Goal: Task Accomplishment & Management: Complete application form

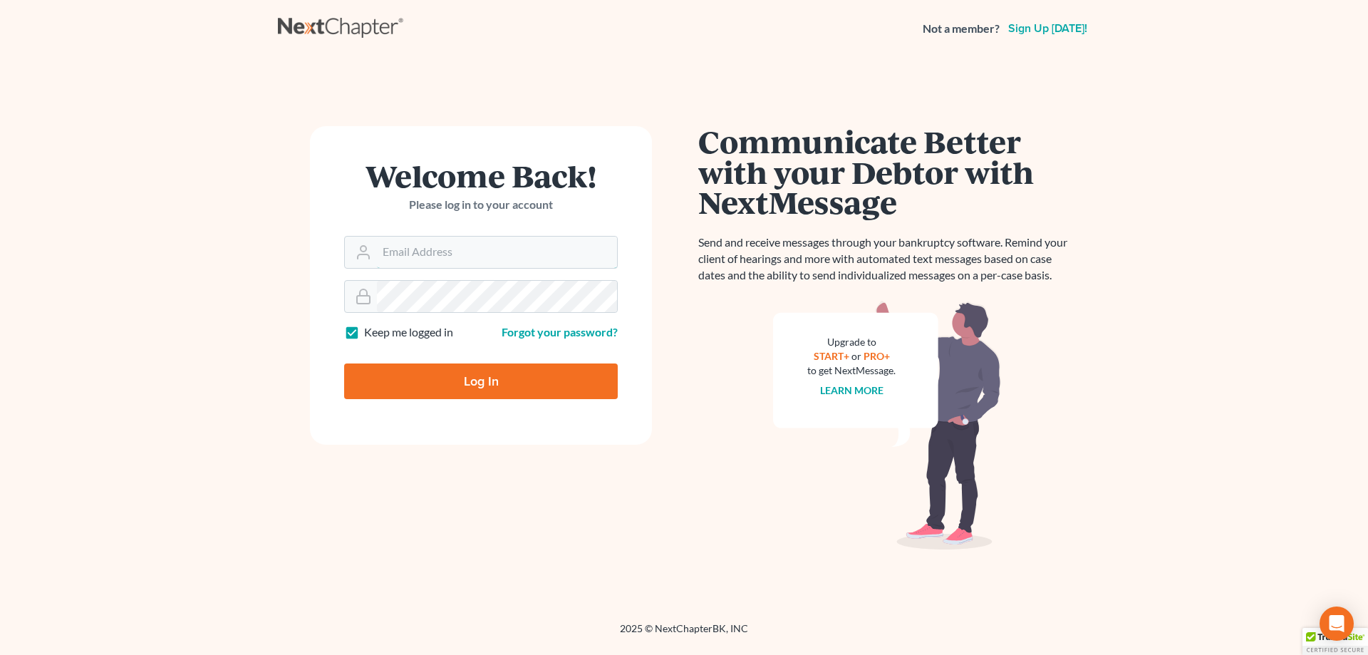
type input "davidfoyil@equaljusticelawgroup.com"
click at [472, 378] on input "Log In" at bounding box center [481, 381] width 274 height 36
type input "Thinking..."
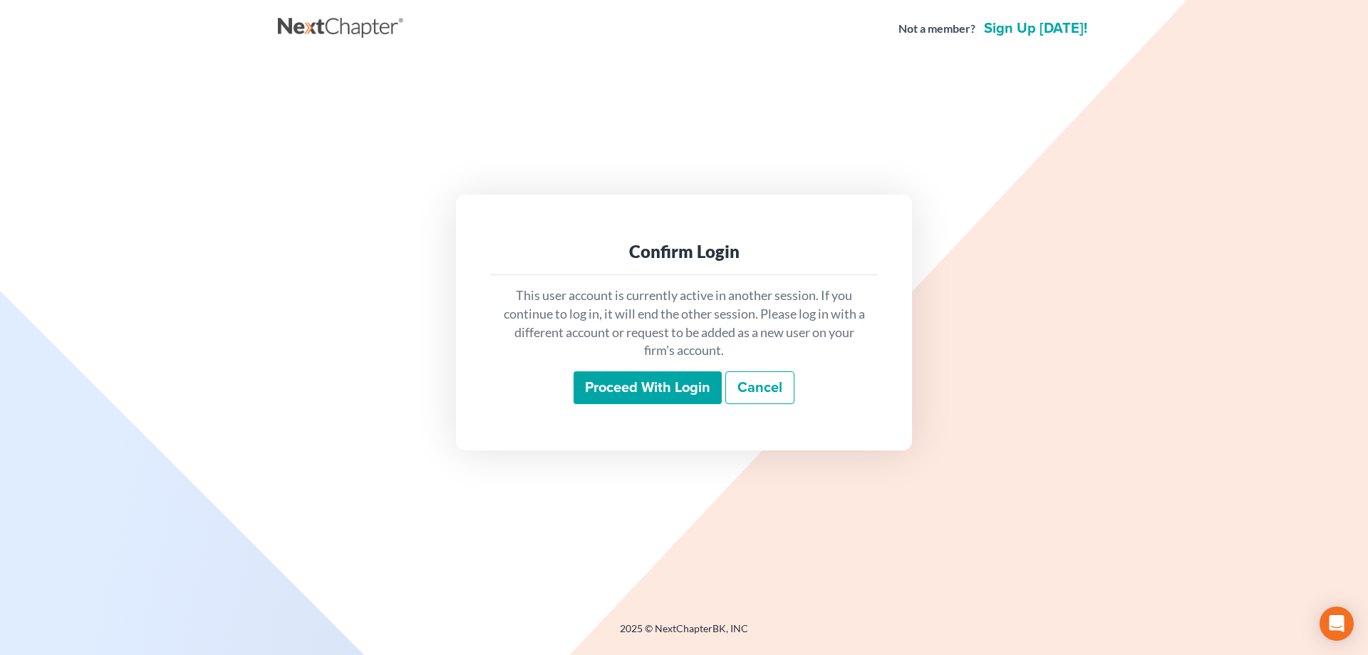
click at [621, 376] on input "Proceed with login" at bounding box center [648, 387] width 148 height 33
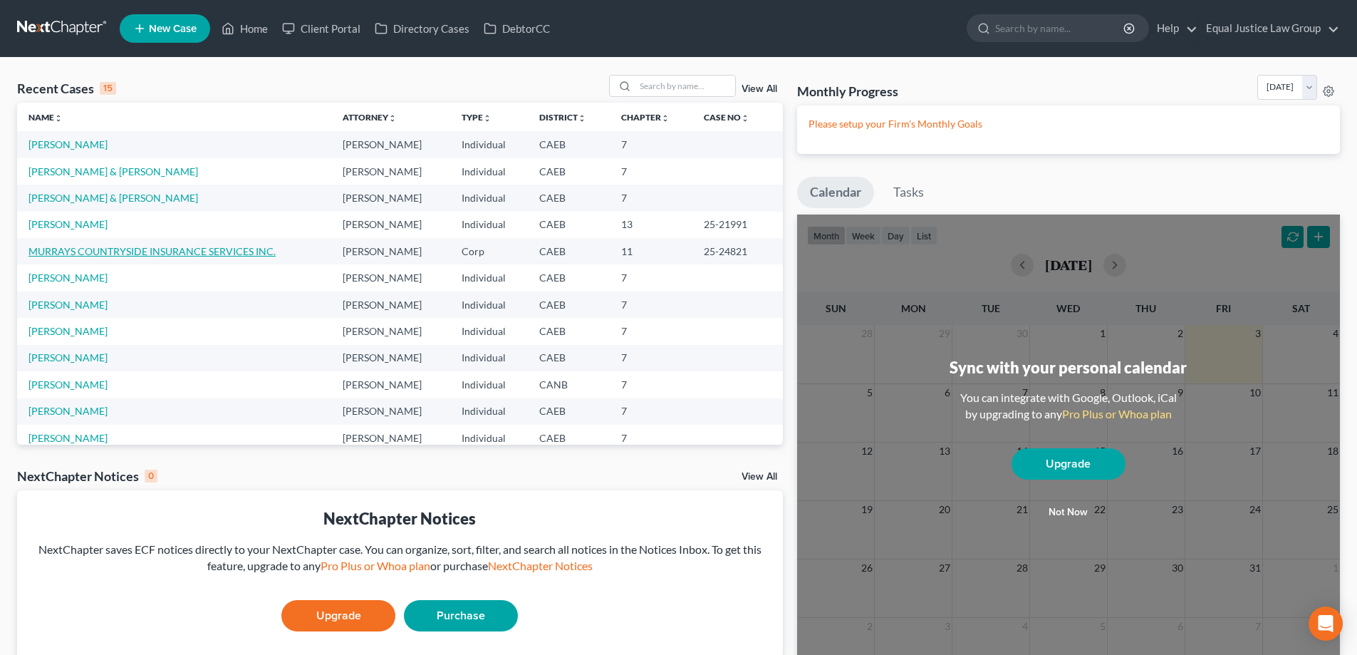
click at [71, 252] on link "MURRAYS COUNTRYSIDE INSURANCE SERVICES INC." at bounding box center [152, 251] width 247 height 12
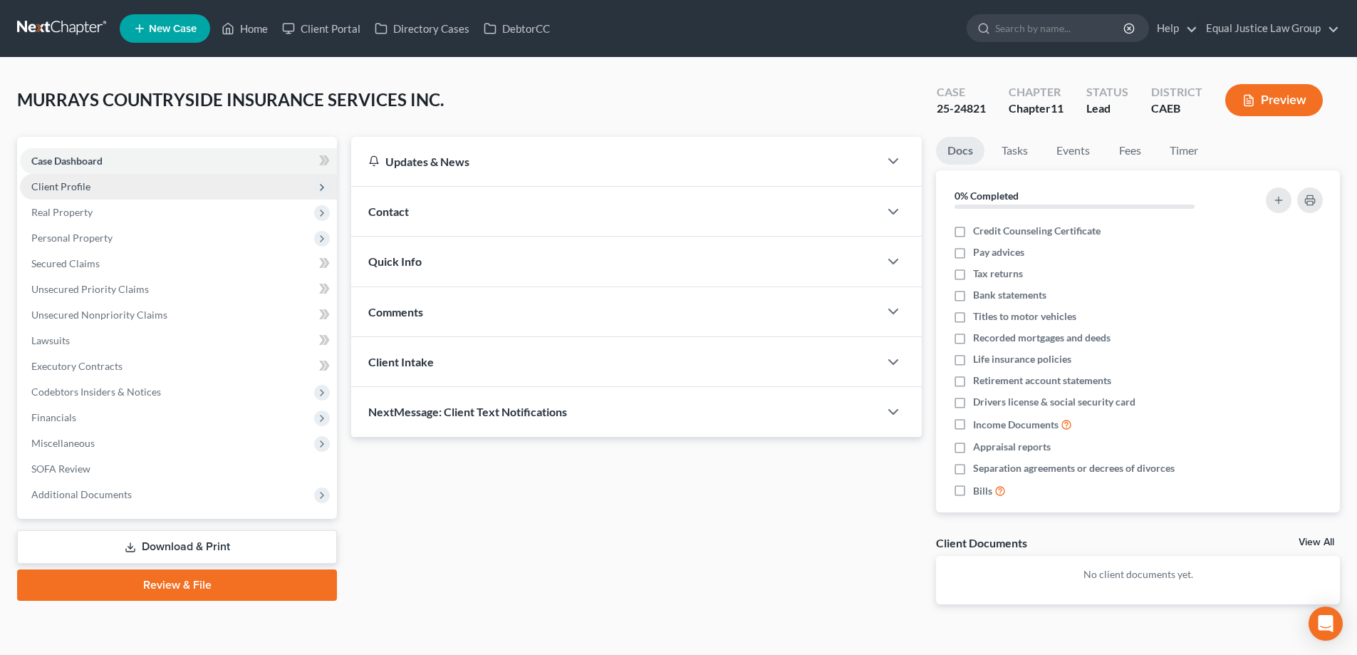
click at [87, 177] on span "Client Profile" at bounding box center [178, 187] width 317 height 26
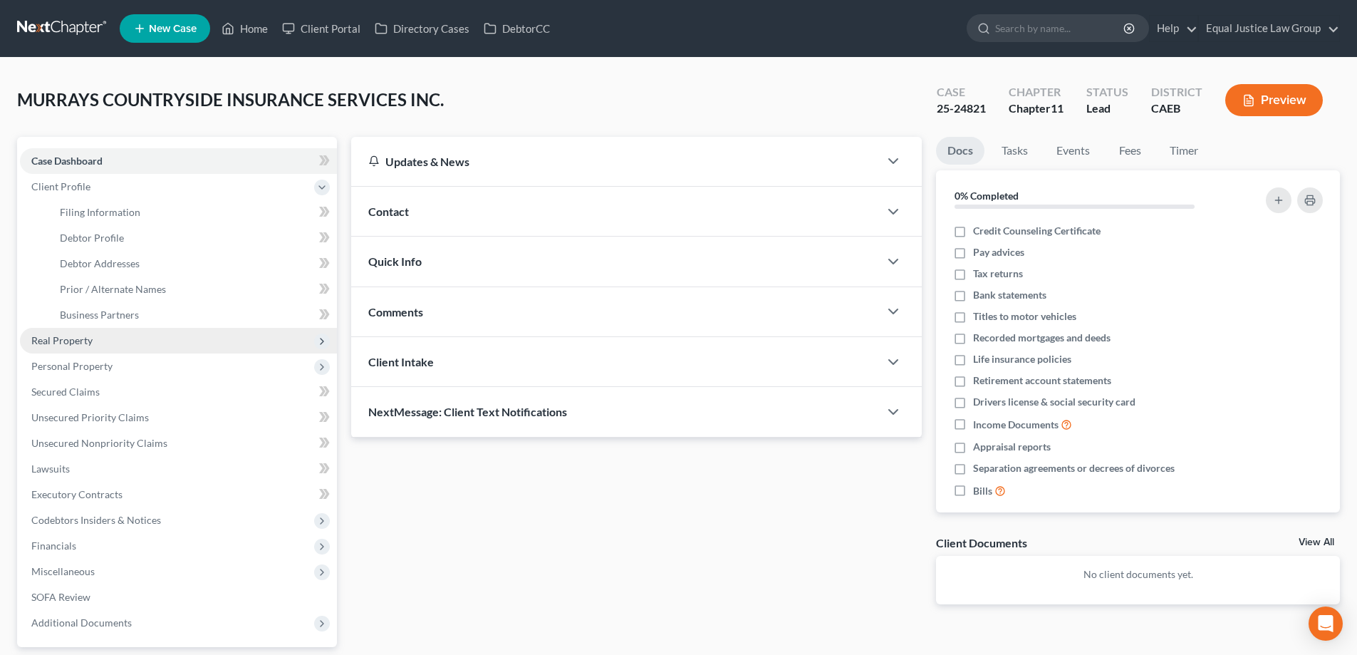
click at [64, 336] on span "Real Property" at bounding box center [61, 340] width 61 height 12
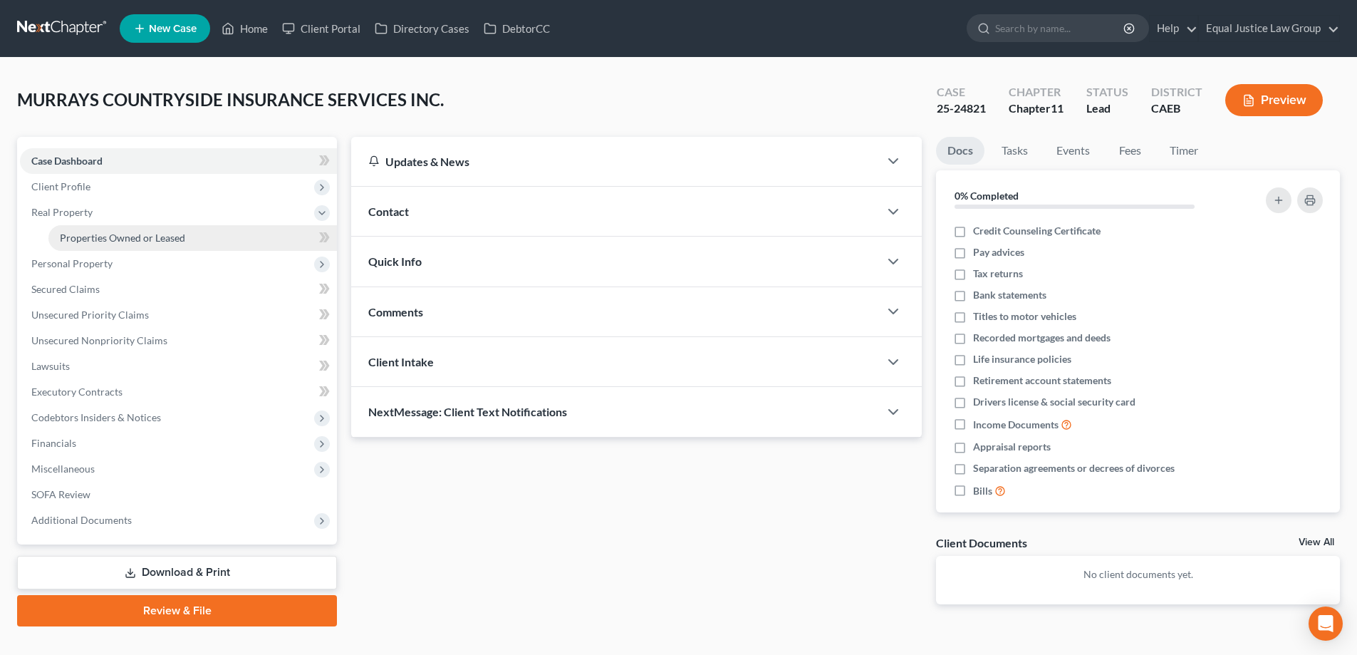
click at [107, 239] on span "Properties Owned or Leased" at bounding box center [122, 238] width 125 height 12
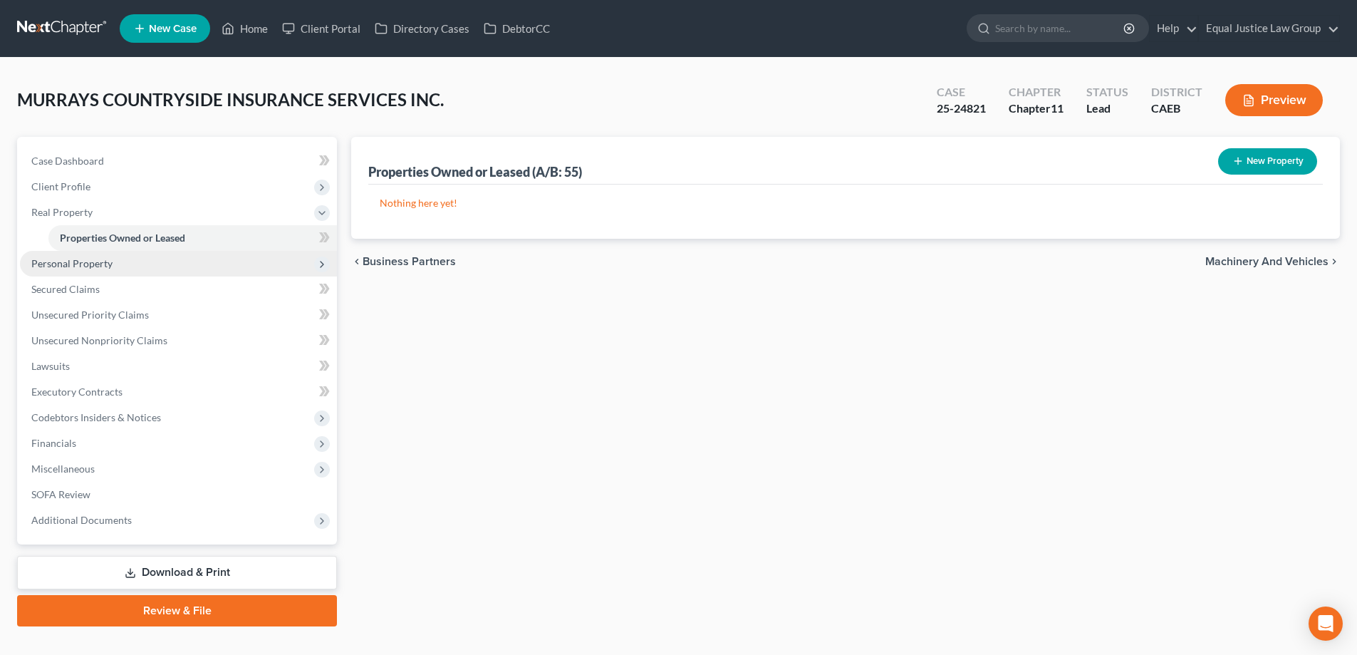
click at [99, 264] on span "Personal Property" at bounding box center [71, 263] width 81 height 12
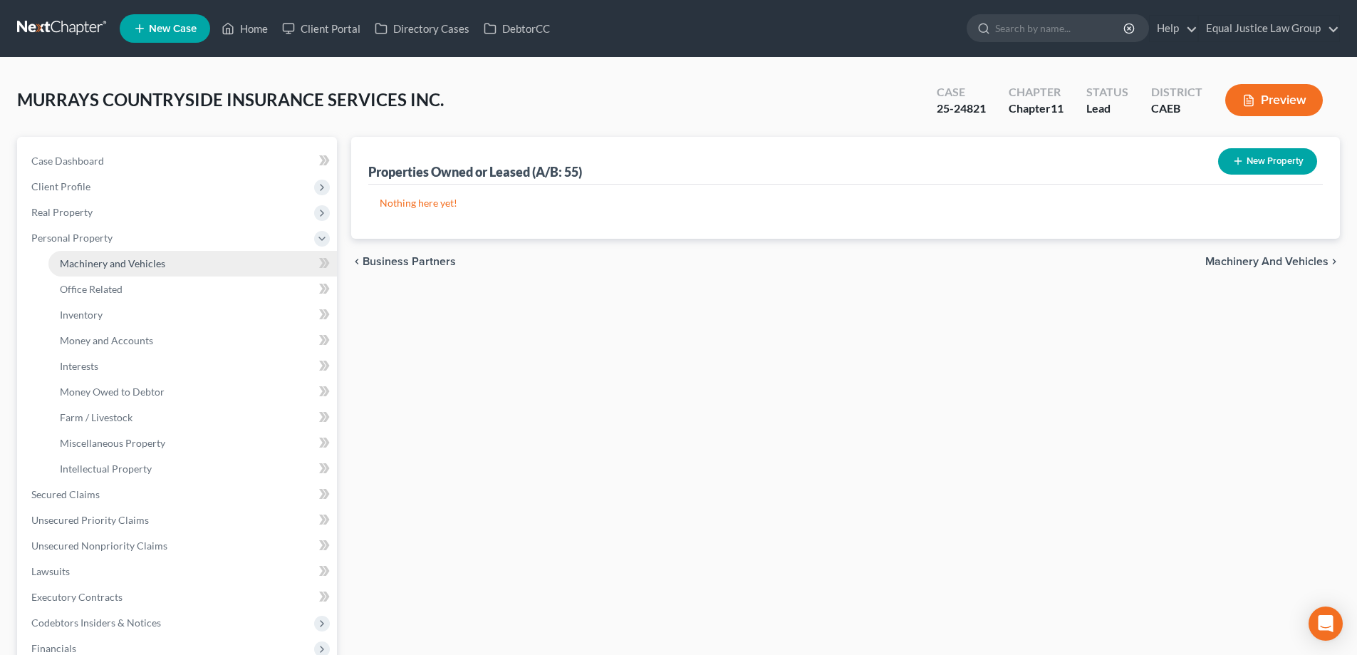
click at [110, 263] on span "Machinery and Vehicles" at bounding box center [112, 263] width 105 height 12
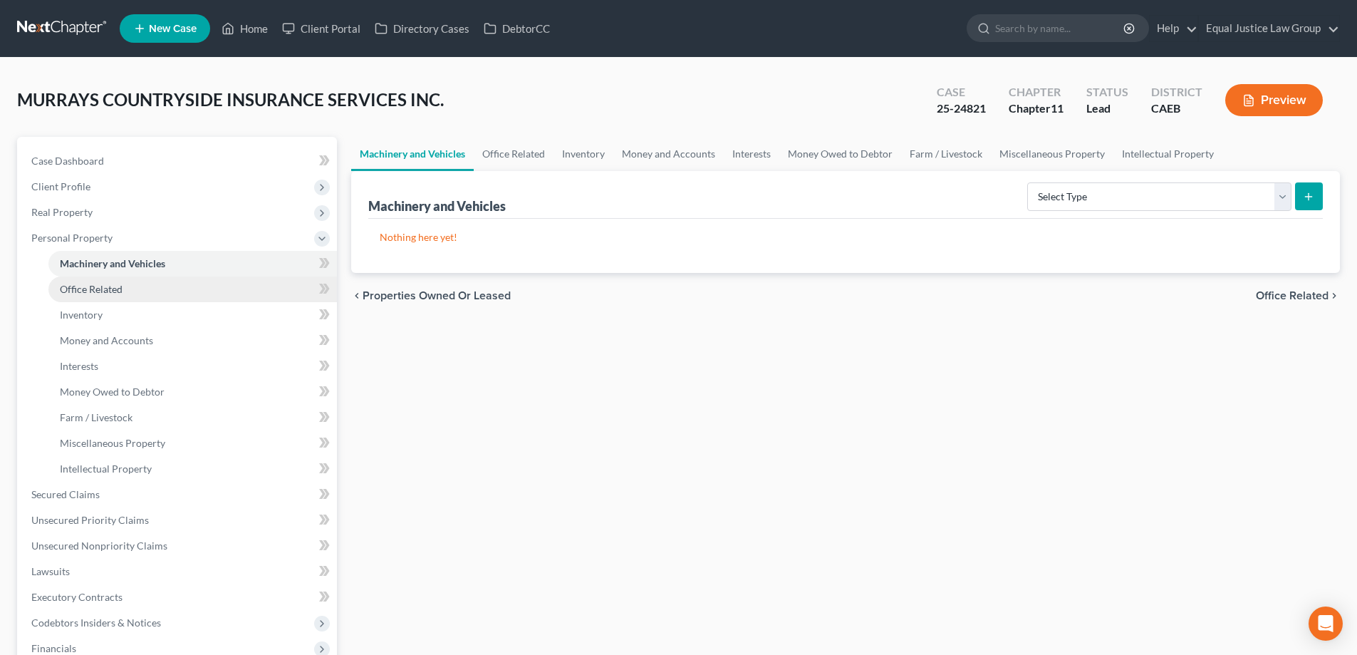
click at [117, 291] on span "Office Related" at bounding box center [91, 289] width 63 height 12
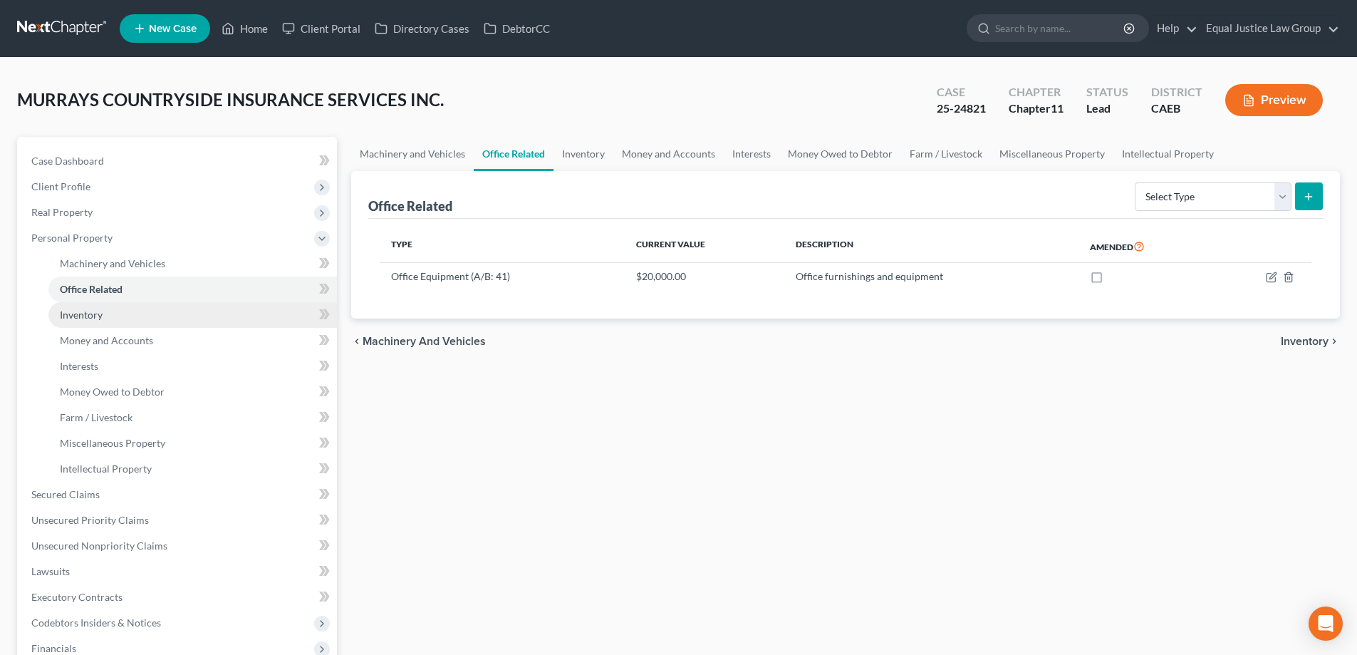
click at [96, 314] on span "Inventory" at bounding box center [81, 315] width 43 height 12
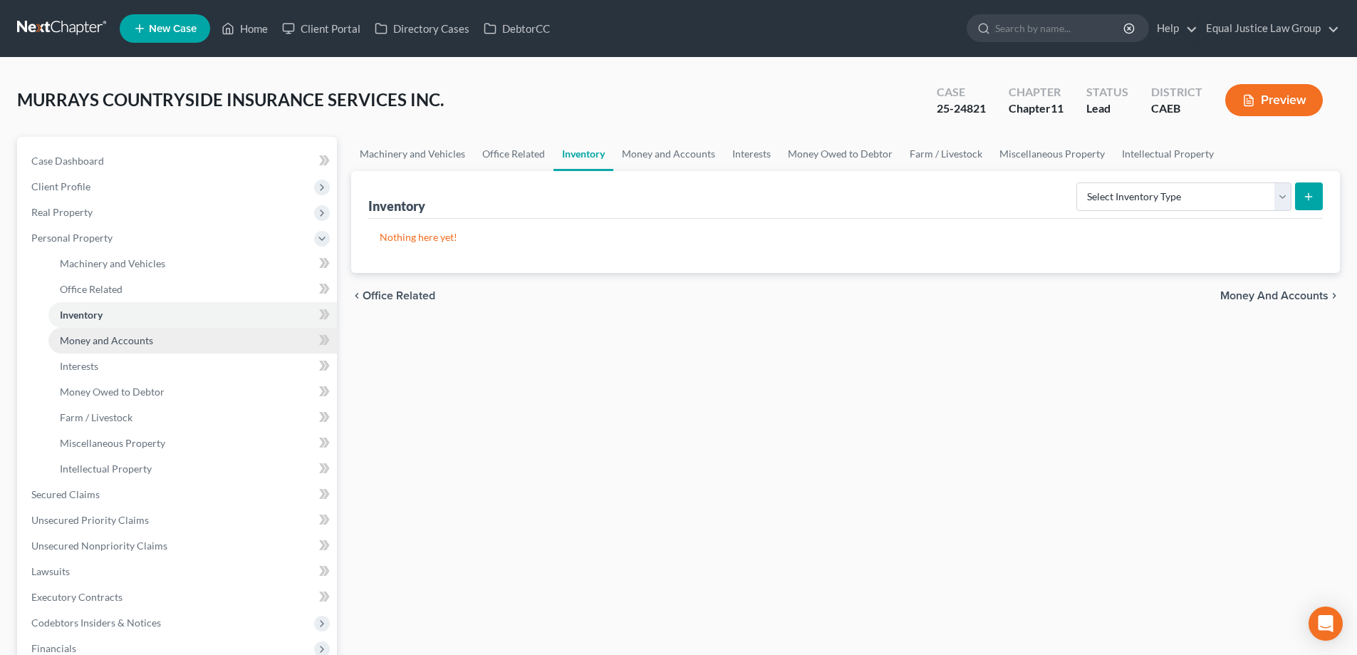
click at [93, 340] on span "Money and Accounts" at bounding box center [106, 340] width 93 height 12
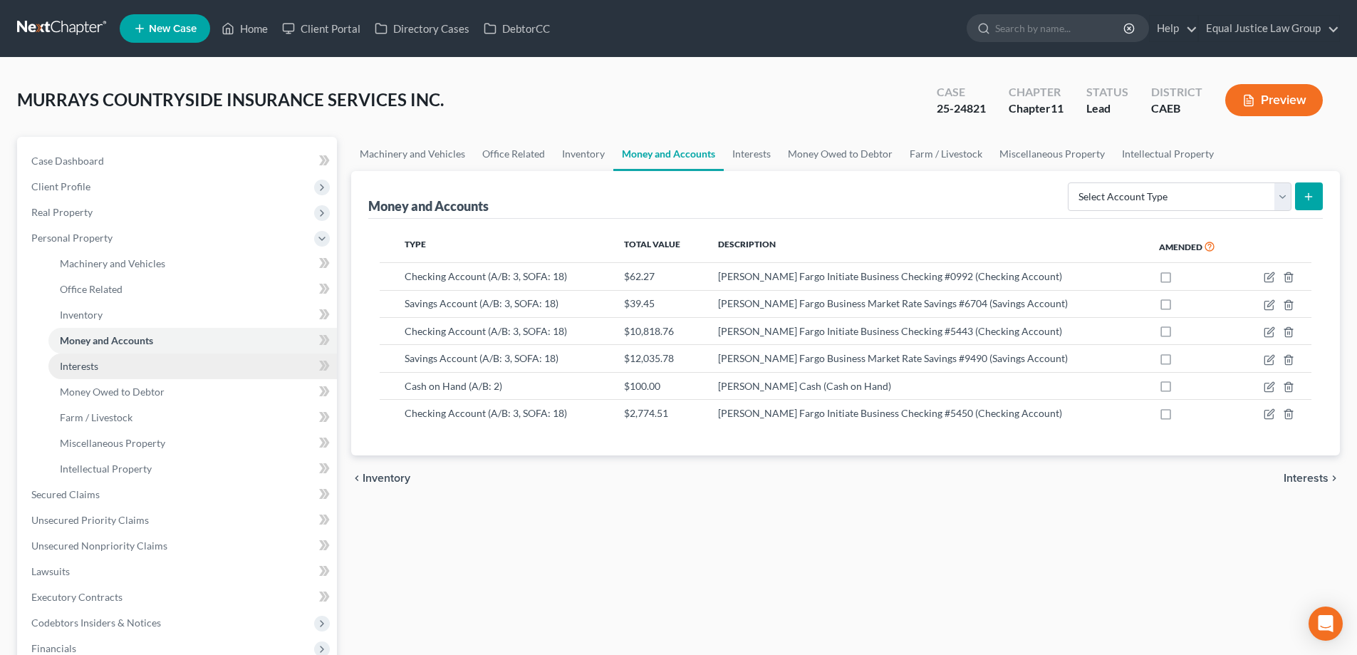
click at [84, 364] on span "Interests" at bounding box center [79, 366] width 38 height 12
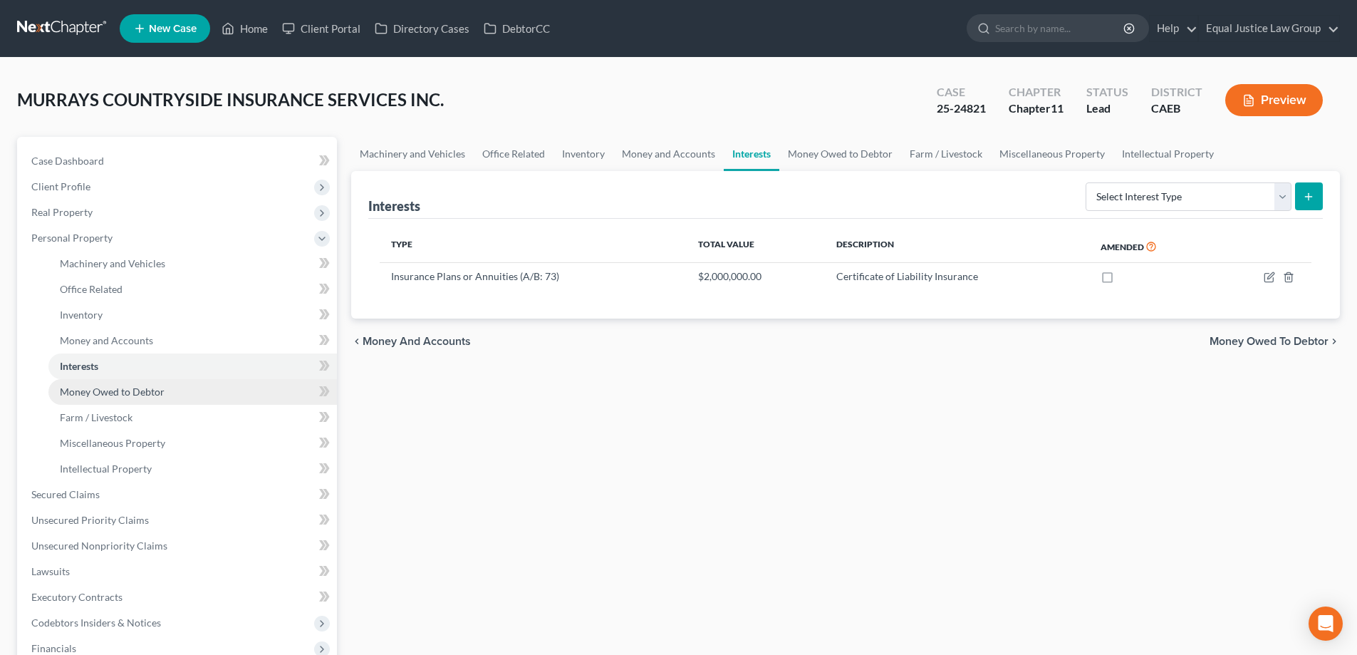
click at [80, 389] on span "Money Owed to Debtor" at bounding box center [112, 391] width 105 height 12
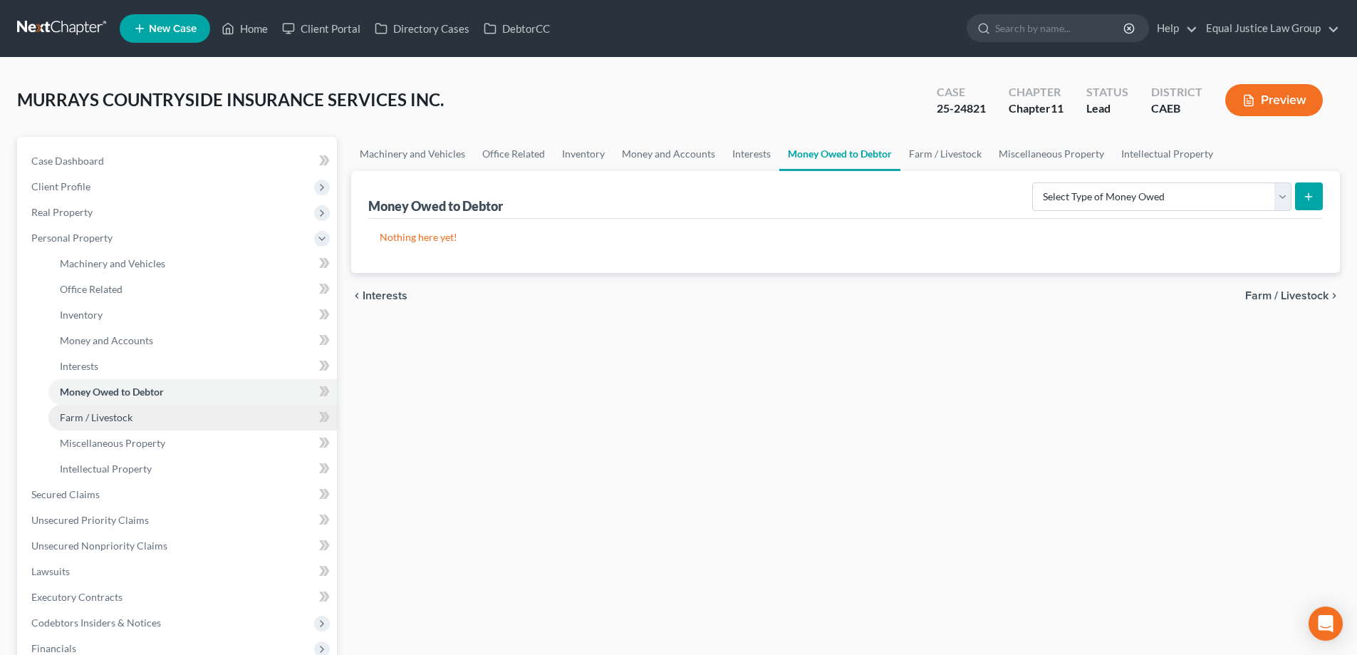
click at [80, 409] on link "Farm / Livestock" at bounding box center [192, 418] width 289 height 26
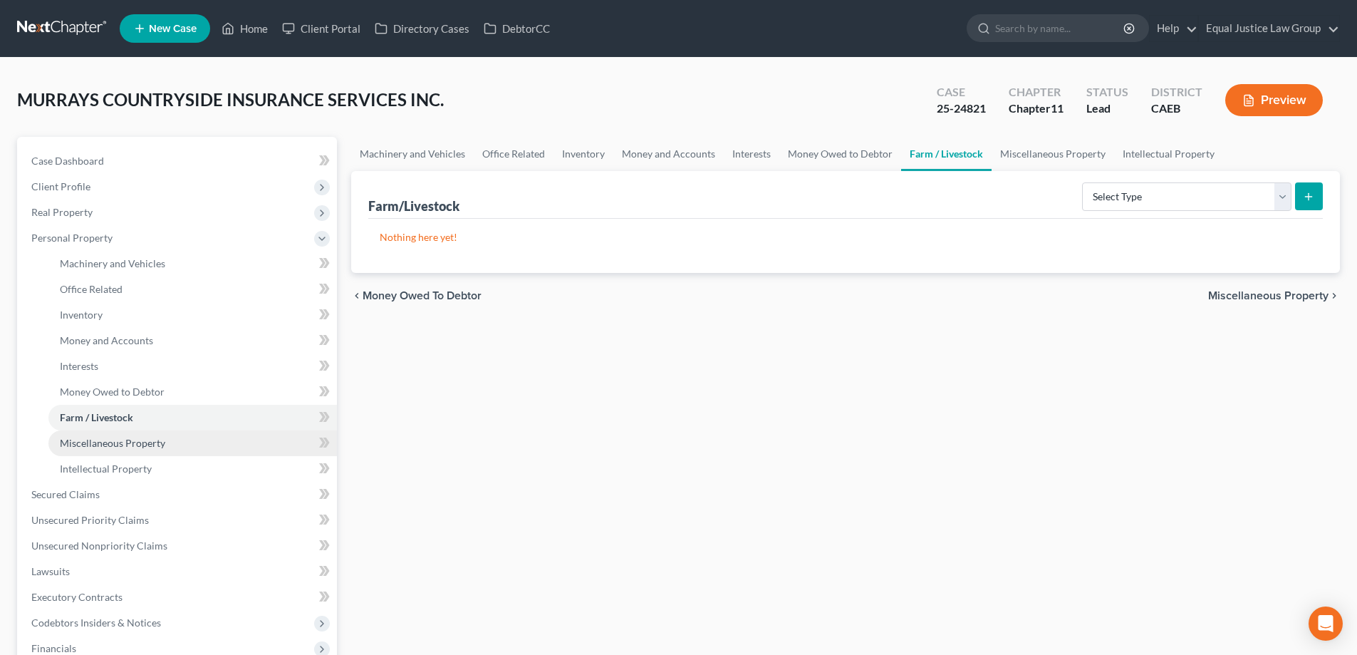
click at [116, 442] on span "Miscellaneous Property" at bounding box center [112, 443] width 105 height 12
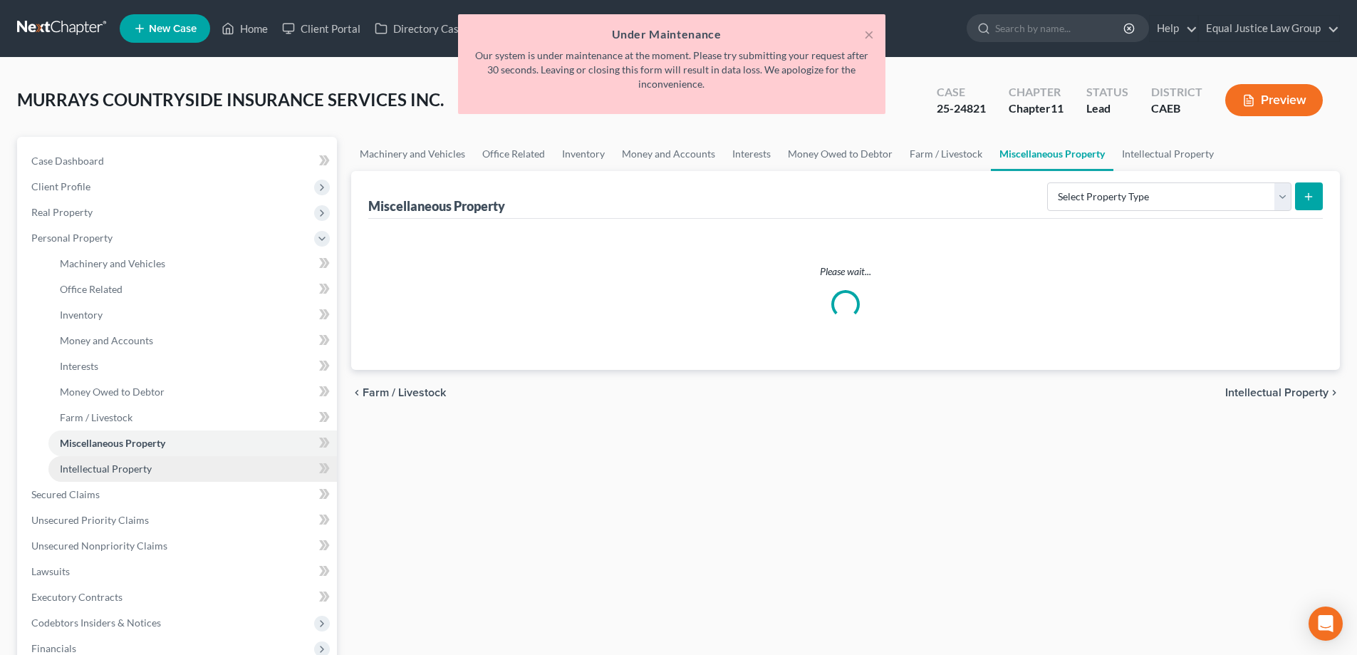
click at [119, 469] on span "Intellectual Property" at bounding box center [106, 468] width 92 height 12
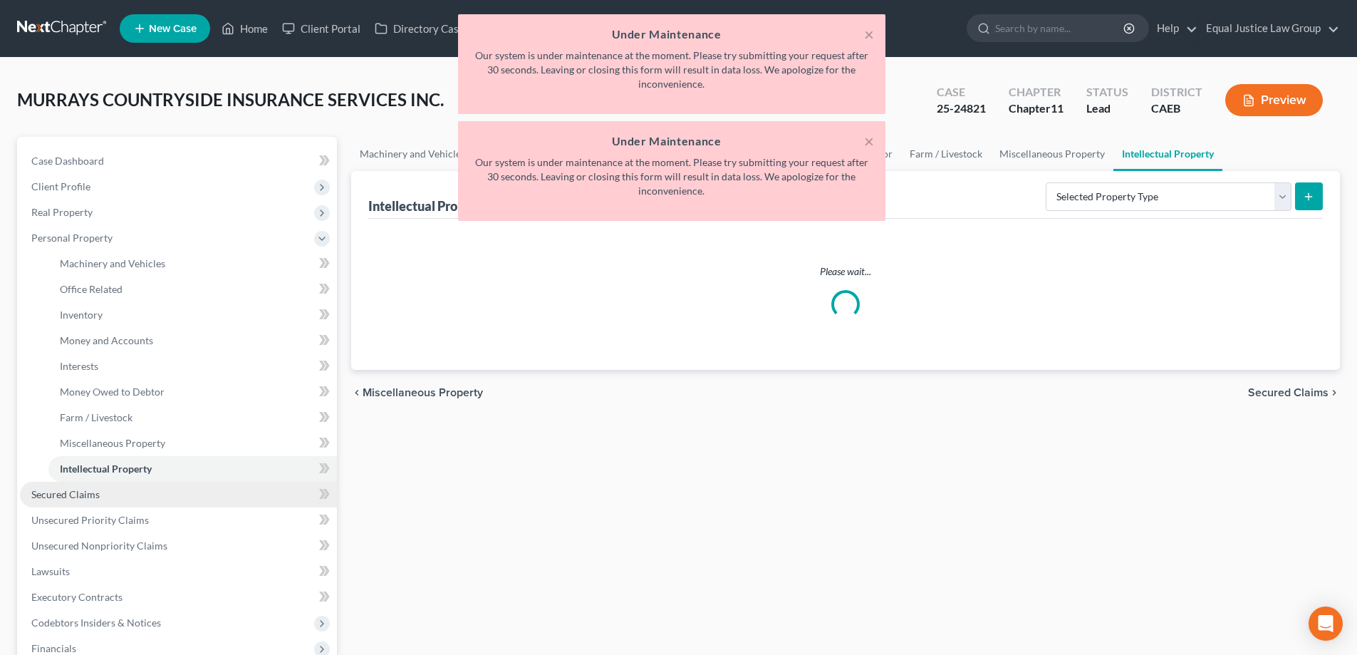
click at [95, 497] on span "Secured Claims" at bounding box center [65, 494] width 68 height 12
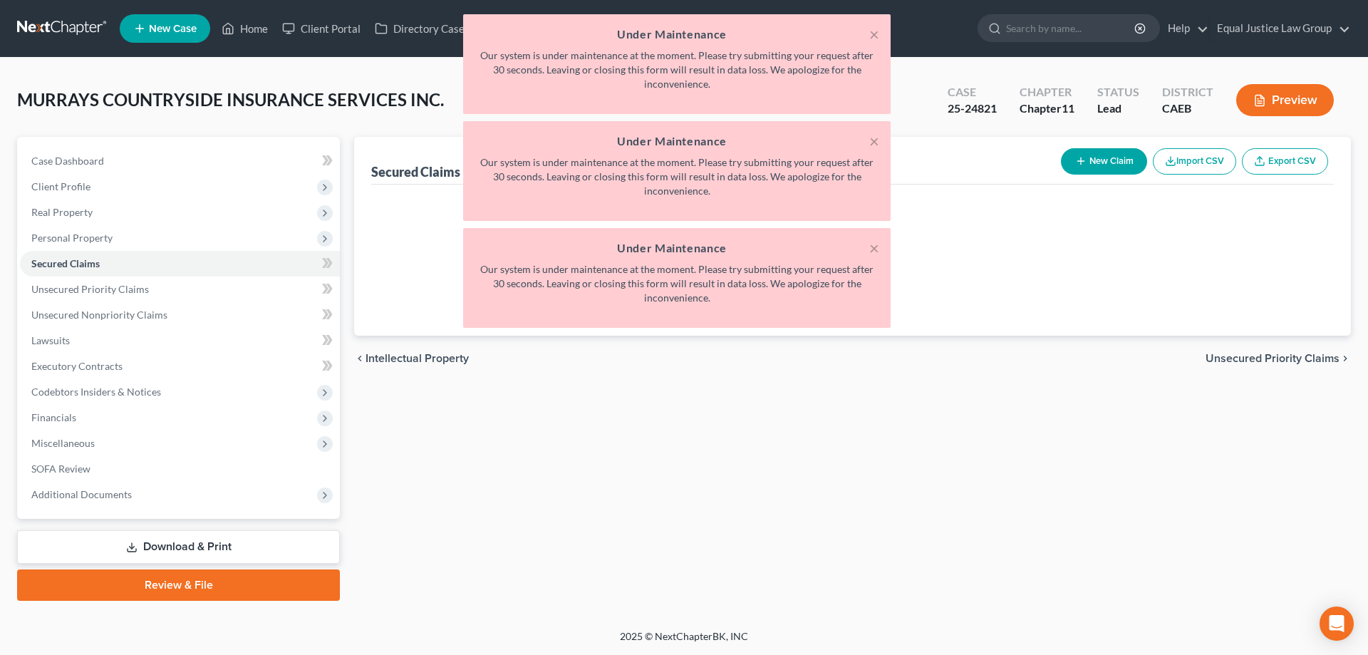
click at [71, 271] on div "× Under Maintenance Our system is under maintenance at the moment. Please try s…" at bounding box center [677, 174] width 1368 height 321
click at [877, 31] on button "×" at bounding box center [874, 34] width 10 height 17
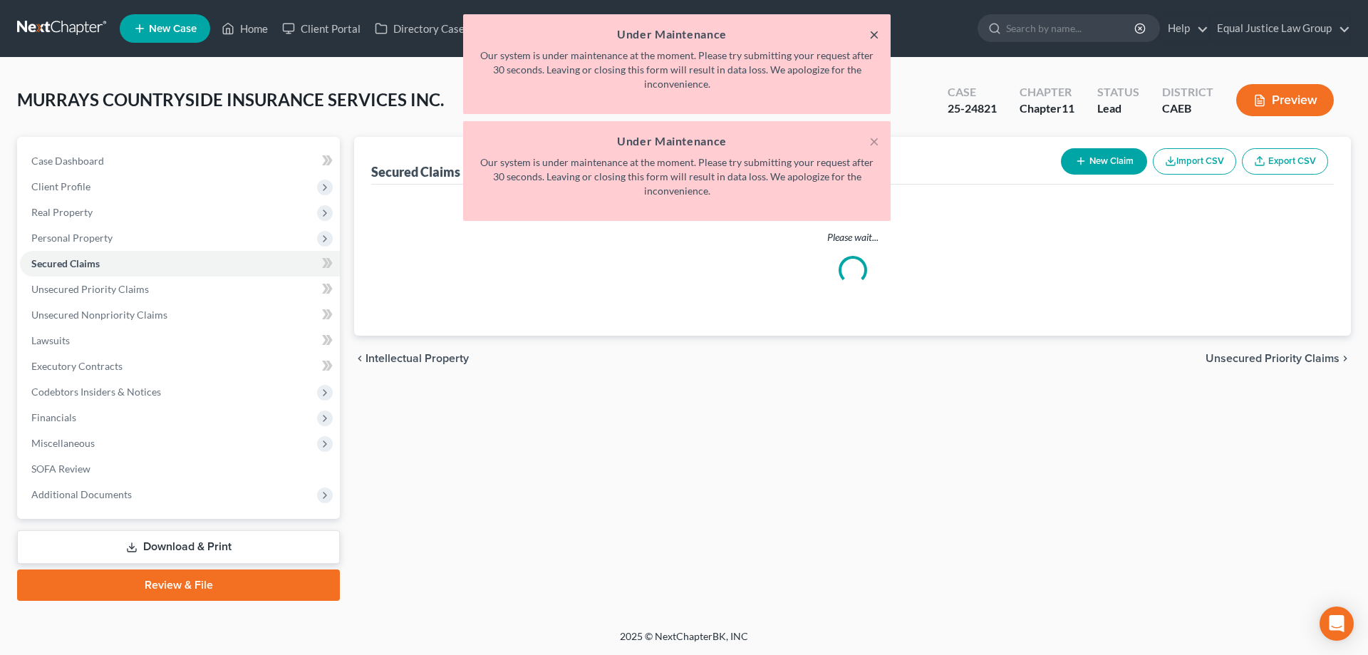
click at [877, 31] on button "×" at bounding box center [874, 34] width 10 height 17
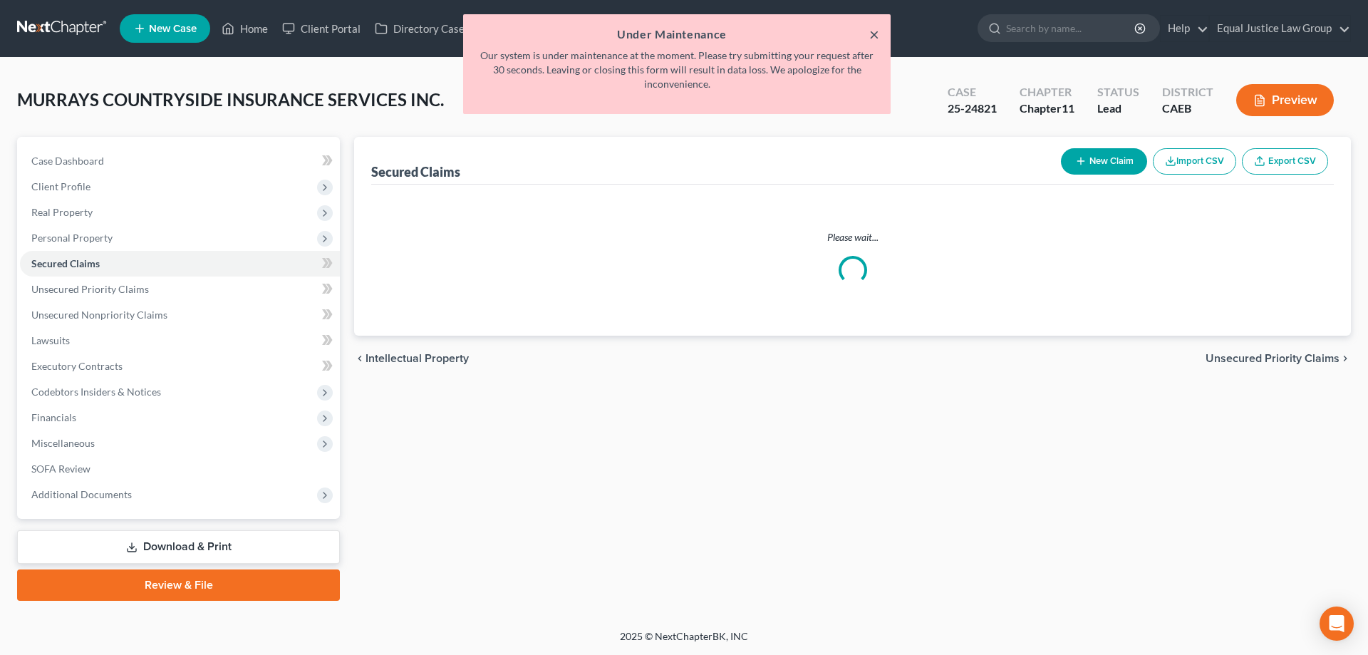
click at [876, 35] on button "×" at bounding box center [874, 34] width 10 height 17
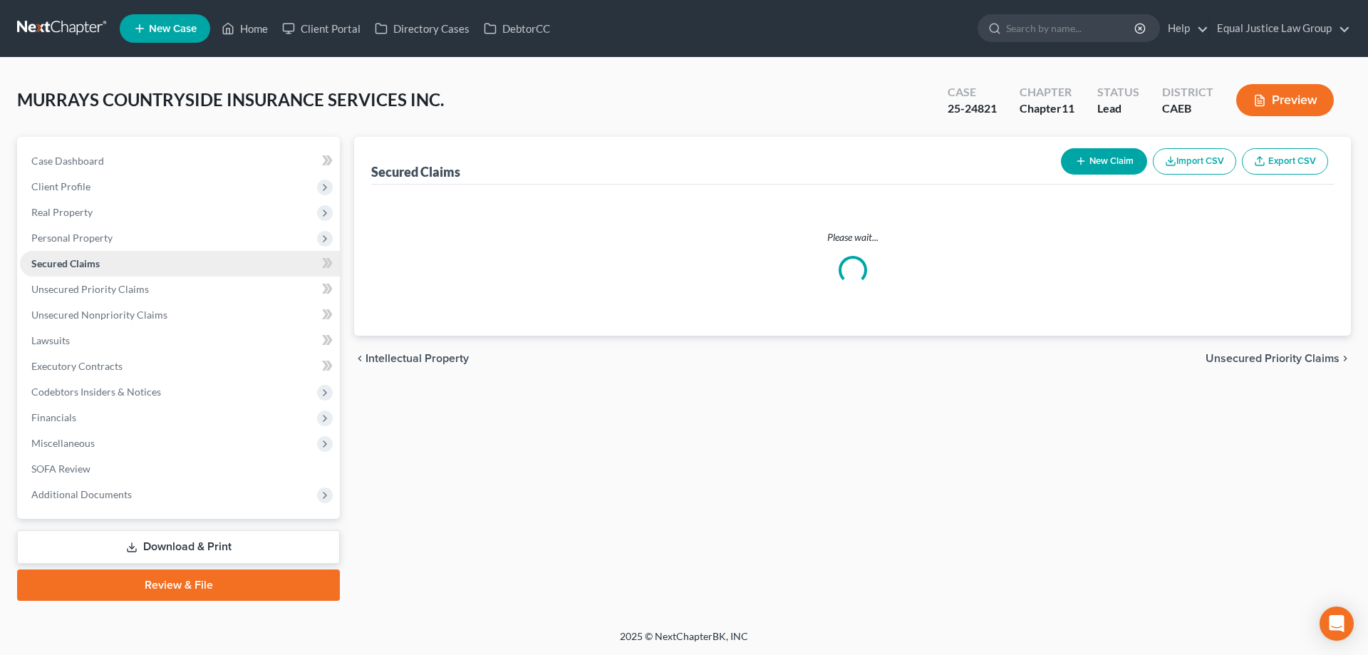
click at [96, 264] on span "Secured Claims" at bounding box center [65, 263] width 68 height 12
click at [96, 287] on span "Unsecured Priority Claims" at bounding box center [90, 289] width 118 height 12
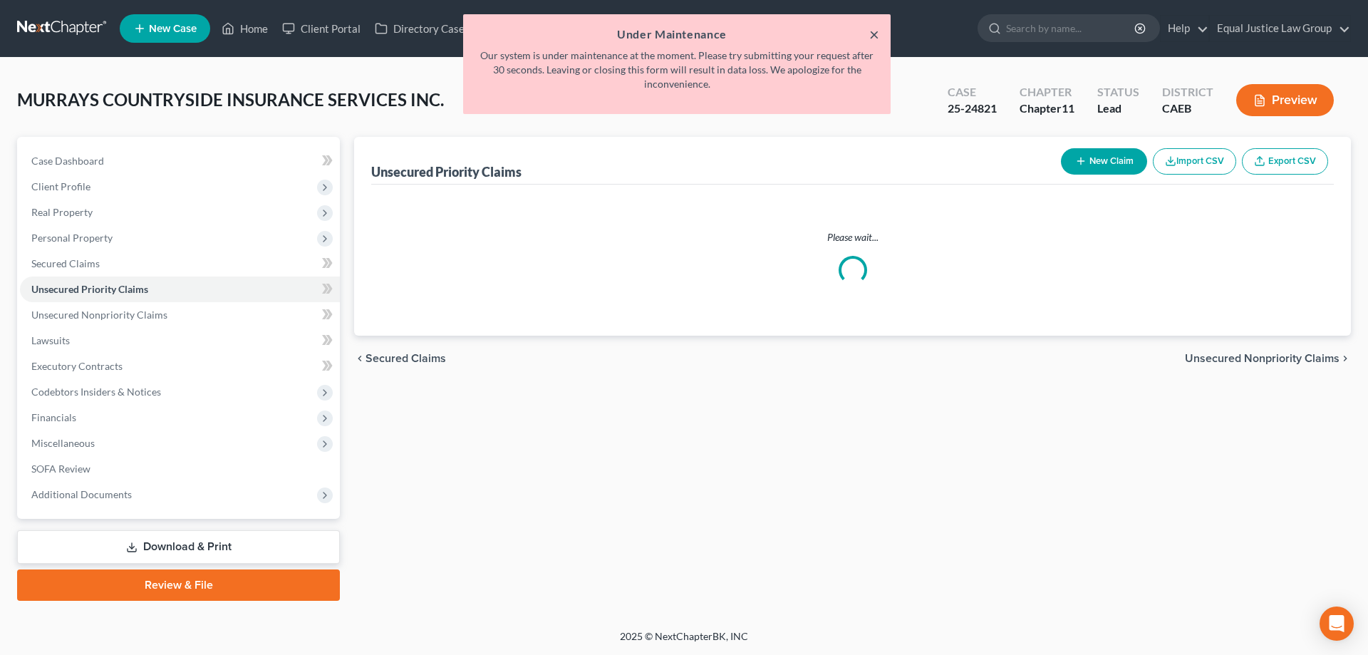
click at [873, 32] on button "×" at bounding box center [874, 34] width 10 height 17
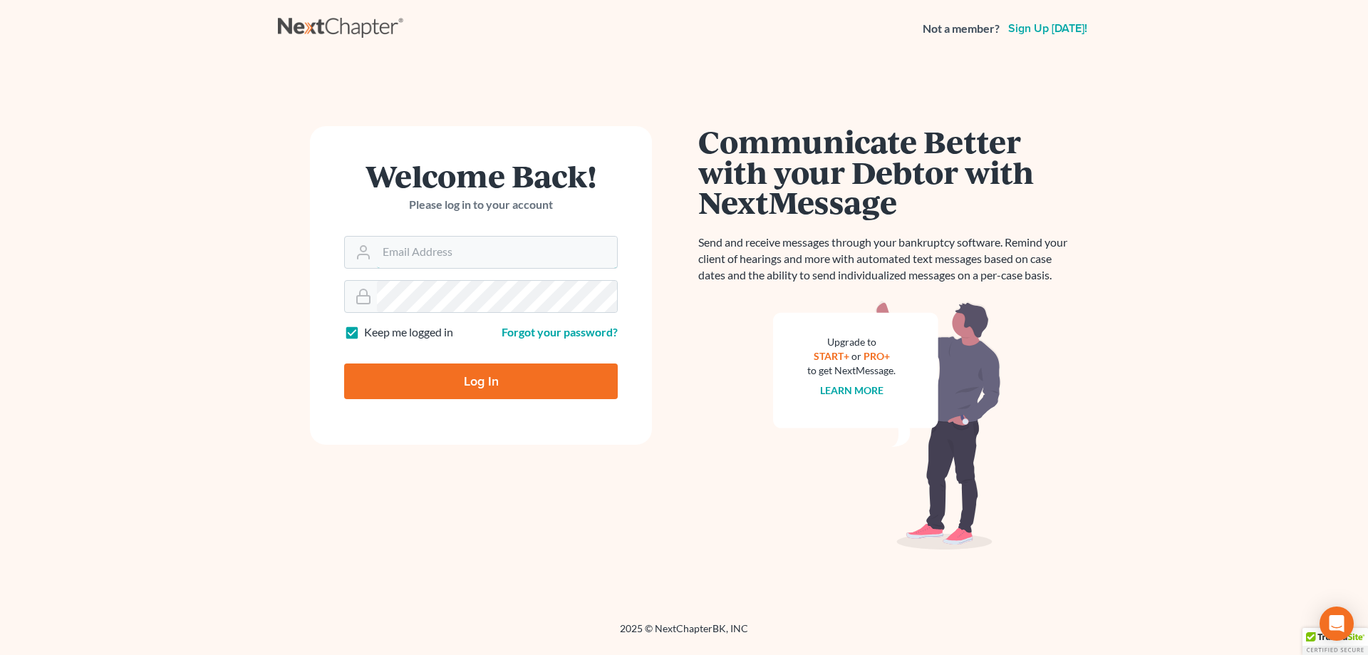
type input "[EMAIL_ADDRESS][DOMAIN_NAME]"
click at [490, 384] on input "Log In" at bounding box center [481, 381] width 274 height 36
type input "Thinking..."
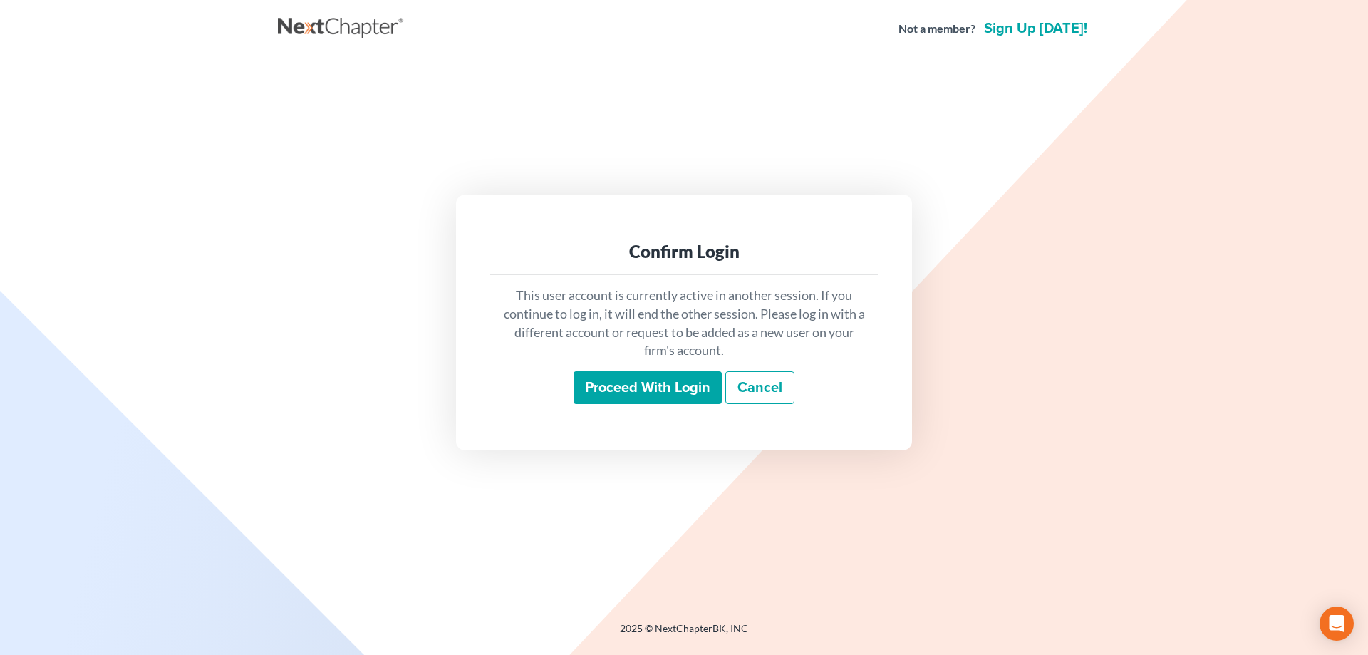
click at [626, 385] on input "Proceed with login" at bounding box center [648, 387] width 148 height 33
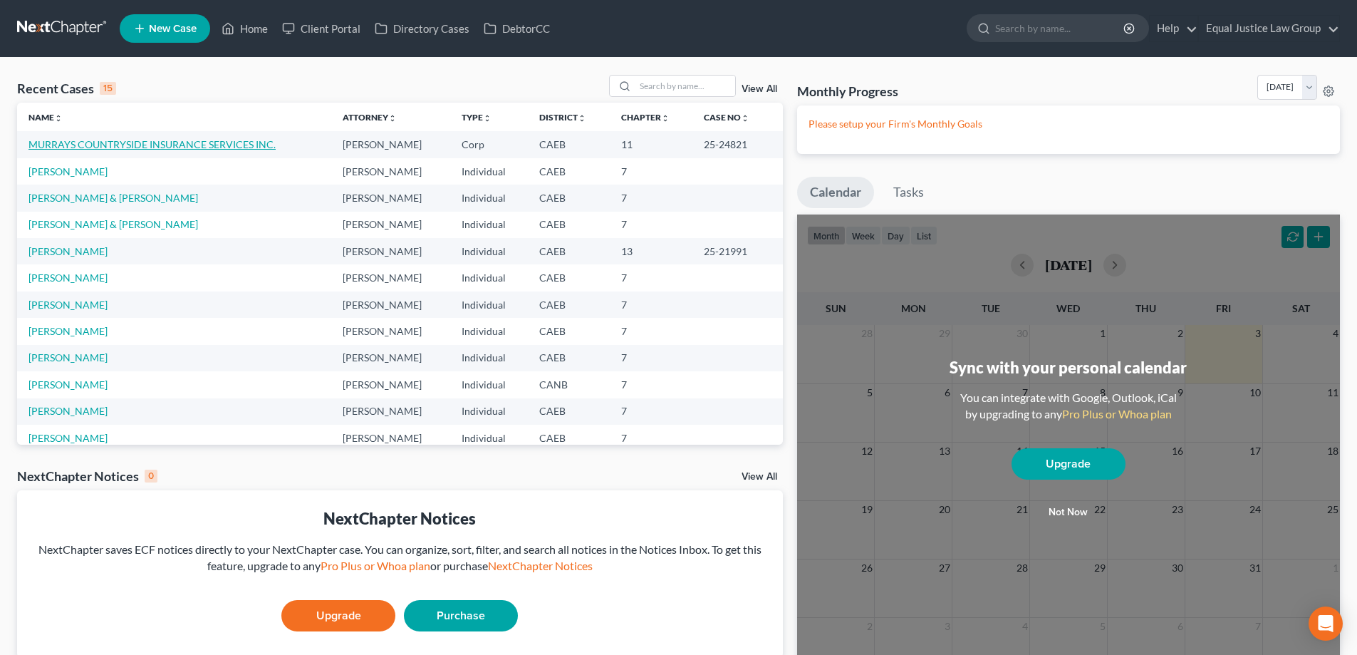
click at [140, 145] on link "MURRAYS COUNTRYSIDE INSURANCE SERVICES INC." at bounding box center [152, 144] width 247 height 12
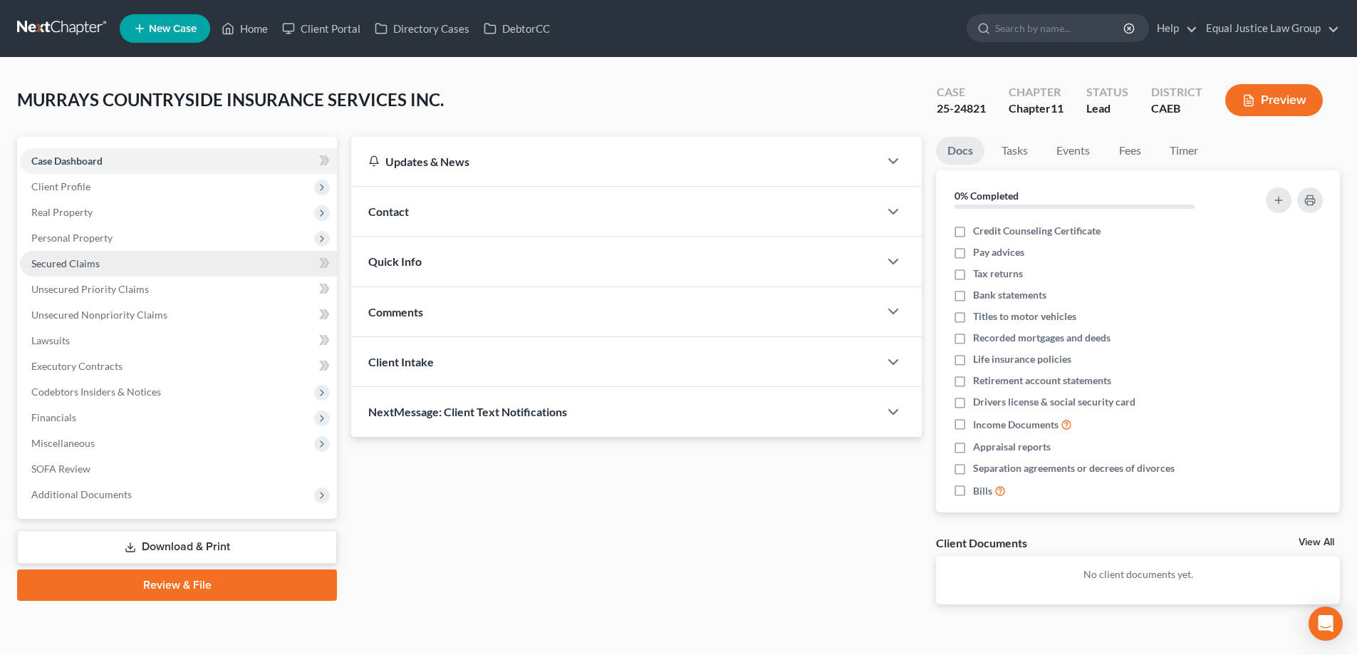
click at [115, 271] on link "Secured Claims" at bounding box center [178, 264] width 317 height 26
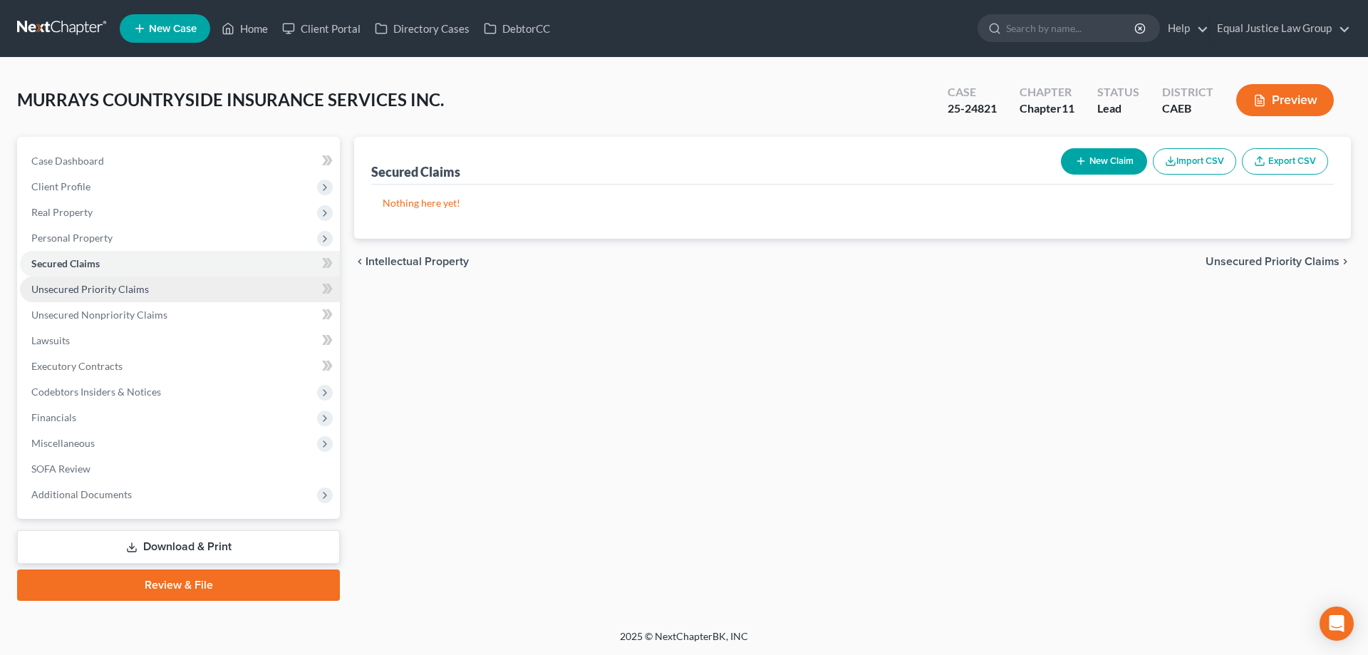
click at [107, 289] on span "Unsecured Priority Claims" at bounding box center [90, 289] width 118 height 12
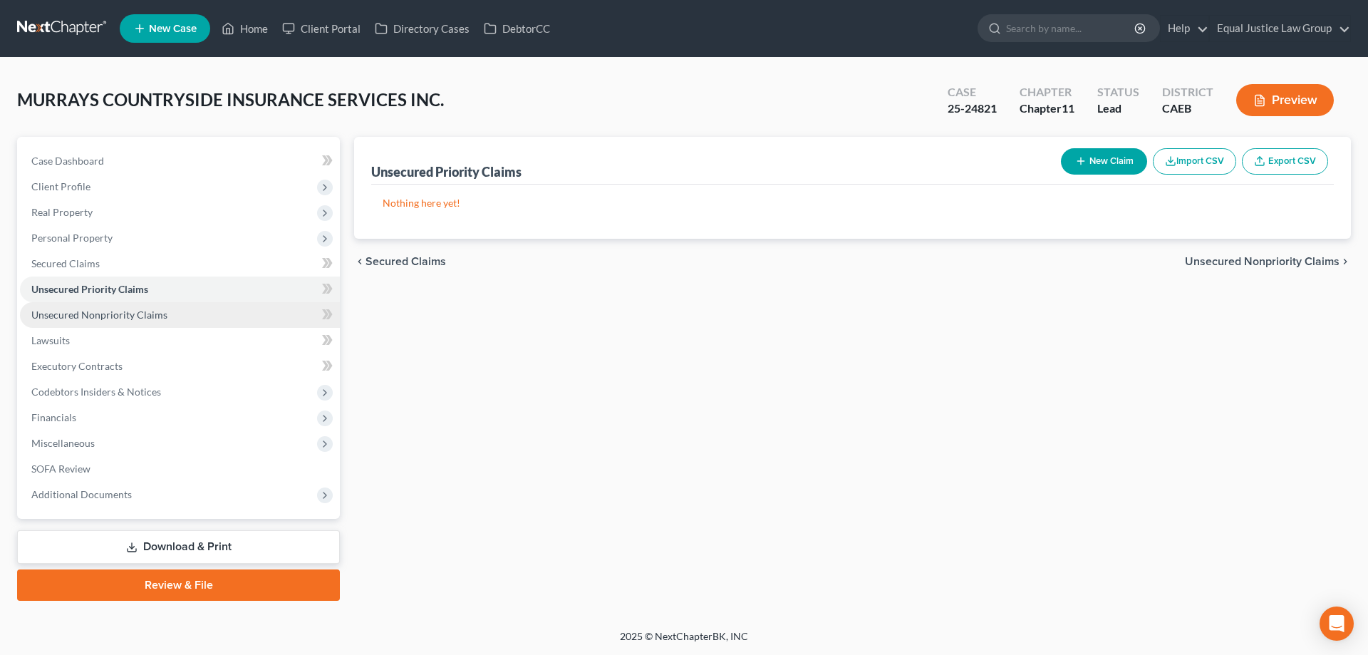
click at [100, 317] on span "Unsecured Nonpriority Claims" at bounding box center [99, 315] width 136 height 12
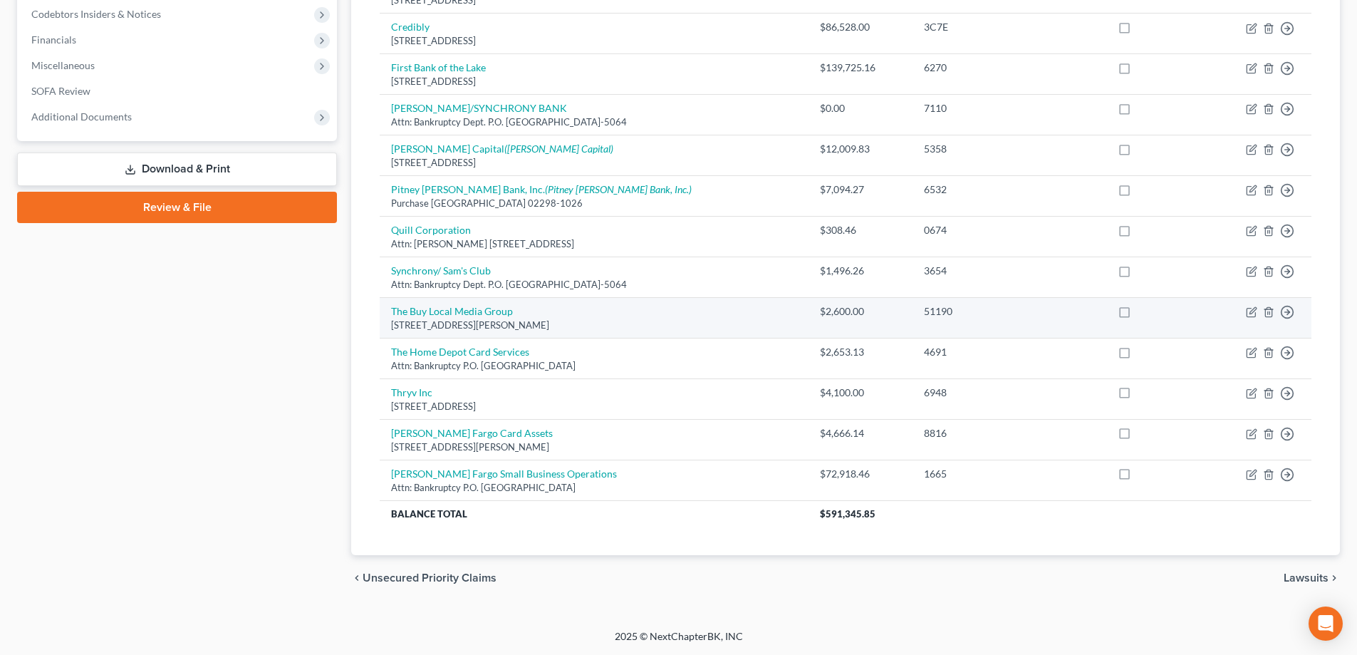
scroll to position [164, 0]
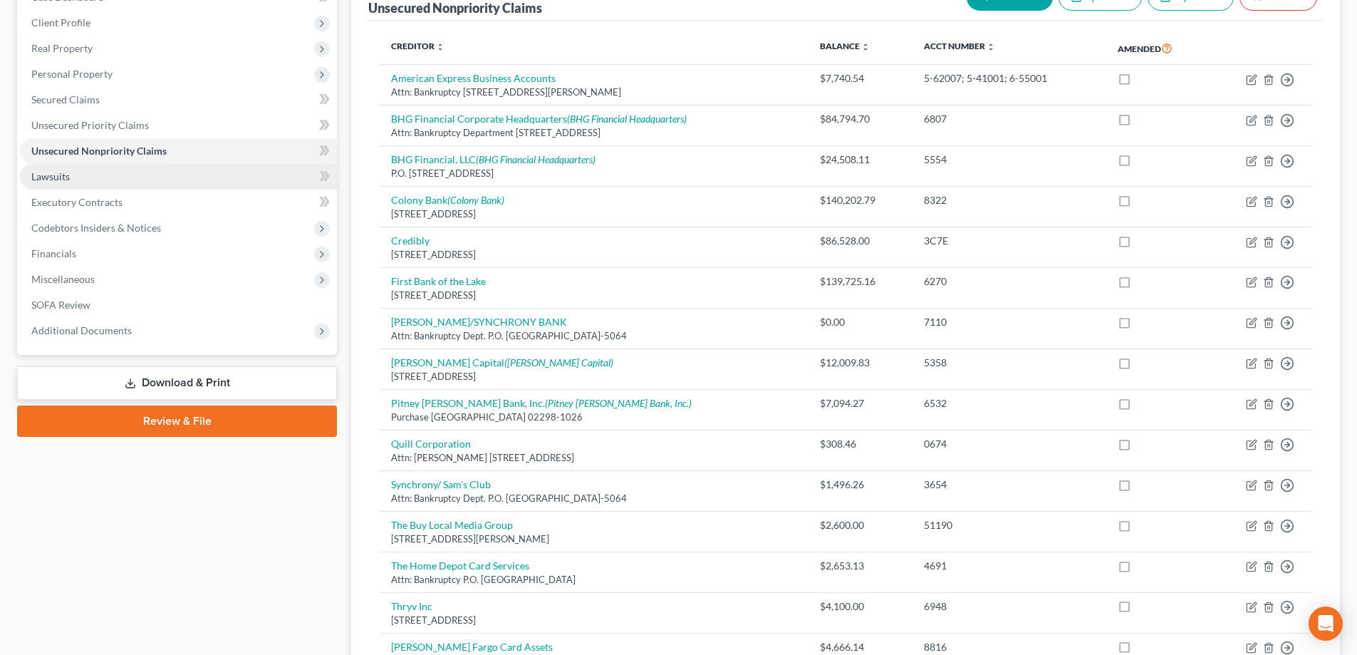
click at [75, 176] on link "Lawsuits" at bounding box center [178, 177] width 317 height 26
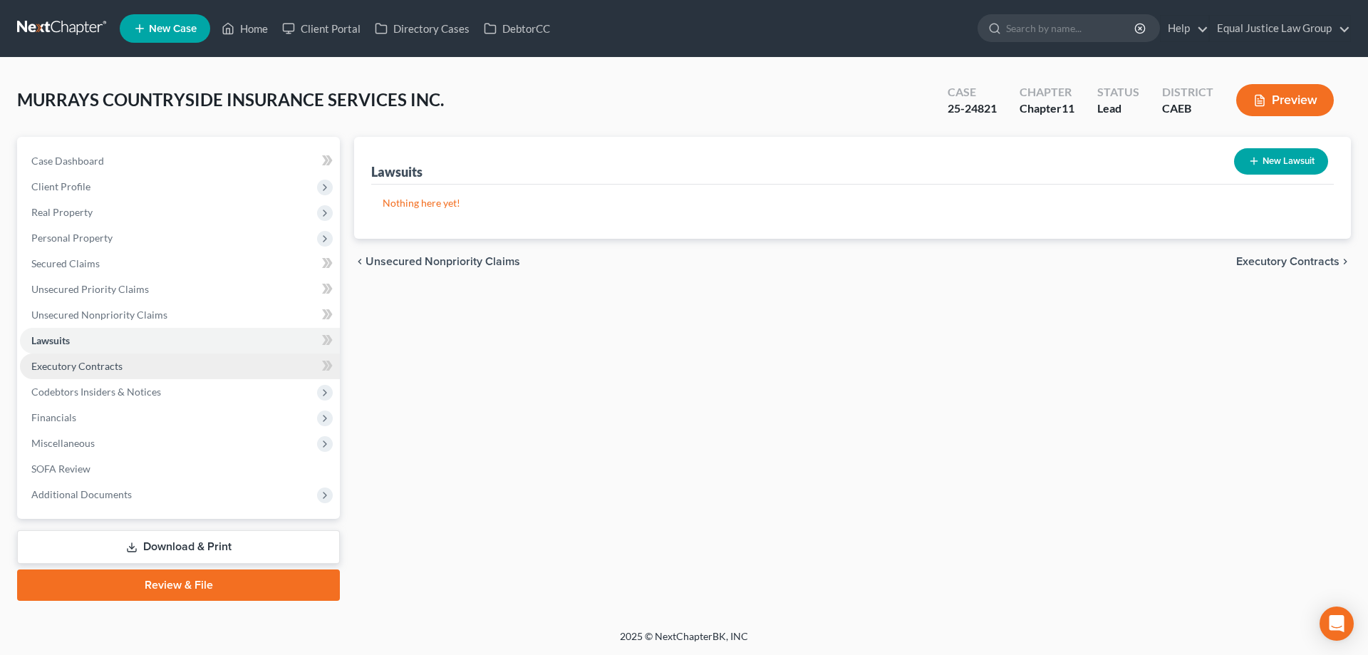
click at [103, 366] on span "Executory Contracts" at bounding box center [76, 366] width 91 height 12
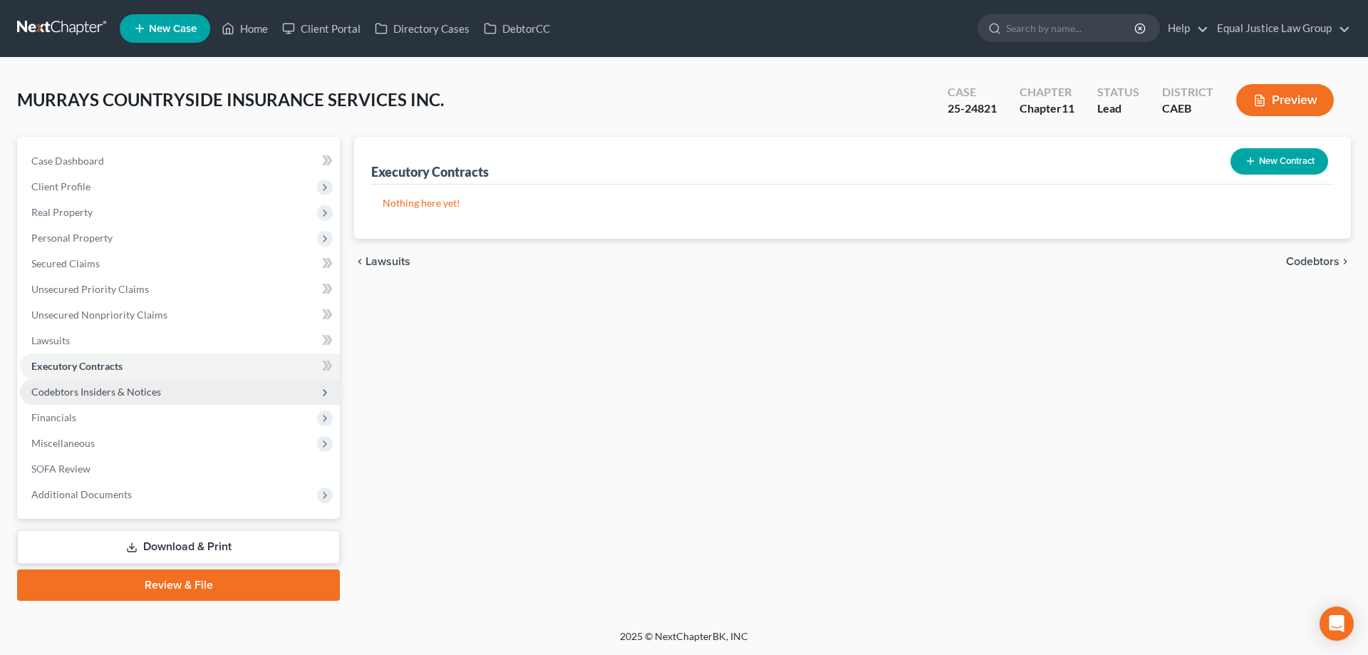
click at [103, 392] on span "Codebtors Insiders & Notices" at bounding box center [96, 391] width 130 height 12
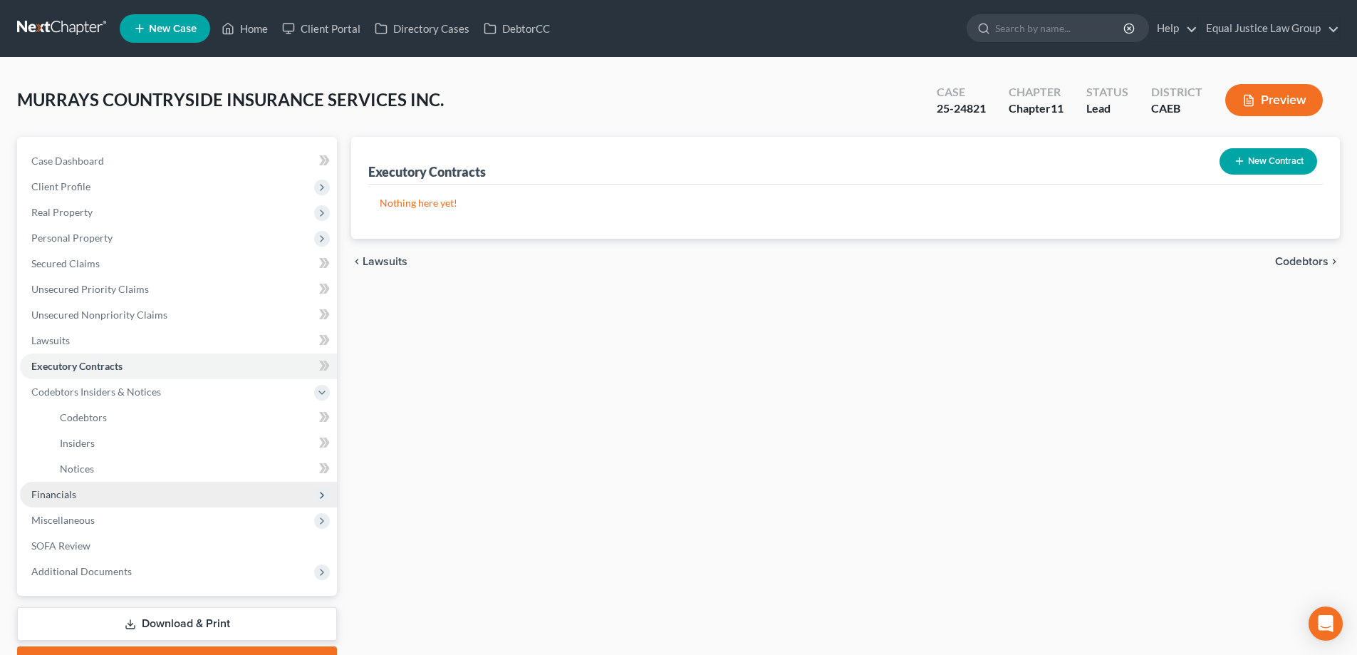
click at [70, 498] on span "Financials" at bounding box center [53, 494] width 45 height 12
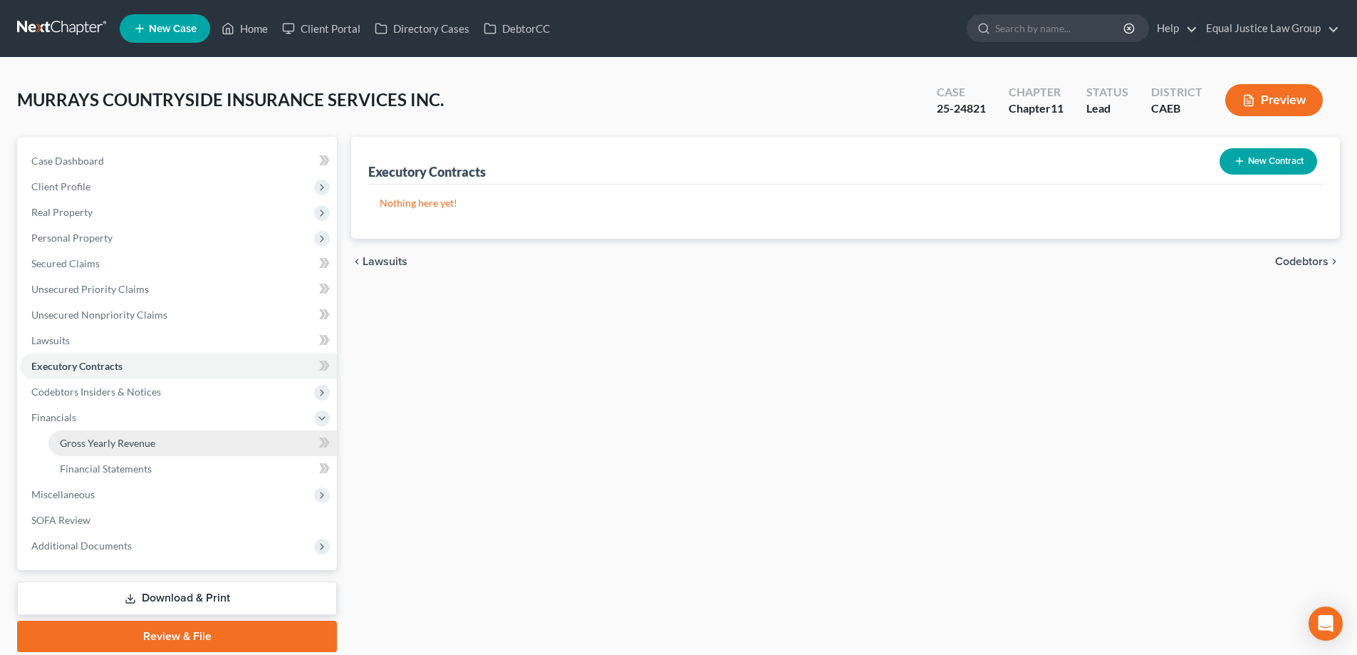
click at [128, 442] on span "Gross Yearly Revenue" at bounding box center [107, 443] width 95 height 12
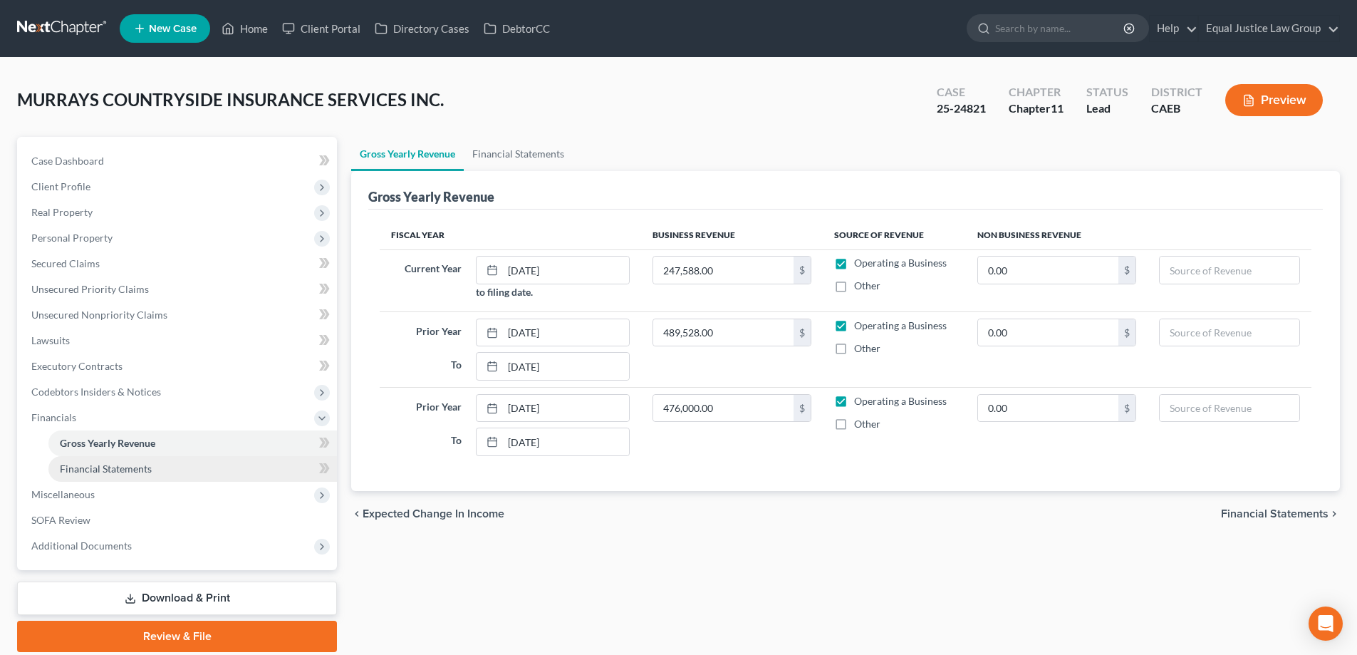
click at [138, 470] on span "Financial Statements" at bounding box center [106, 468] width 92 height 12
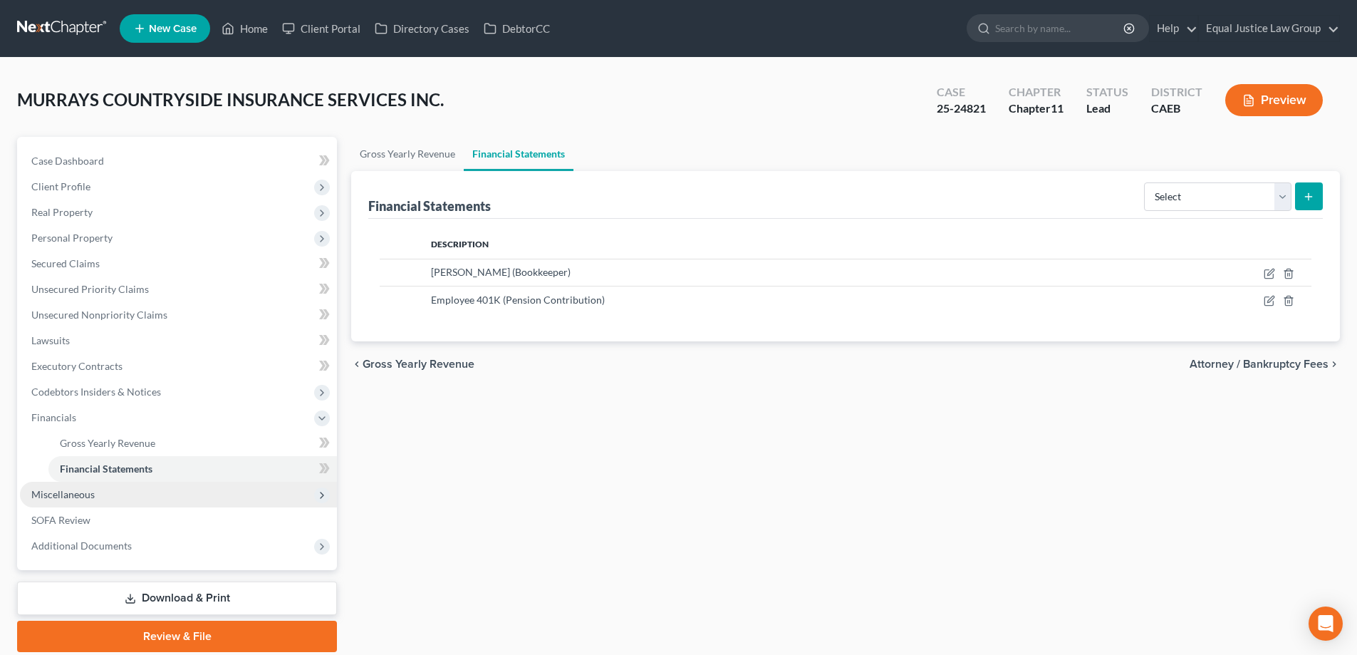
click at [77, 494] on span "Miscellaneous" at bounding box center [62, 494] width 63 height 12
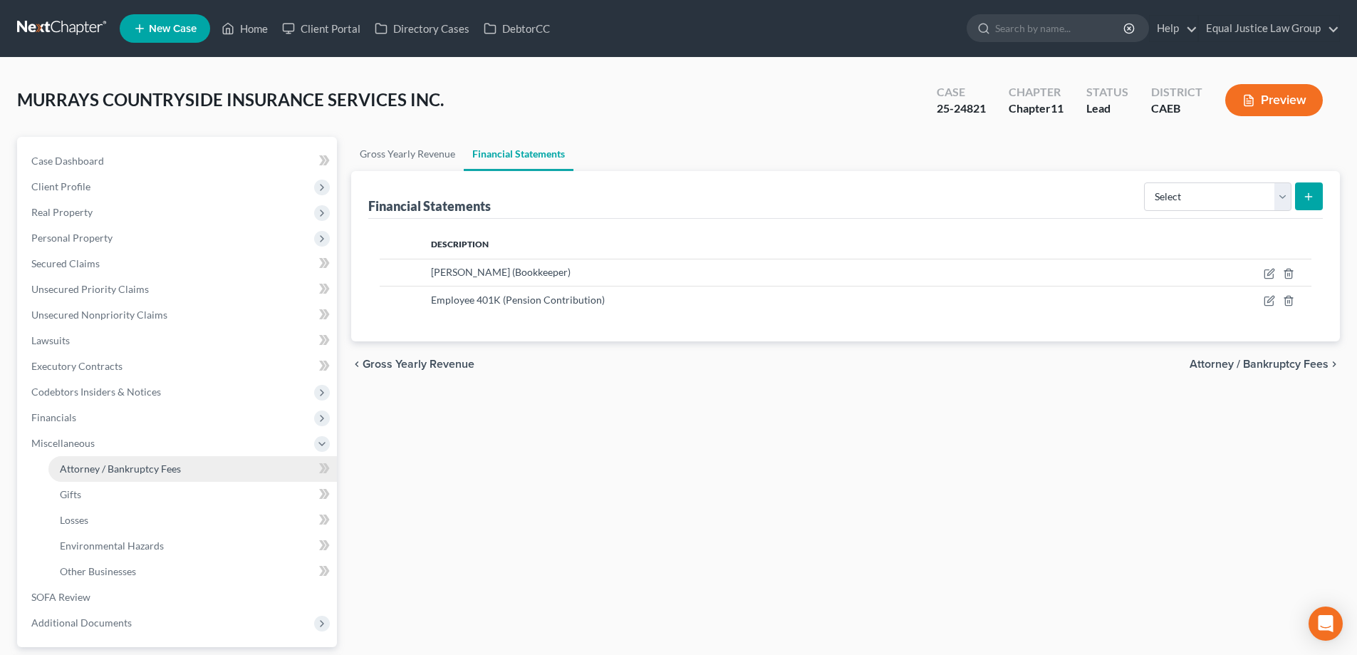
click at [111, 469] on span "Attorney / Bankruptcy Fees" at bounding box center [120, 468] width 121 height 12
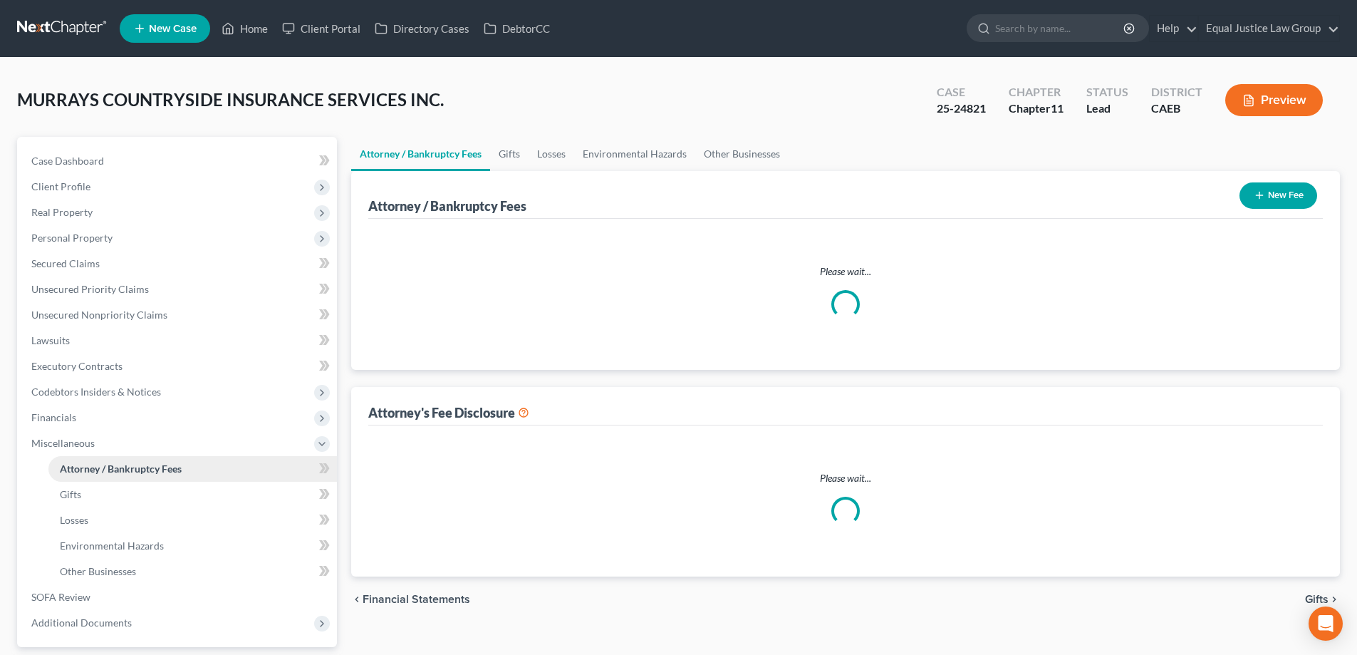
select select "0"
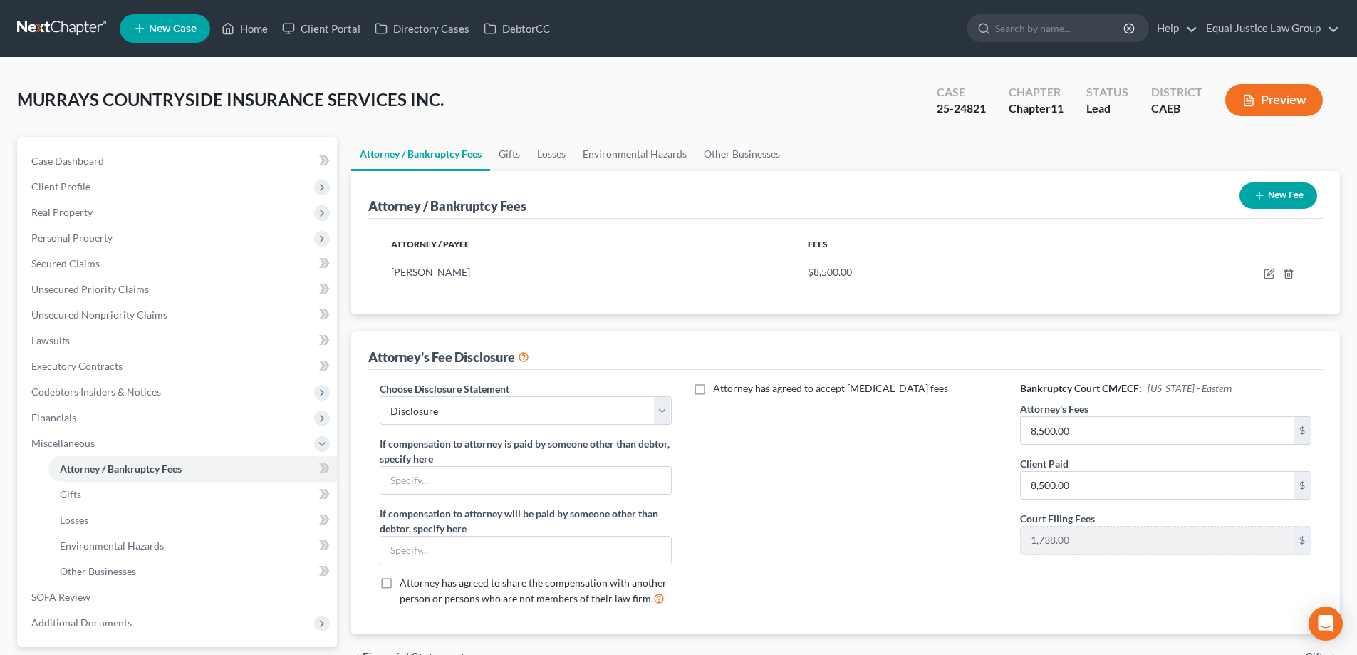
scroll to position [71, 0]
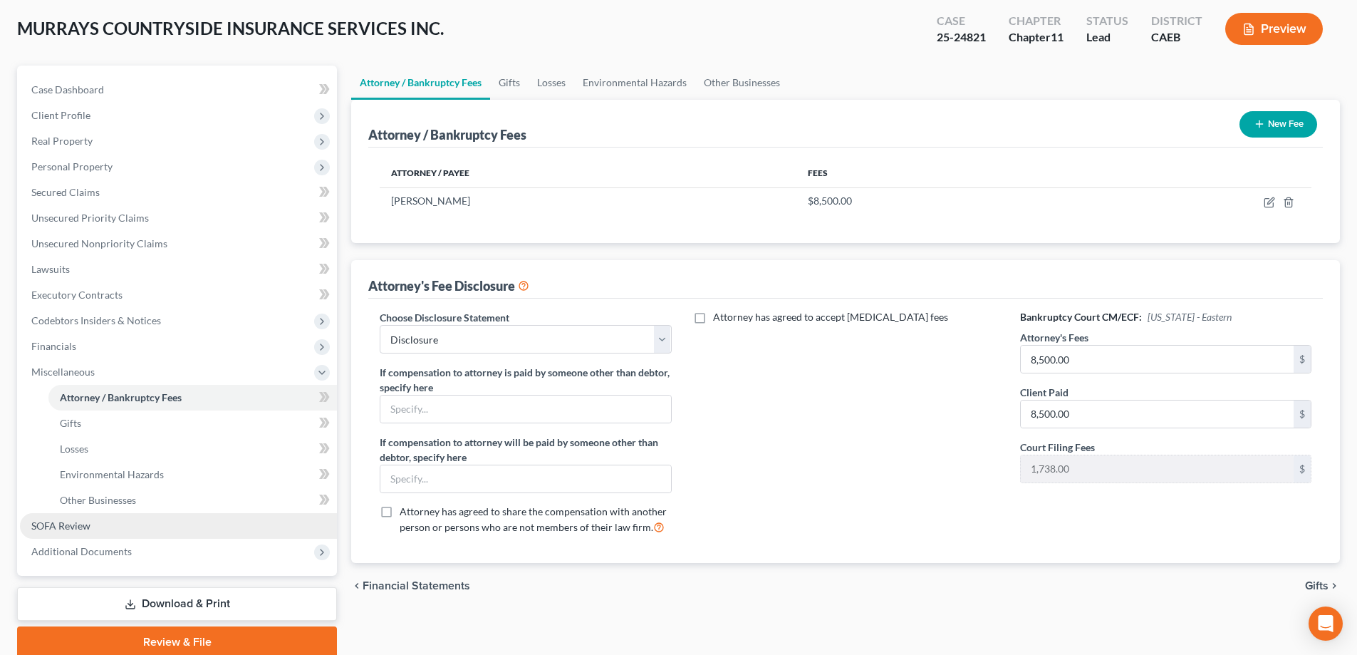
click at [61, 526] on span "SOFA Review" at bounding box center [60, 525] width 59 height 12
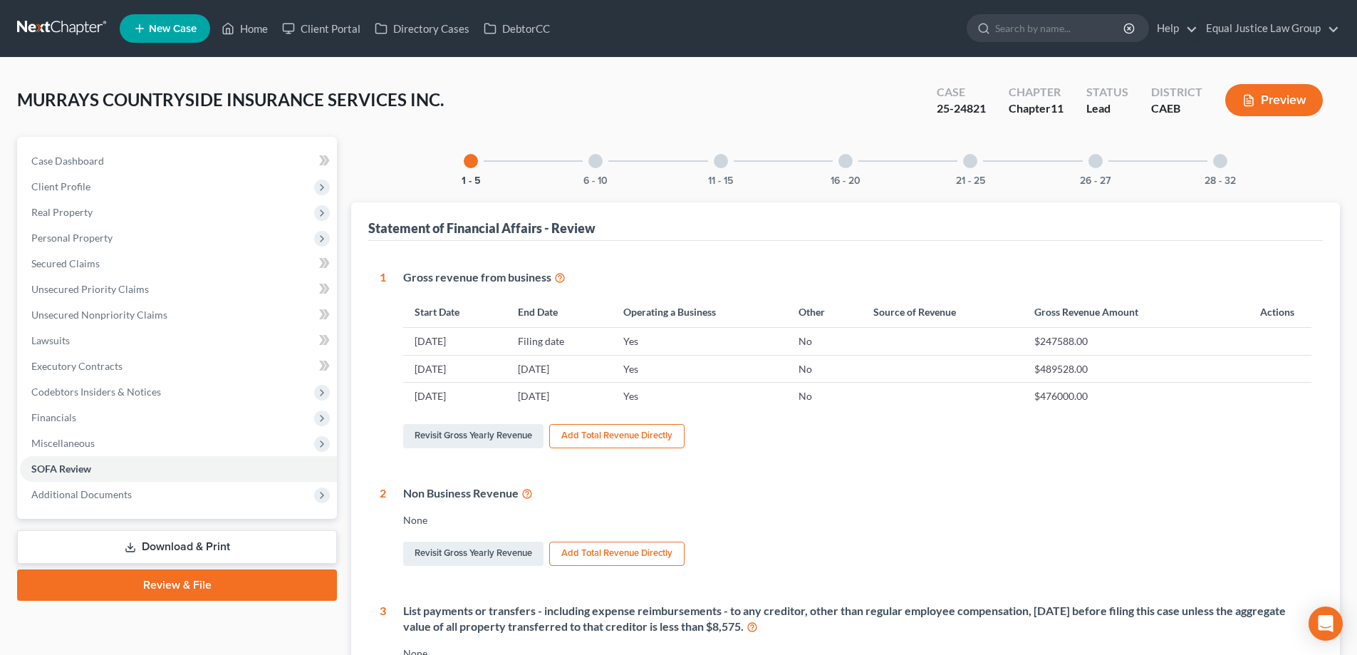
click at [600, 160] on div at bounding box center [596, 161] width 14 height 14
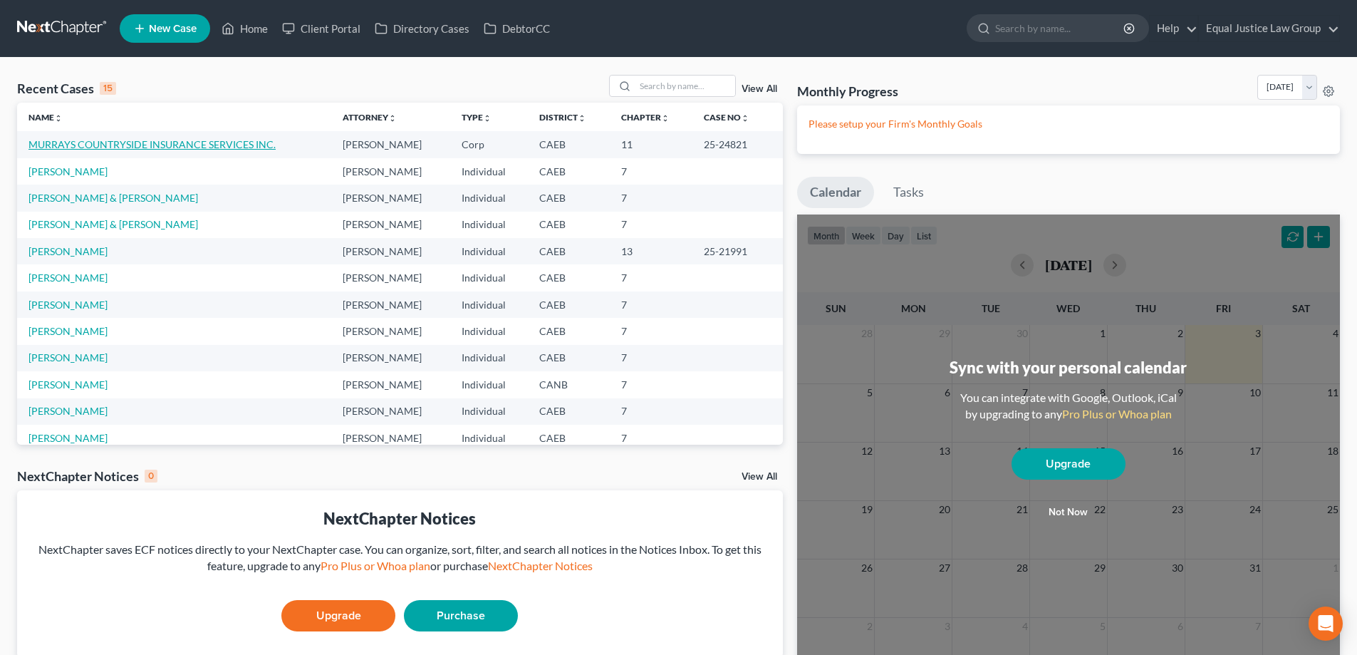
click at [103, 145] on link "MURRAYS COUNTRYSIDE INSURANCE SERVICES INC." at bounding box center [152, 144] width 247 height 12
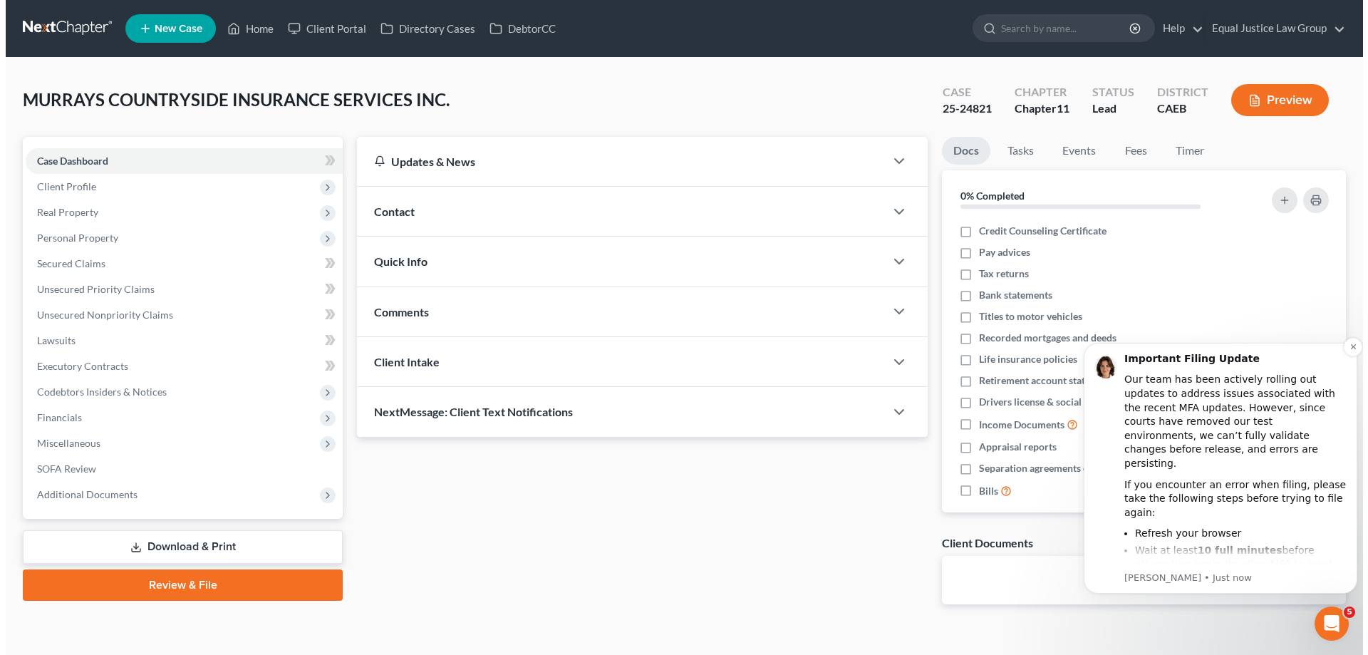
scroll to position [26, 0]
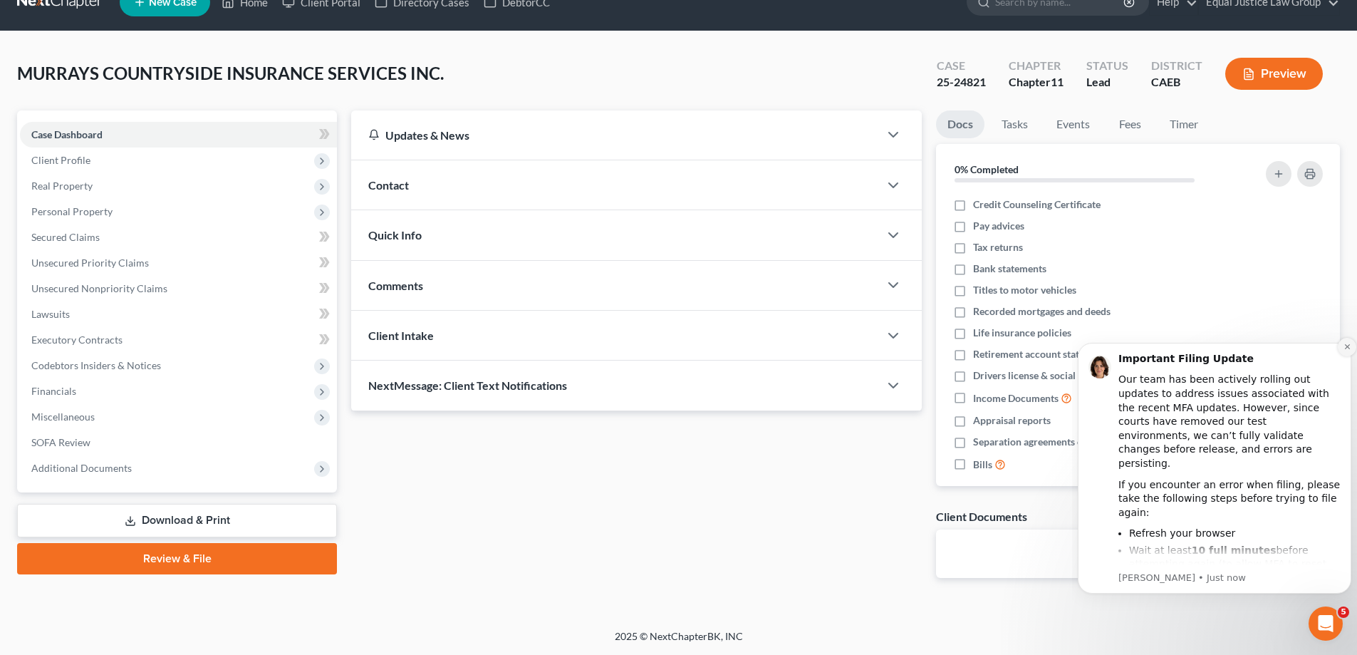
click at [1348, 347] on icon "Dismiss notification" at bounding box center [1346, 346] width 5 height 5
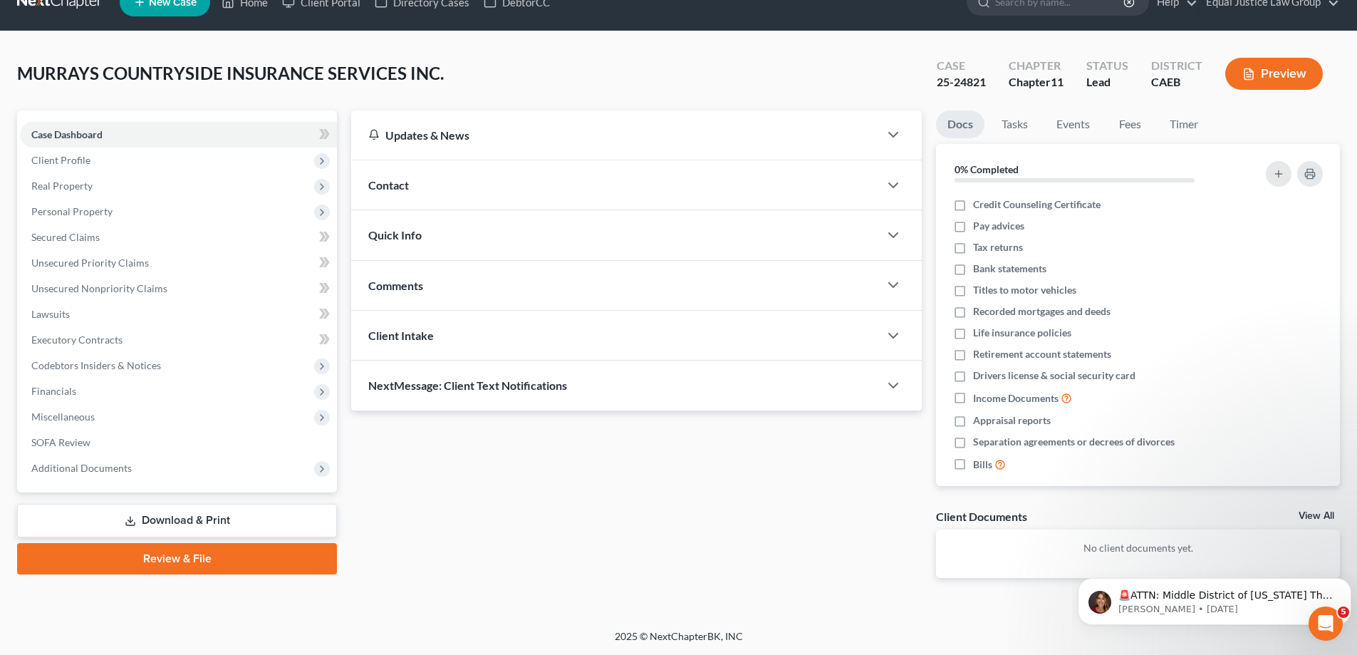
click at [1287, 73] on button "Preview" at bounding box center [1275, 74] width 98 height 32
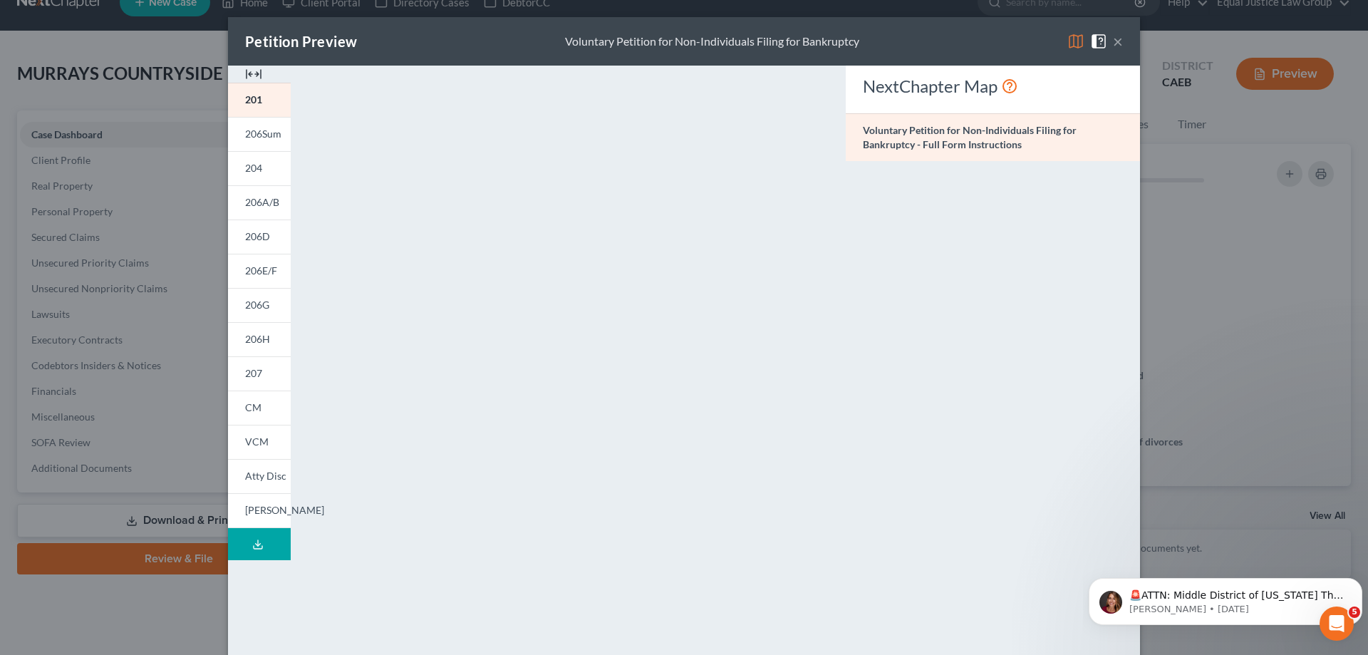
click at [1069, 38] on img at bounding box center [1075, 41] width 17 height 17
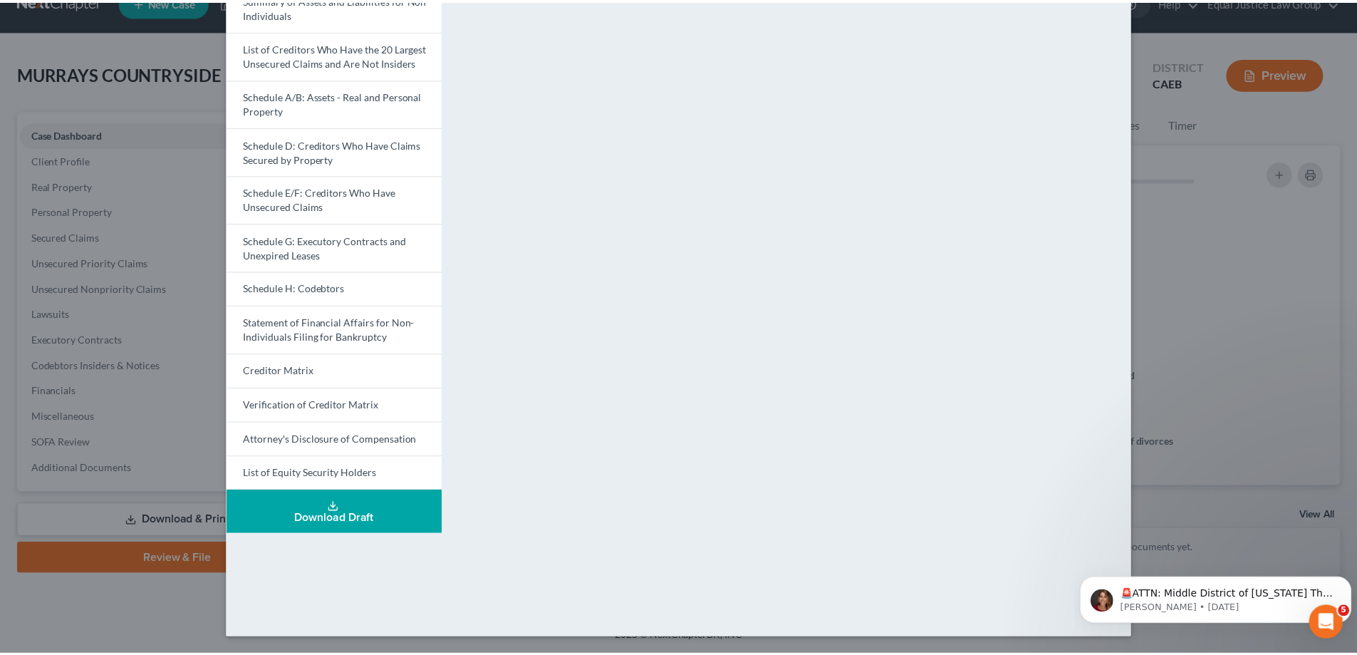
scroll to position [6, 0]
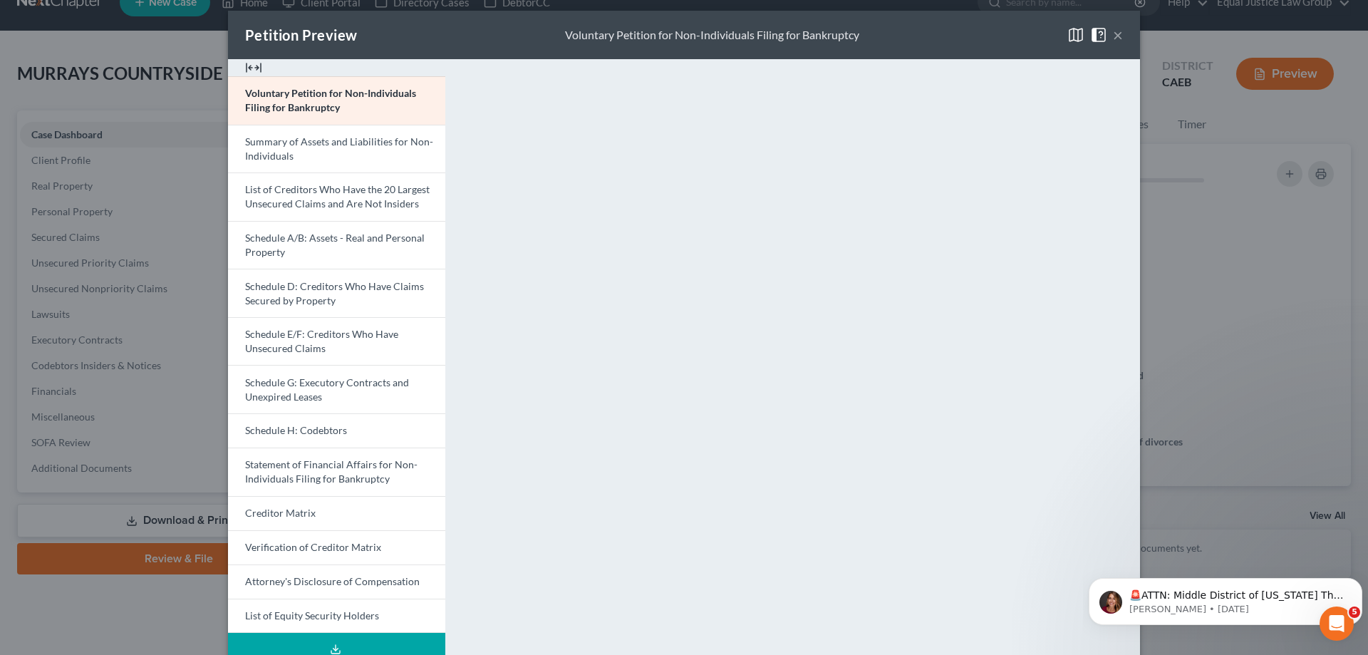
click at [1118, 31] on div "Petition Preview Voluntary Petition for Non-Individuals Filing for Bankruptcy ×" at bounding box center [684, 35] width 912 height 48
click at [1114, 32] on button "×" at bounding box center [1118, 34] width 10 height 17
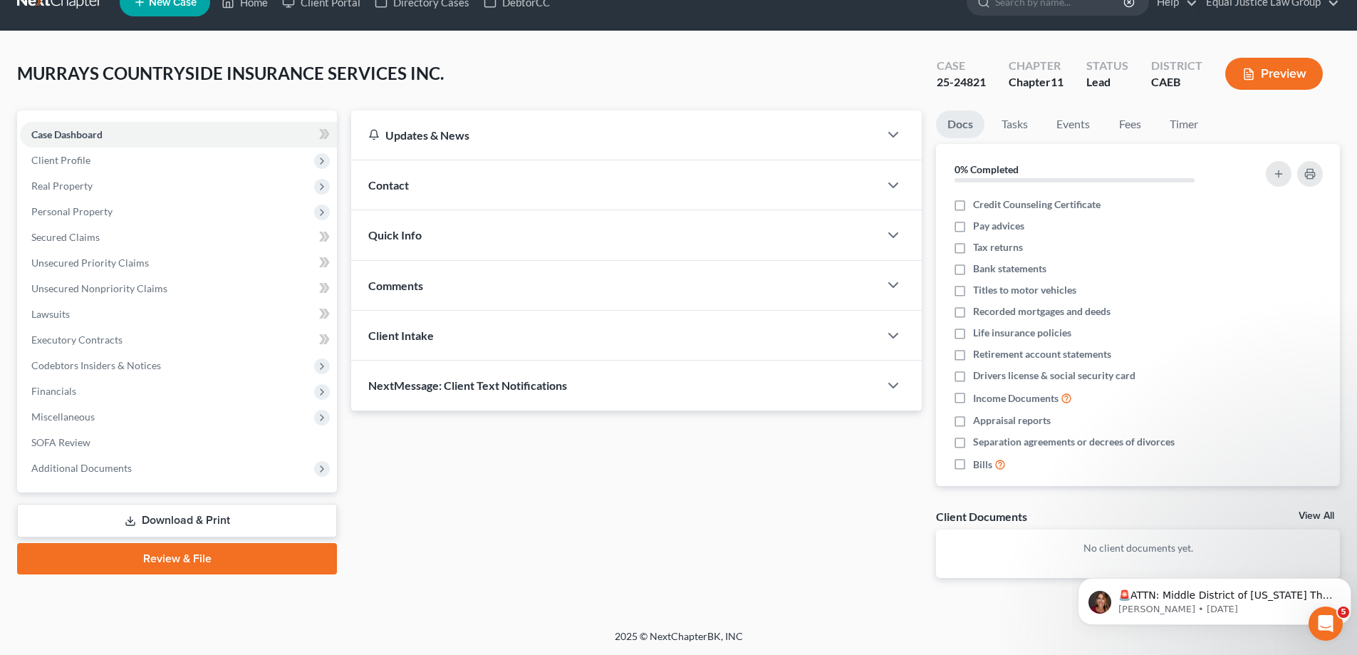
scroll to position [0, 0]
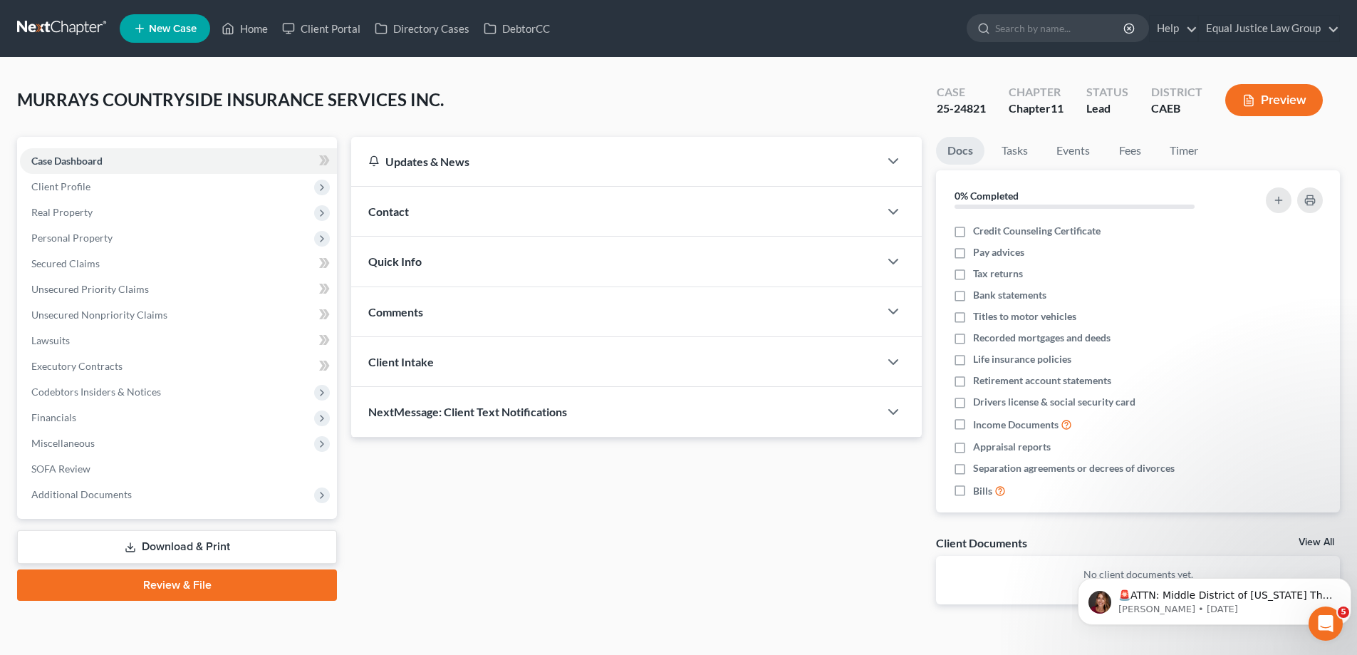
click at [67, 24] on link at bounding box center [62, 29] width 91 height 26
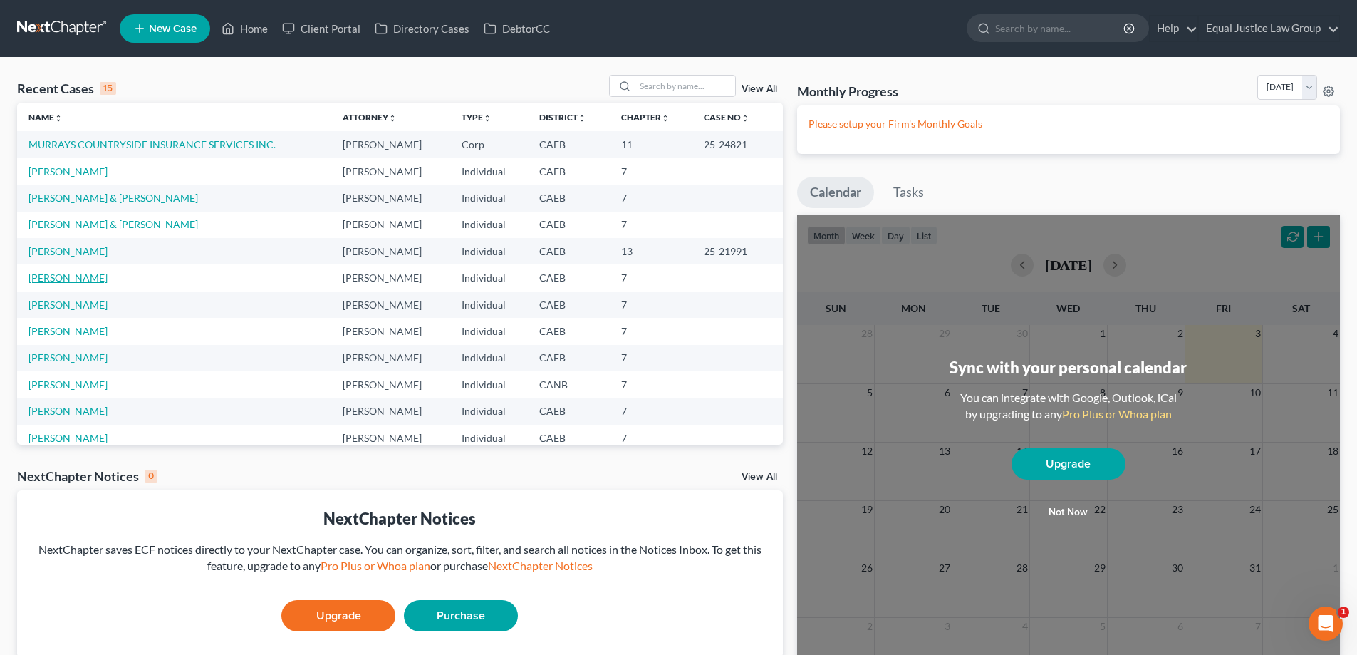
click at [57, 282] on link "[PERSON_NAME]" at bounding box center [68, 277] width 79 height 12
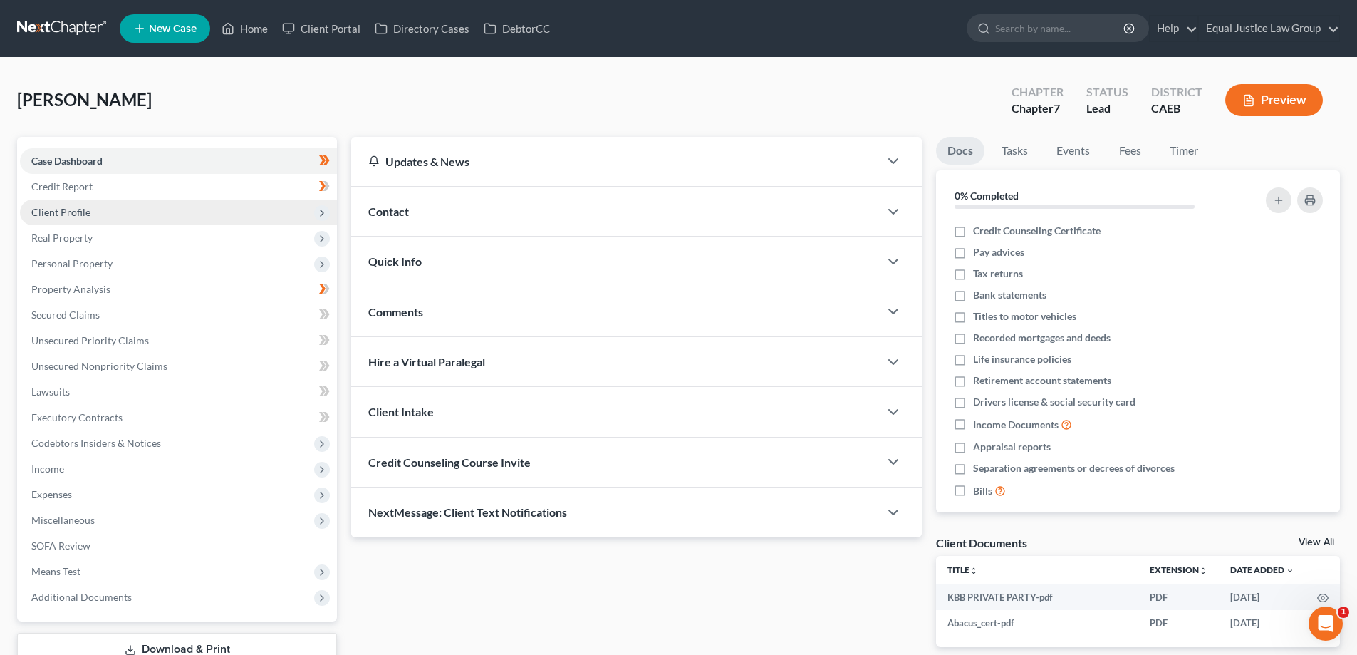
click at [70, 216] on span "Client Profile" at bounding box center [60, 212] width 59 height 12
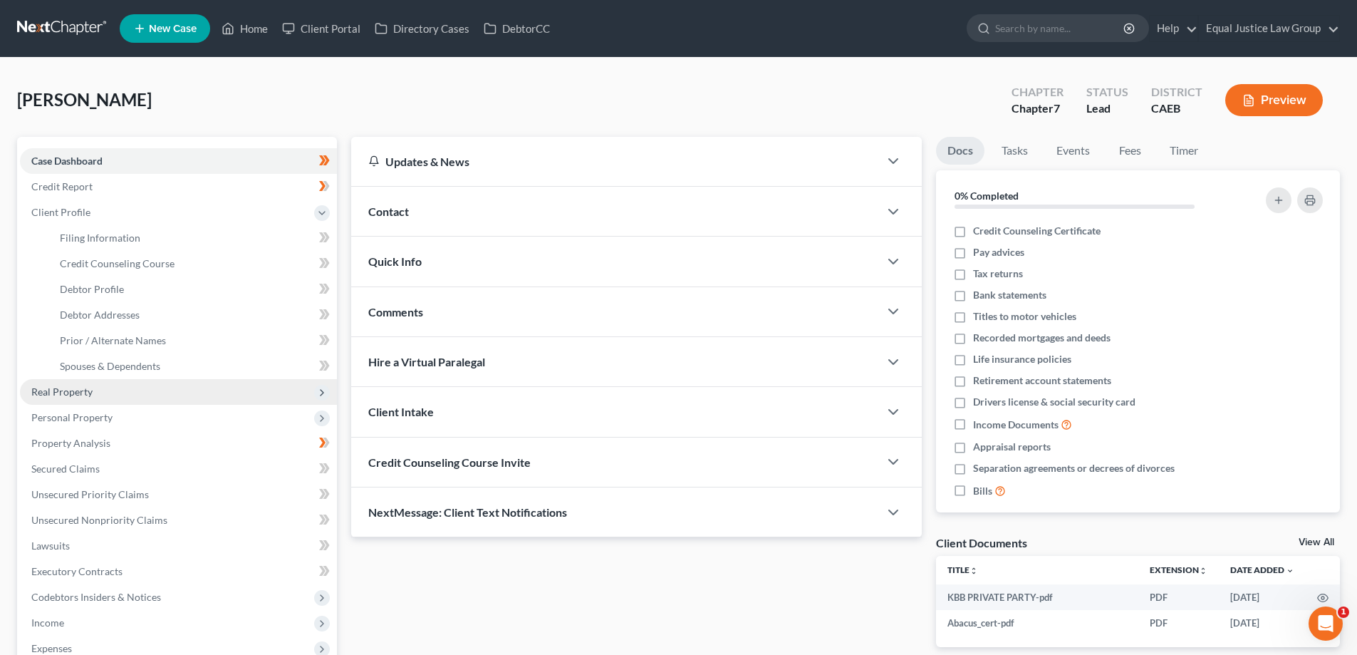
scroll to position [71, 0]
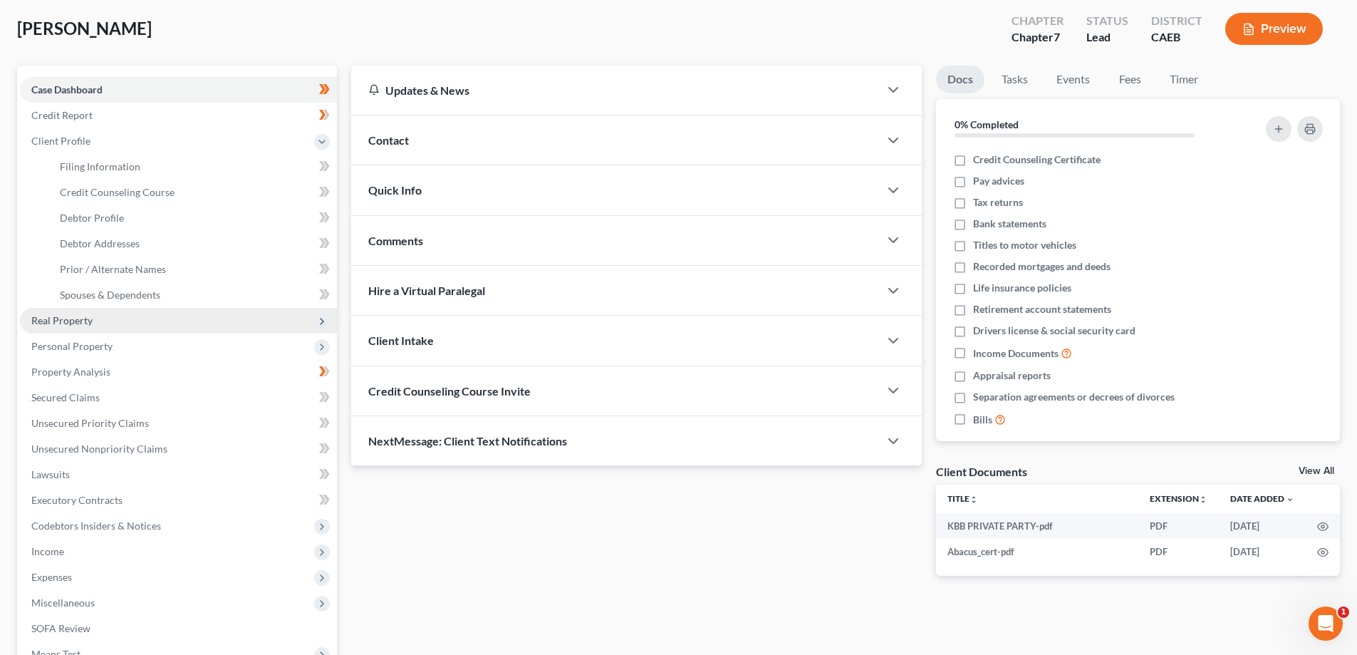
click at [116, 321] on span "Real Property" at bounding box center [178, 321] width 317 height 26
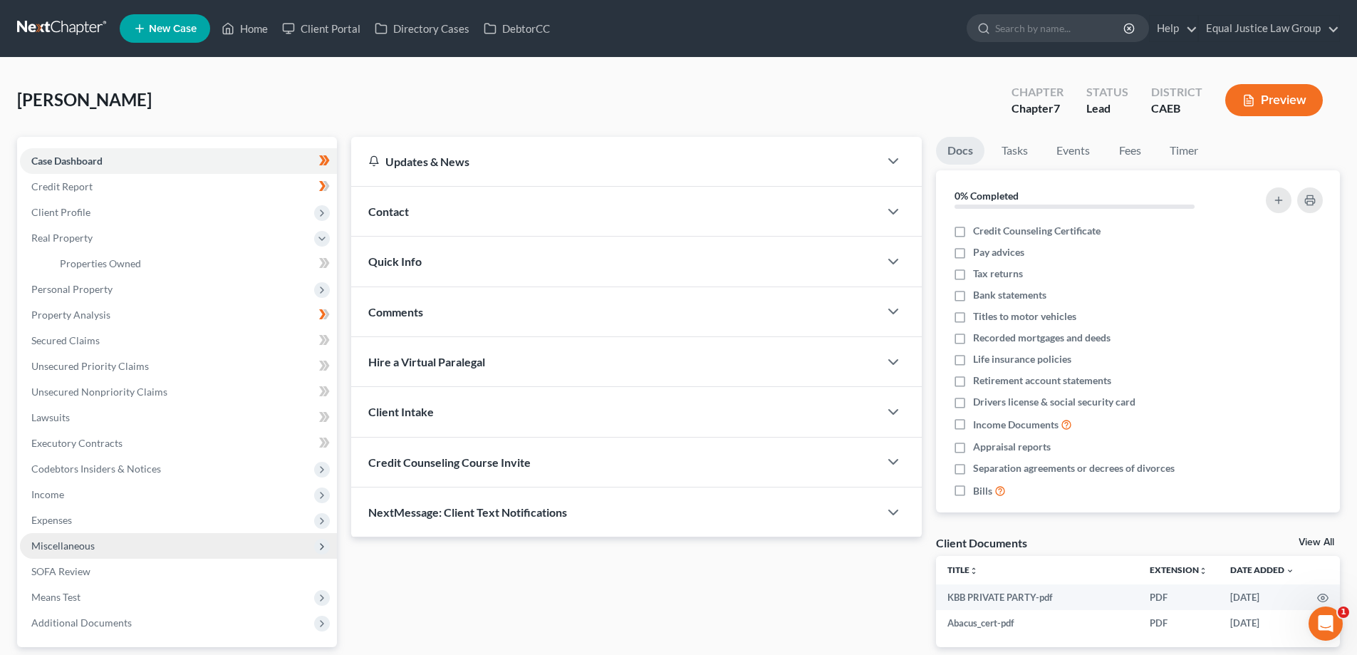
scroll to position [128, 0]
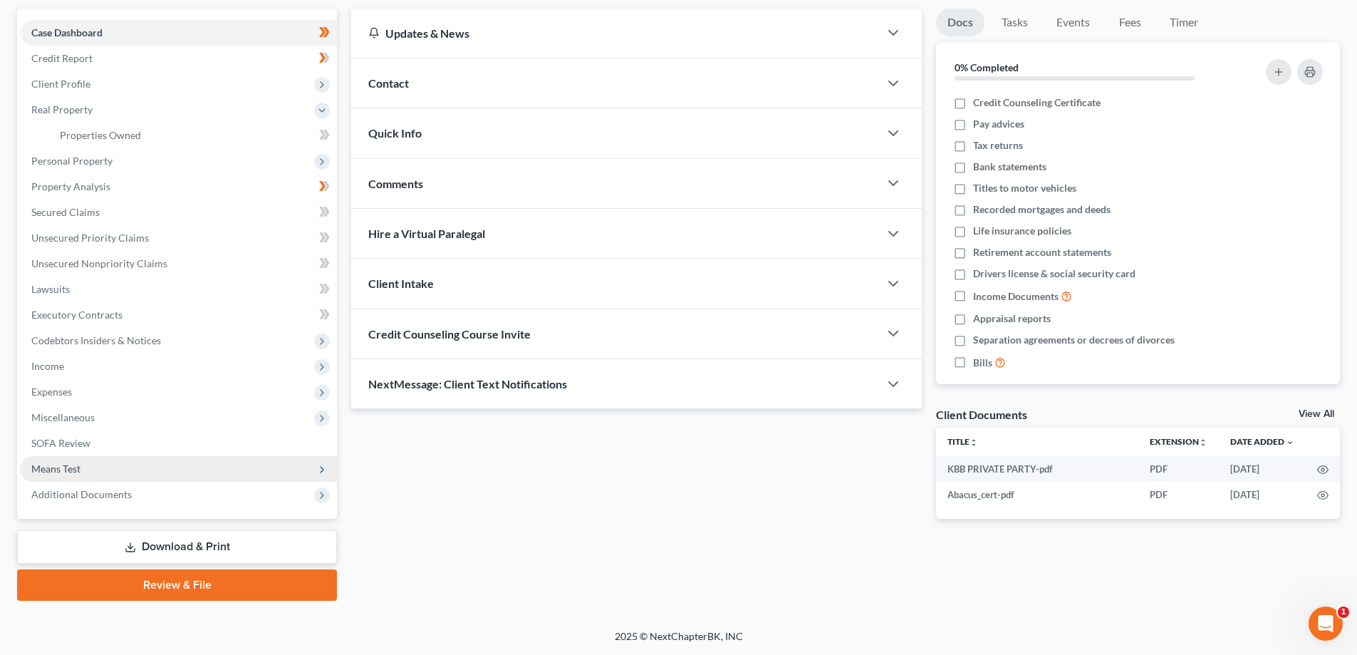
click at [80, 470] on span "Means Test" at bounding box center [55, 468] width 49 height 12
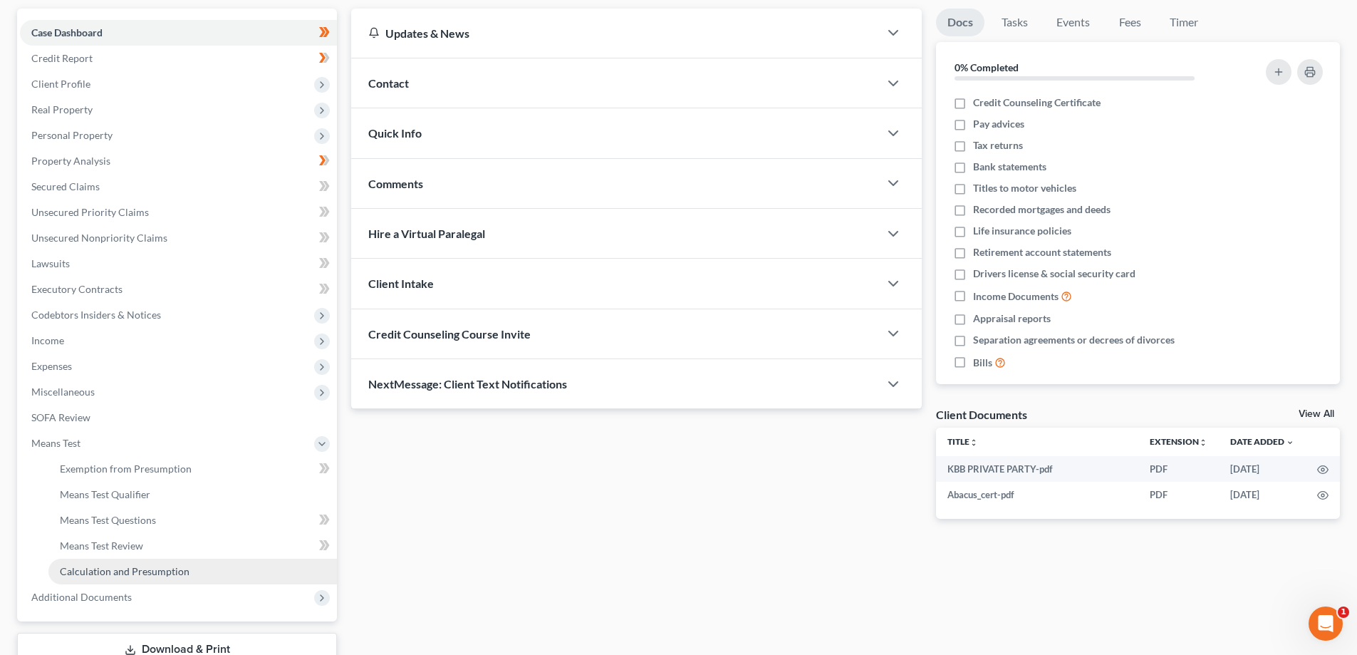
click at [112, 575] on span "Calculation and Presumption" at bounding box center [125, 571] width 130 height 12
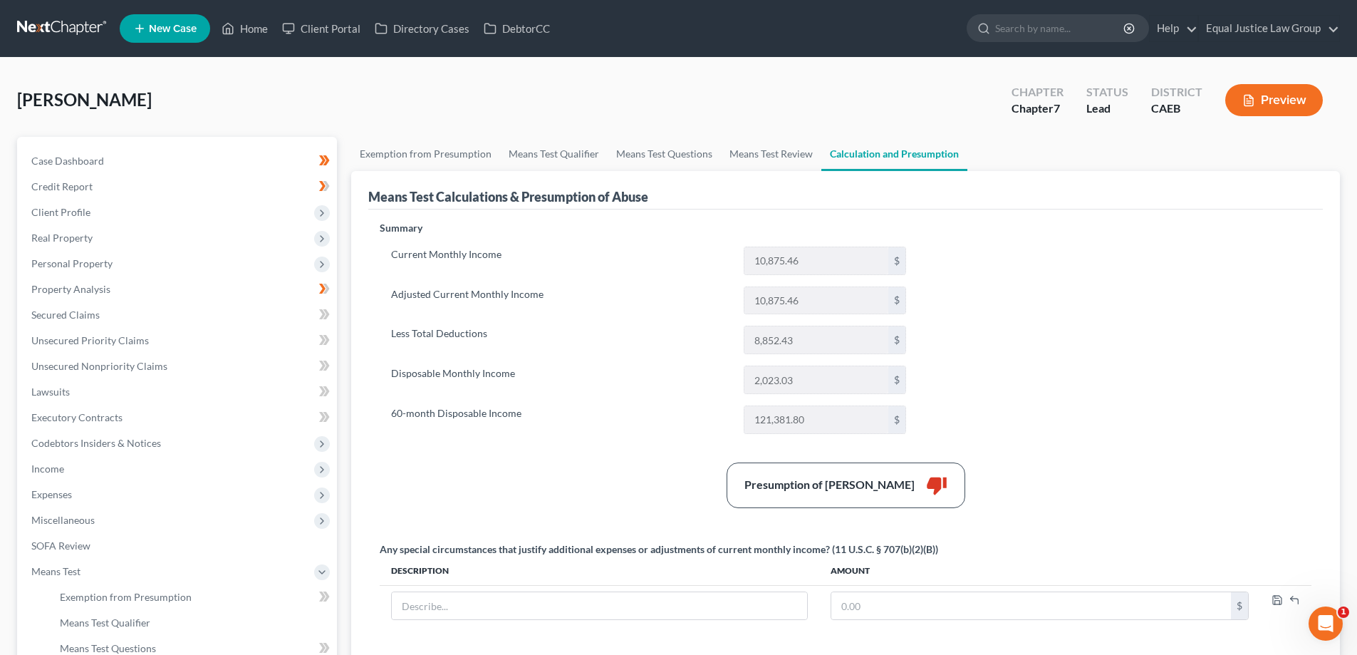
scroll to position [143, 0]
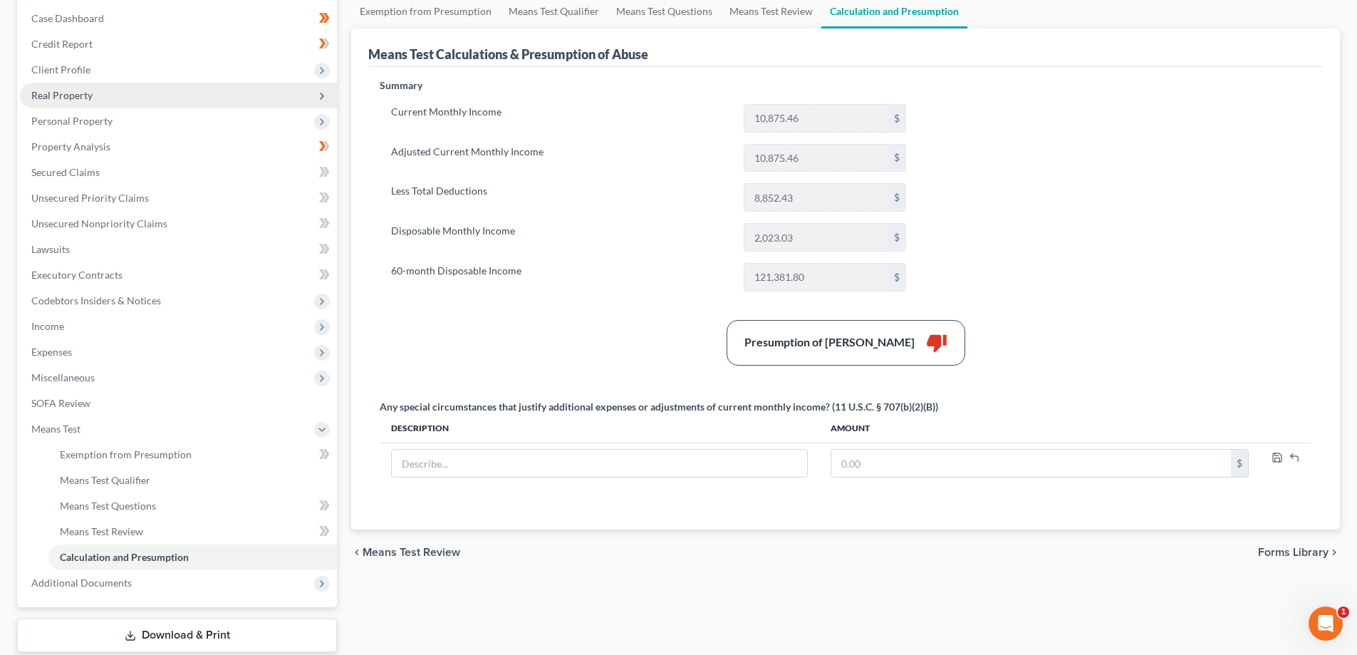
click at [59, 100] on span "Real Property" at bounding box center [61, 95] width 61 height 12
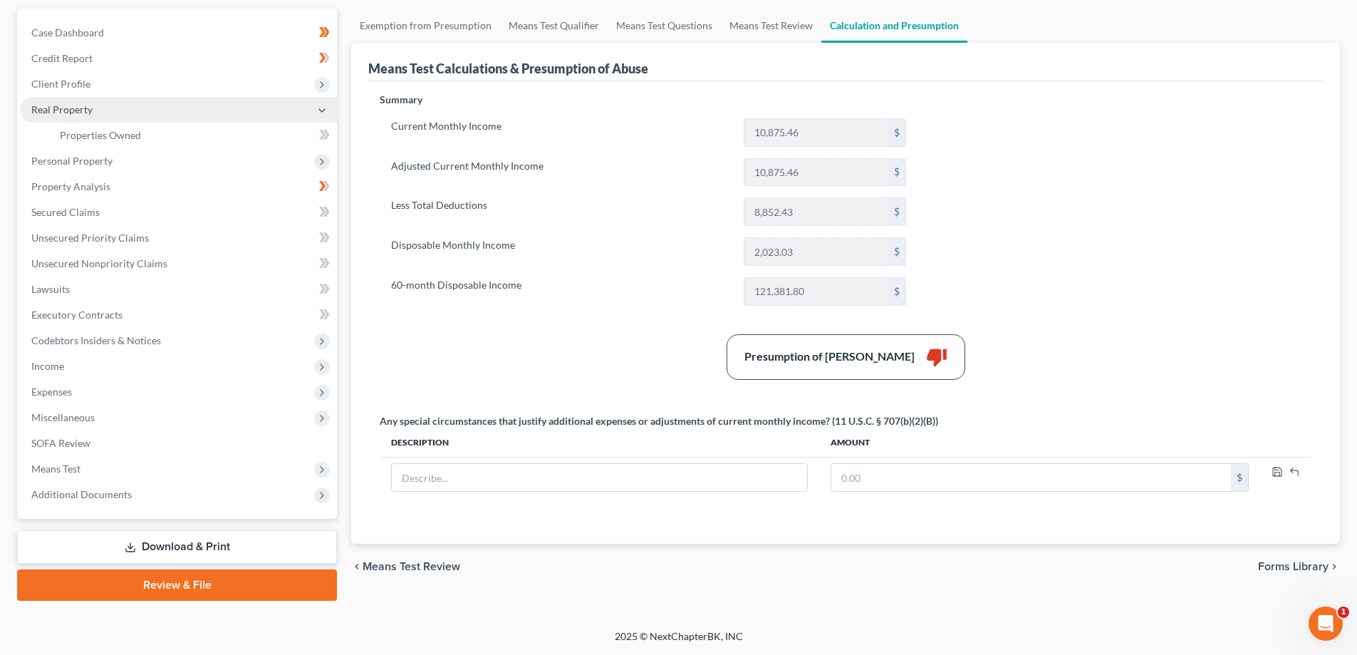
scroll to position [128, 0]
click at [75, 140] on span "Properties Owned" at bounding box center [100, 135] width 81 height 12
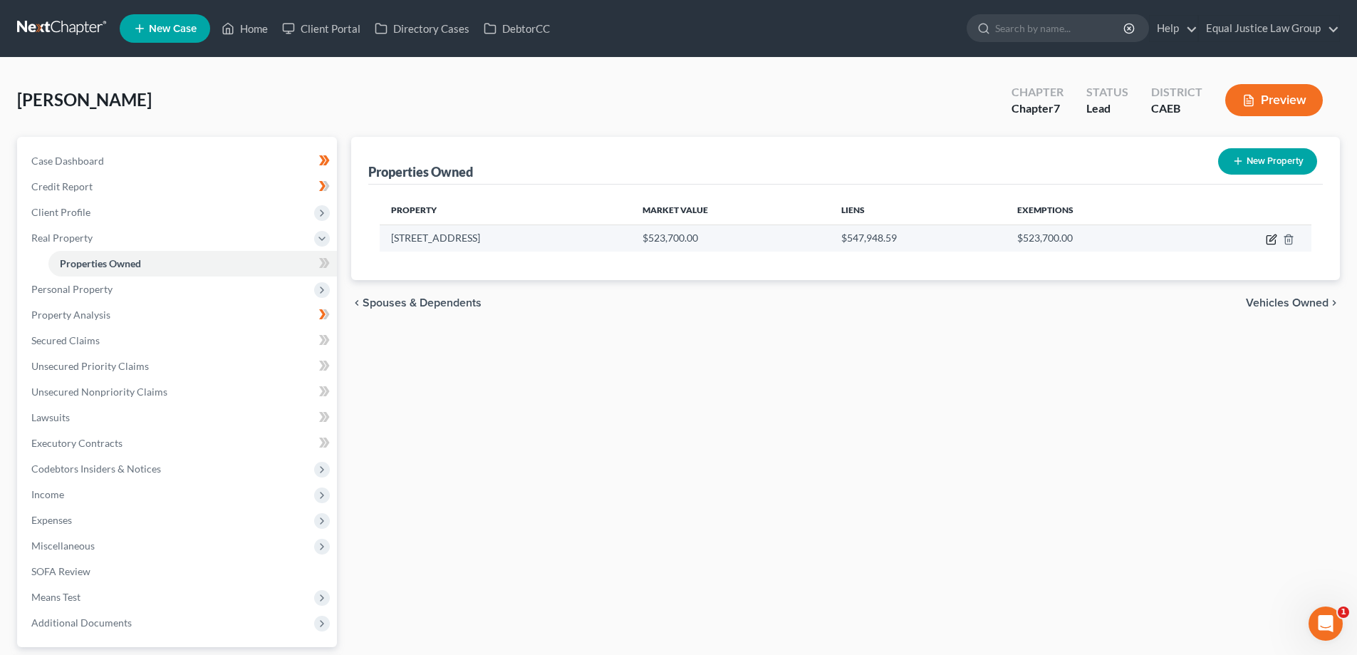
click at [1270, 239] on icon "button" at bounding box center [1273, 237] width 6 height 6
select select "4"
select select "0"
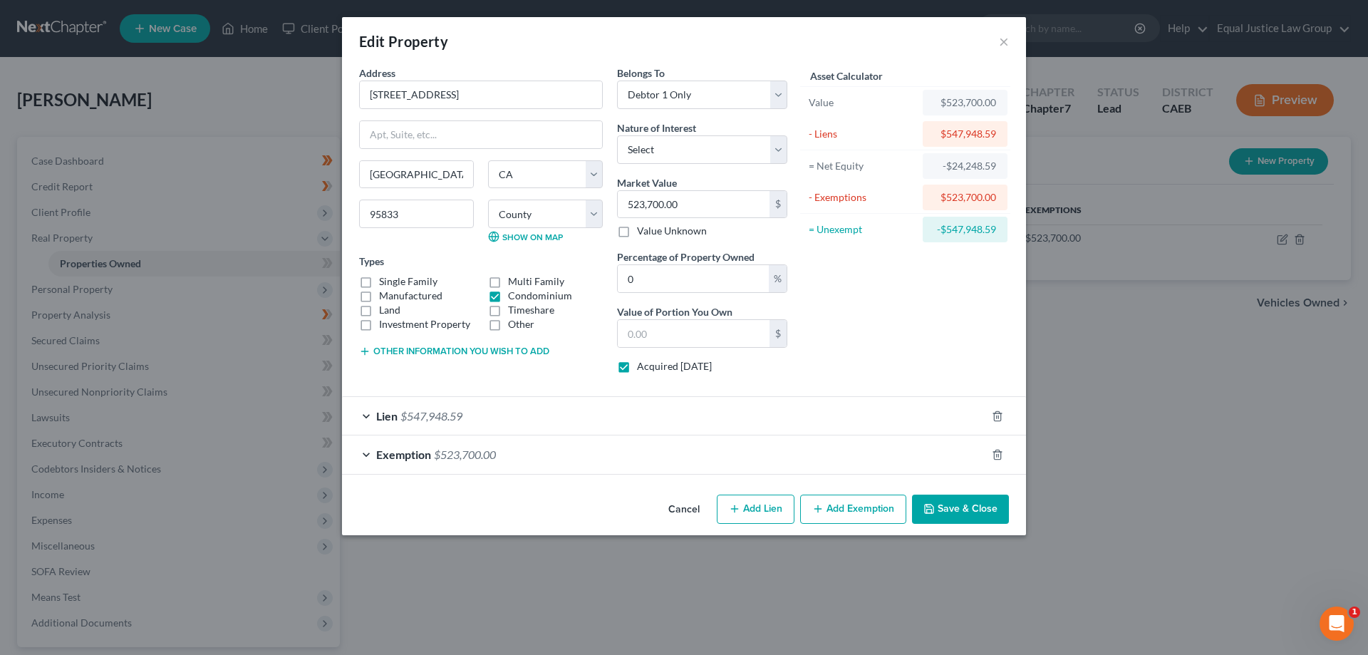
click at [365, 456] on div "Exemption $523,700.00" at bounding box center [664, 454] width 644 height 38
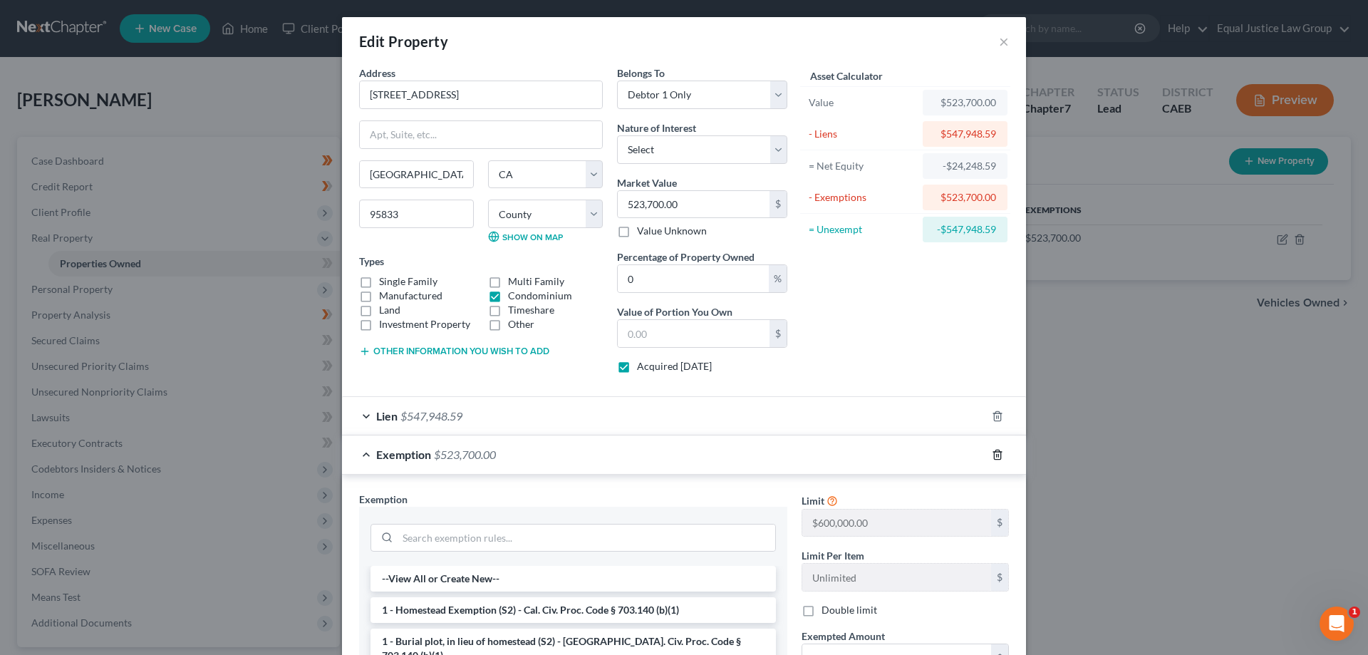
click at [997, 455] on line "button" at bounding box center [997, 455] width 0 height 3
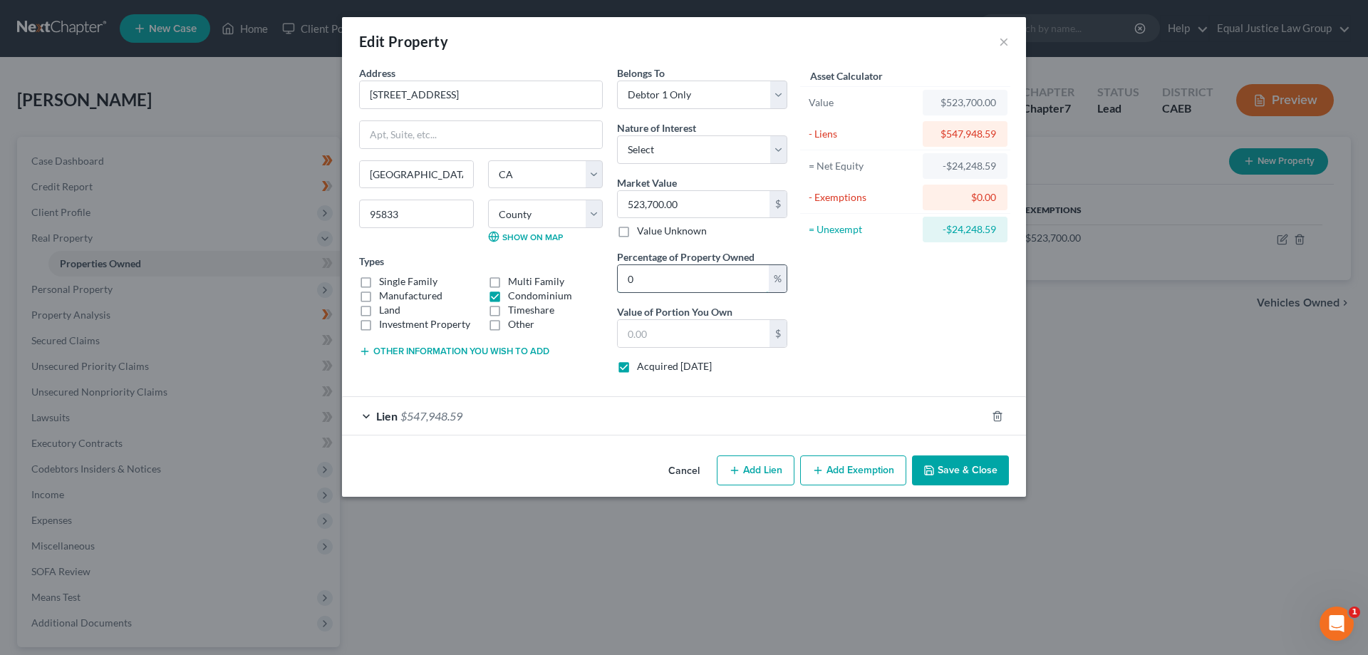
click at [667, 276] on input "0" at bounding box center [693, 278] width 151 height 27
type input "1"
type input "5,237.00"
type input "10"
type input "52,370.00"
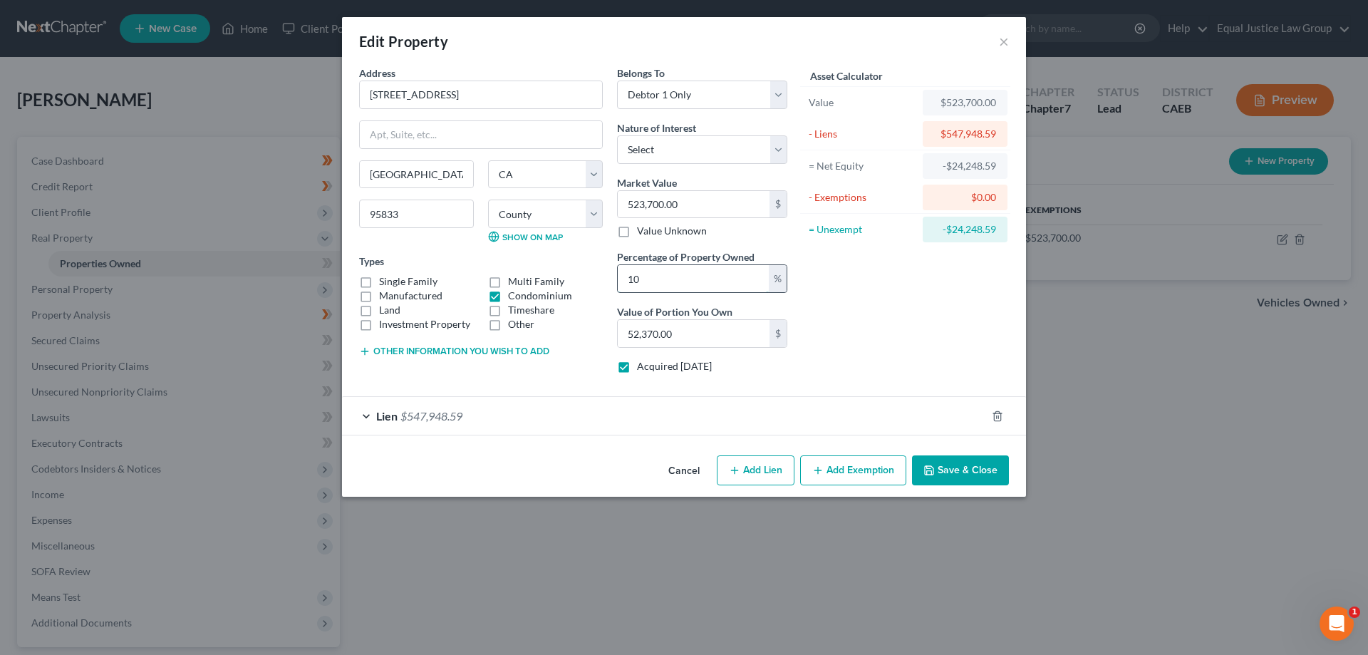
type input "100"
type input "523,700.00"
type input "100"
click at [955, 472] on button "Save & Close" at bounding box center [960, 470] width 97 height 30
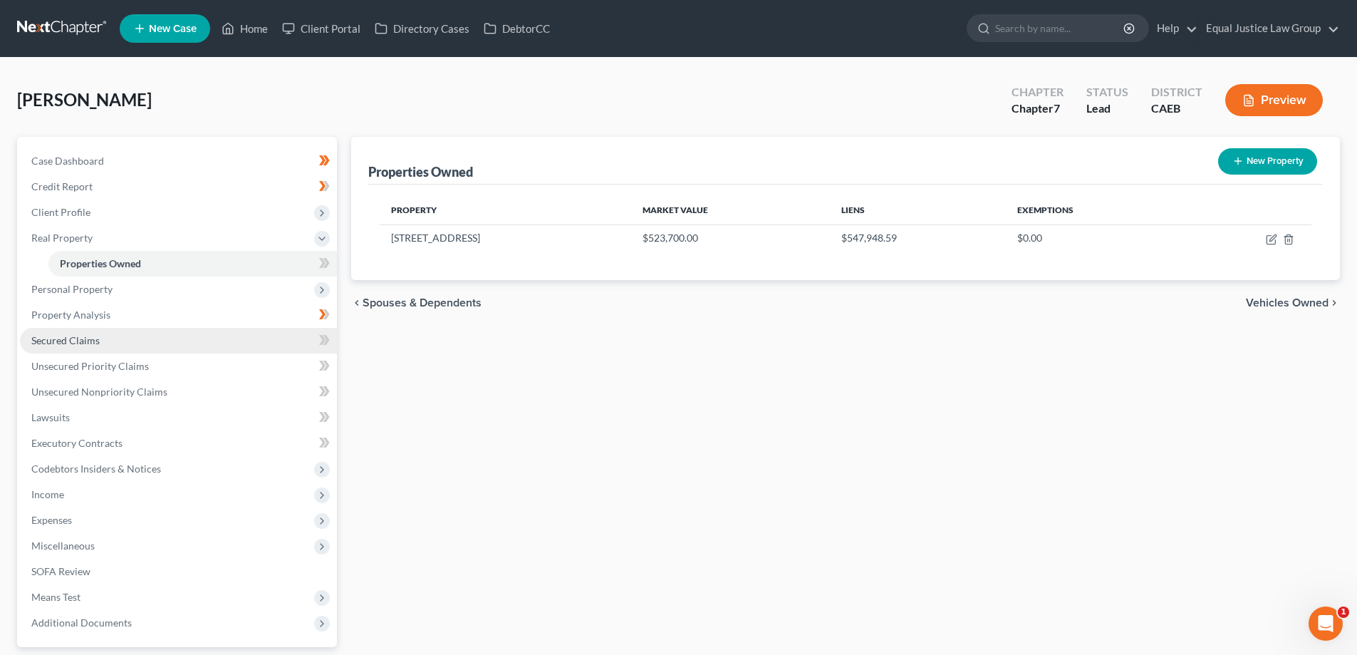
click at [66, 337] on span "Secured Claims" at bounding box center [65, 340] width 68 height 12
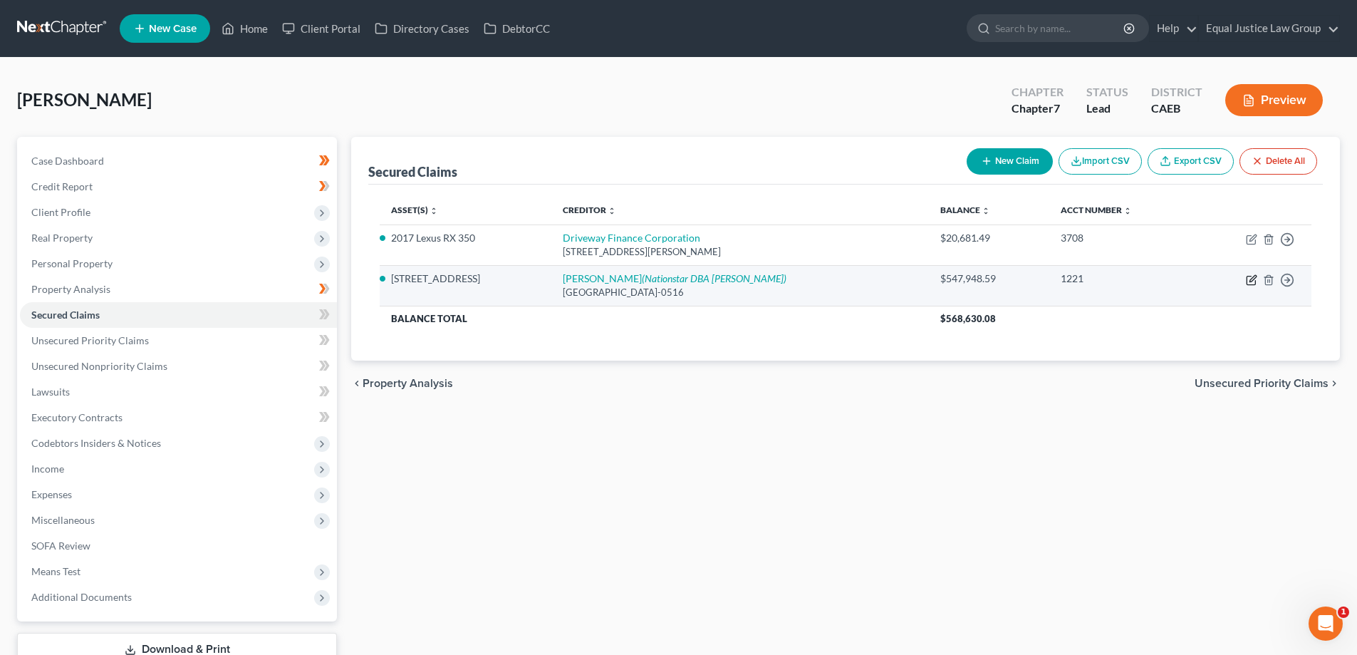
click at [1255, 280] on icon "button" at bounding box center [1251, 280] width 9 height 9
select select "4"
select select "3"
select select "2"
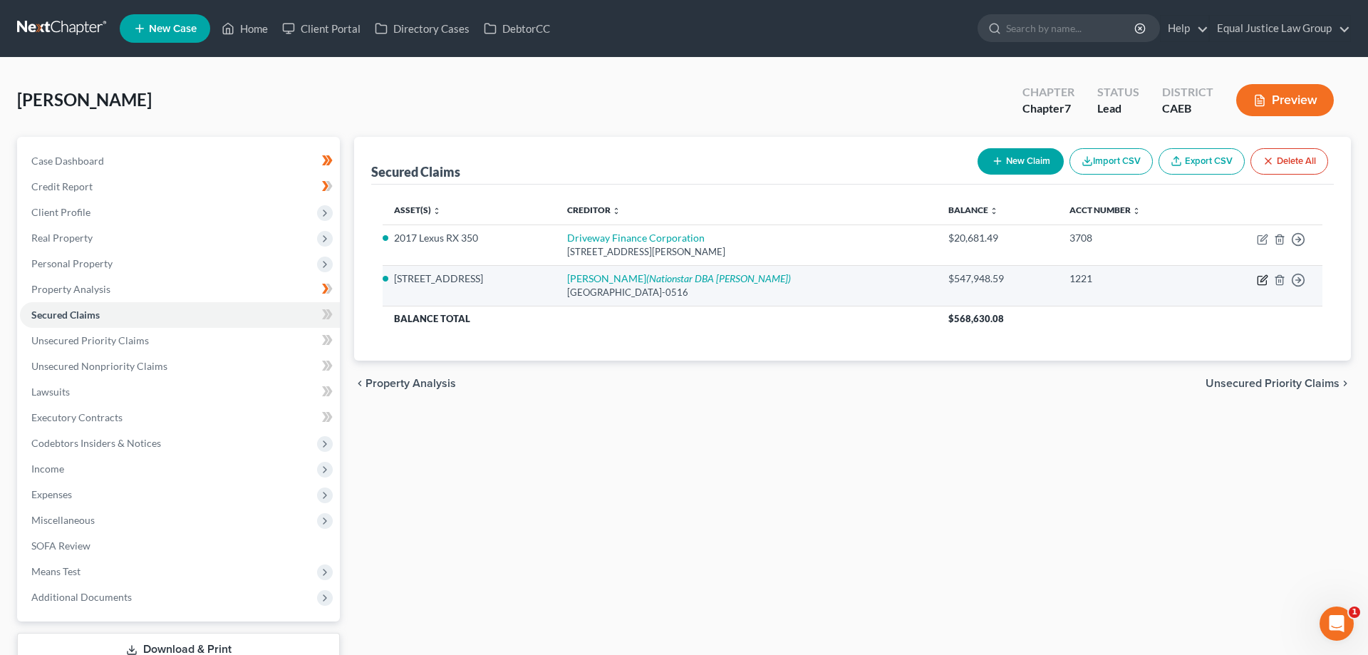
select select "0"
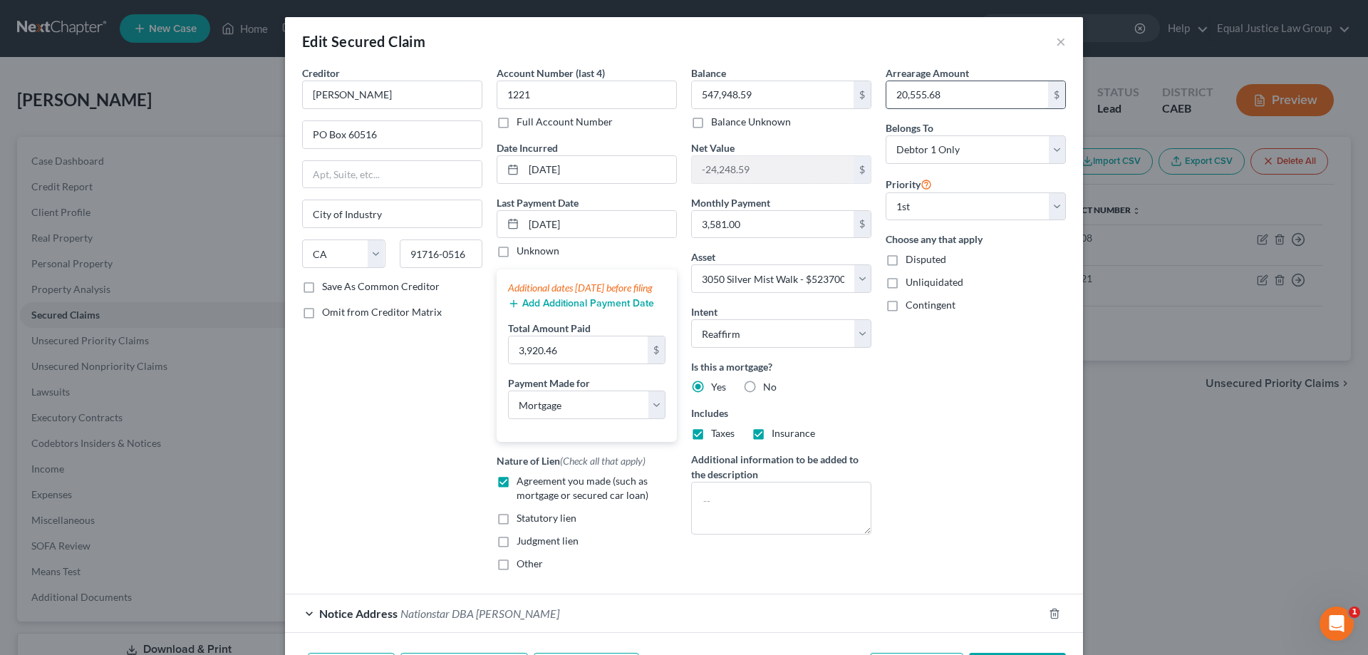
click at [949, 98] on input "20,555.68" at bounding box center [967, 94] width 162 height 27
click at [1056, 45] on button "×" at bounding box center [1061, 41] width 10 height 17
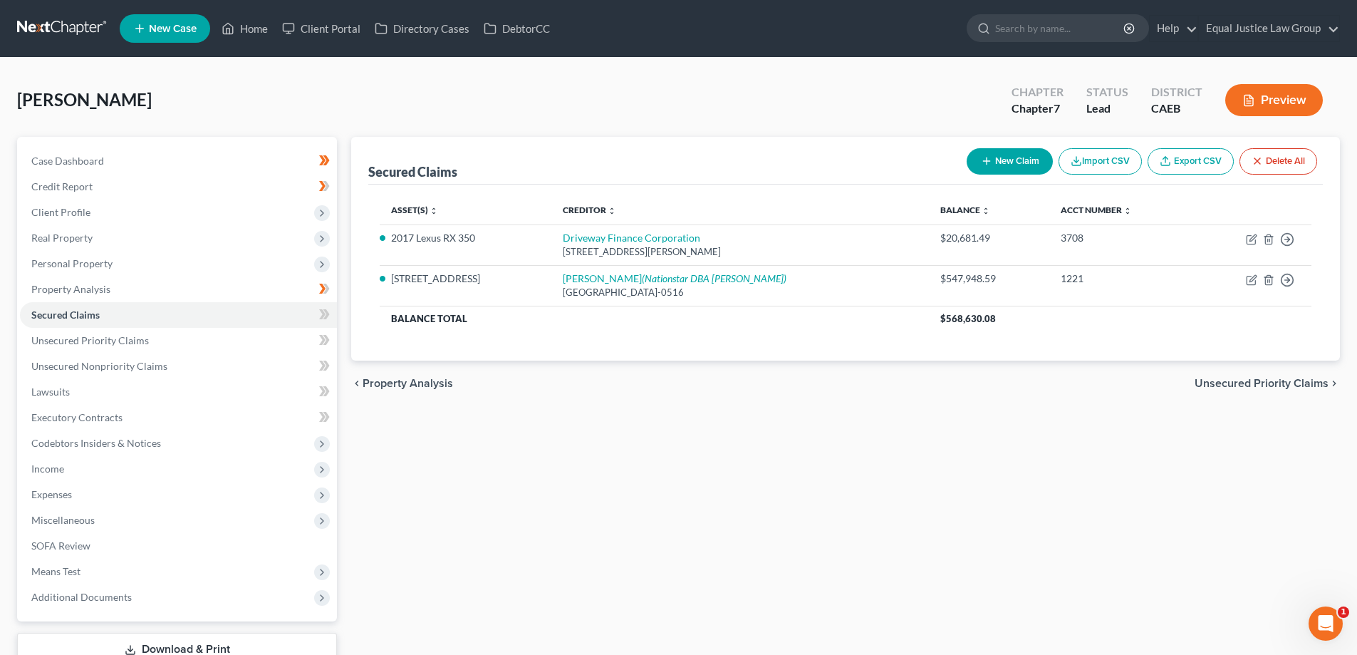
scroll to position [71, 0]
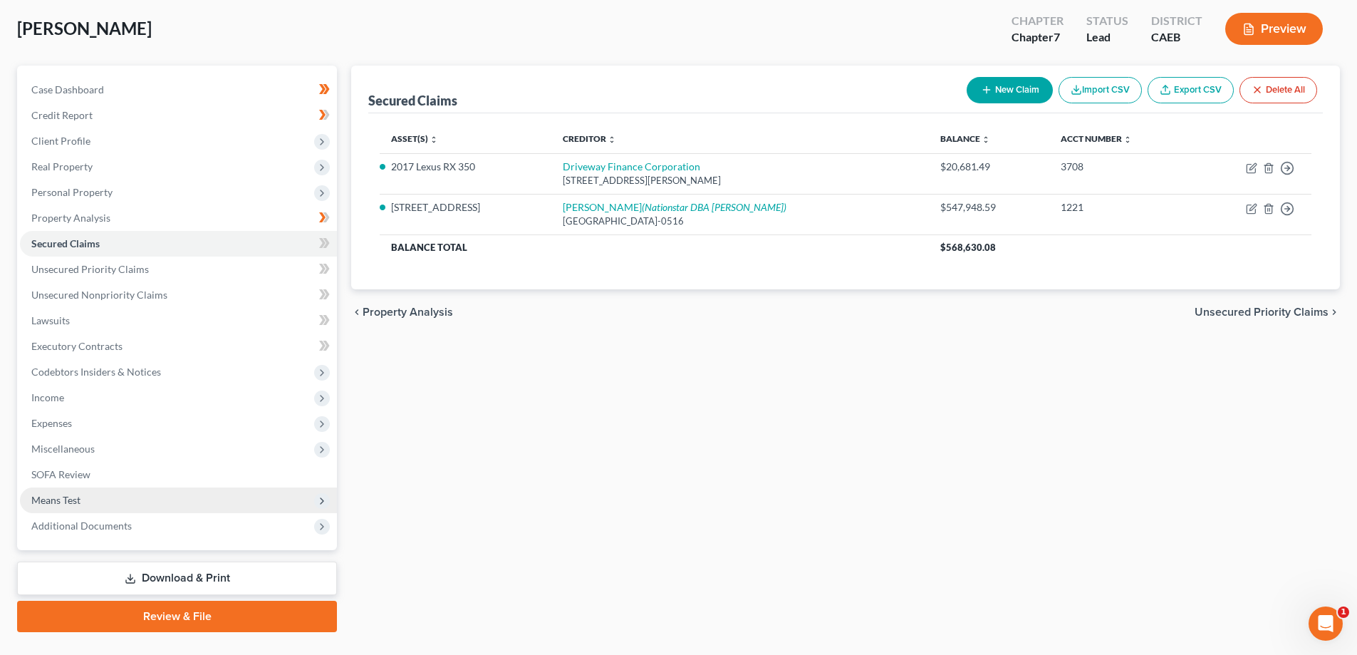
click at [72, 504] on span "Means Test" at bounding box center [55, 500] width 49 height 12
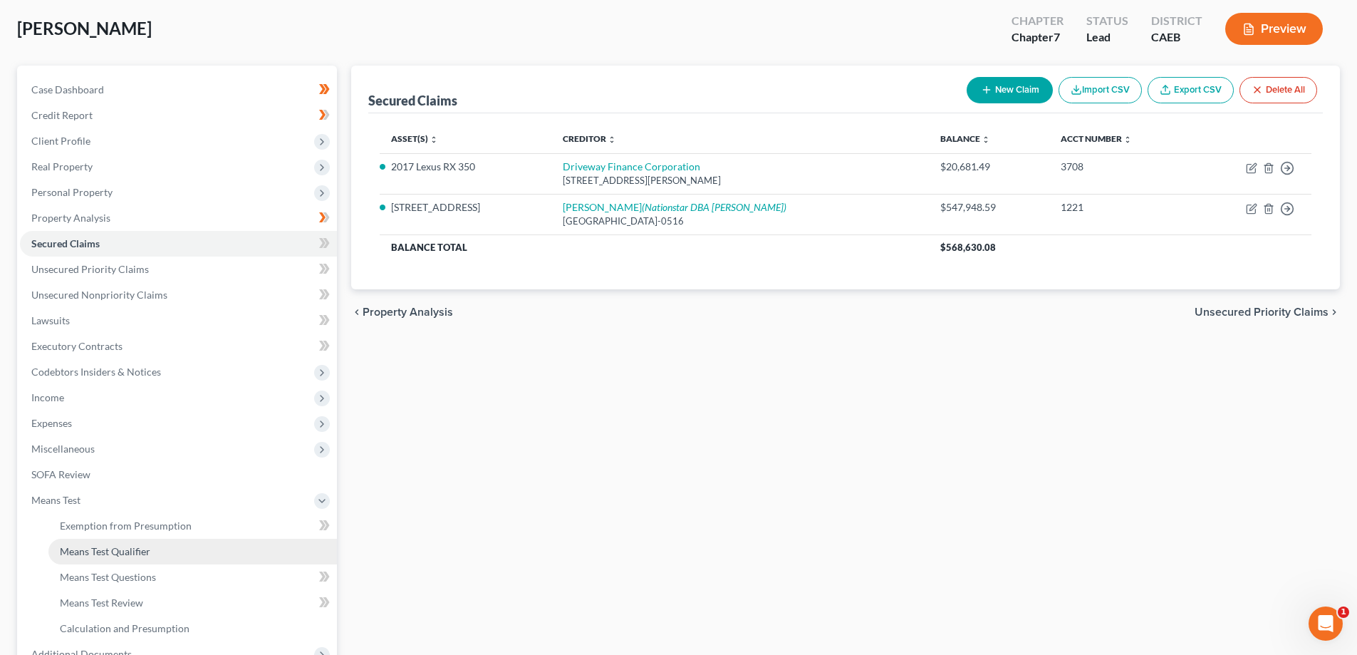
scroll to position [143, 0]
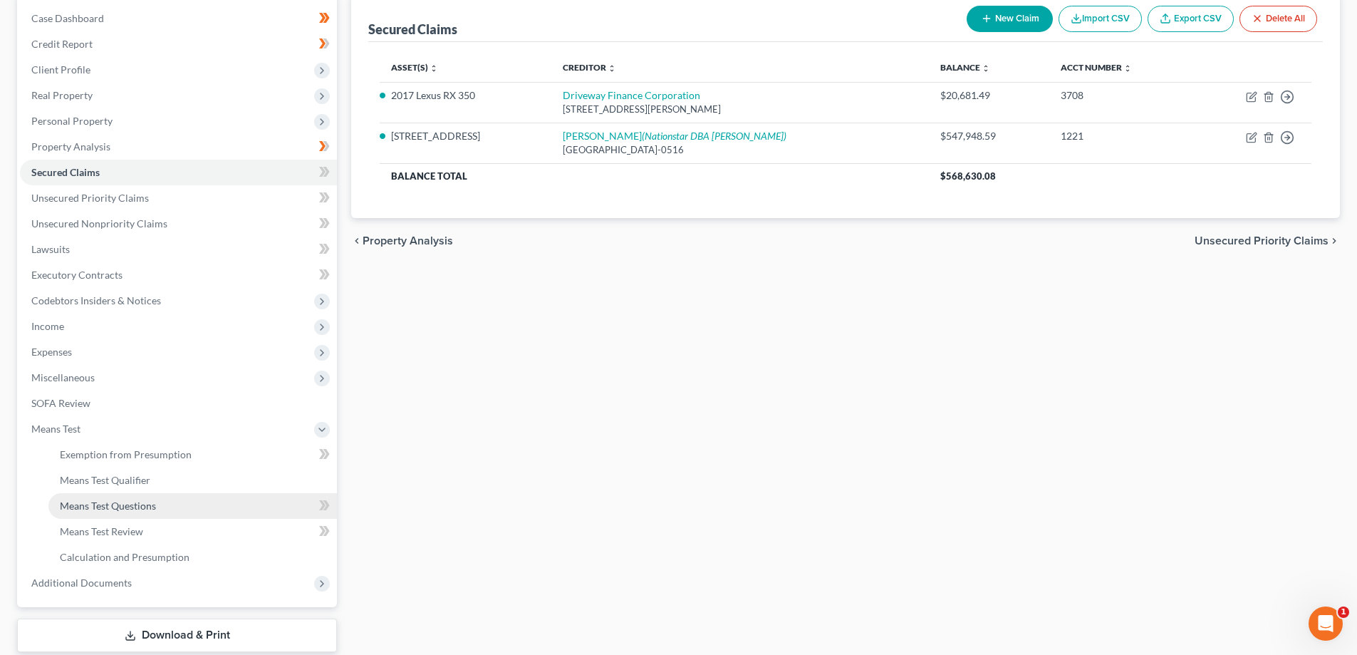
click at [128, 502] on span "Means Test Questions" at bounding box center [108, 505] width 96 height 12
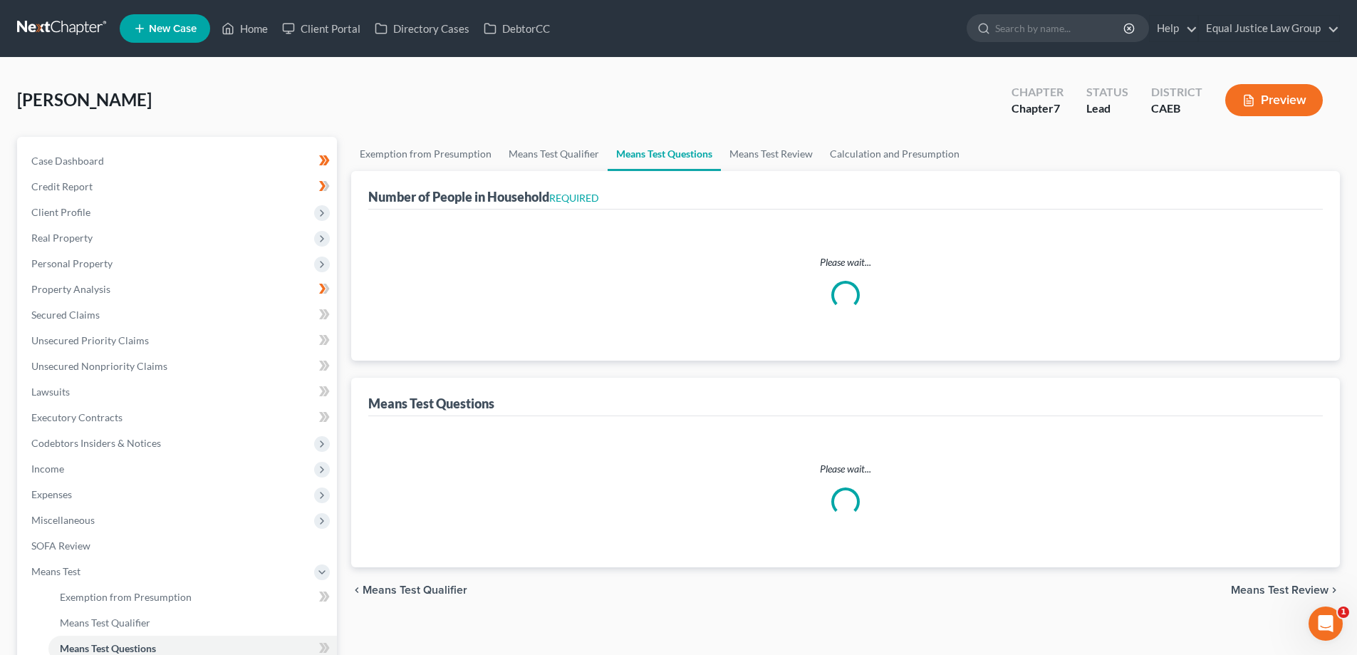
select select "0"
select select "60"
select select "1"
select select "60"
select select "1"
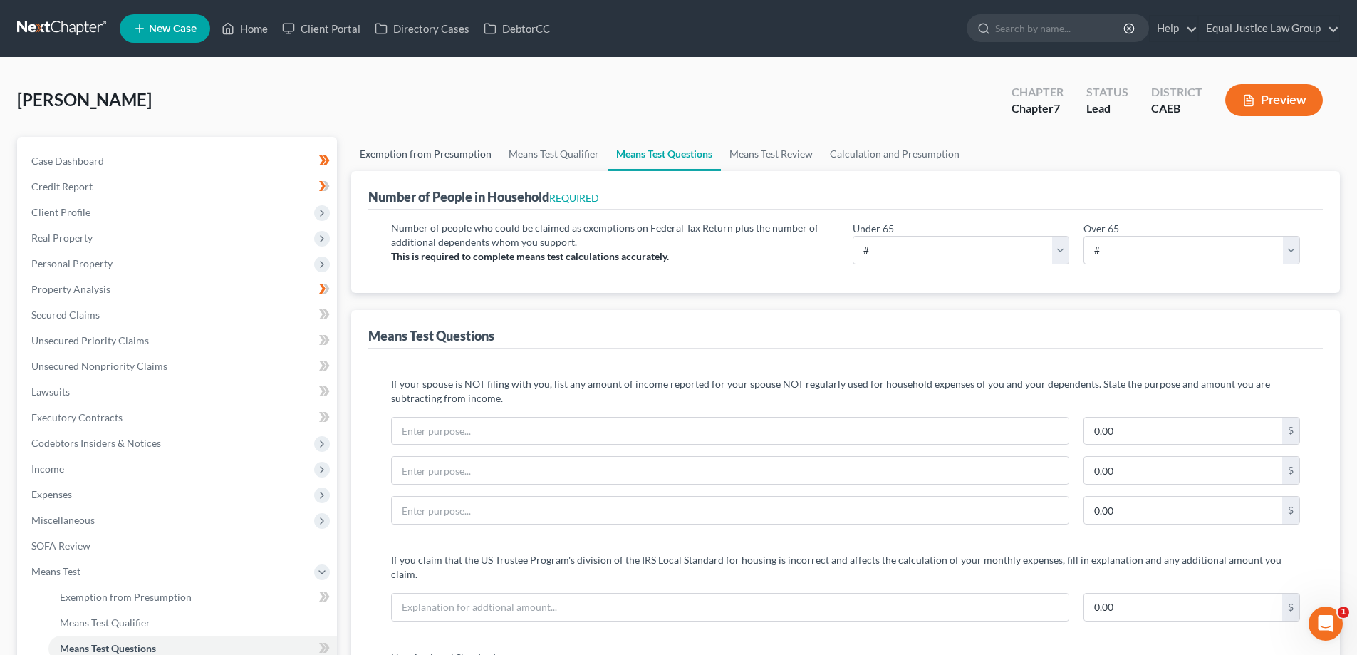
click at [408, 155] on link "Exemption from Presumption" at bounding box center [425, 154] width 149 height 34
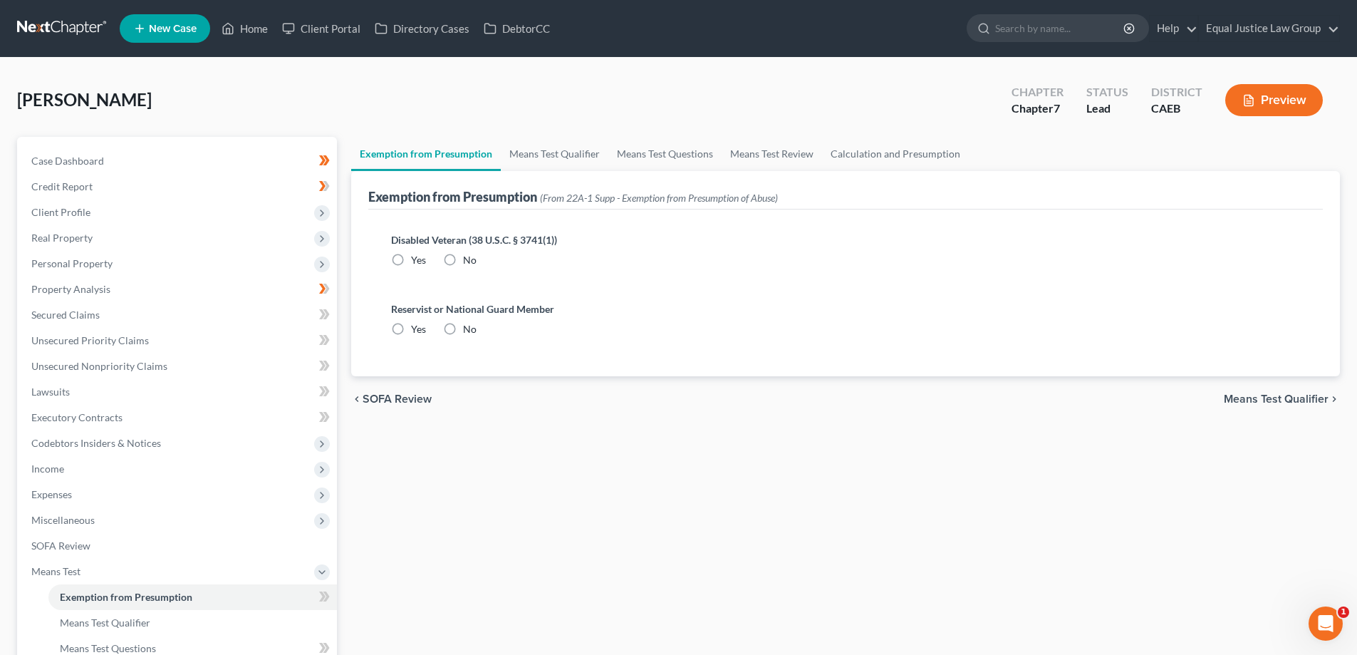
click at [463, 261] on label "No" at bounding box center [470, 260] width 14 height 14
click at [469, 261] on input "No" at bounding box center [473, 257] width 9 height 9
radio input "true"
click at [463, 331] on label "No" at bounding box center [470, 329] width 14 height 14
click at [469, 331] on input "No" at bounding box center [473, 326] width 9 height 9
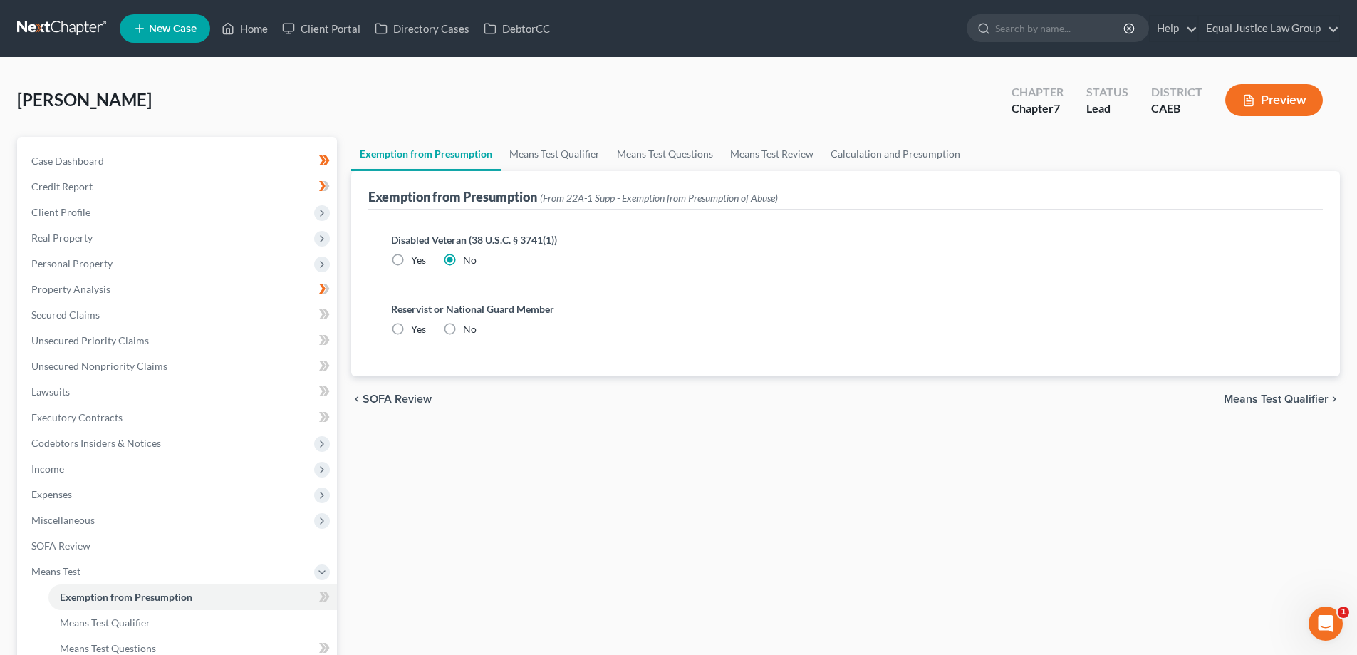
radio input "true"
click at [539, 158] on link "Means Test Qualifier" at bounding box center [555, 154] width 108 height 34
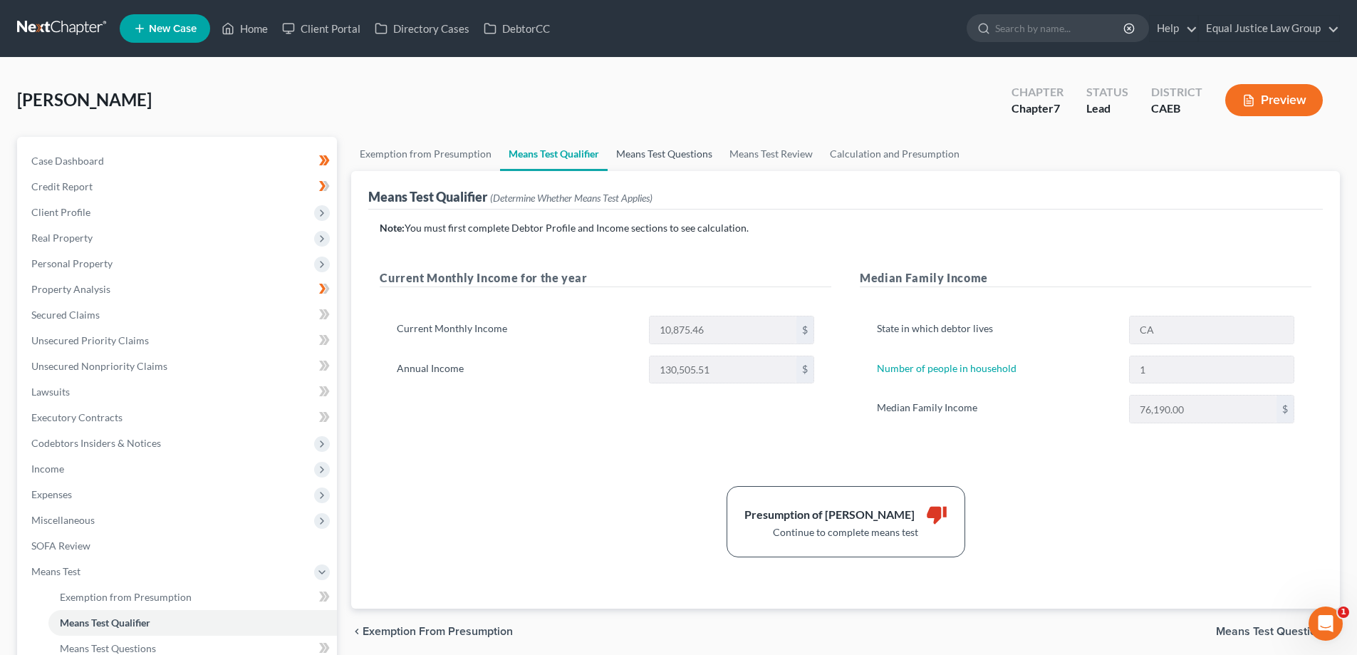
click at [655, 156] on link "Means Test Questions" at bounding box center [664, 154] width 113 height 34
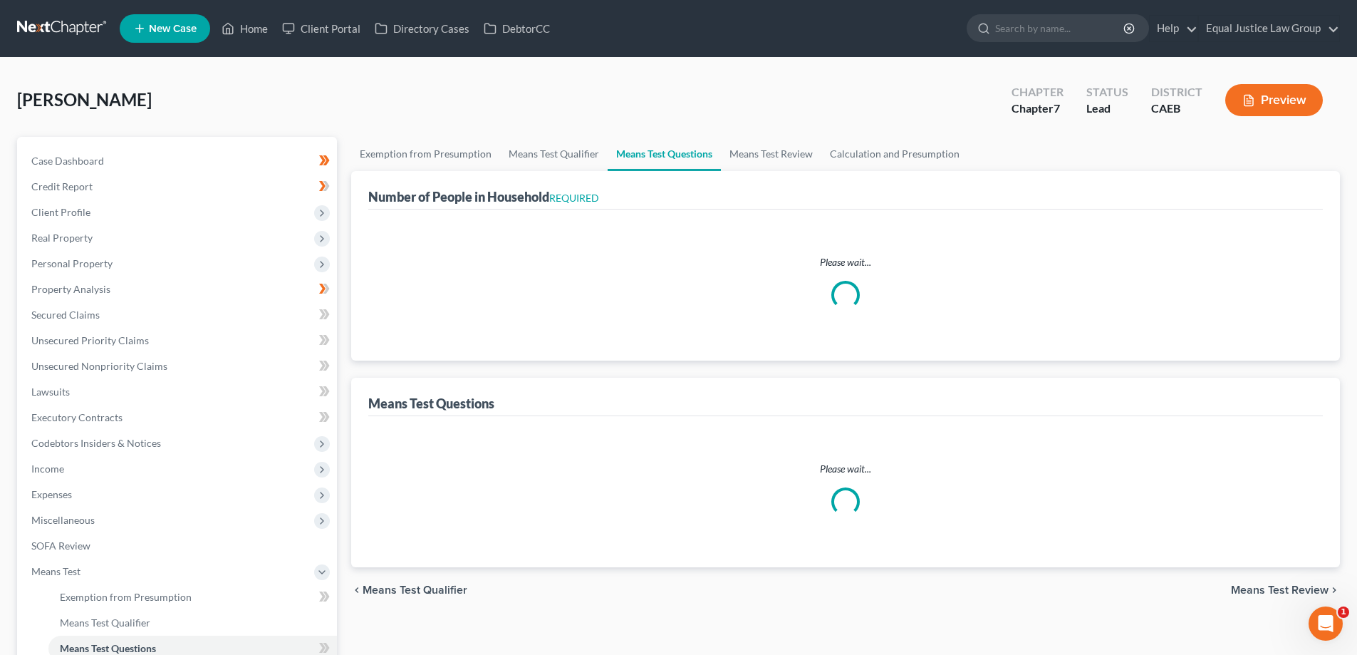
select select "0"
select select "60"
select select "1"
select select "60"
select select "1"
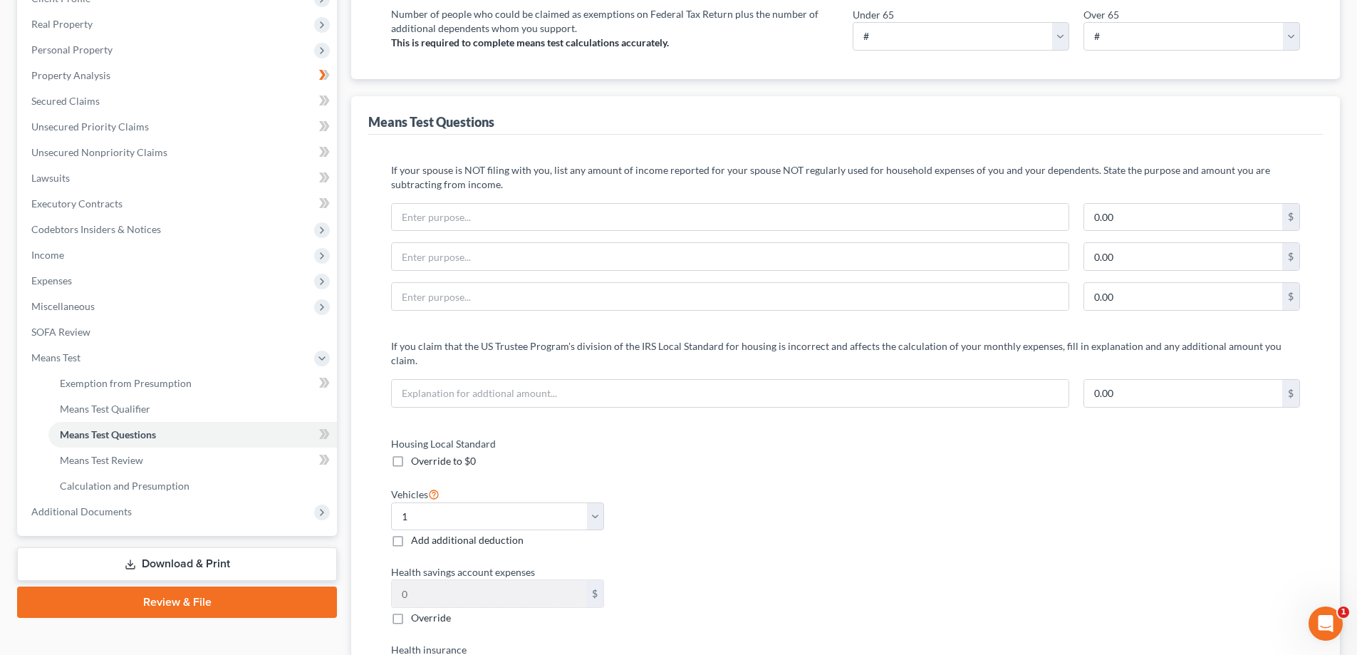
scroll to position [285, 0]
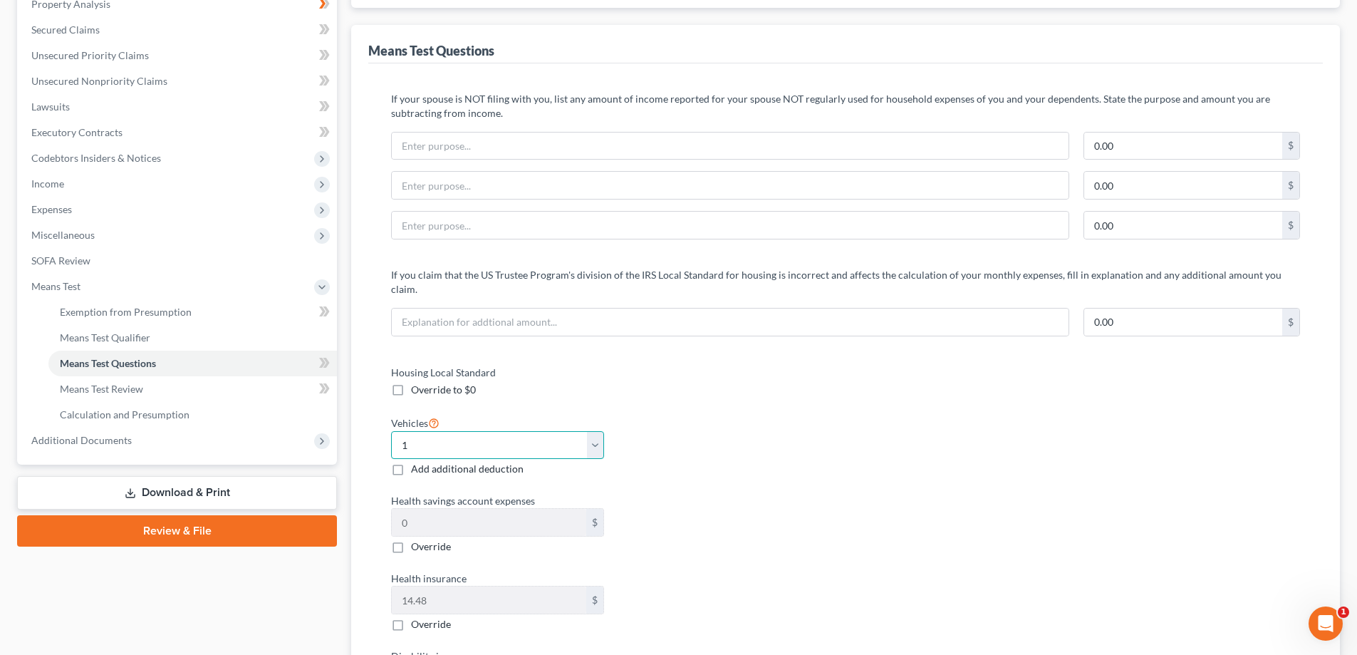
click at [405, 439] on select "Select 0 1 2 3 4 5" at bounding box center [497, 445] width 213 height 29
click at [874, 423] on div "Housing Local Standard Override to $0 Vehicles Select 0 1 2 3 4 5 Add additiona…" at bounding box center [846, 571] width 938 height 412
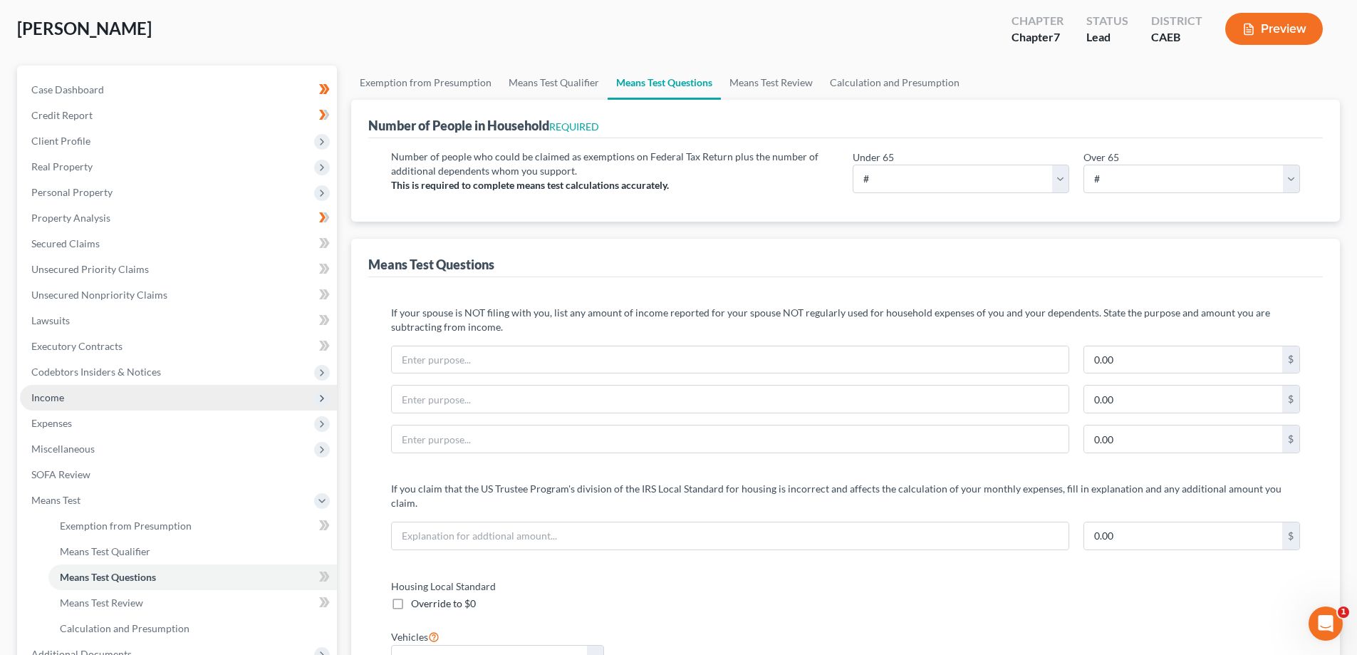
click at [70, 400] on span "Income" at bounding box center [178, 398] width 317 height 26
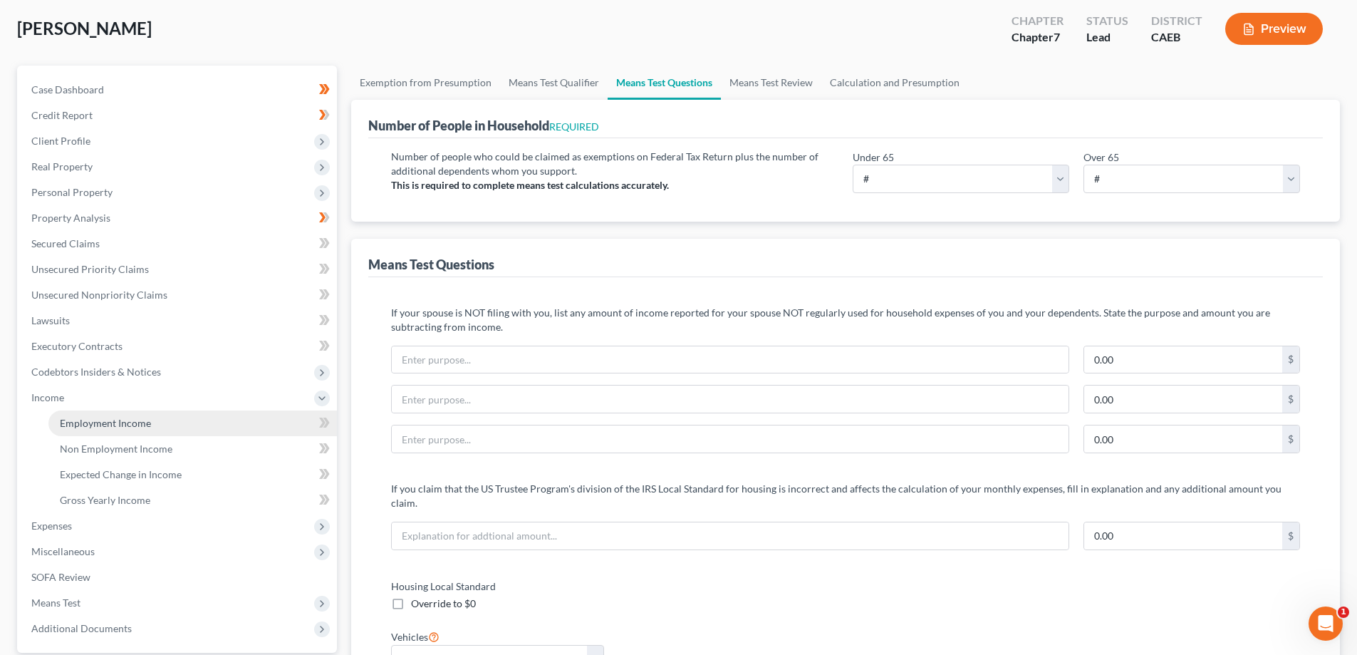
click at [98, 422] on span "Employment Income" at bounding box center [105, 423] width 91 height 12
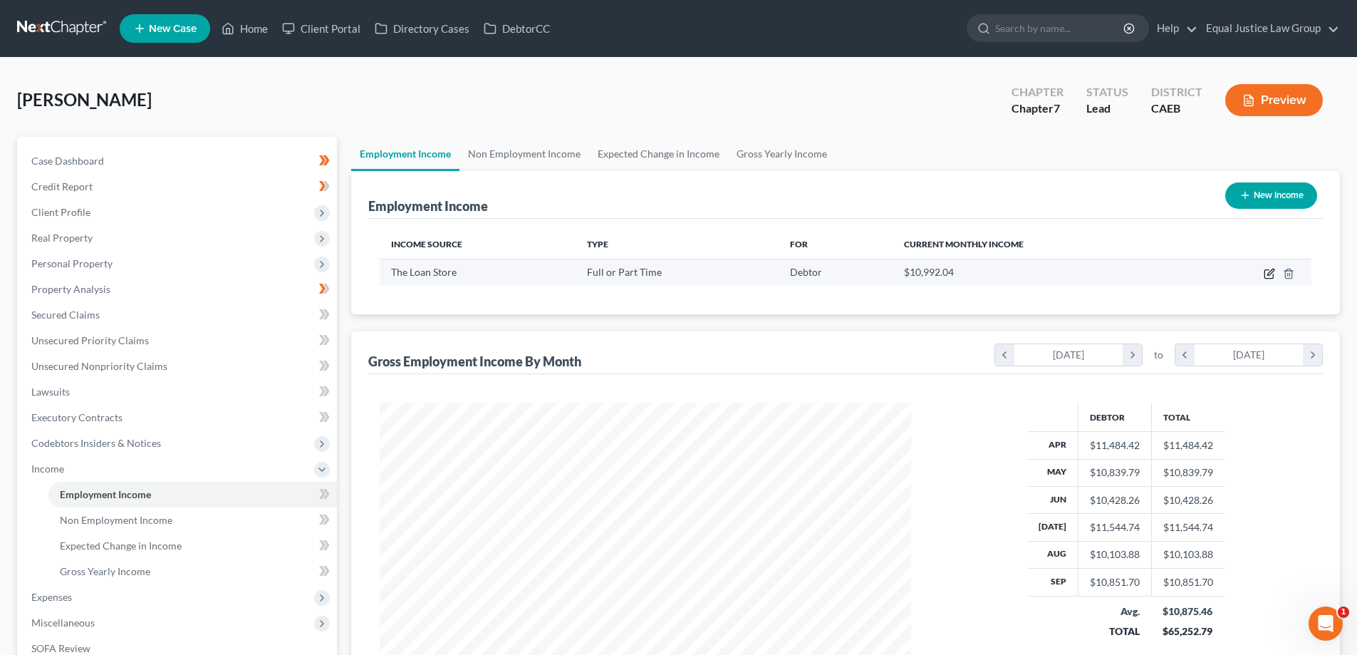
click at [1265, 273] on icon "button" at bounding box center [1269, 274] width 9 height 9
select select "0"
select select "3"
select select "1"
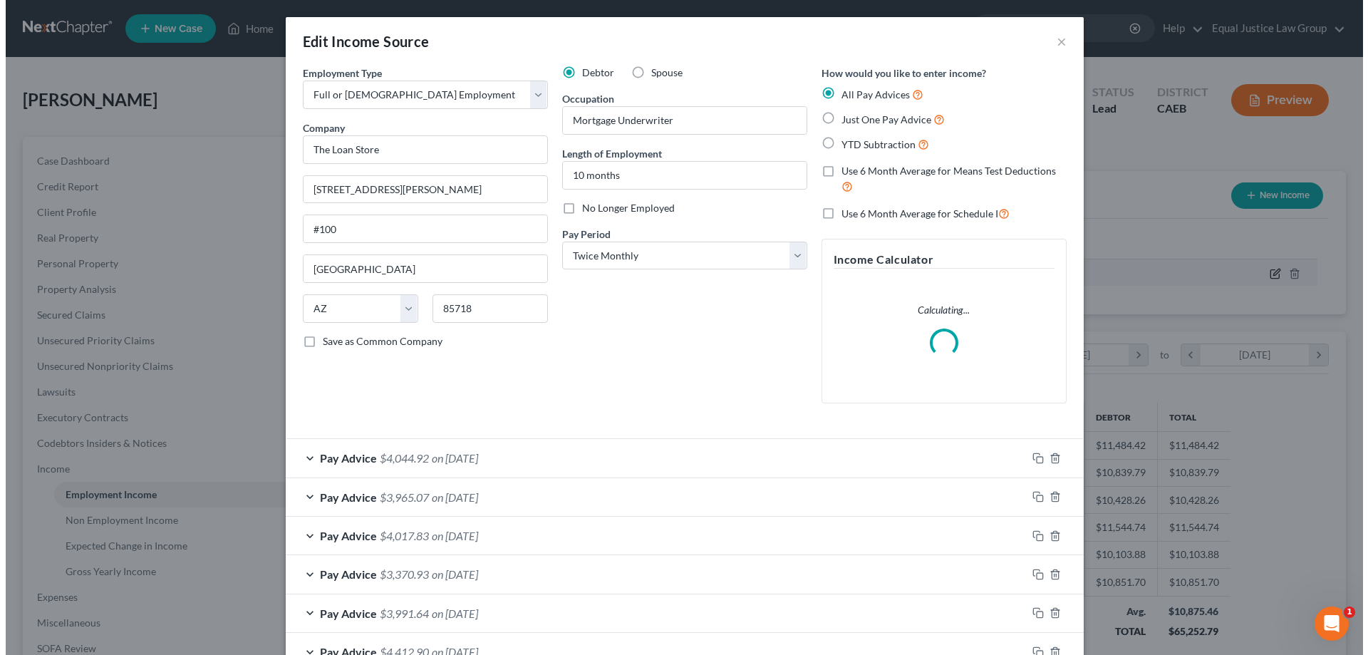
scroll to position [268, 565]
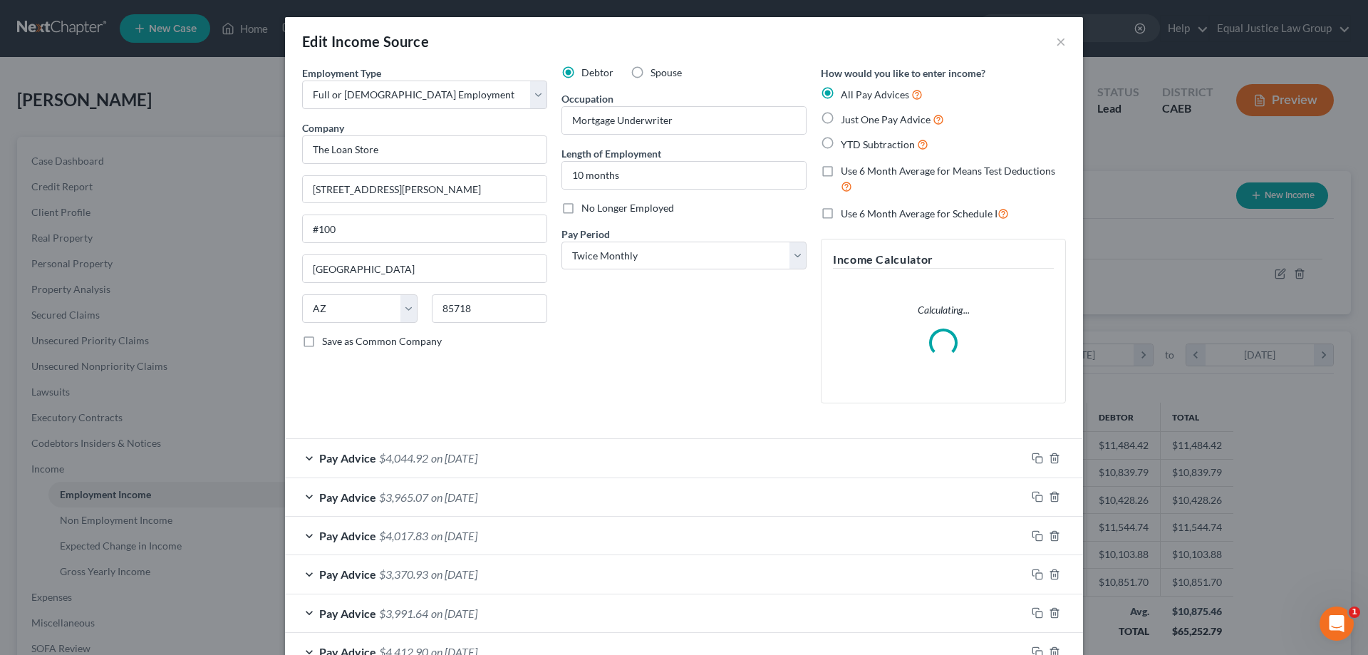
click at [305, 462] on div "Pay Advice $4,044.92 on 09/30/2025" at bounding box center [655, 458] width 741 height 38
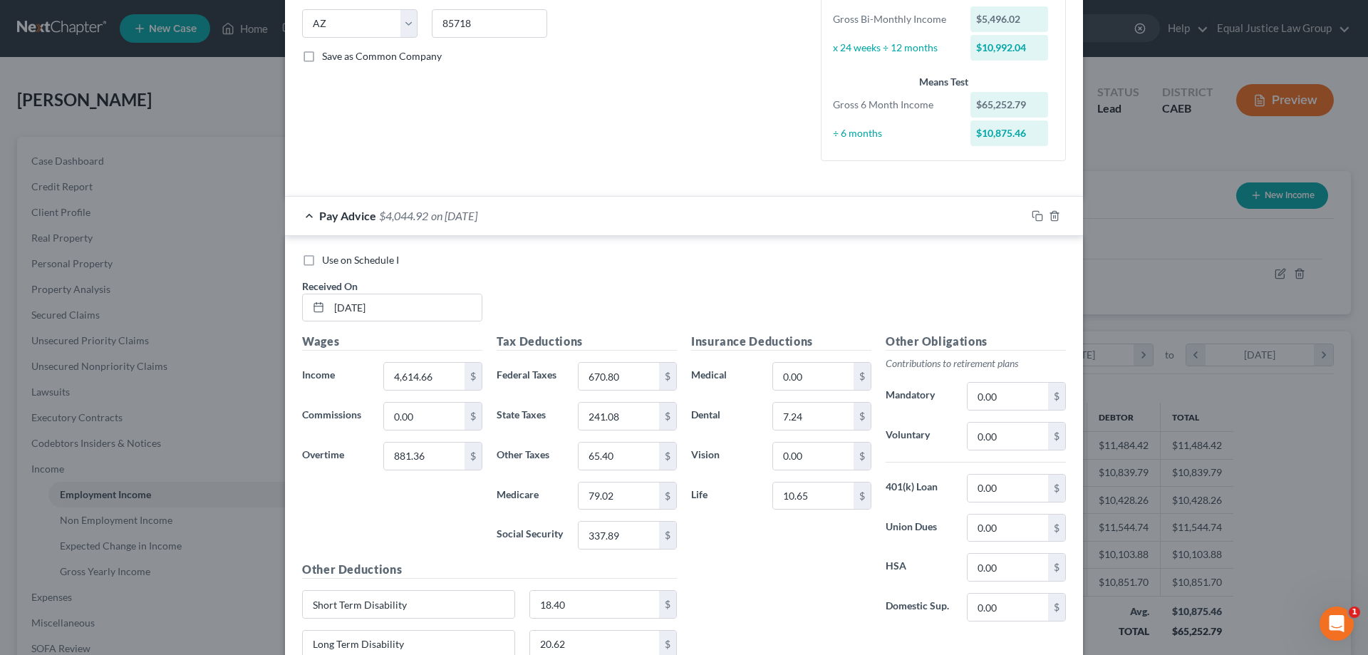
scroll to position [356, 0]
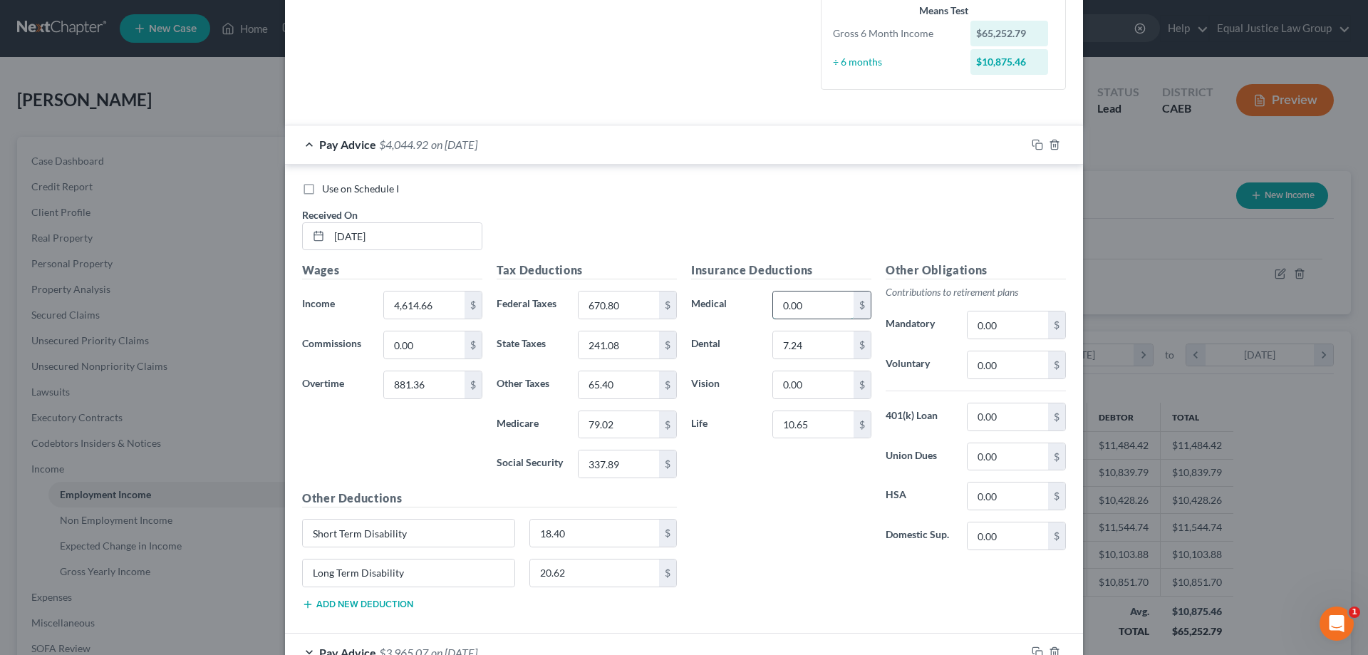
click at [804, 309] on input "0.00" at bounding box center [813, 304] width 81 height 27
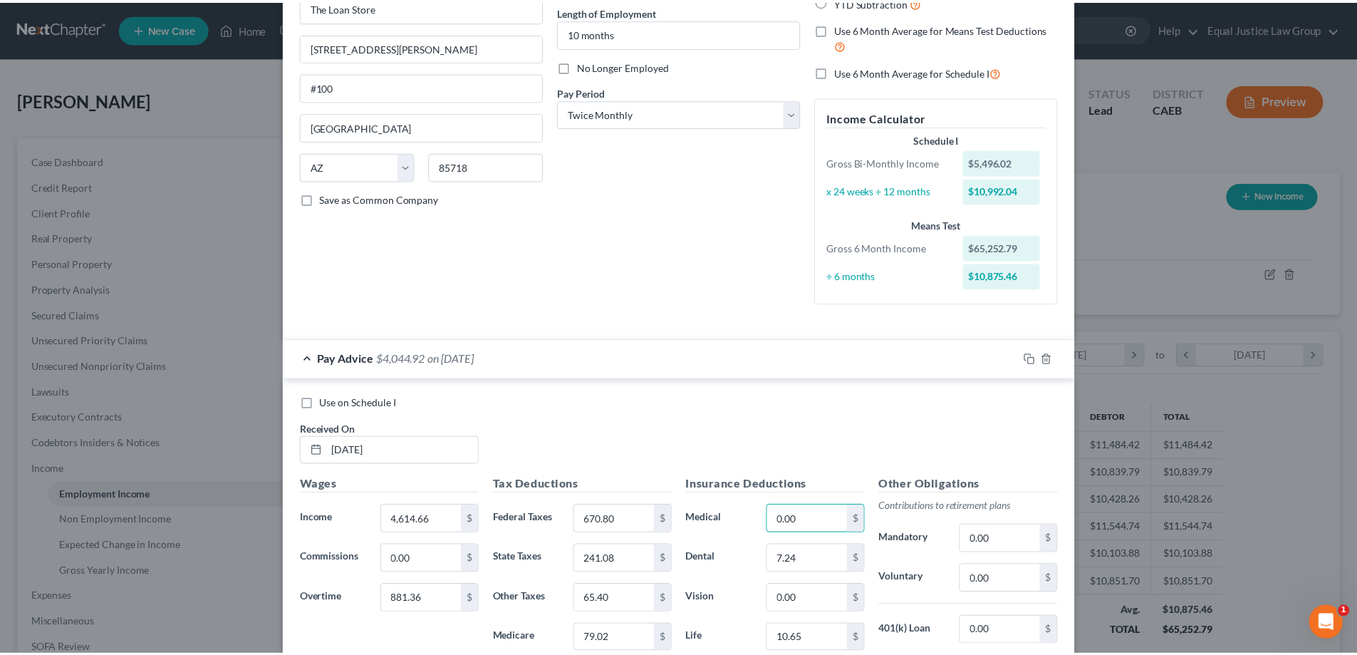
scroll to position [0, 0]
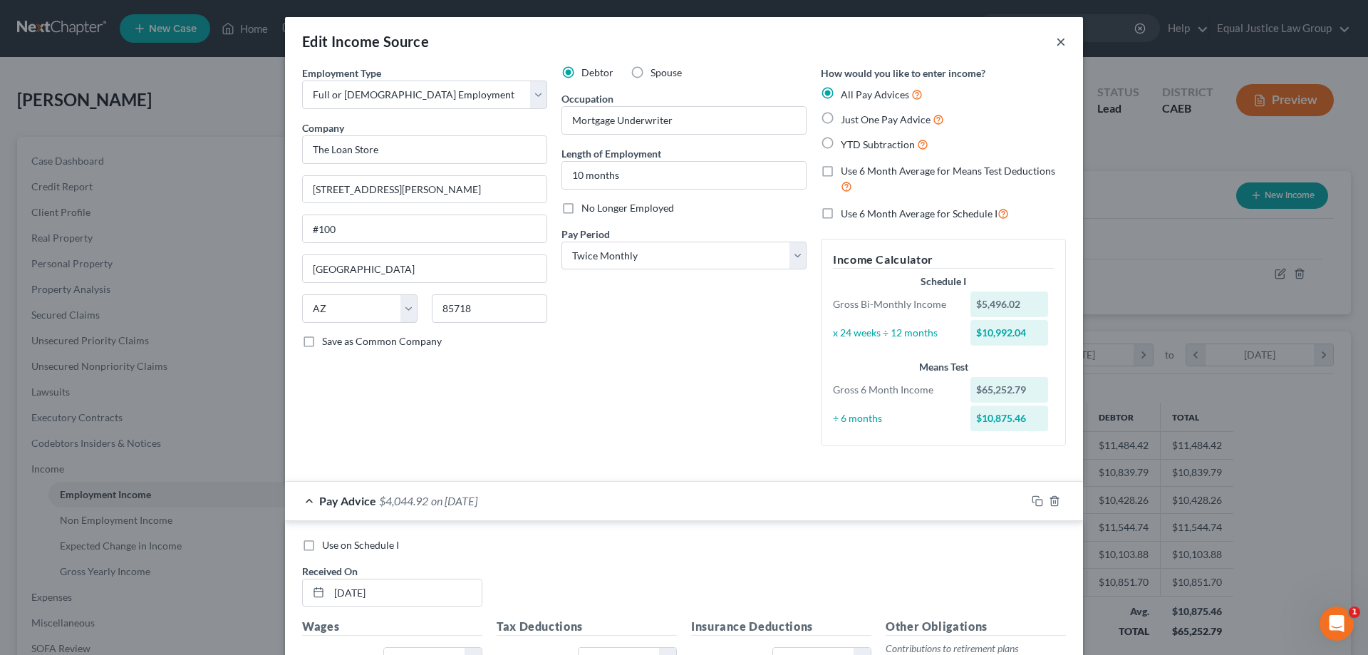
click at [1056, 39] on button "×" at bounding box center [1061, 41] width 10 height 17
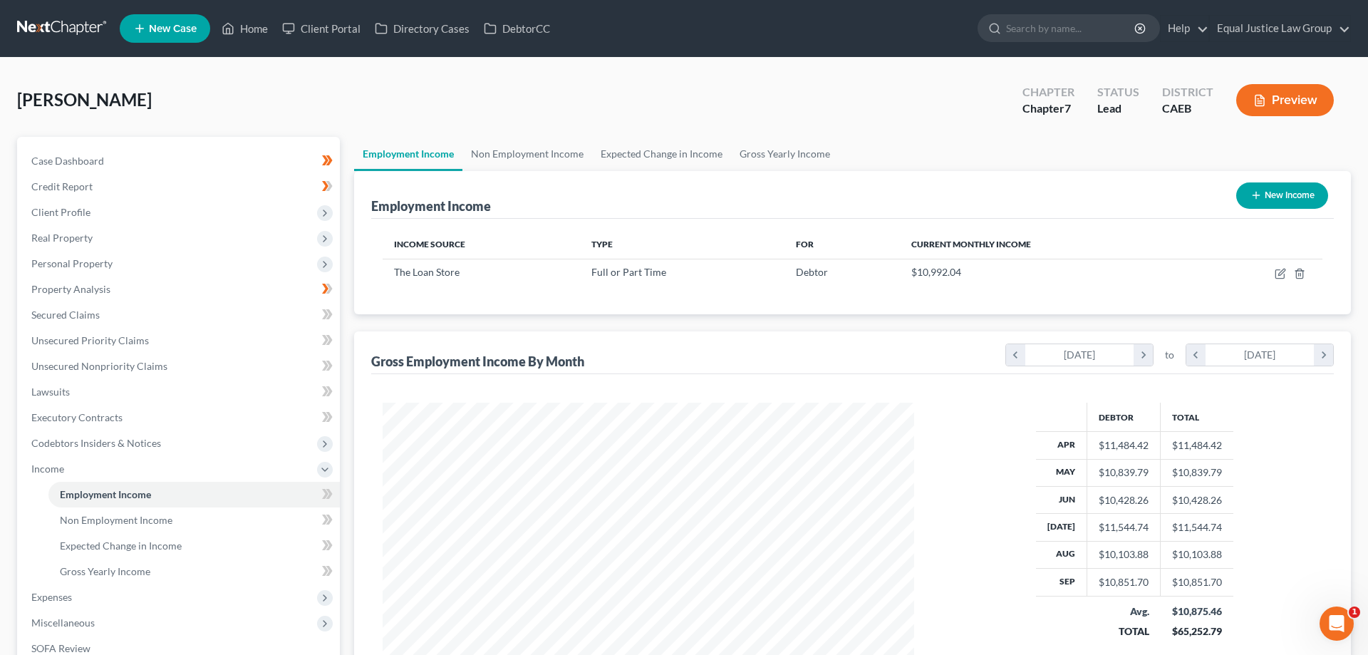
scroll to position [712239, 711945]
click at [1266, 271] on icon "button" at bounding box center [1269, 273] width 11 height 11
select select "0"
select select "3"
select select "1"
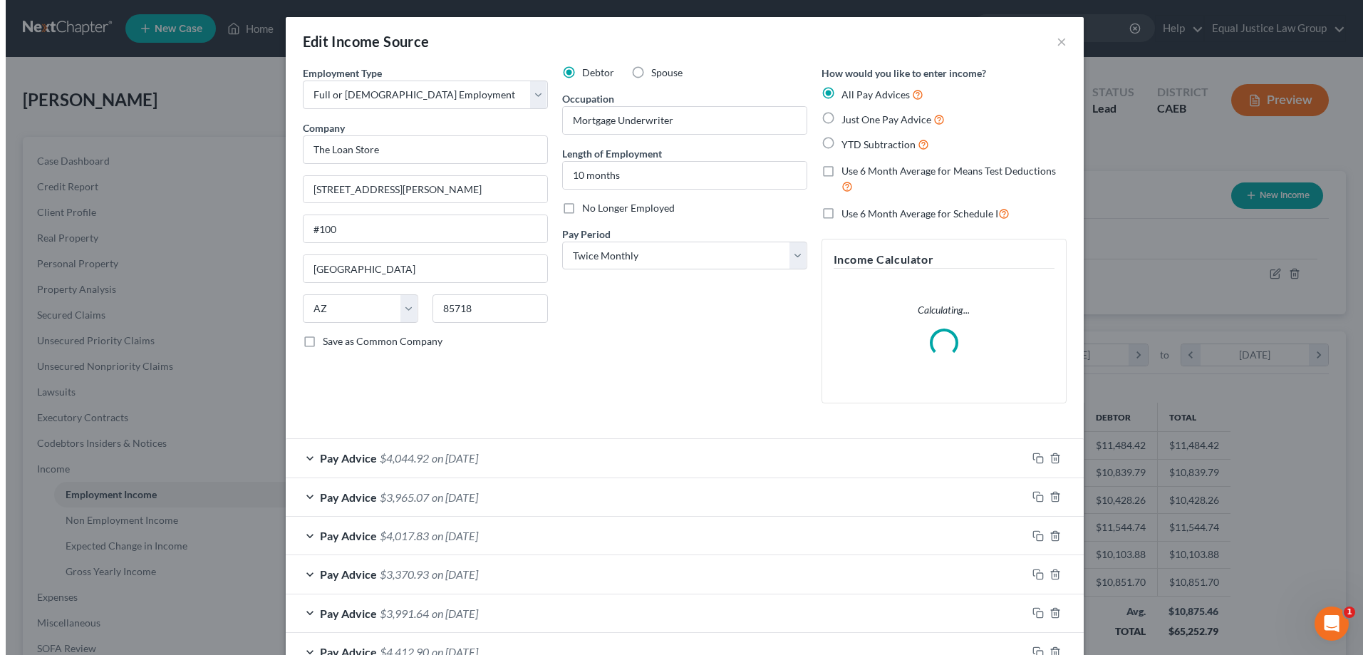
scroll to position [268, 565]
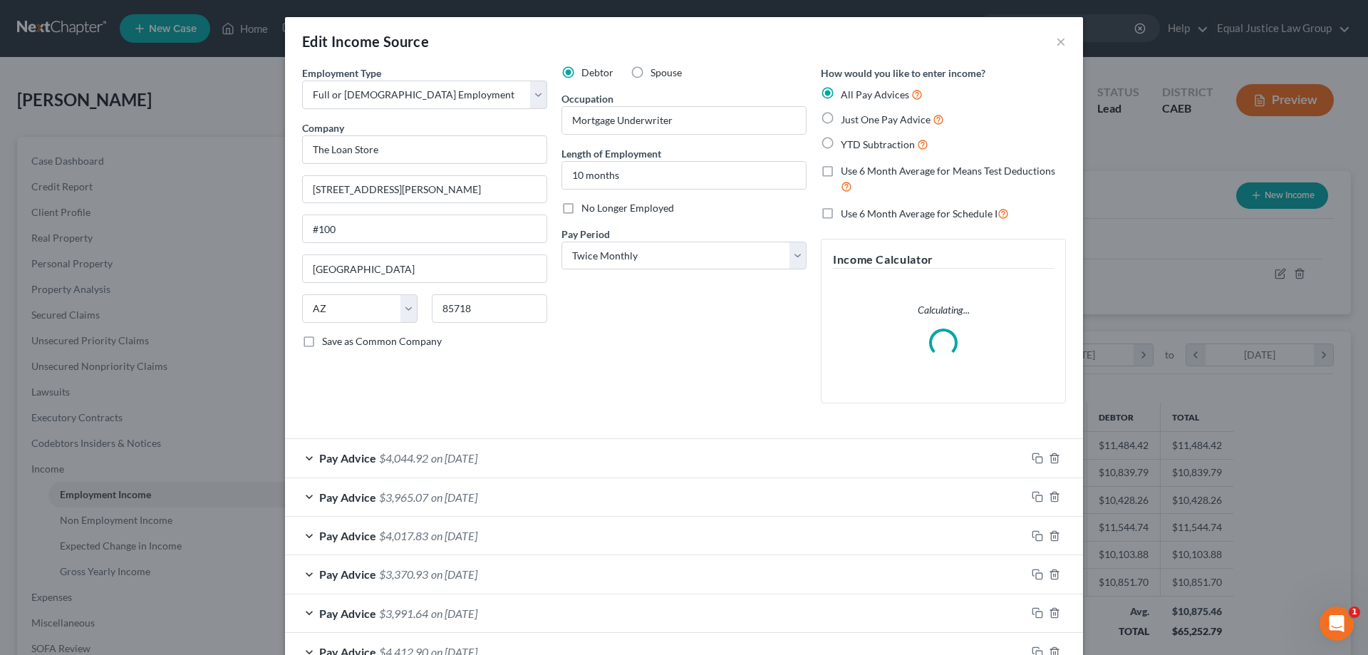
click at [299, 500] on div "Pay Advice $3,965.07 on 09/15/2025" at bounding box center [655, 497] width 741 height 38
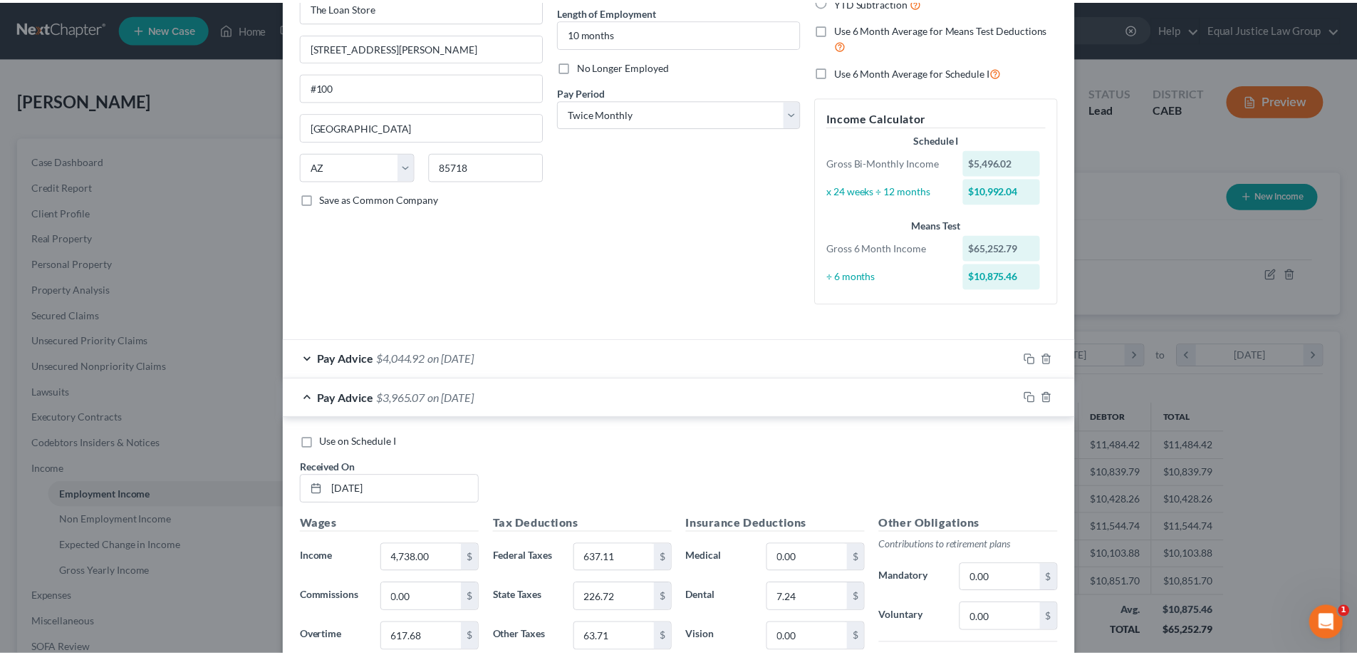
scroll to position [0, 0]
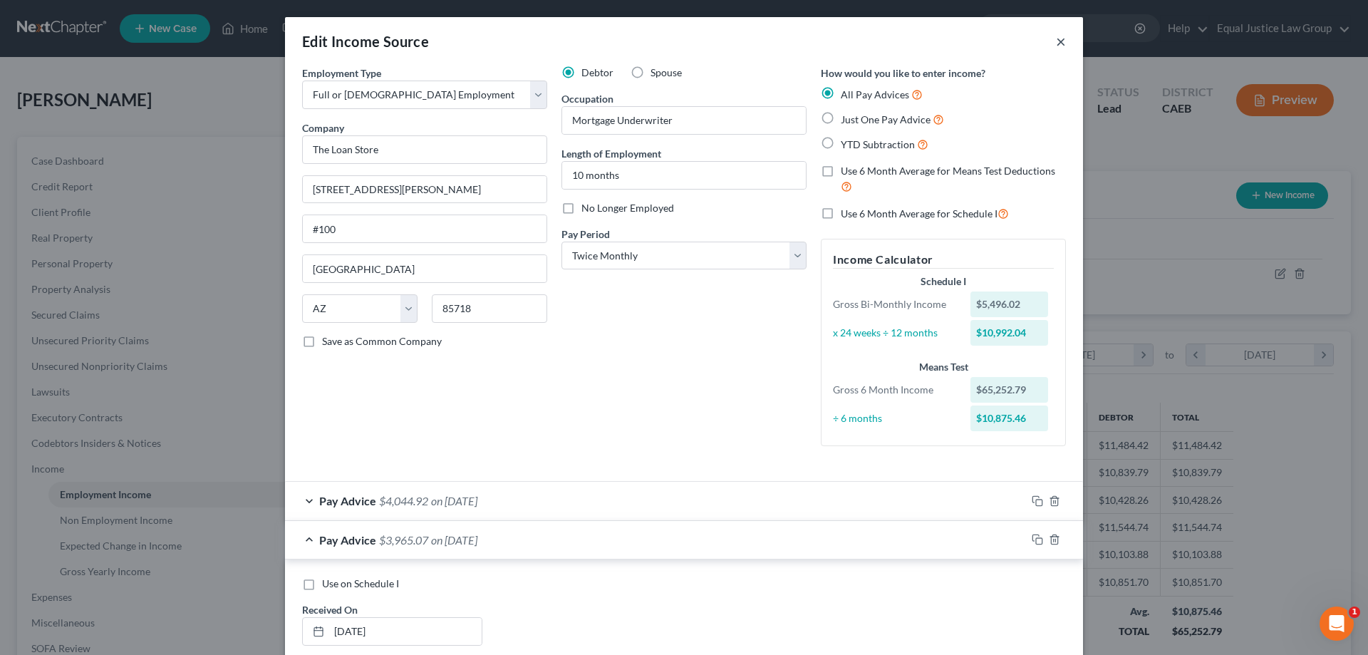
click at [1056, 43] on button "×" at bounding box center [1061, 41] width 10 height 17
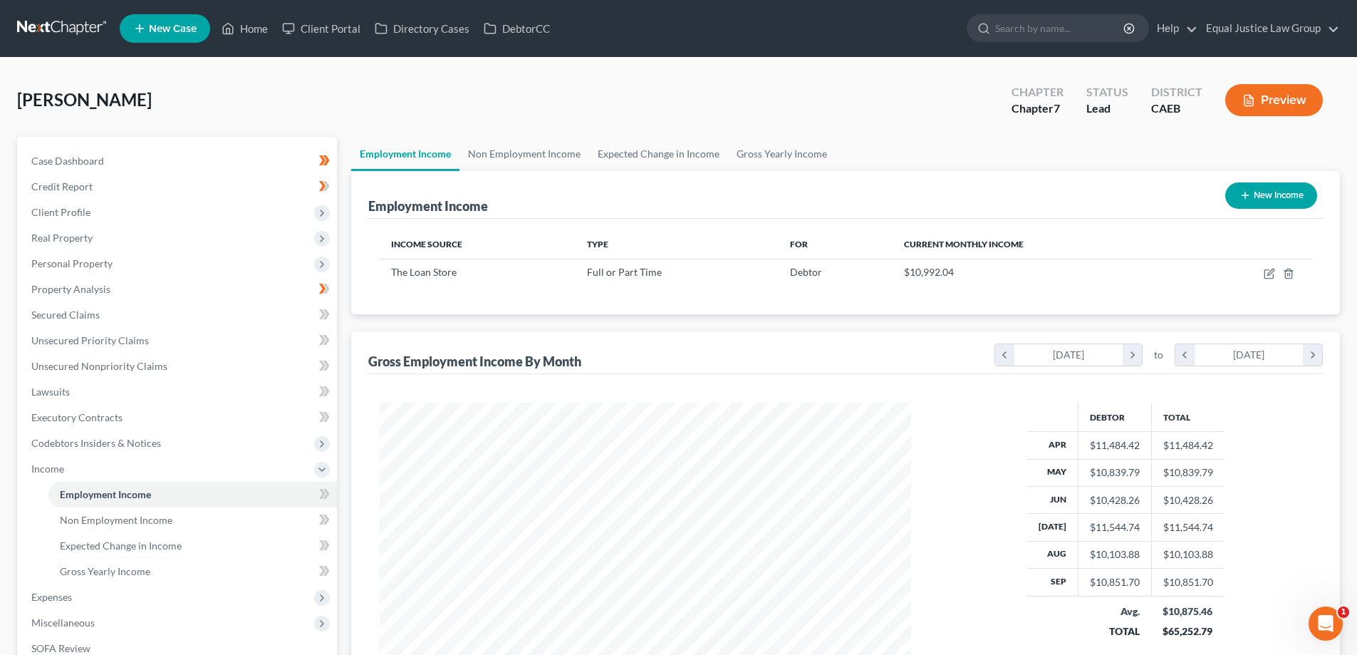
scroll to position [143, 0]
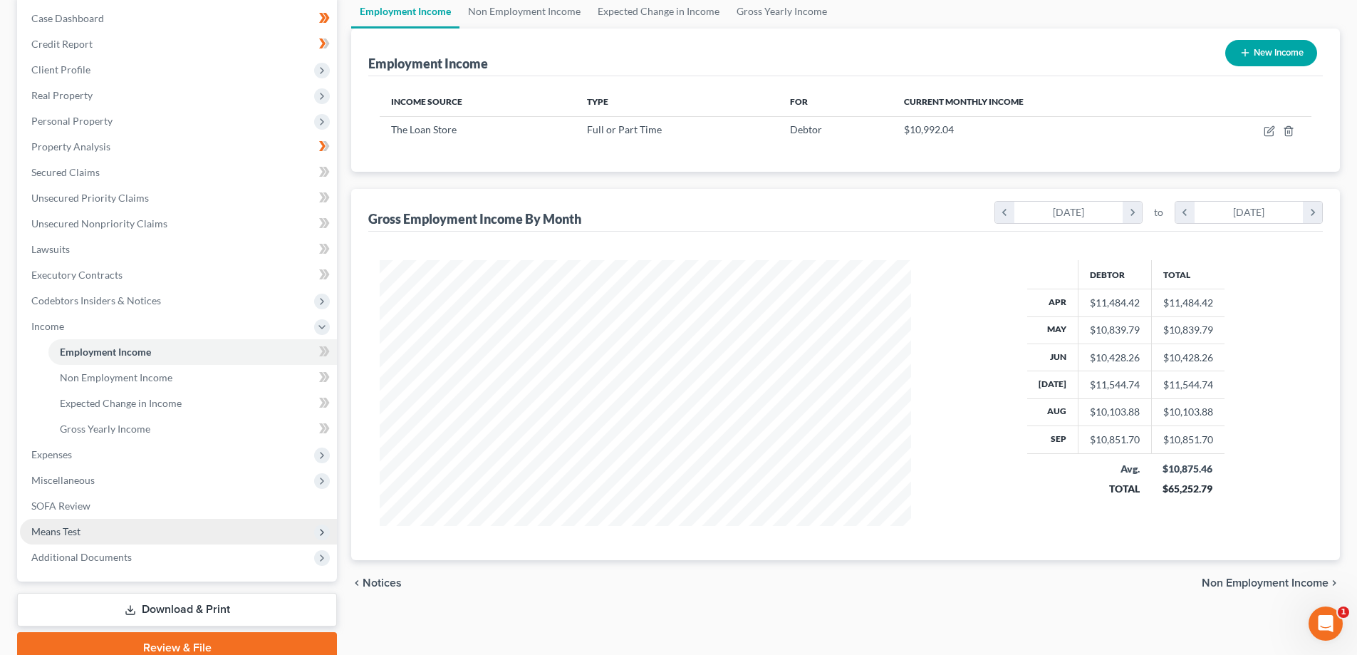
click at [70, 527] on span "Means Test" at bounding box center [55, 531] width 49 height 12
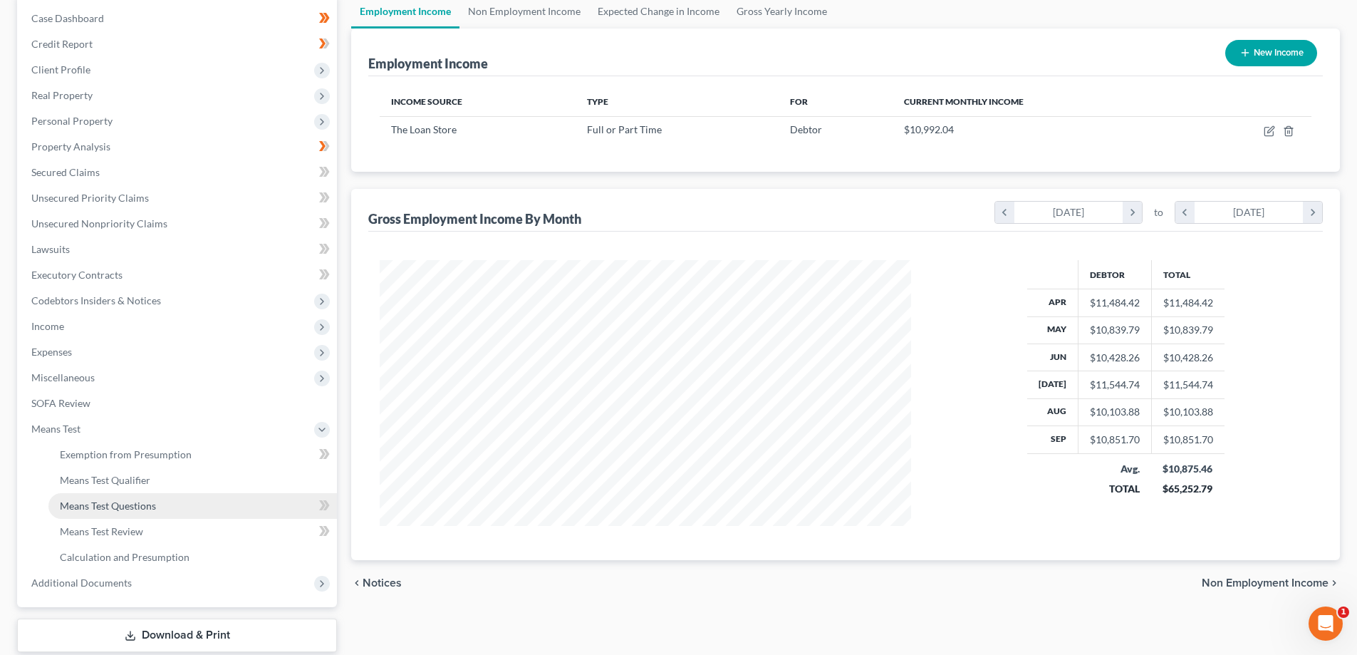
click at [110, 505] on span "Means Test Questions" at bounding box center [108, 505] width 96 height 12
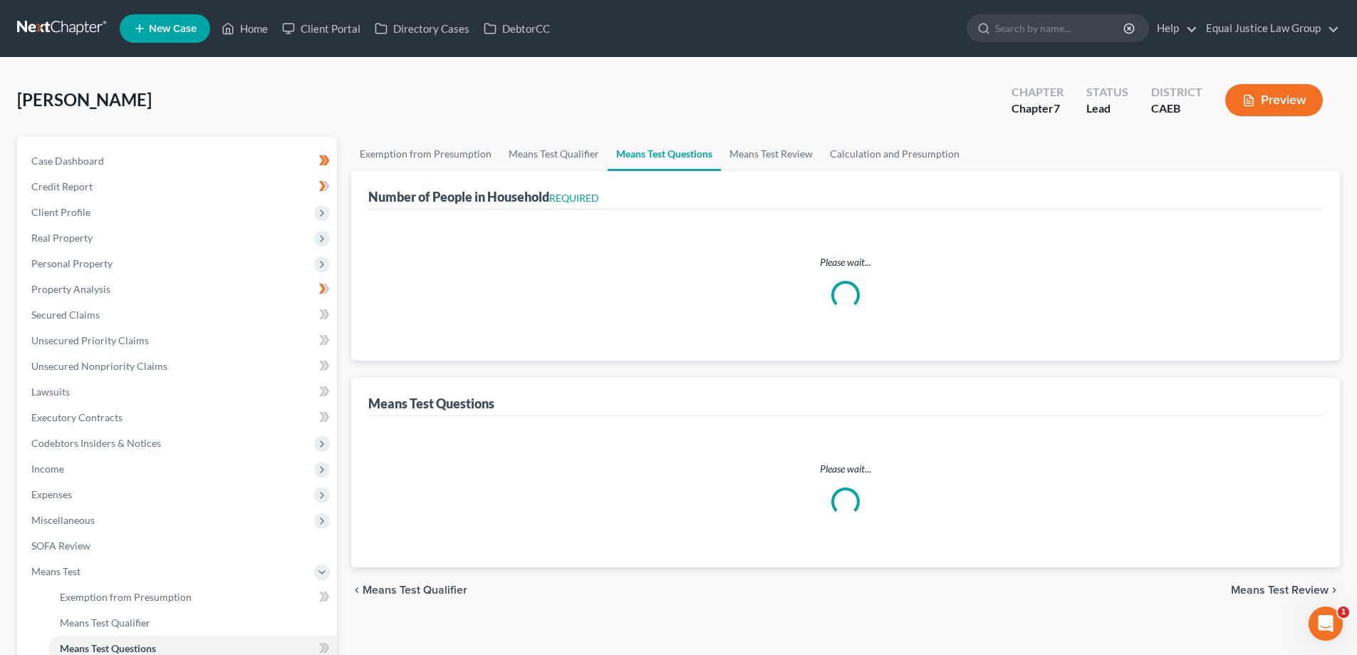
select select "0"
select select "60"
select select "1"
select select "60"
select select "1"
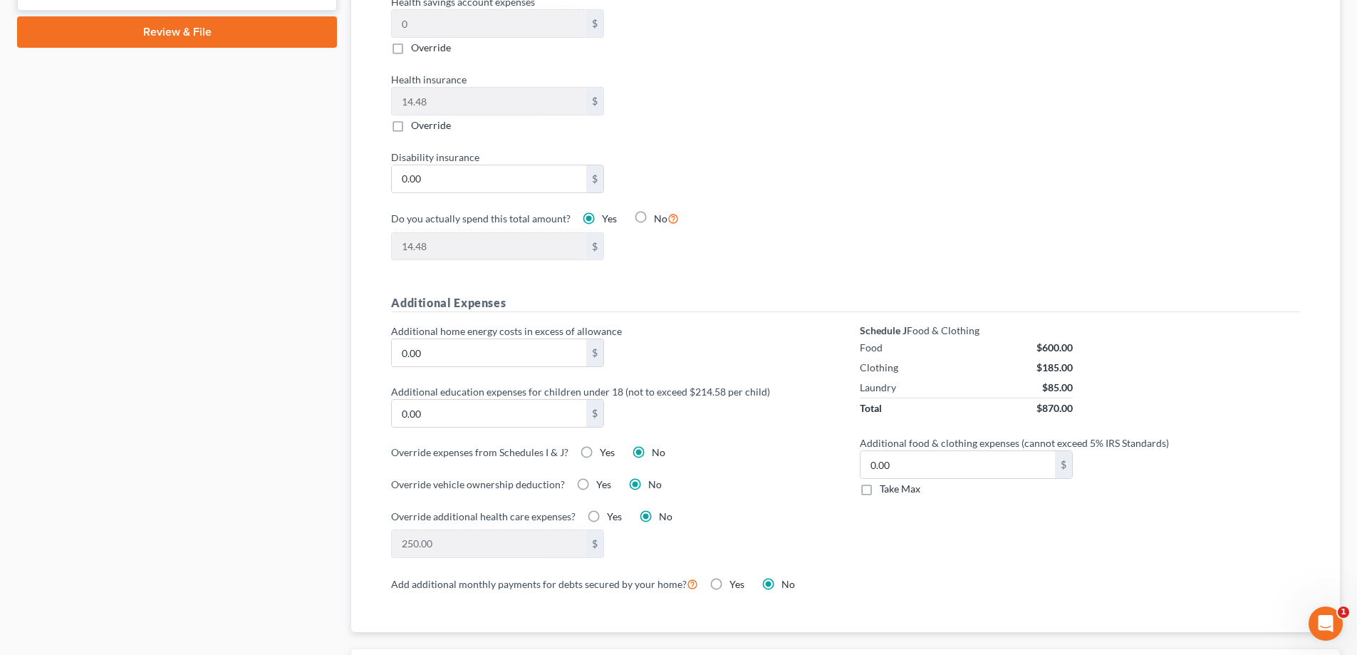
scroll to position [855, 0]
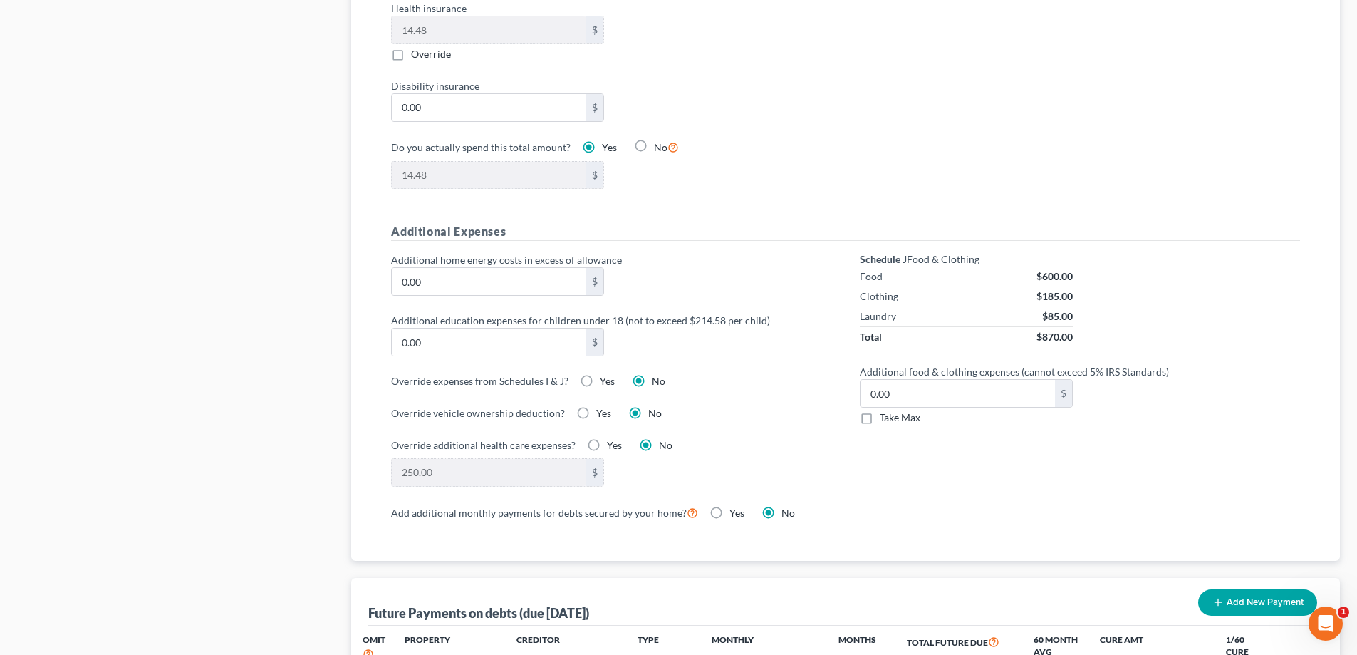
click at [880, 410] on label "Take Max" at bounding box center [900, 417] width 41 height 14
click at [886, 410] on input "Take Max" at bounding box center [890, 414] width 9 height 9
checkbox input "true"
type input "30.00"
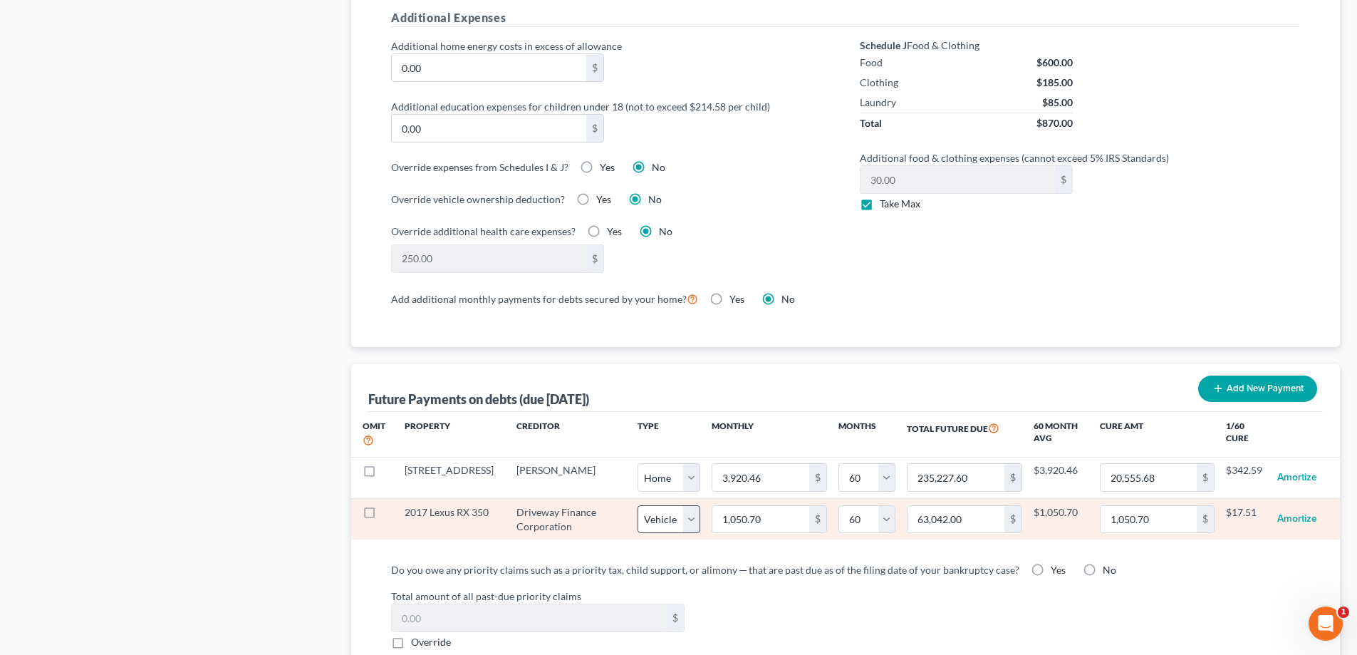
scroll to position [1140, 0]
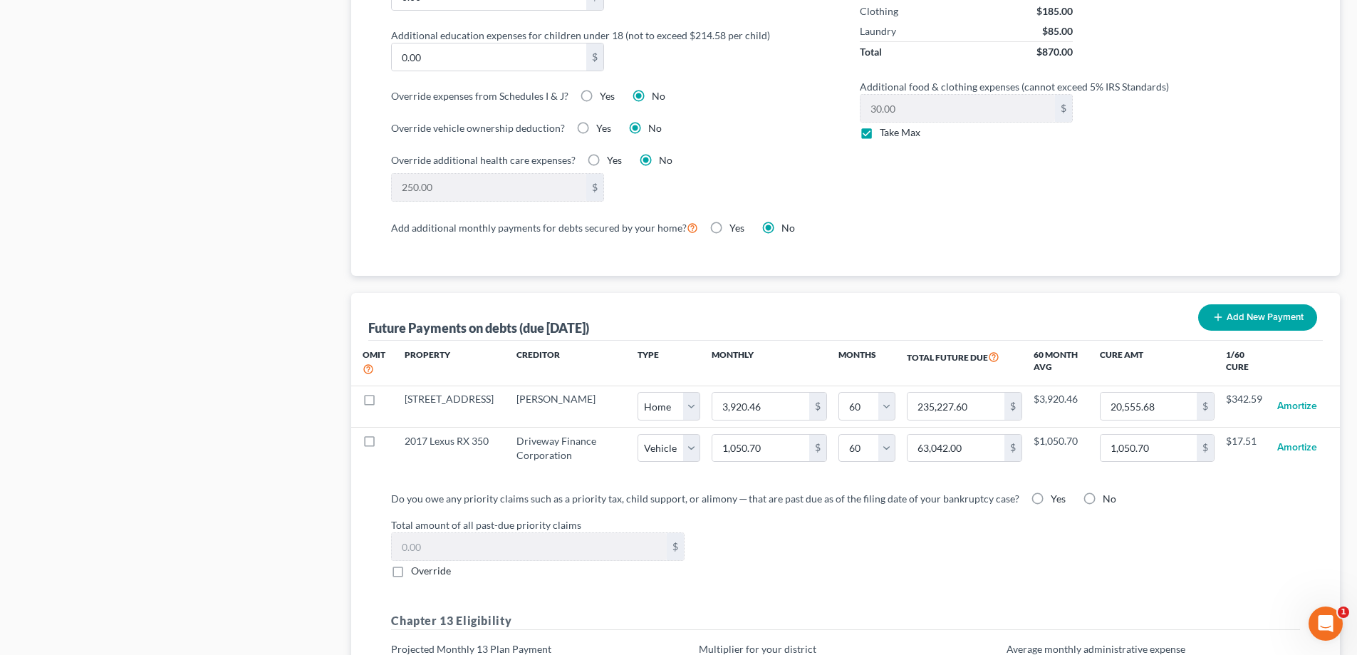
click at [1103, 492] on label "No" at bounding box center [1110, 499] width 14 height 14
click at [1109, 492] on input "No" at bounding box center [1113, 496] width 9 height 9
radio input "true"
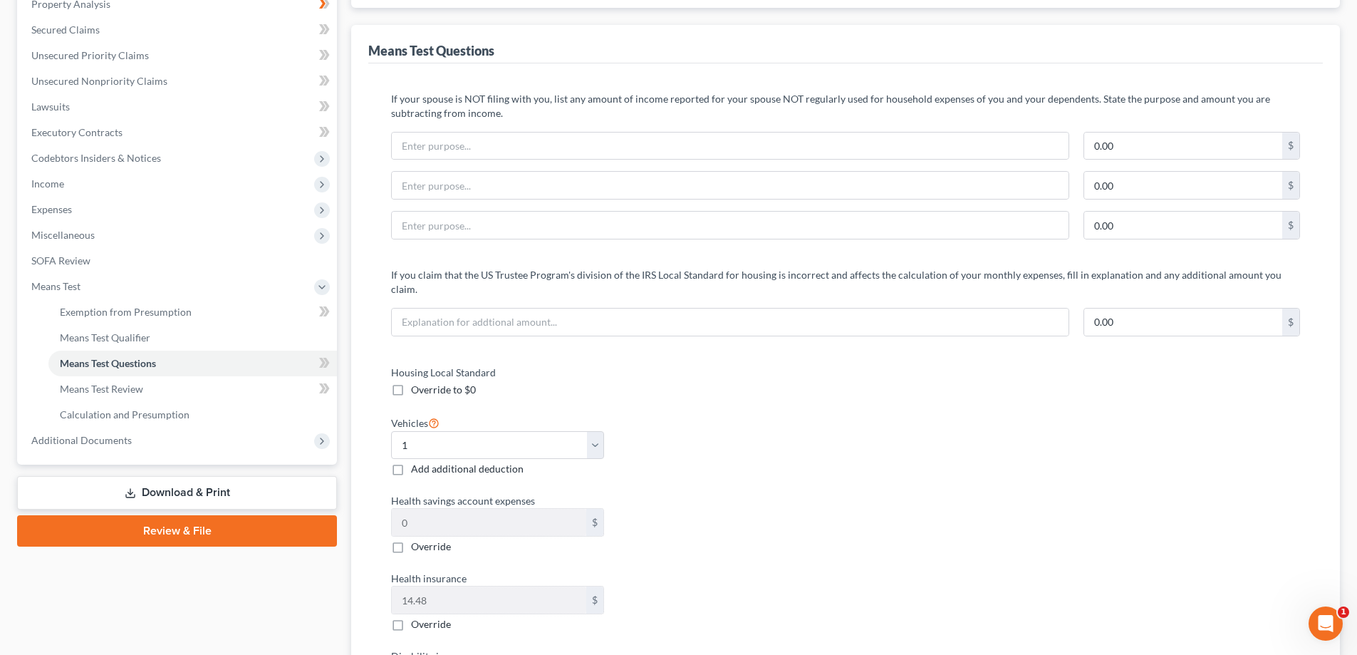
scroll to position [71, 0]
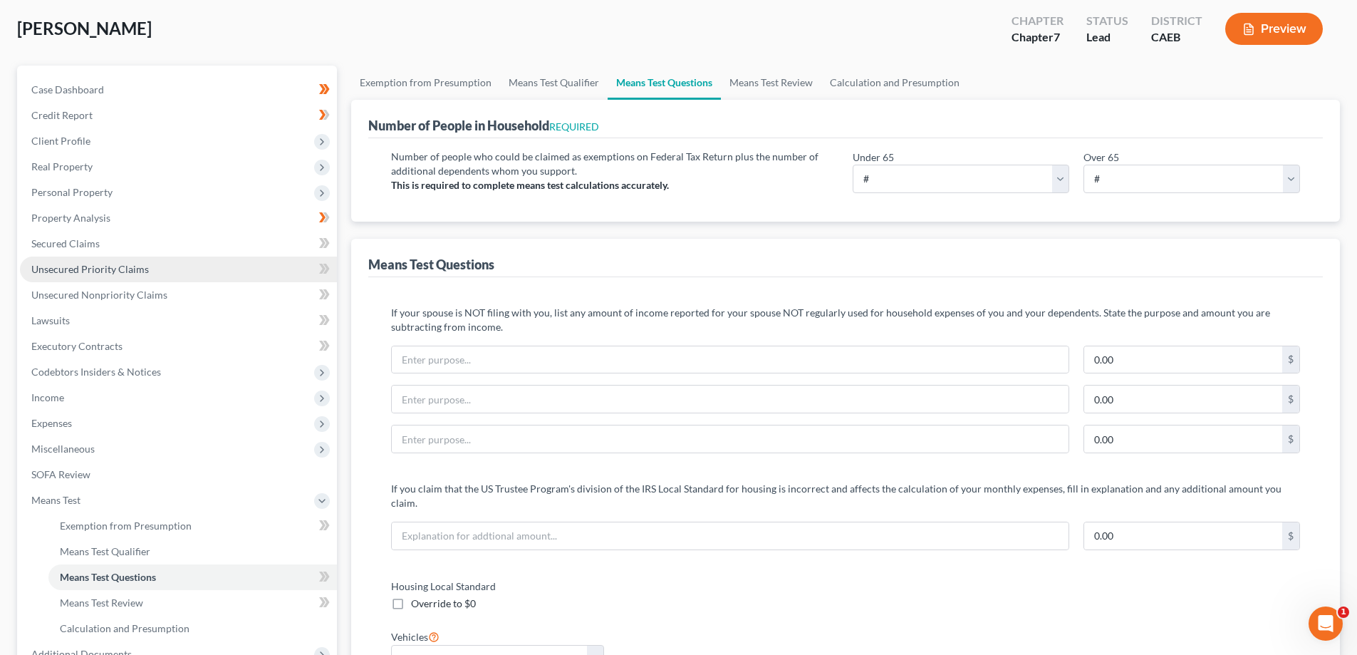
click at [66, 269] on span "Unsecured Priority Claims" at bounding box center [90, 269] width 118 height 12
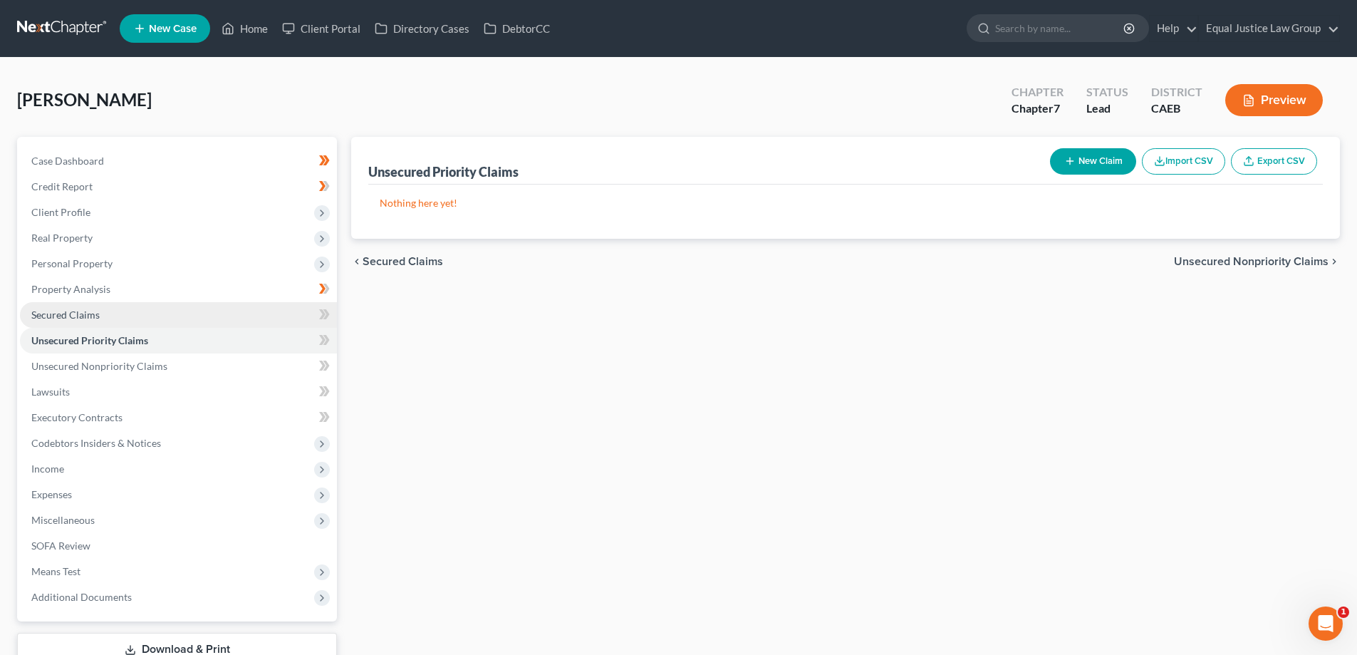
click at [70, 311] on span "Secured Claims" at bounding box center [65, 315] width 68 height 12
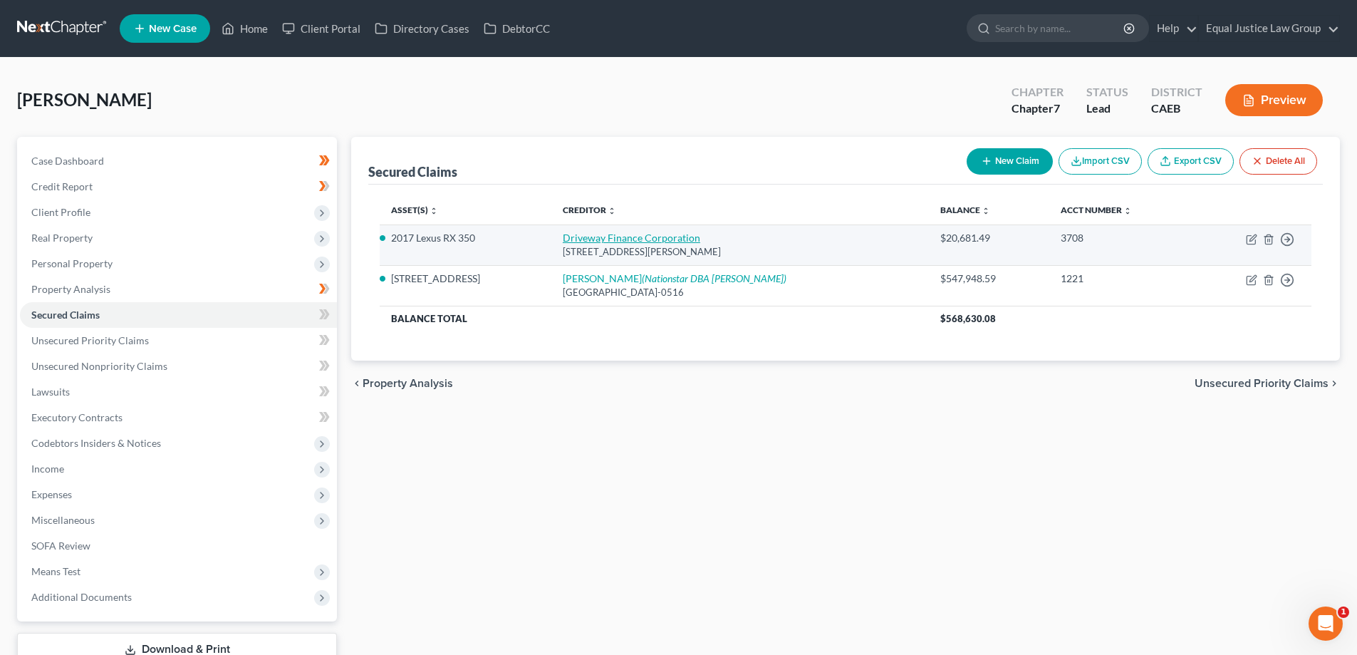
click at [656, 237] on link "Driveway Finance Corporation" at bounding box center [632, 238] width 138 height 12
select select "38"
select select "0"
select select "7"
select select "2"
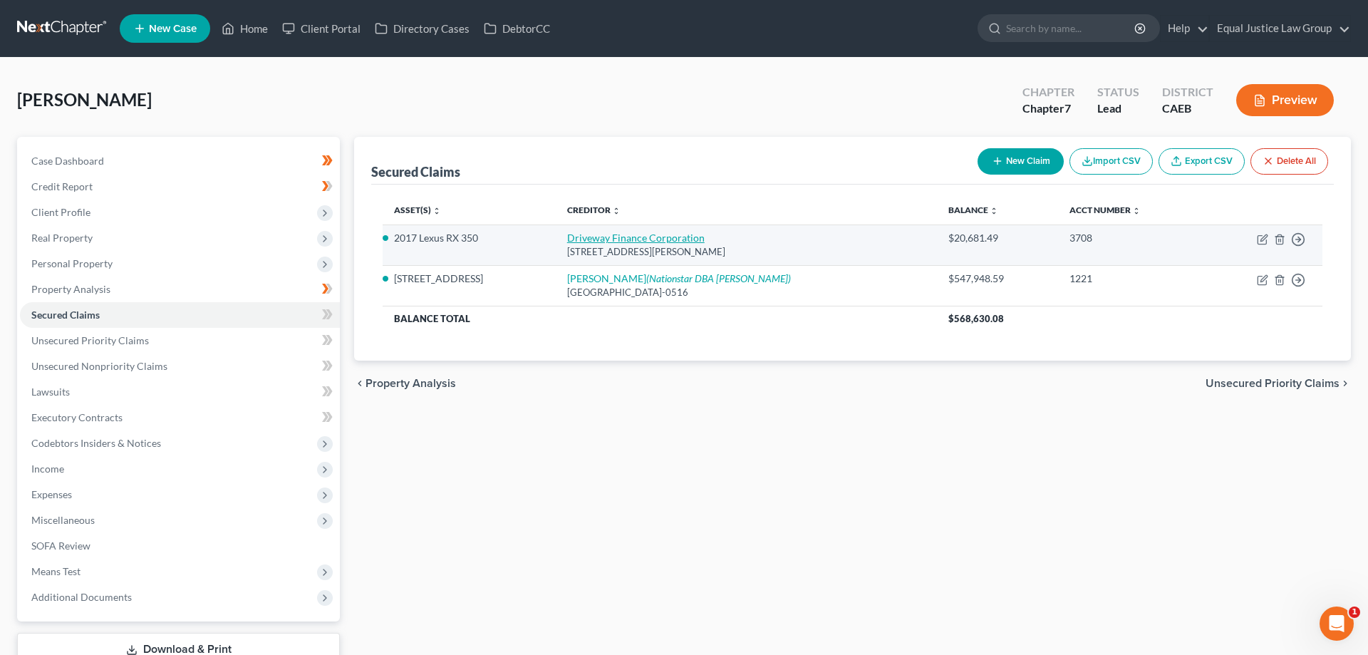
select select "0"
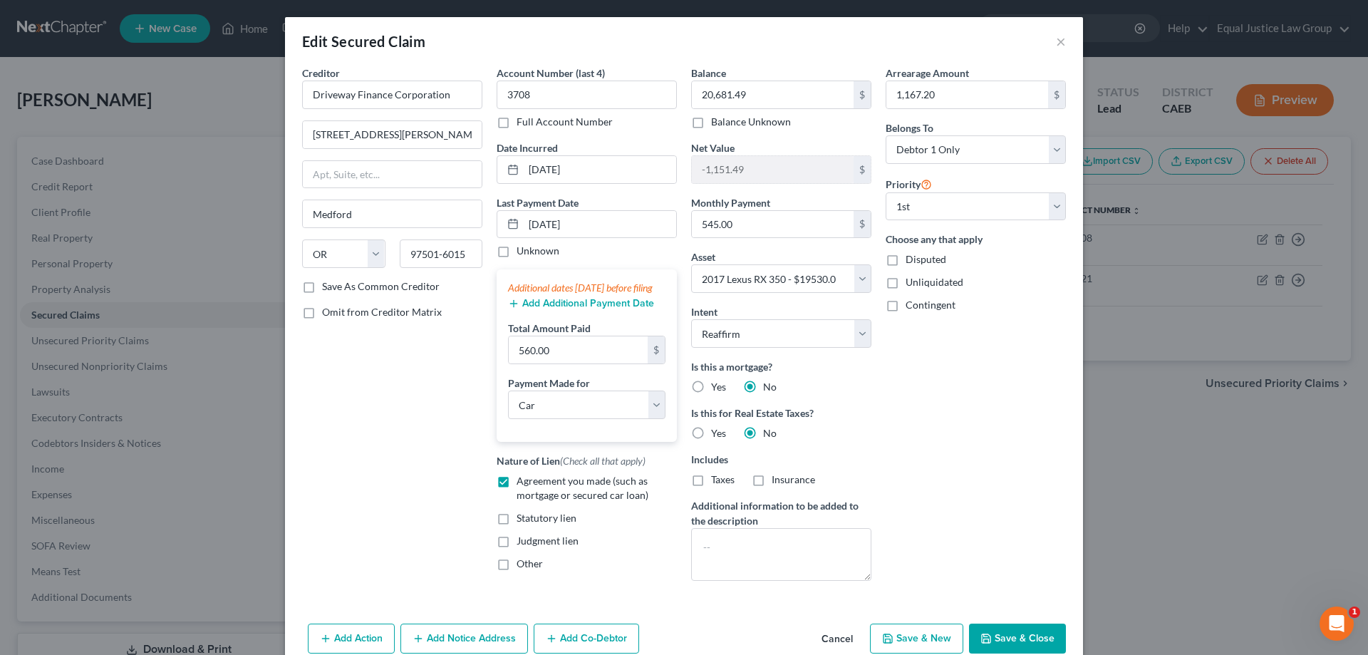
click at [994, 640] on button "Save & Close" at bounding box center [1017, 638] width 97 height 30
select select
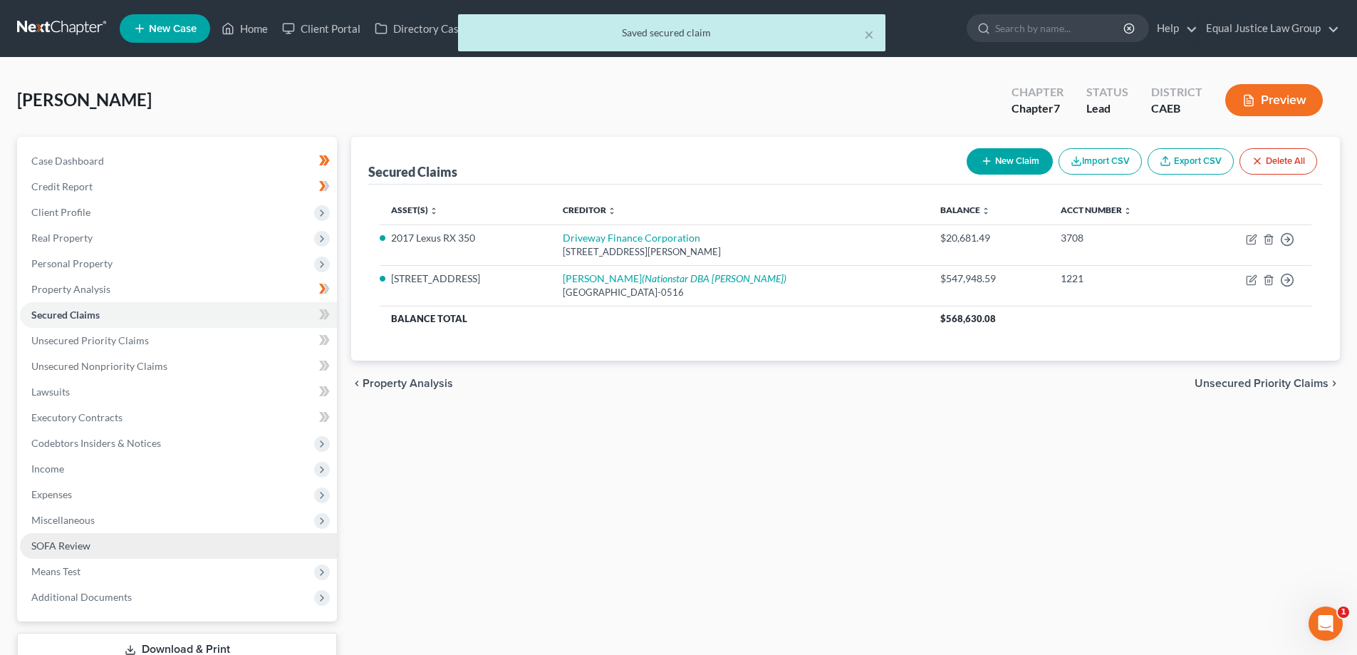
scroll to position [103, 0]
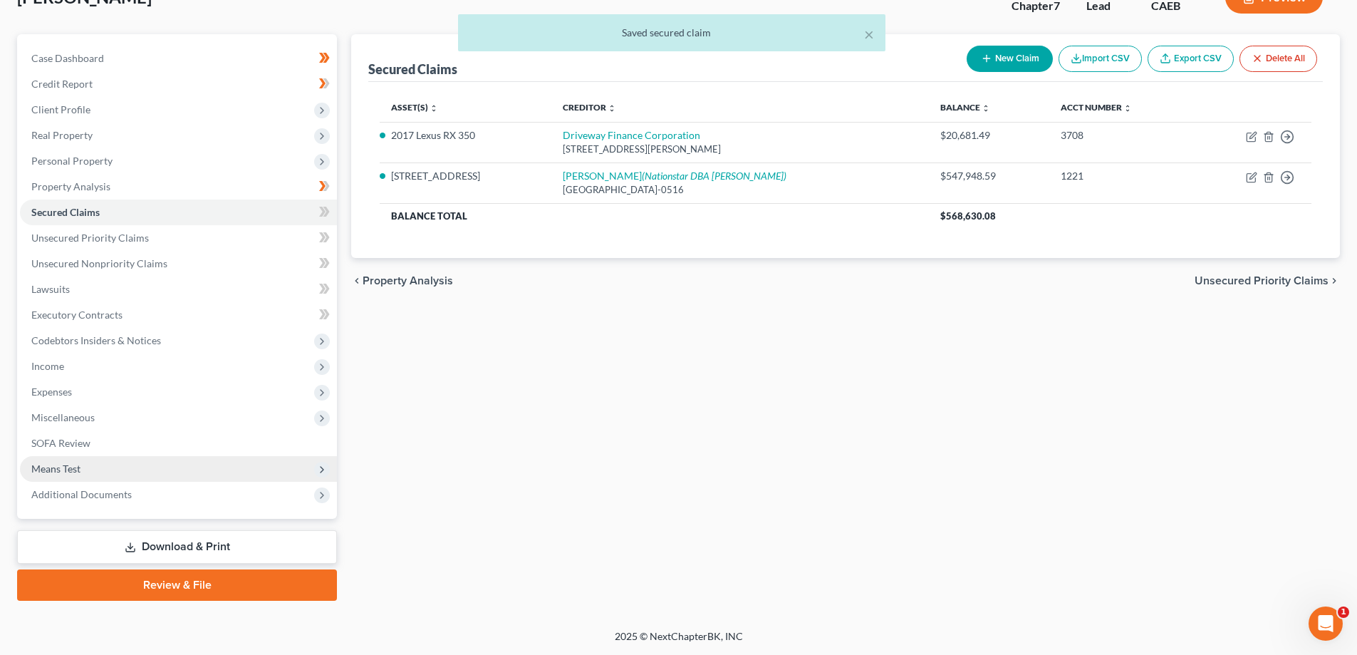
click at [142, 477] on span "Means Test" at bounding box center [178, 469] width 317 height 26
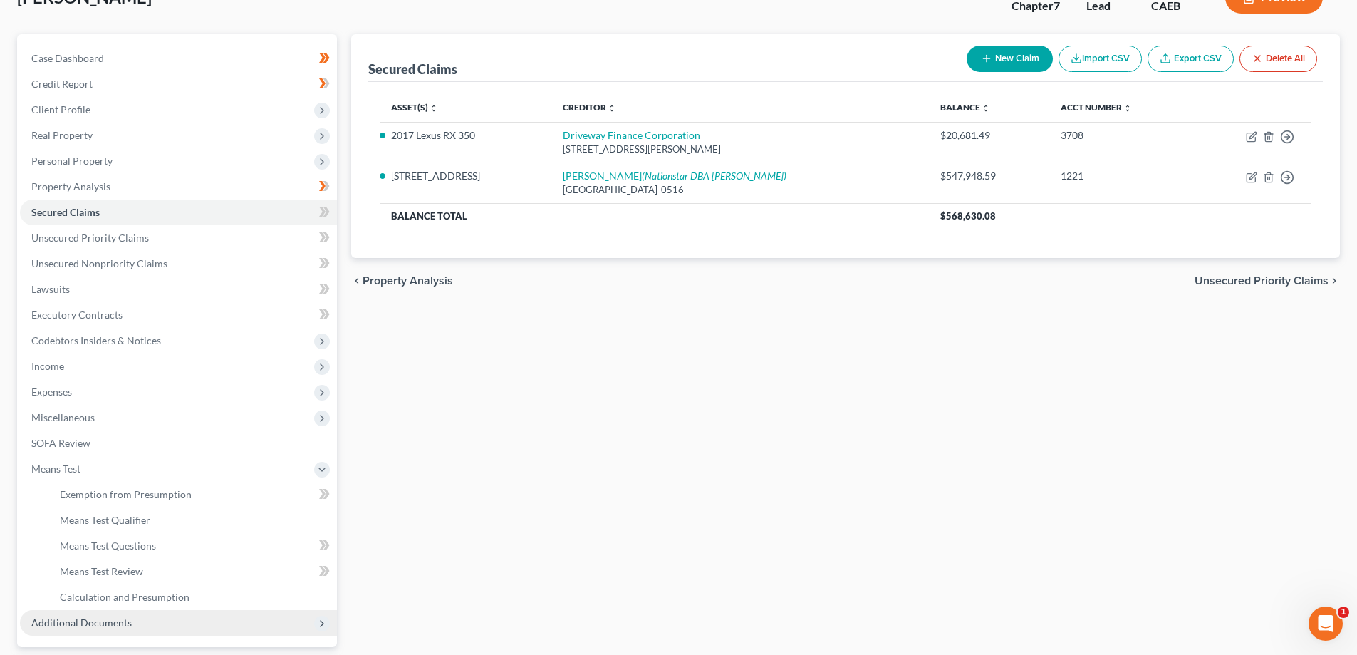
scroll to position [231, 0]
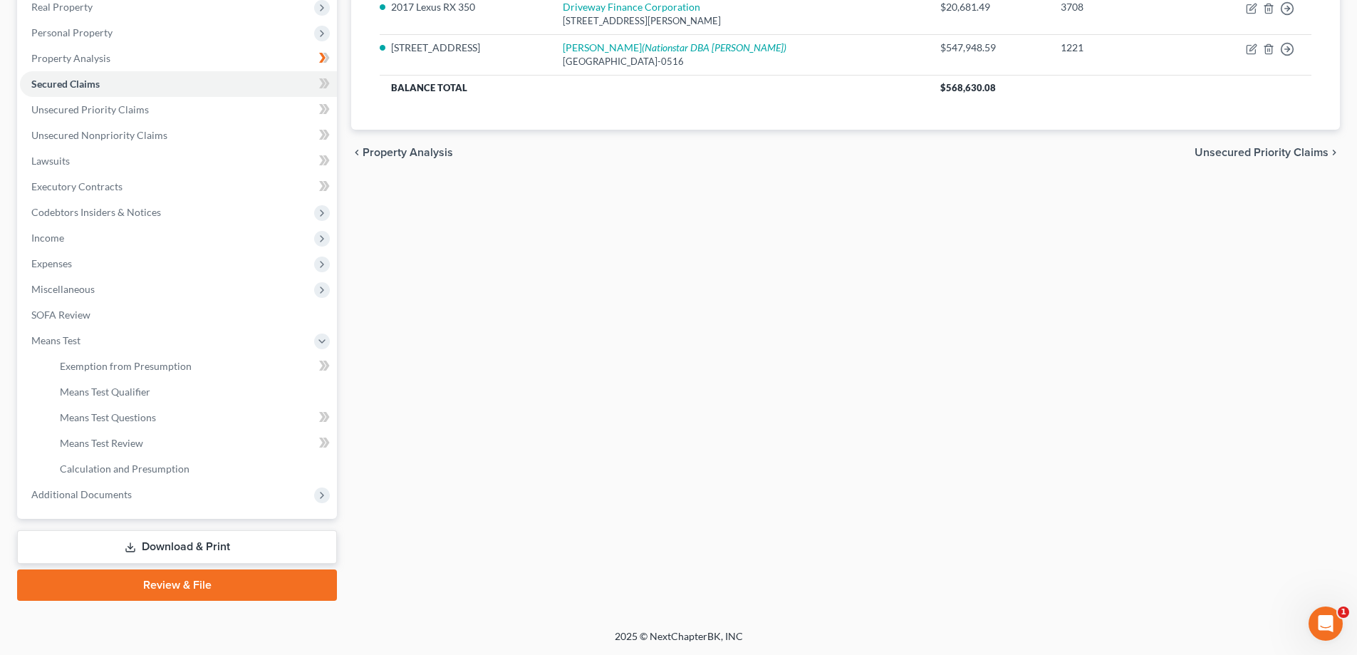
click at [179, 582] on link "Review & File" at bounding box center [177, 584] width 320 height 31
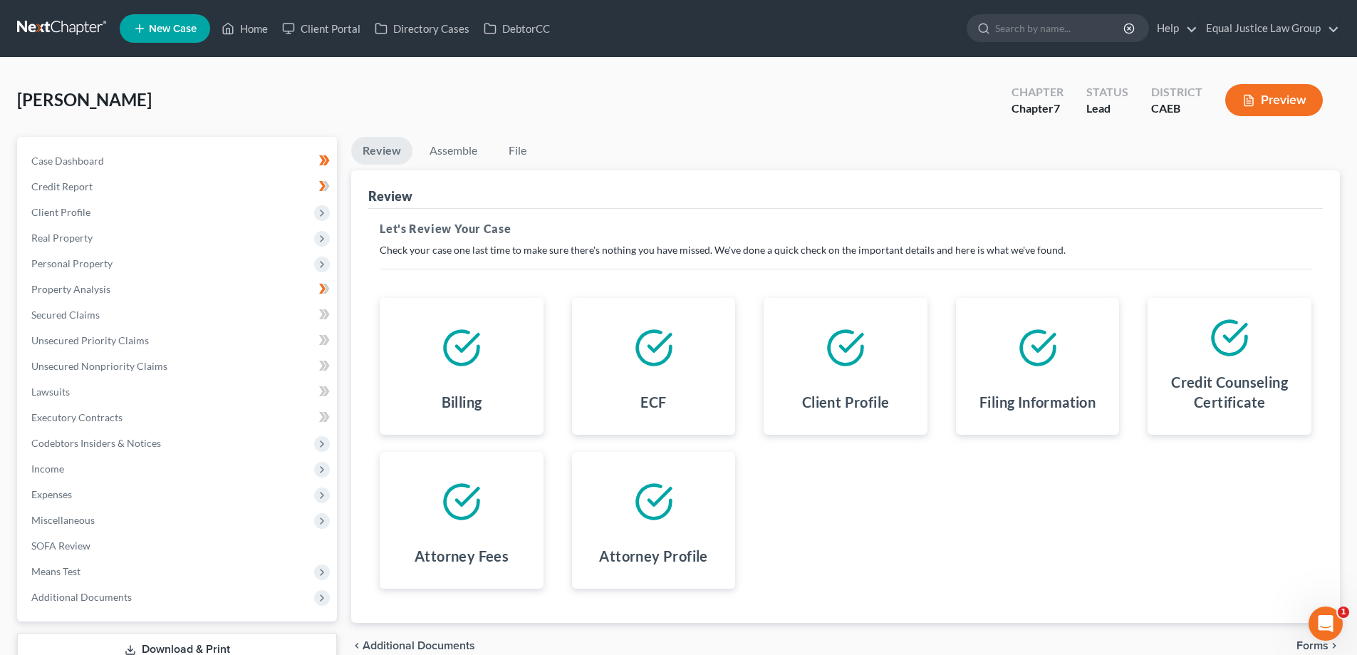
click at [1286, 108] on button "Preview" at bounding box center [1275, 100] width 98 height 32
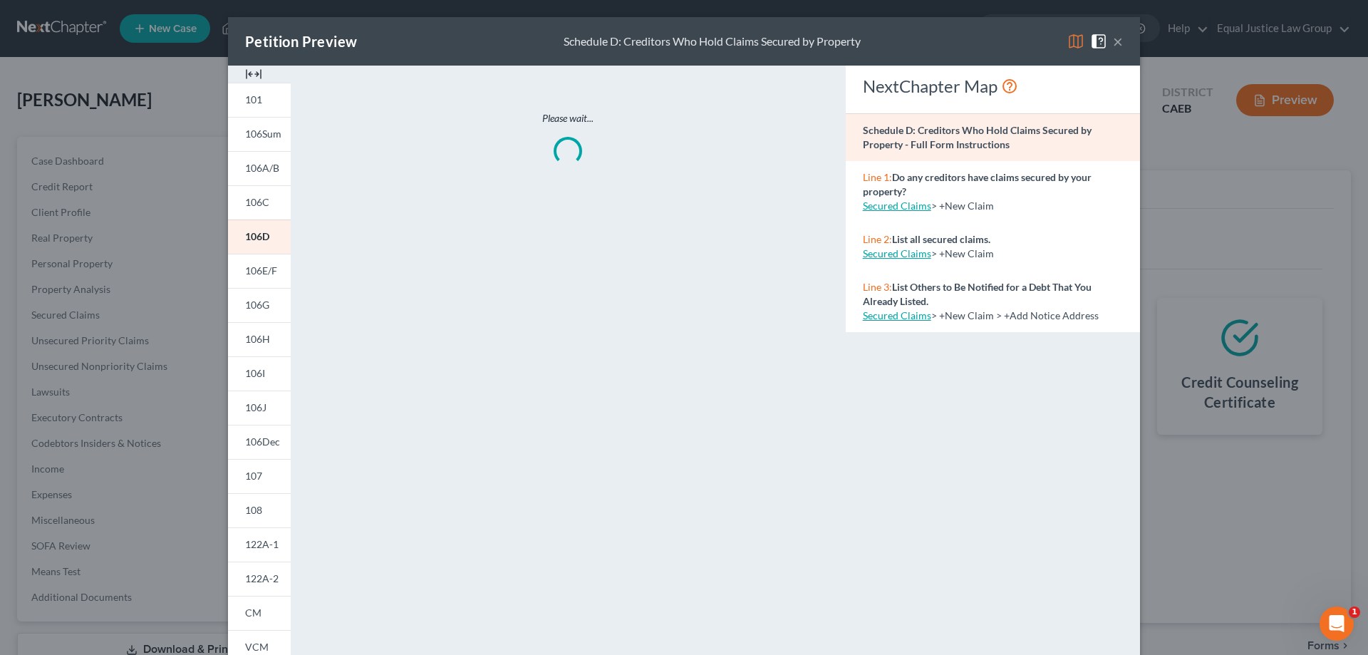
click at [1072, 41] on img at bounding box center [1075, 41] width 17 height 17
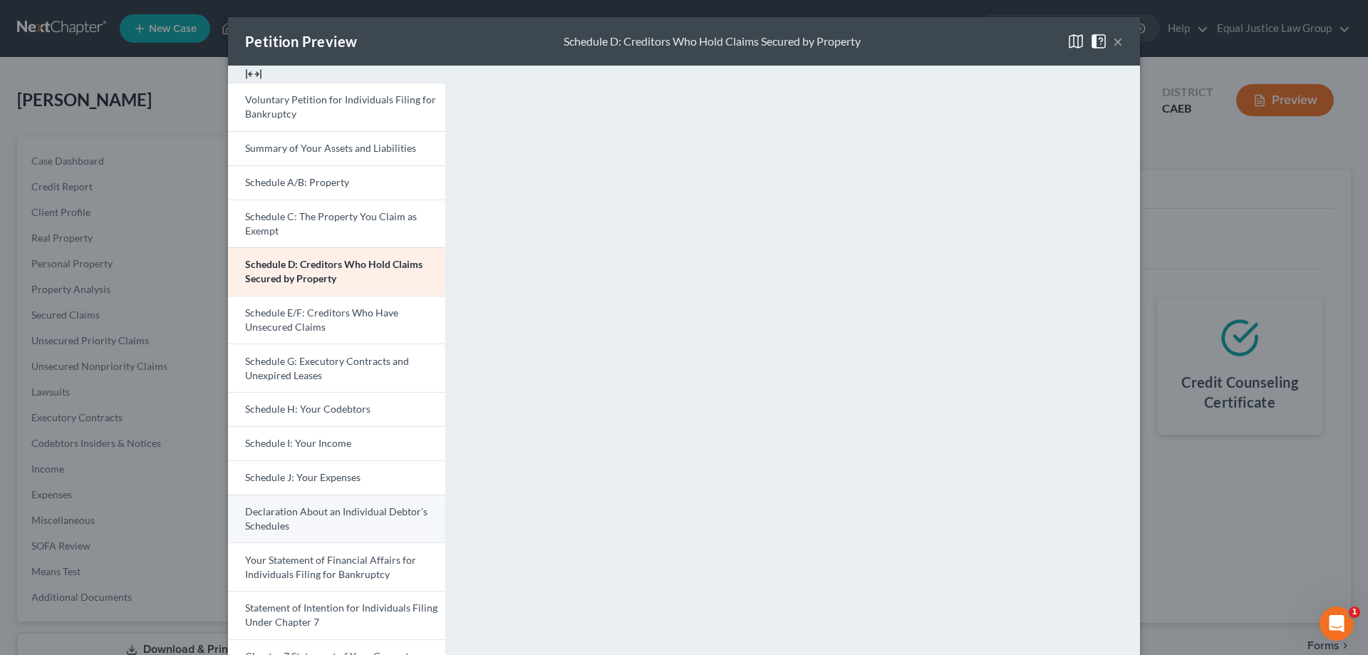
scroll to position [143, 0]
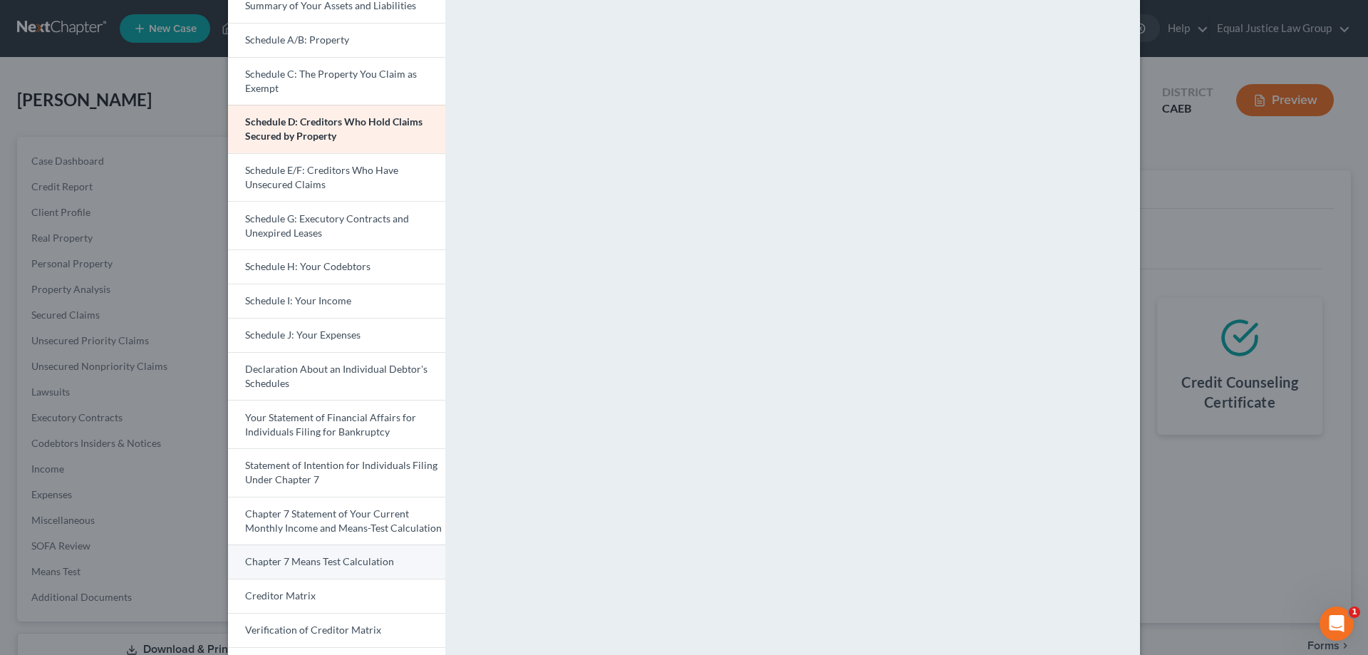
click at [332, 566] on span "Chapter 7 Means Test Calculation" at bounding box center [319, 561] width 149 height 12
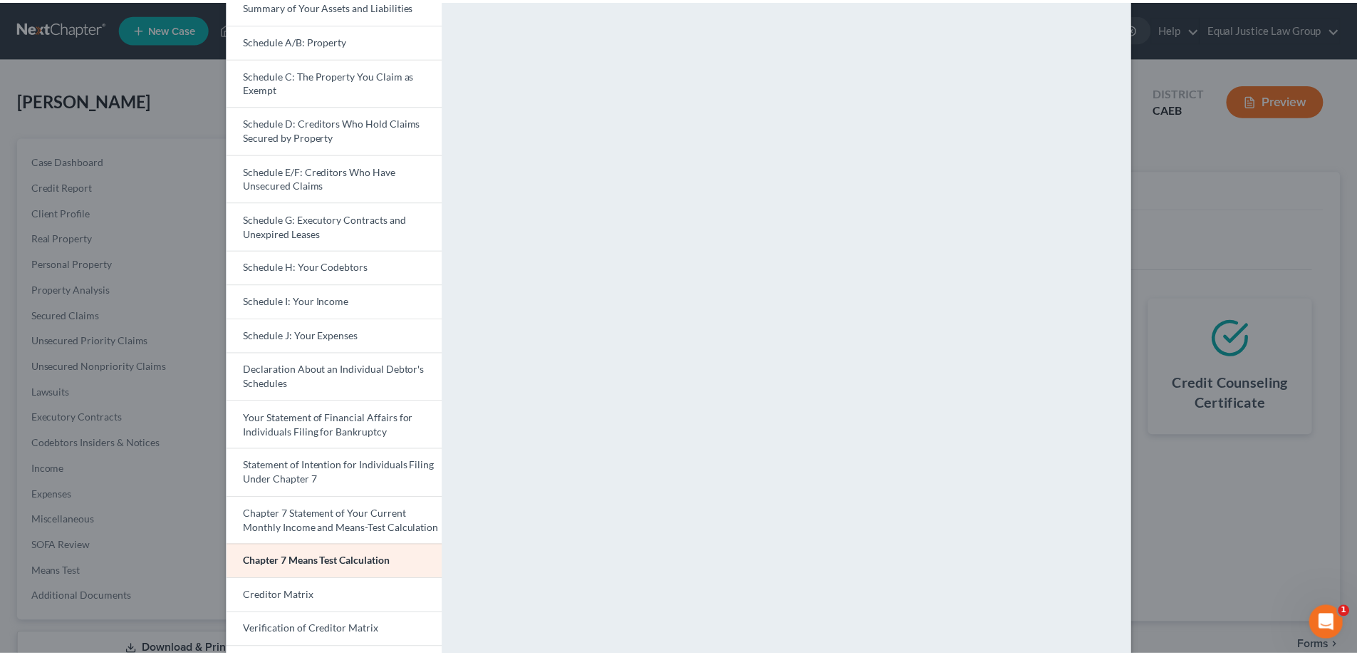
scroll to position [0, 0]
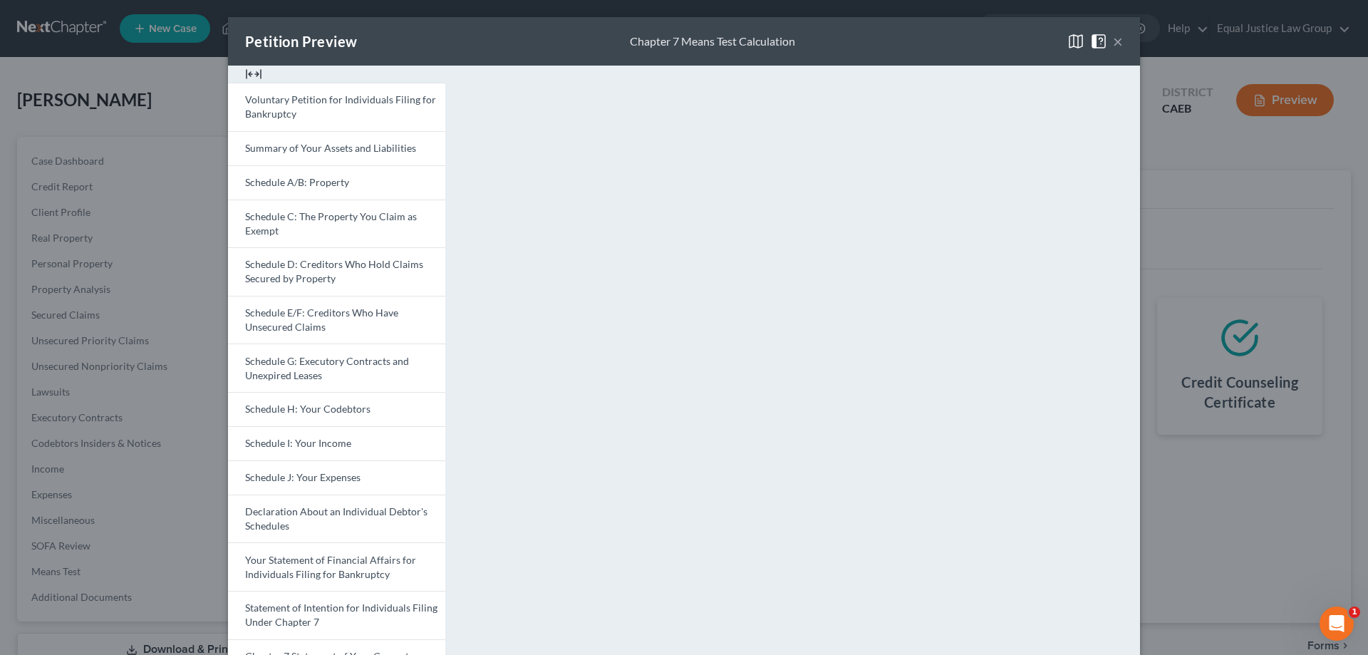
click at [1114, 40] on button "×" at bounding box center [1118, 41] width 10 height 17
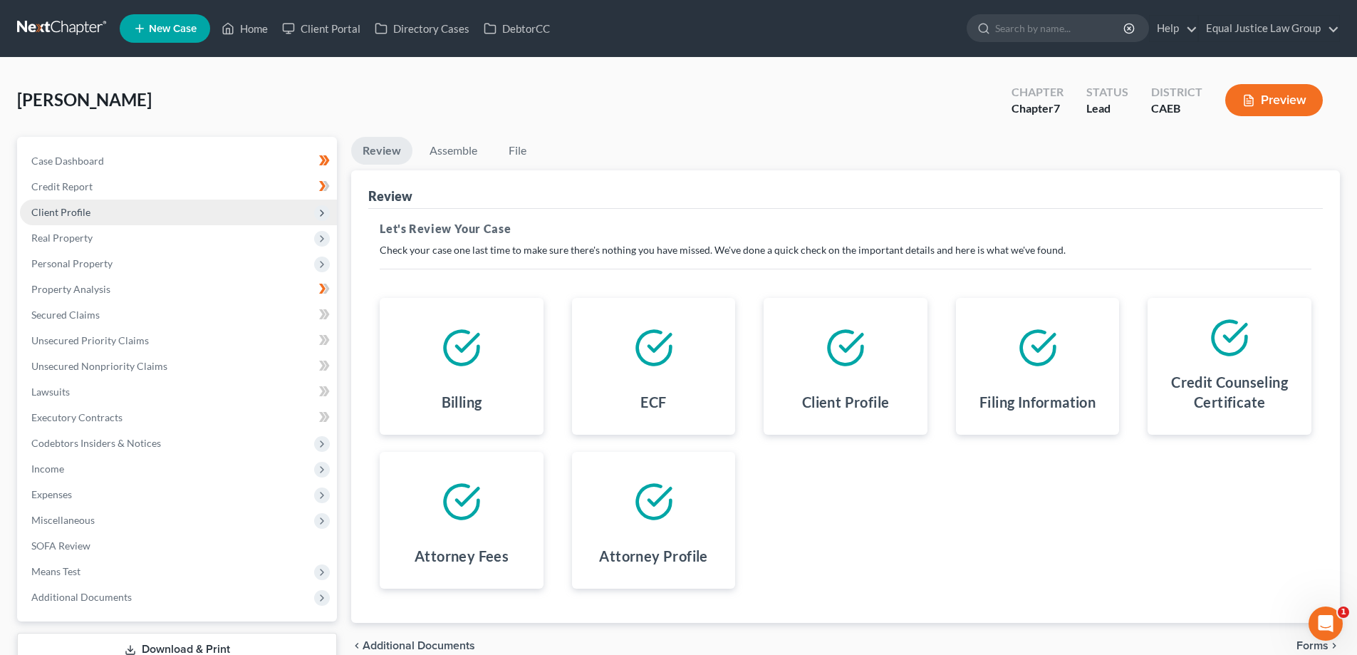
click at [66, 214] on span "Client Profile" at bounding box center [60, 212] width 59 height 12
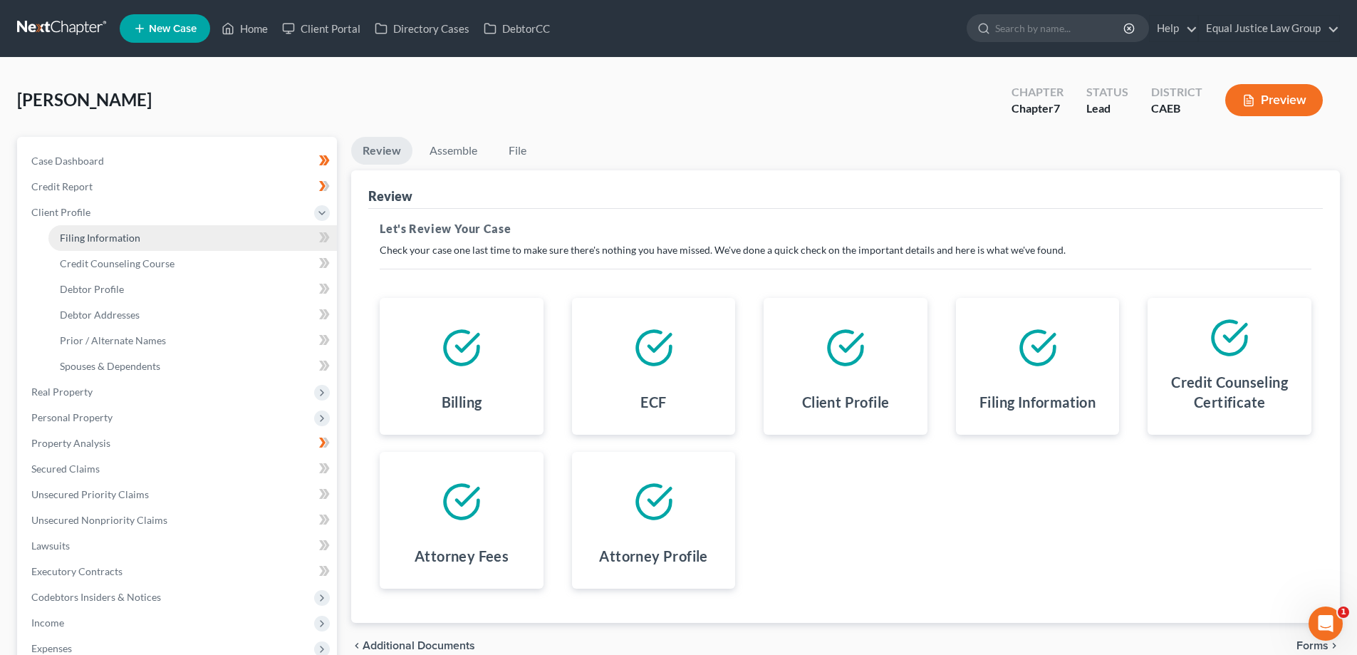
click at [77, 244] on link "Filing Information" at bounding box center [192, 238] width 289 height 26
select select "1"
select select "0"
select select "4"
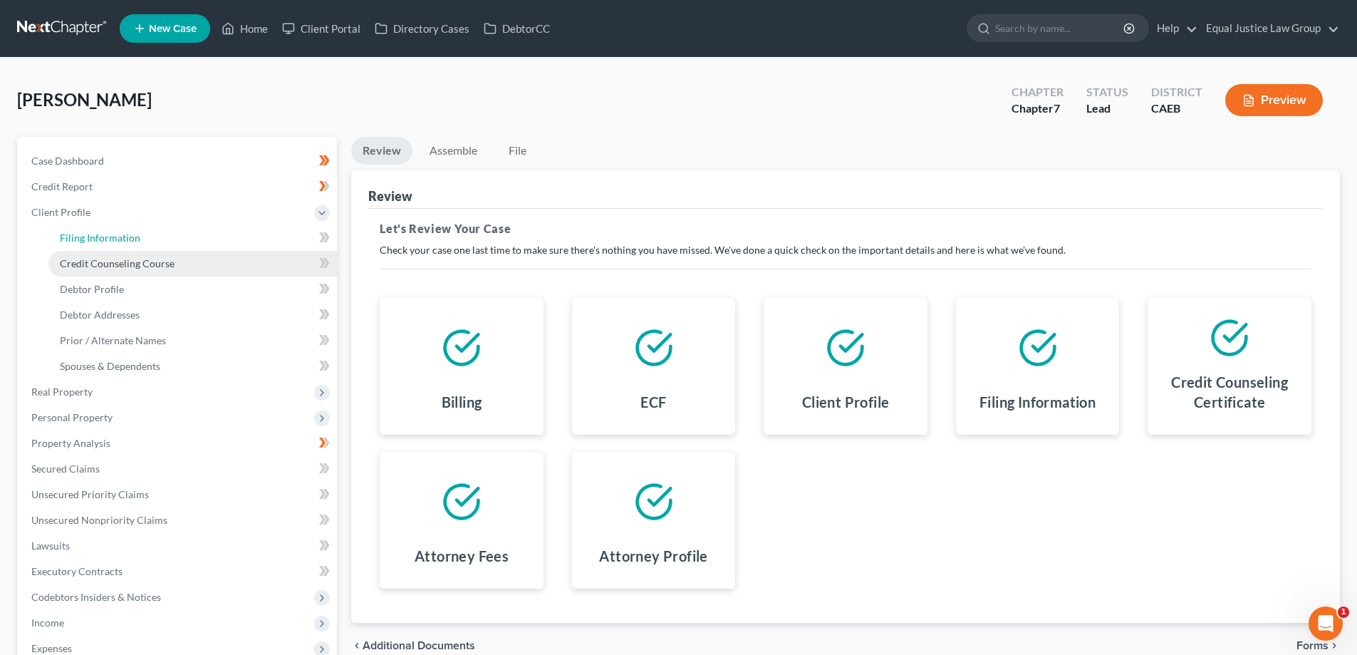
select select "0"
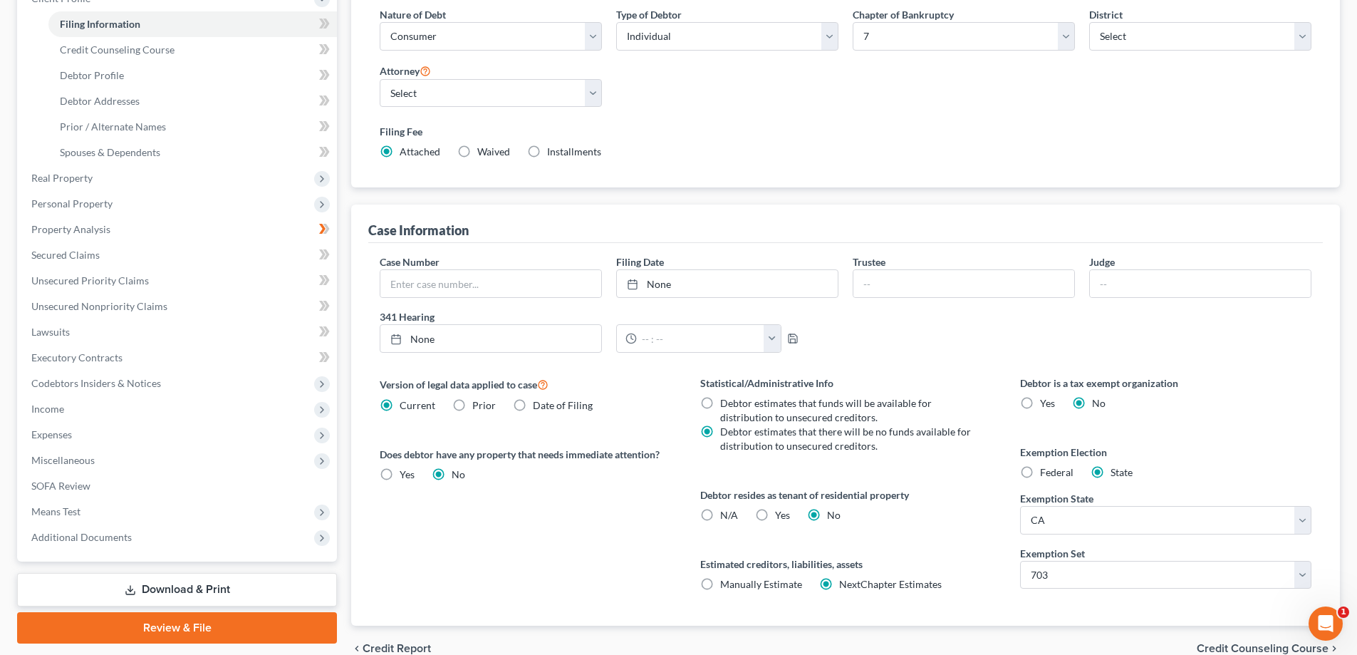
scroll to position [284, 0]
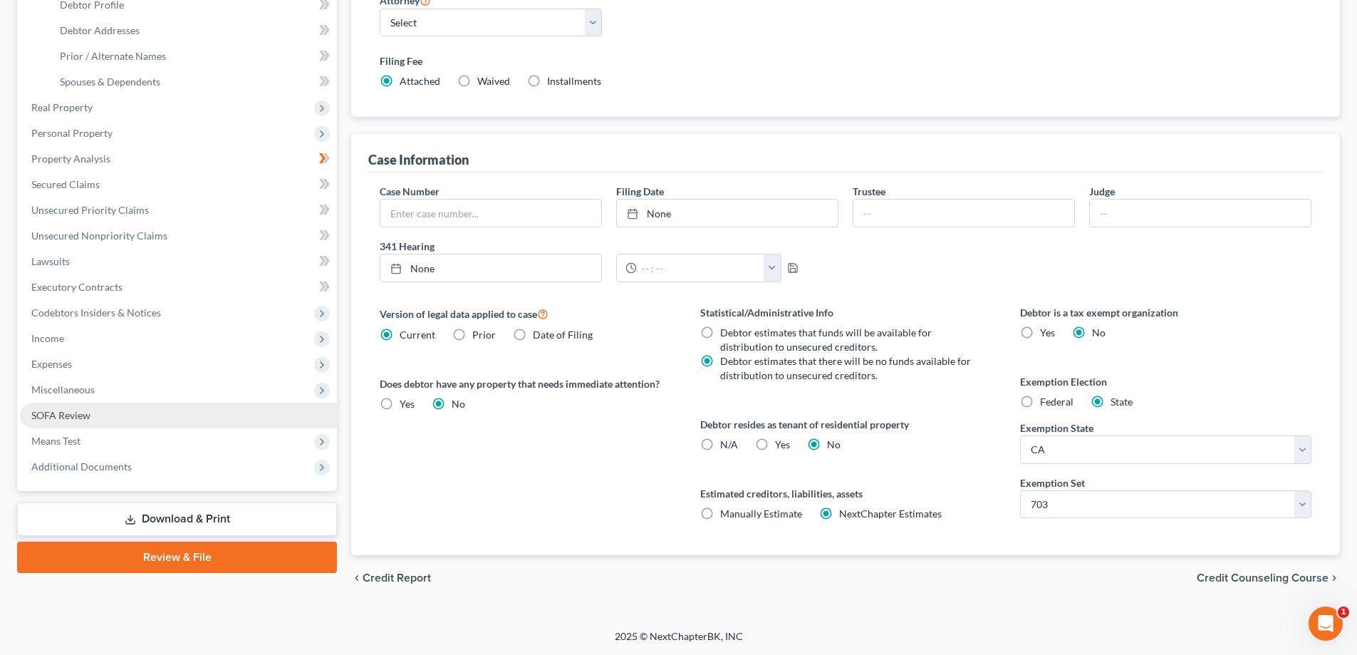
click at [56, 417] on span "SOFA Review" at bounding box center [60, 415] width 59 height 12
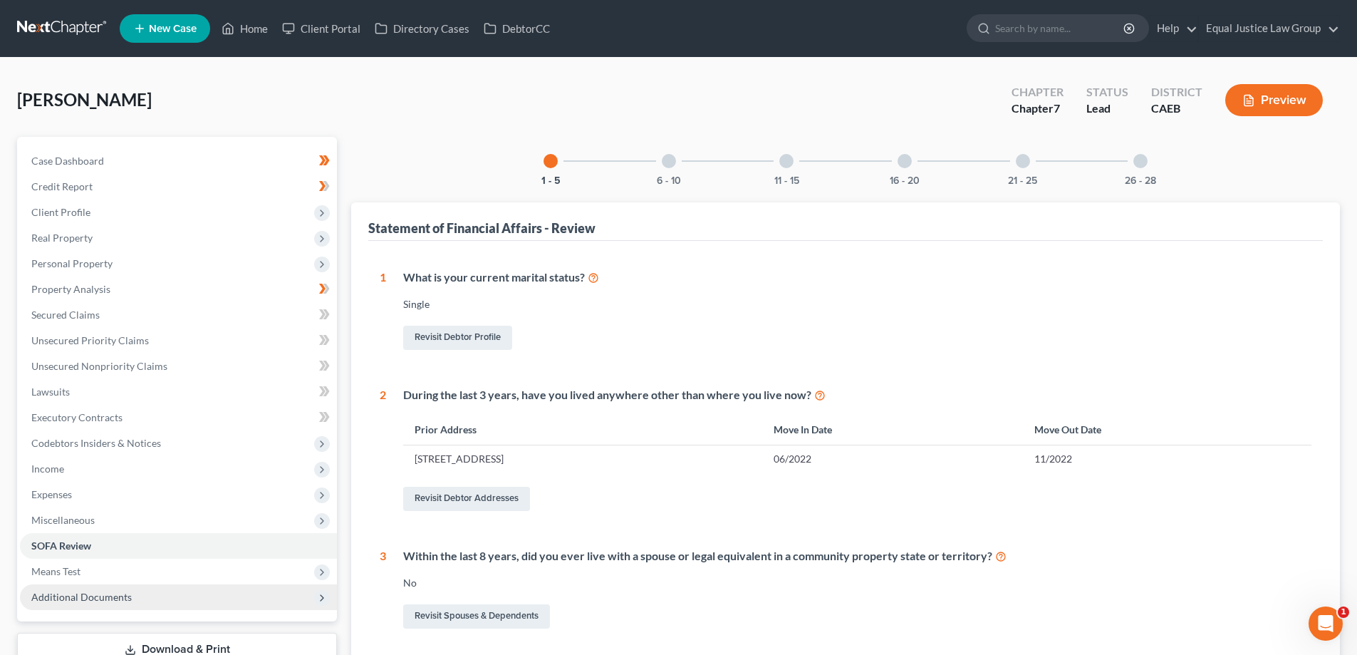
scroll to position [71, 0]
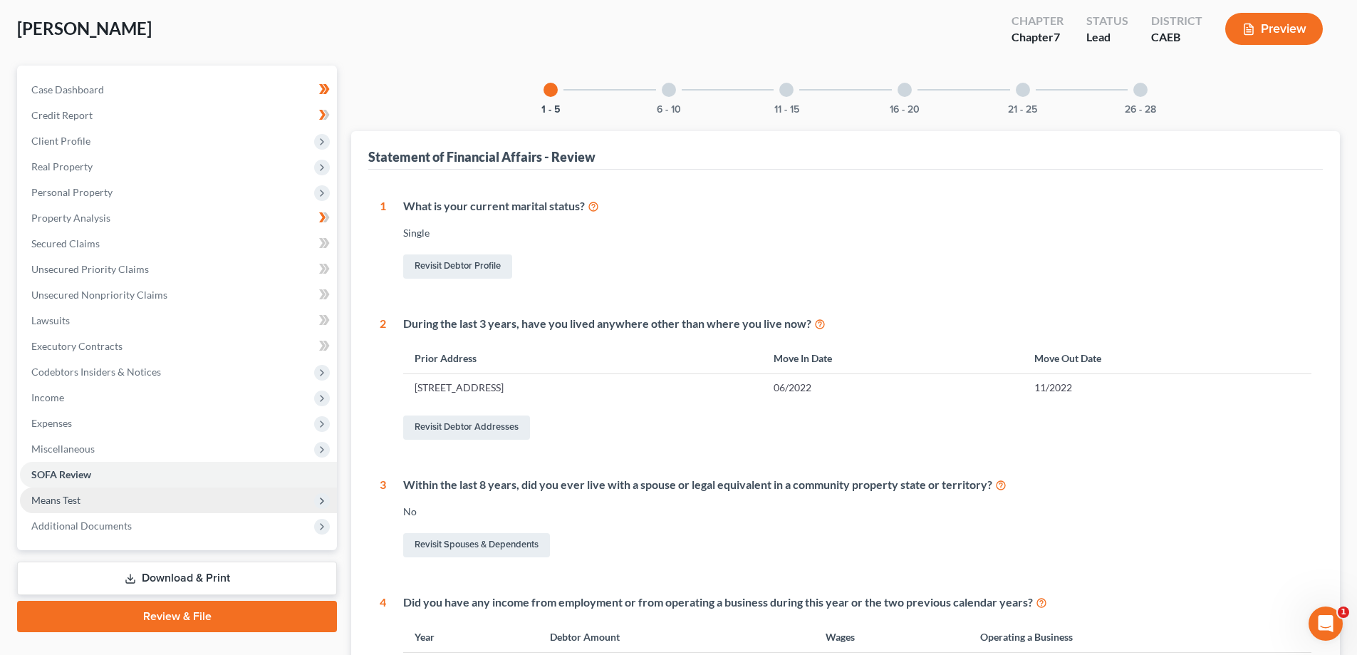
click at [59, 500] on span "Means Test" at bounding box center [55, 500] width 49 height 12
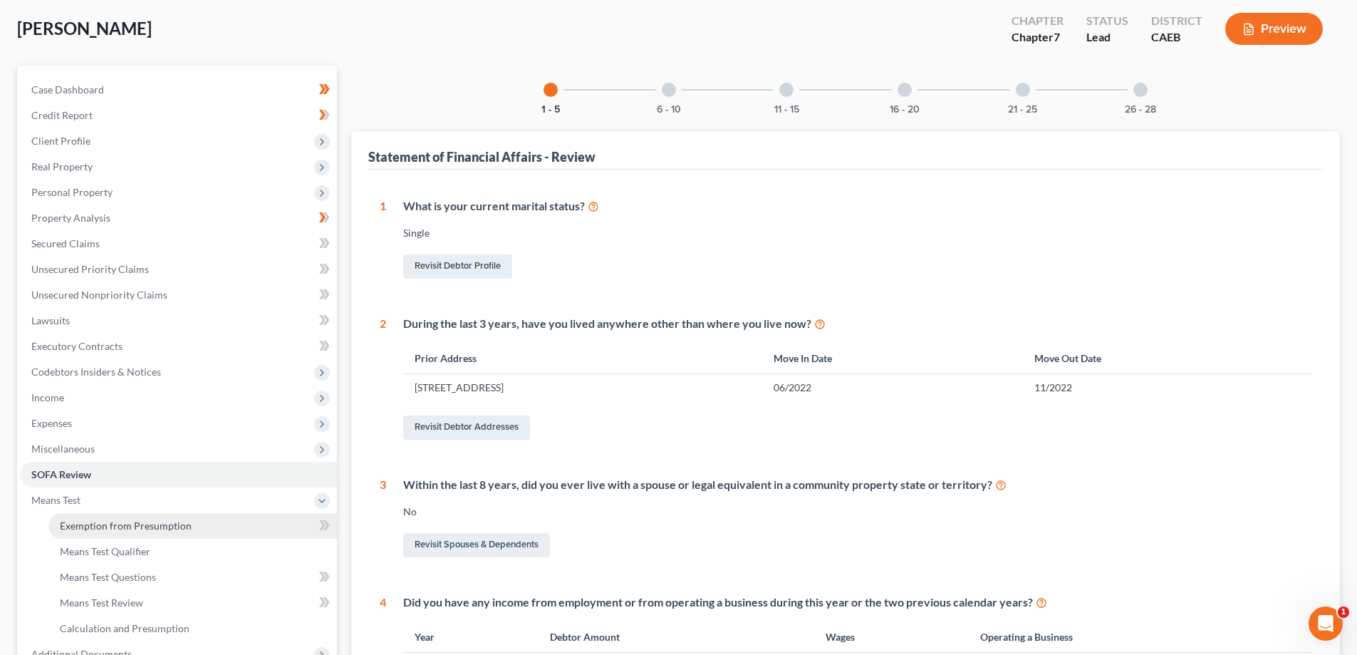
click at [76, 521] on span "Exemption from Presumption" at bounding box center [126, 525] width 132 height 12
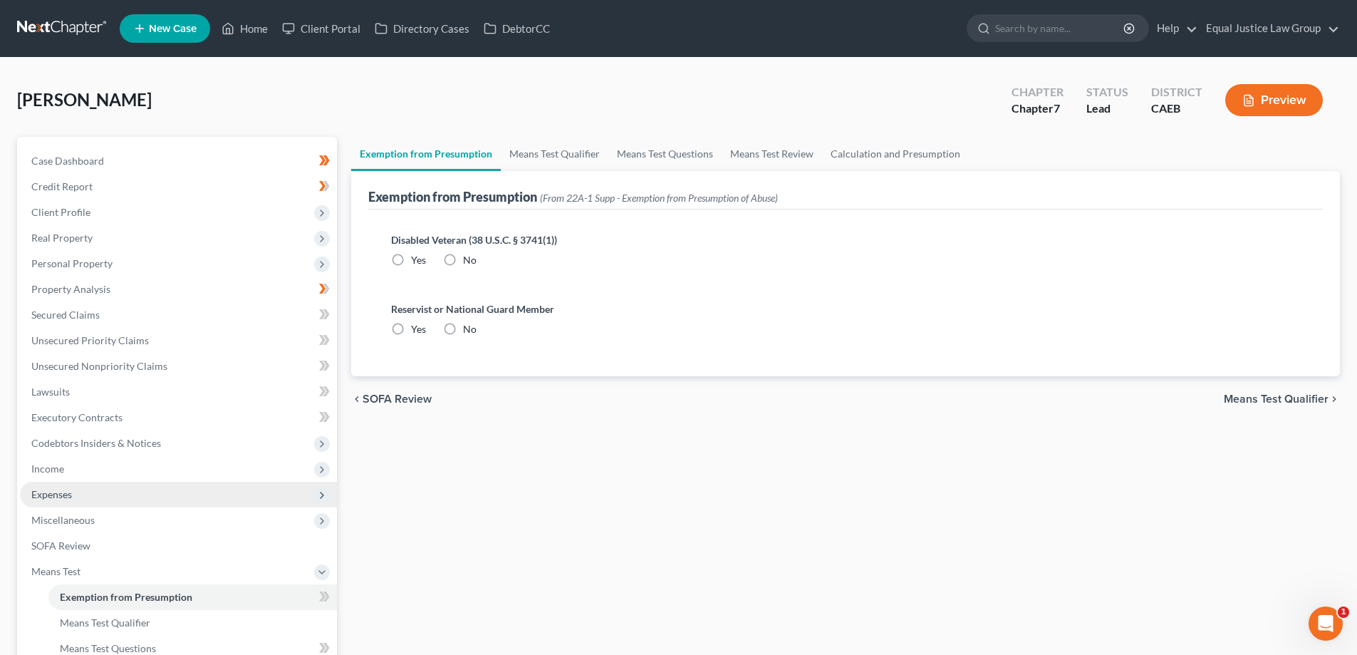
radio input "true"
click at [552, 156] on link "Means Test Qualifier" at bounding box center [555, 154] width 108 height 34
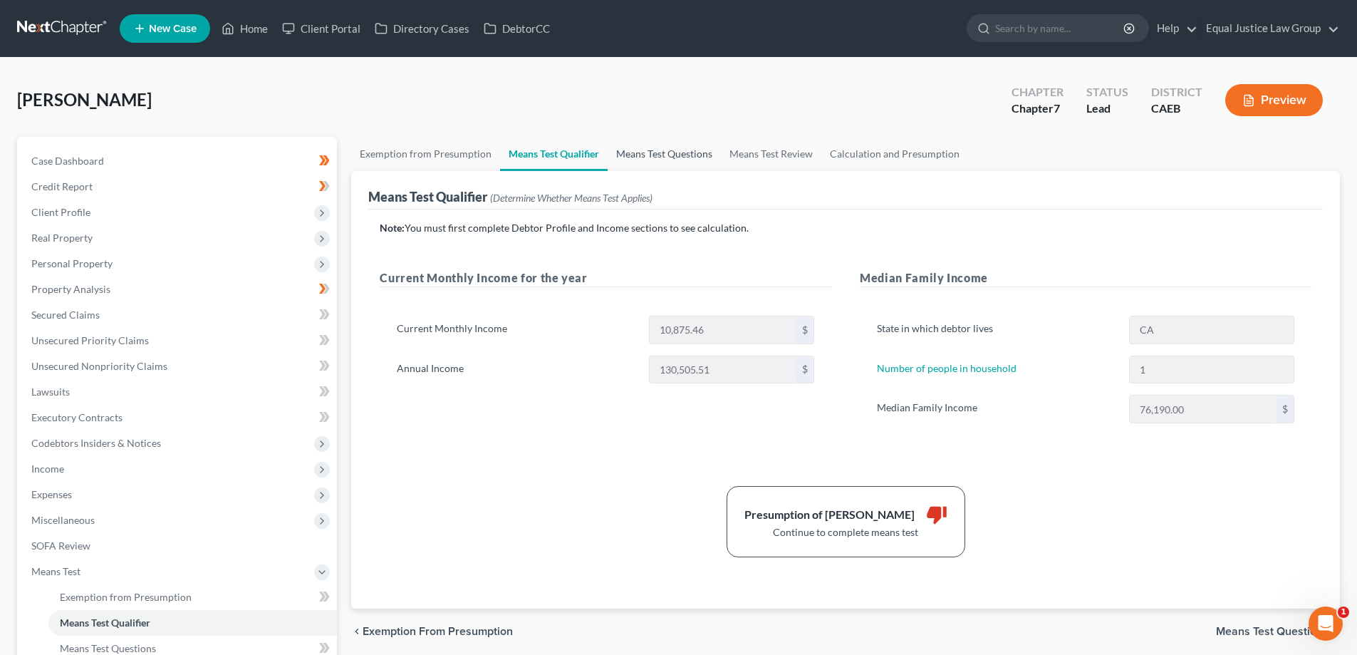
click at [680, 152] on link "Means Test Questions" at bounding box center [664, 154] width 113 height 34
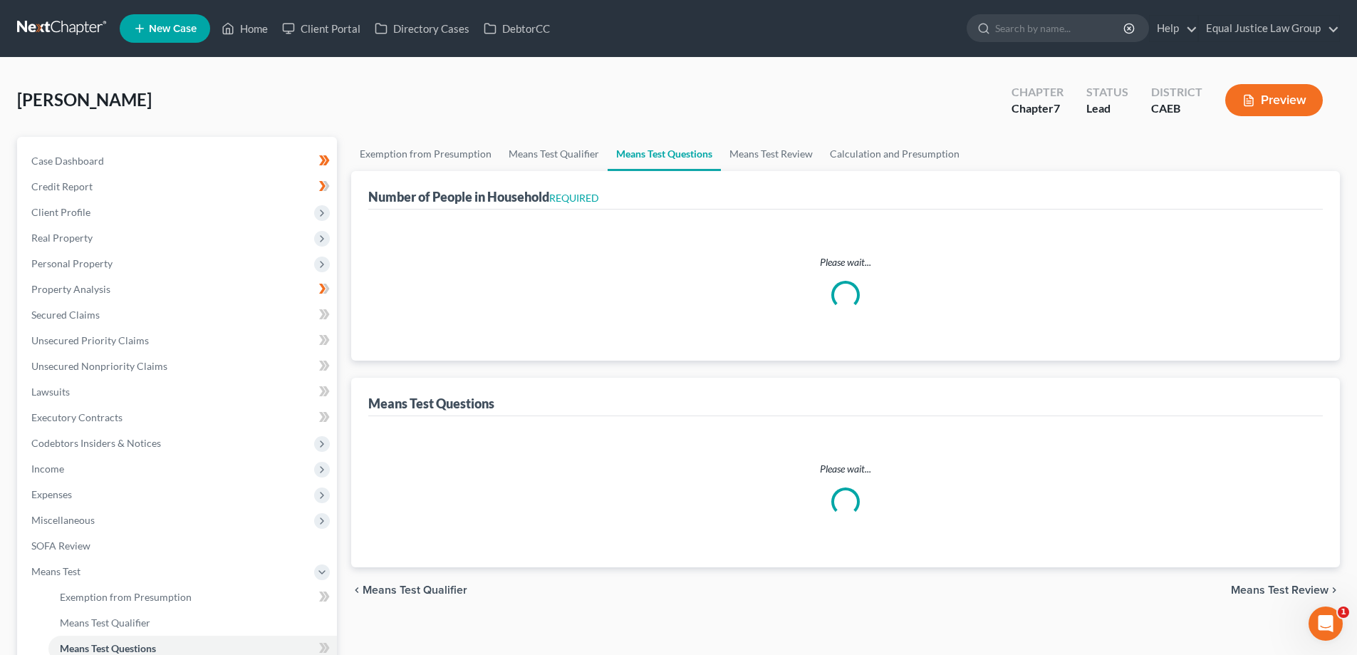
select select "0"
select select "60"
select select "1"
select select "60"
select select "1"
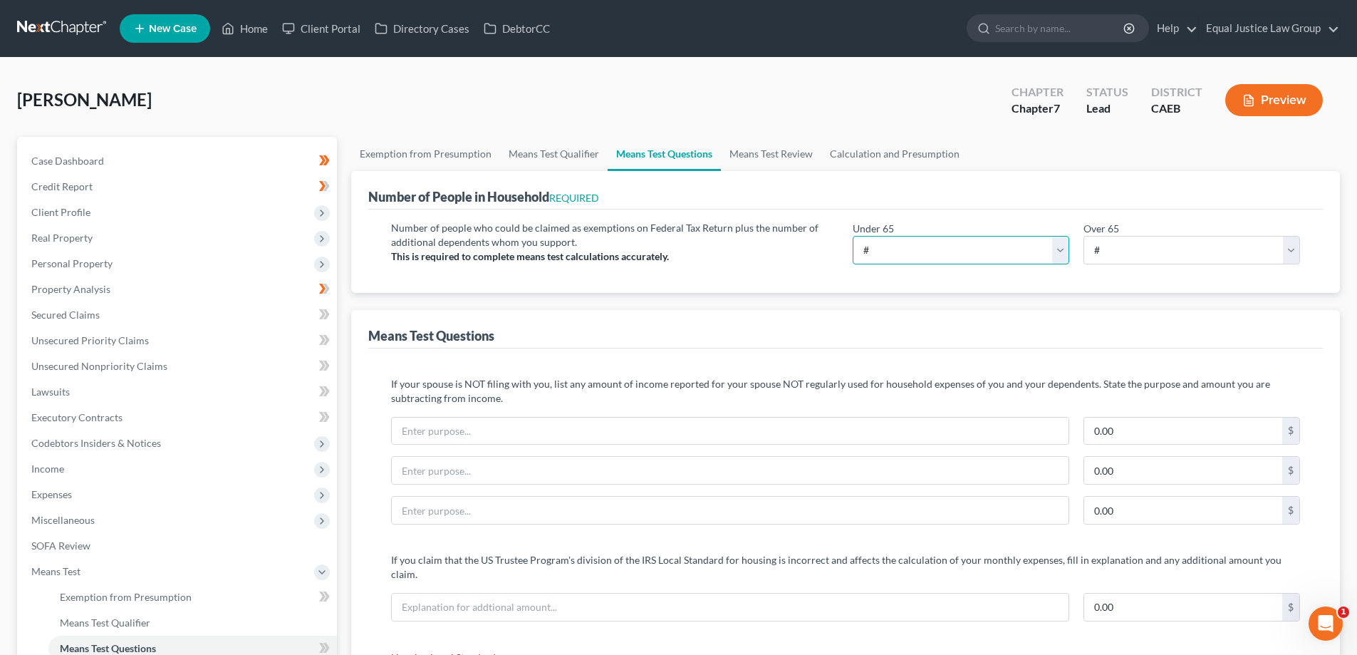
click at [872, 253] on select "# 0 1 2 3 4 5 6 7 8 9 10" at bounding box center [961, 250] width 217 height 29
select select "0"
click at [853, 236] on select "# 0 1 2 3 4 5 6 7 8 9 10" at bounding box center [961, 250] width 217 height 29
click at [1102, 253] on select "# 0 1 2 3 4 5 6 7 8 9 10" at bounding box center [1192, 250] width 217 height 29
select select "0"
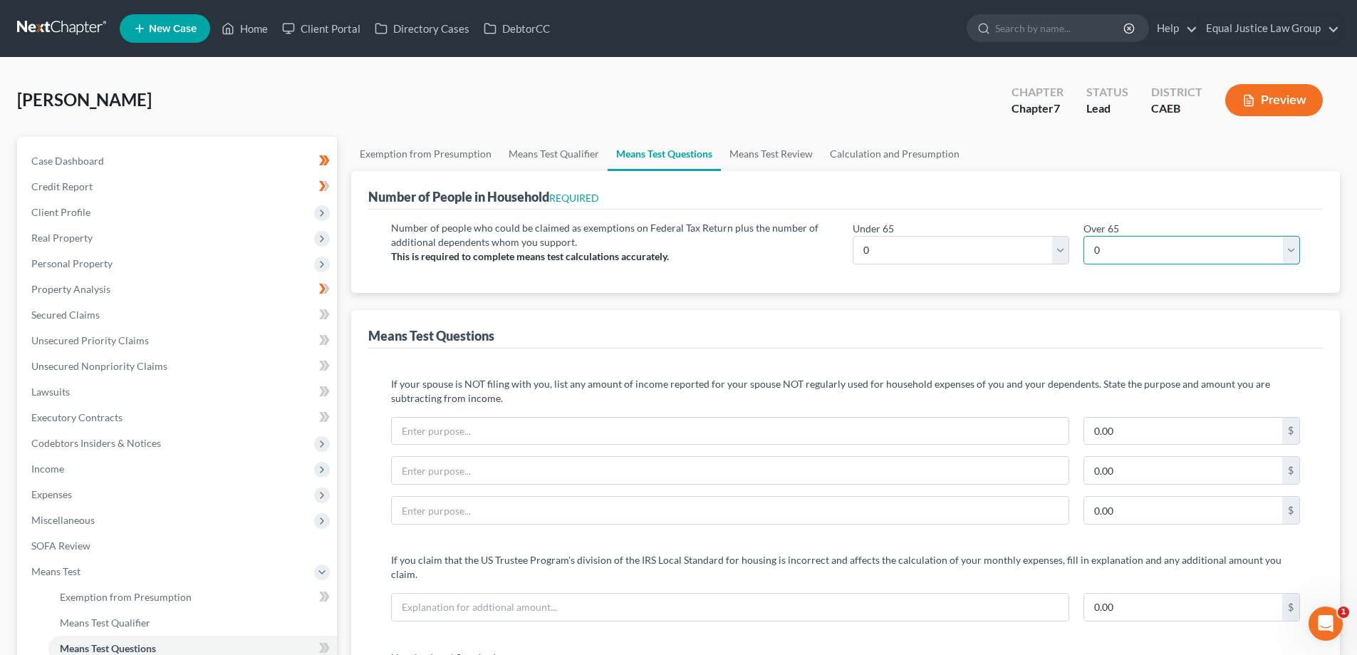
click at [1084, 236] on select "# 0 1 2 3 4 5 6 7 8 9 10" at bounding box center [1192, 250] width 217 height 29
click at [867, 252] on select "# 0 1 2 3 4 5 6 7 8 9 10" at bounding box center [961, 250] width 217 height 29
select select "1"
click at [853, 236] on select "# 0 1 2 3 4 5 6 7 8 9 10" at bounding box center [961, 250] width 217 height 29
click at [1270, 105] on button "Preview" at bounding box center [1275, 100] width 98 height 32
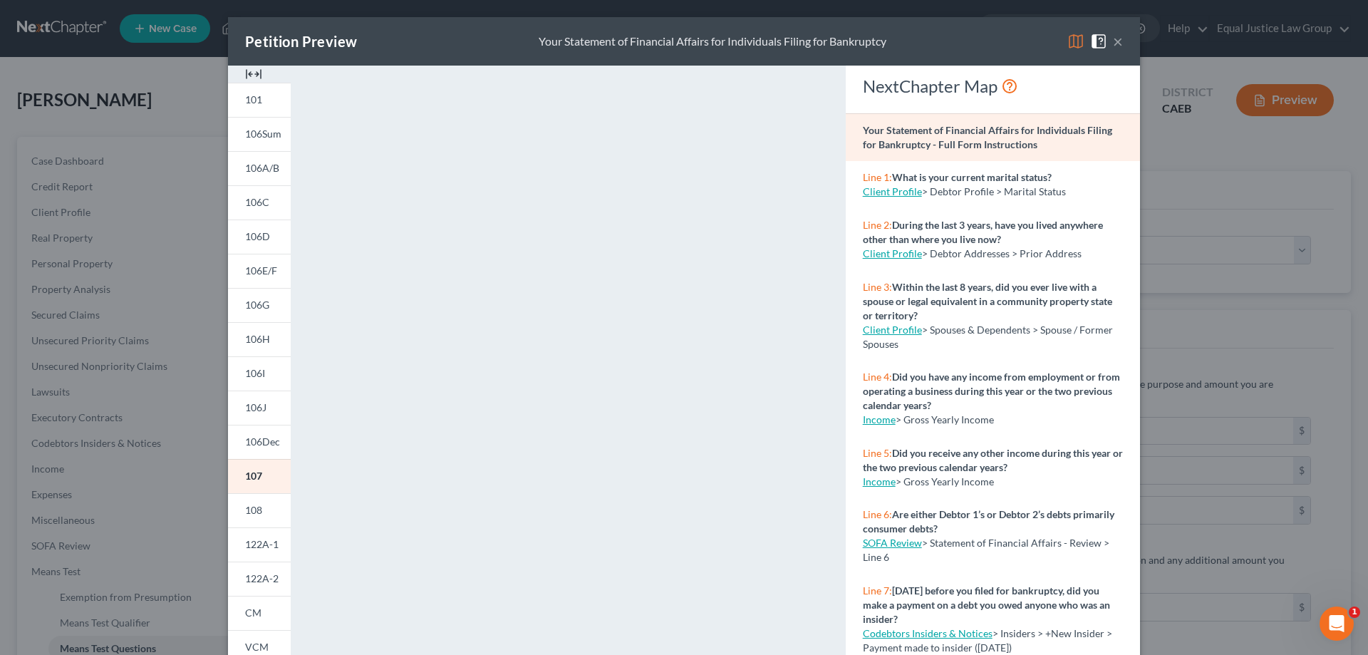
click at [1072, 38] on img at bounding box center [1075, 41] width 17 height 17
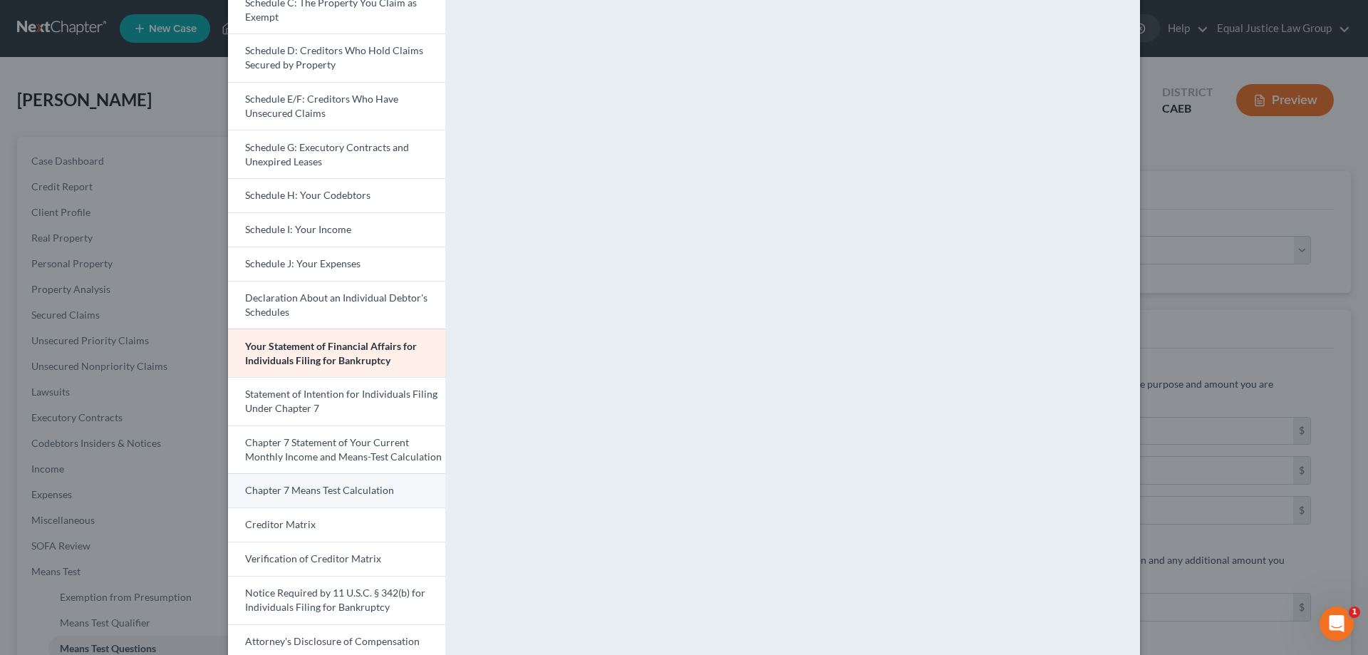
scroll to position [278, 0]
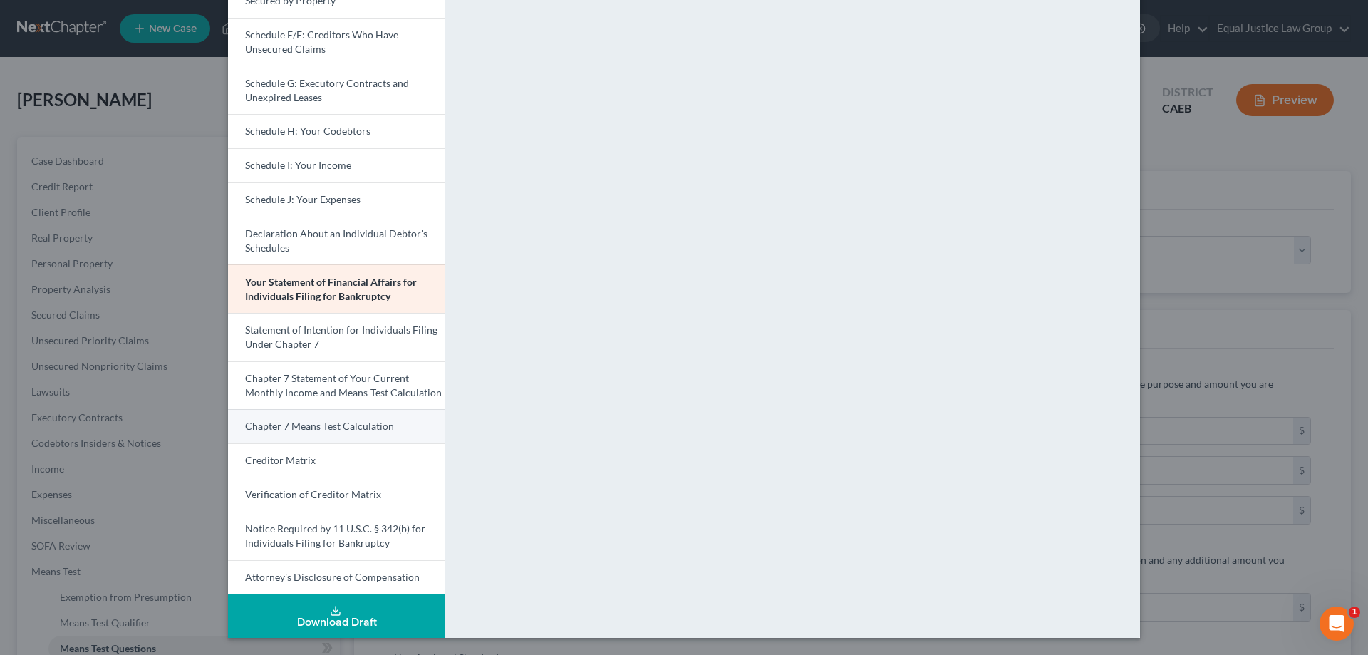
click at [328, 428] on span "Chapter 7 Means Test Calculation" at bounding box center [319, 426] width 149 height 12
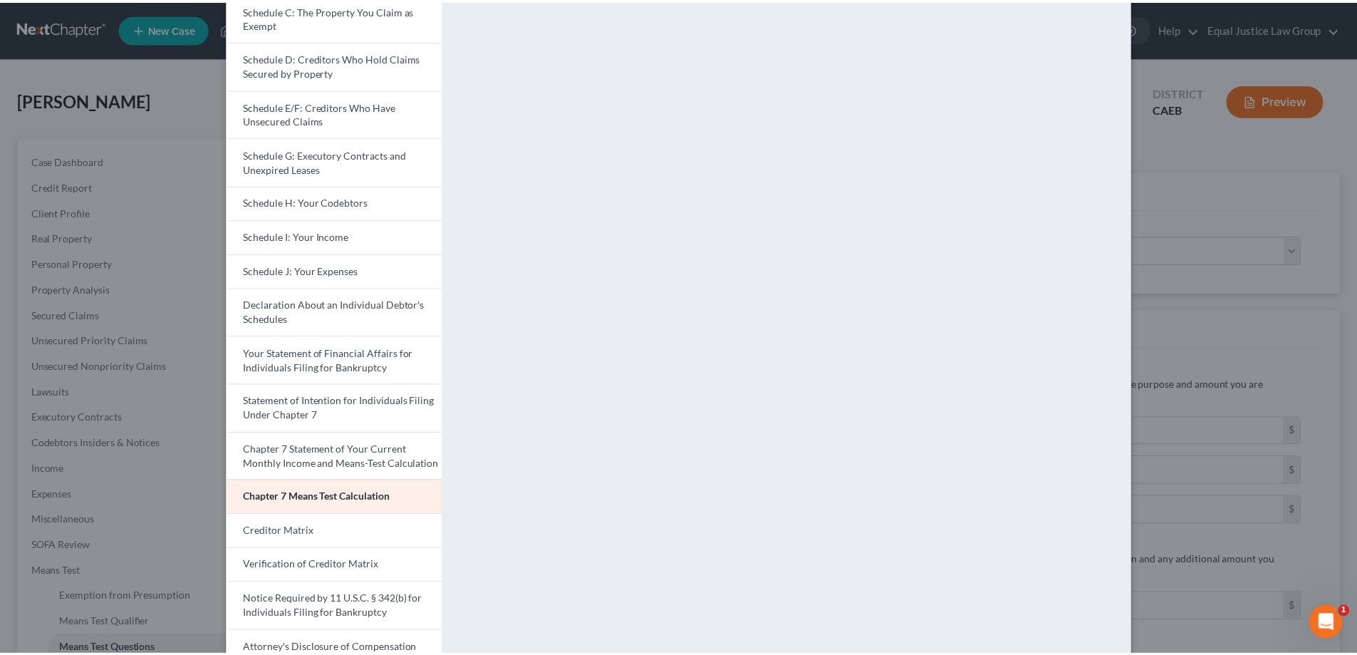
scroll to position [0, 0]
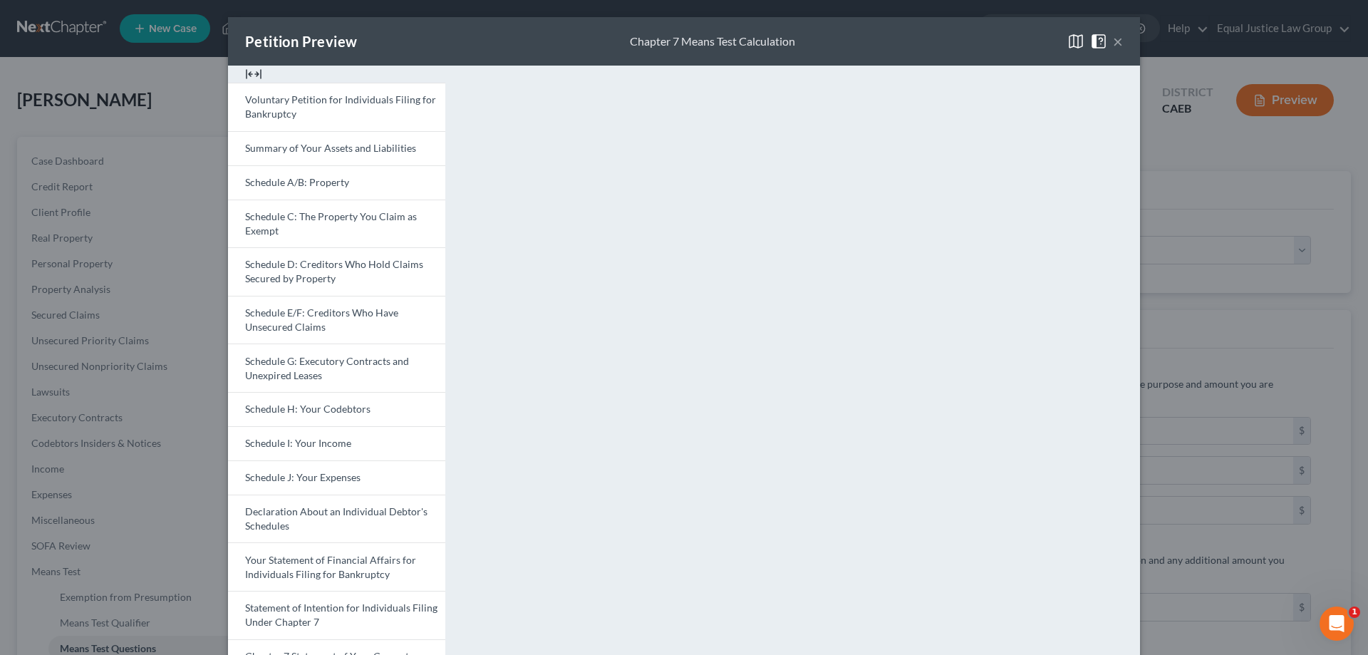
click at [1113, 42] on button "×" at bounding box center [1118, 41] width 10 height 17
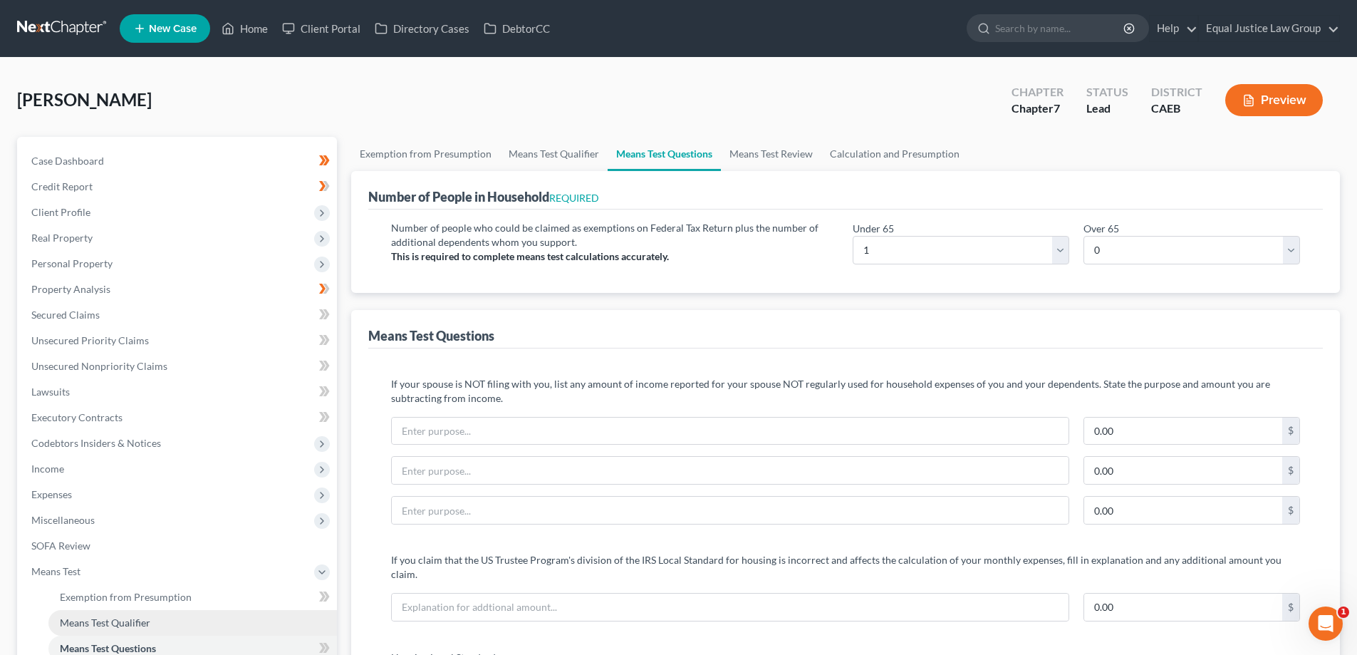
scroll to position [71, 0]
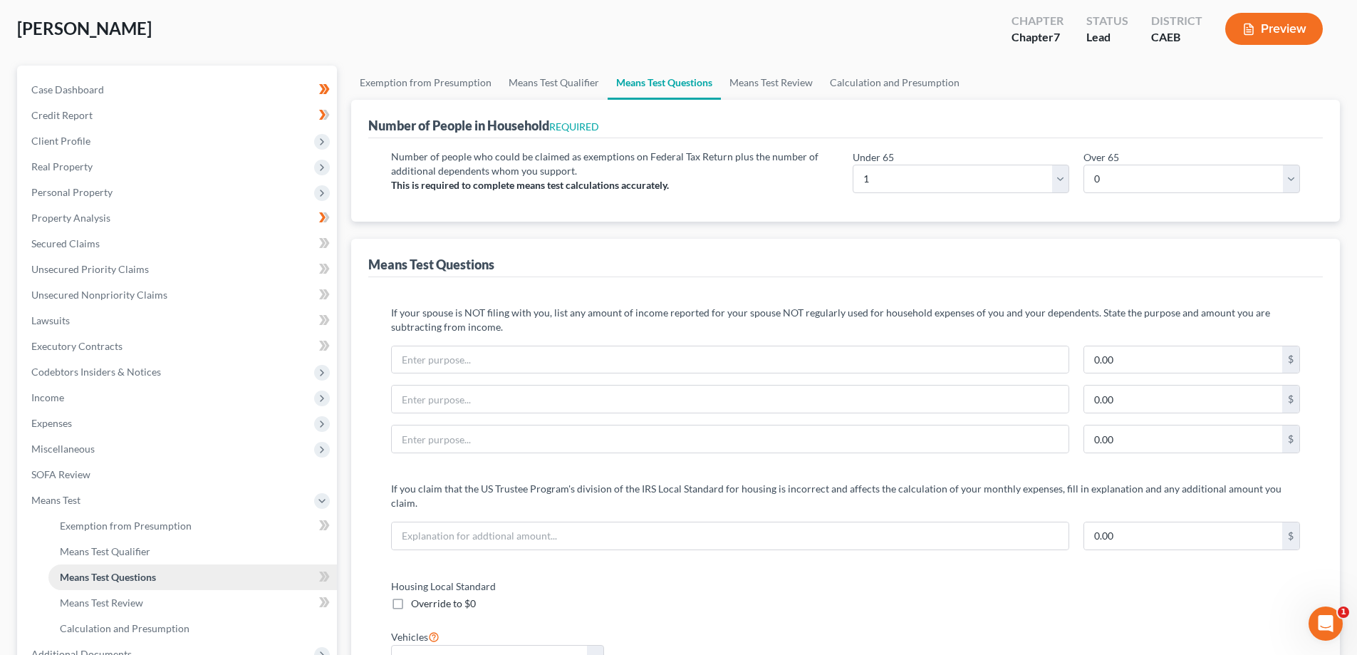
click at [112, 576] on span "Means Test Questions" at bounding box center [108, 577] width 96 height 12
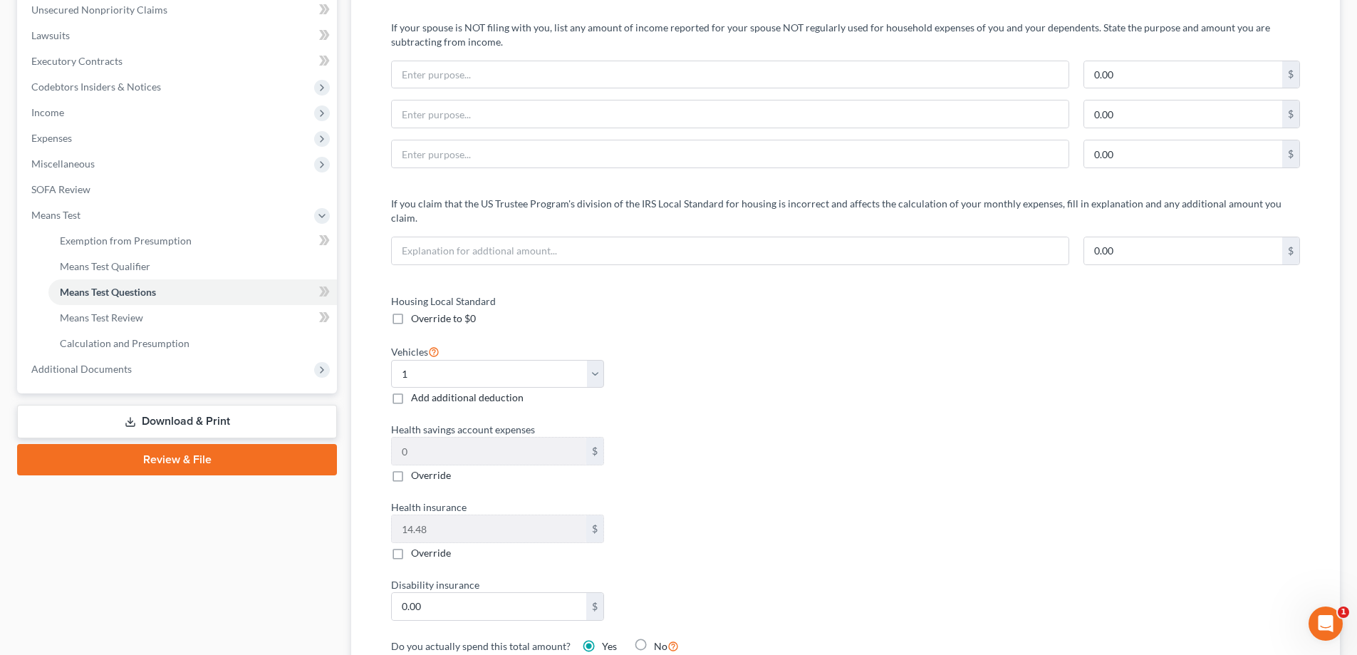
scroll to position [428, 0]
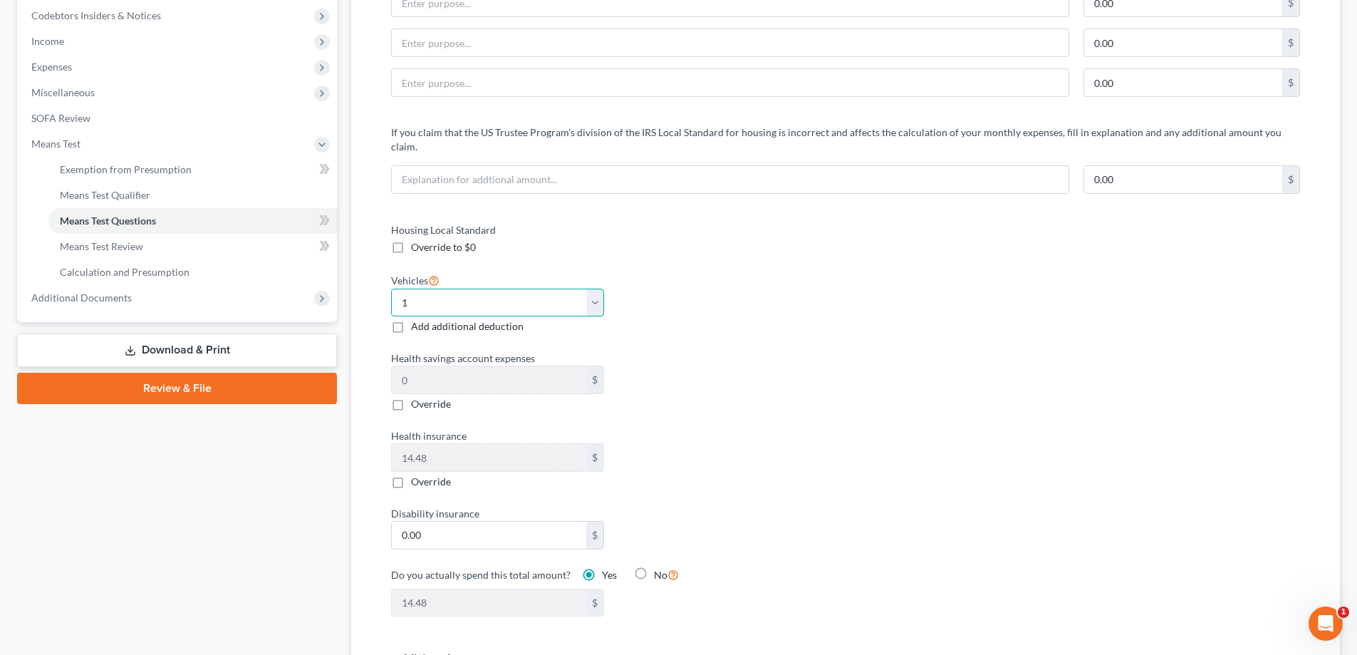
click at [599, 289] on select "Select 0 1 2 3 4 5" at bounding box center [497, 303] width 213 height 29
select select "2"
click at [391, 289] on select "Select 0 1 2 3 4 5" at bounding box center [497, 303] width 213 height 29
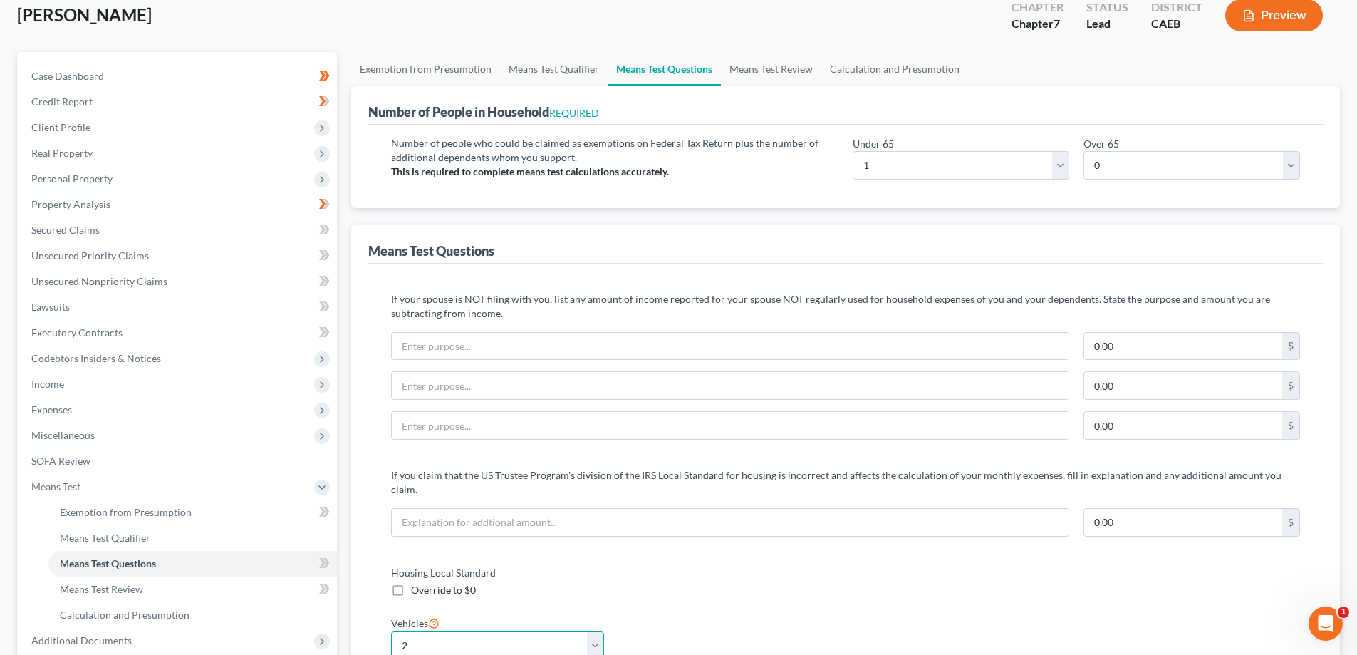
scroll to position [0, 0]
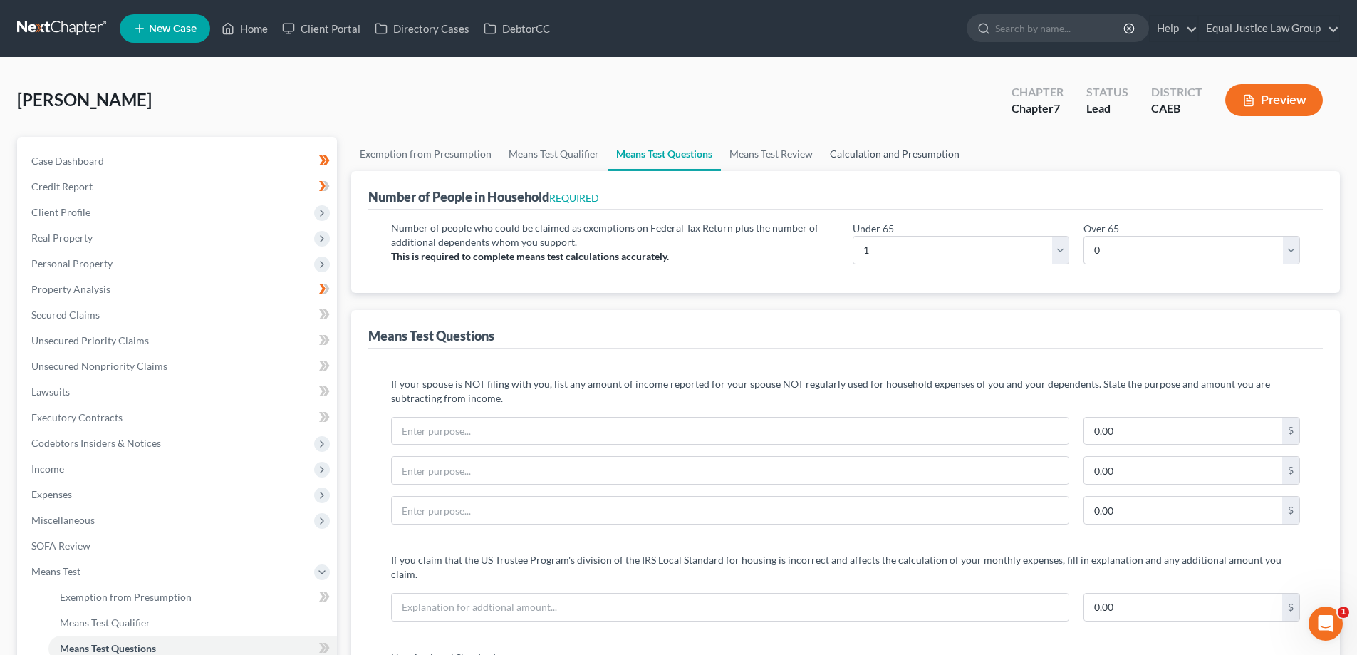
click at [871, 156] on link "Calculation and Presumption" at bounding box center [895, 154] width 147 height 34
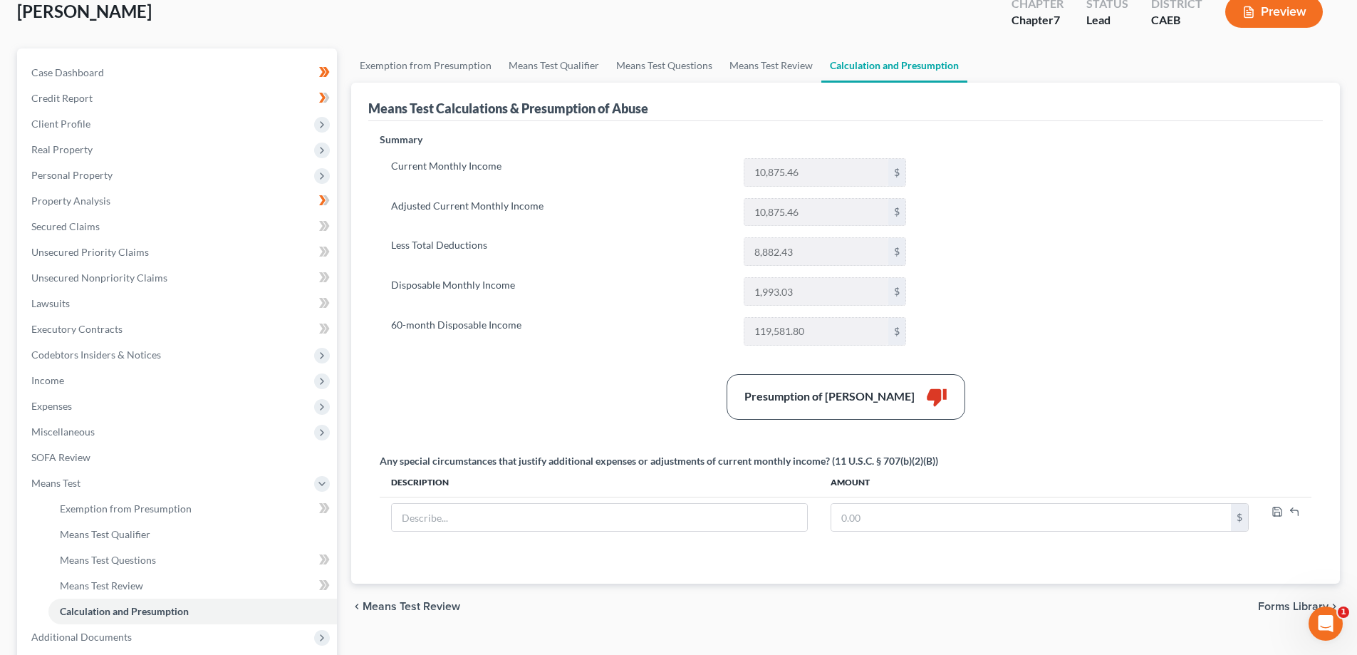
scroll to position [17, 0]
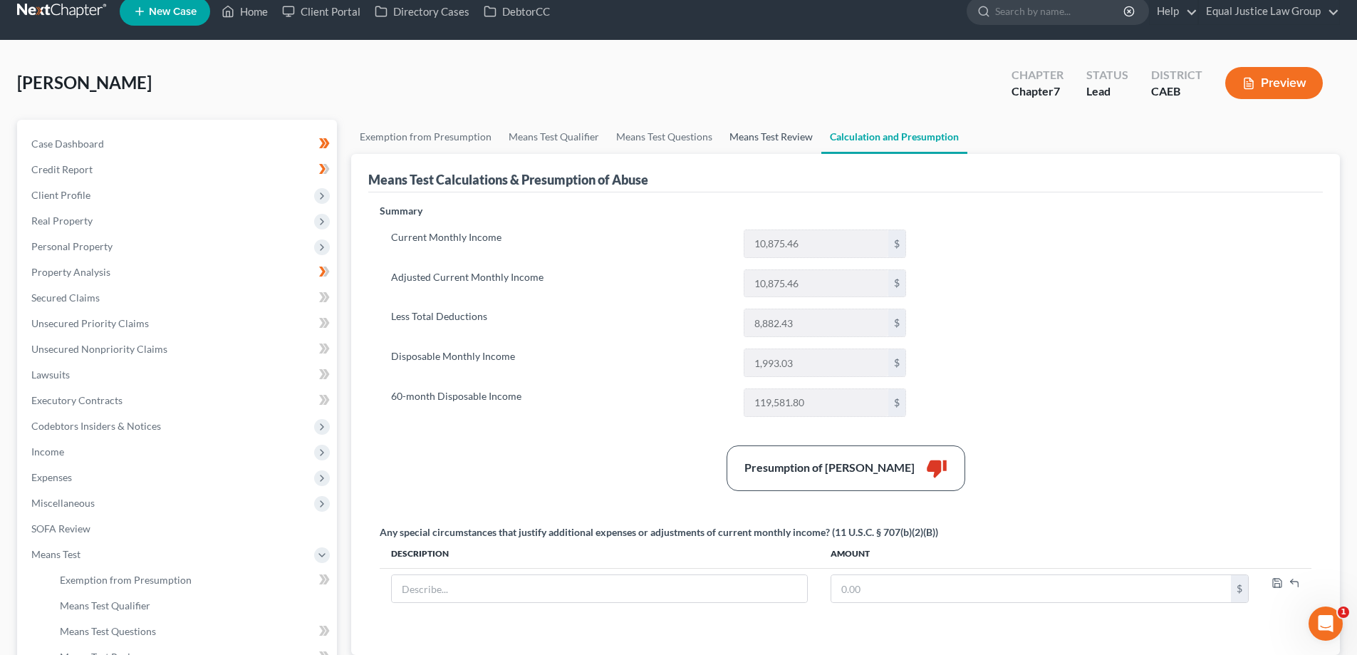
click at [758, 137] on link "Means Test Review" at bounding box center [771, 137] width 100 height 34
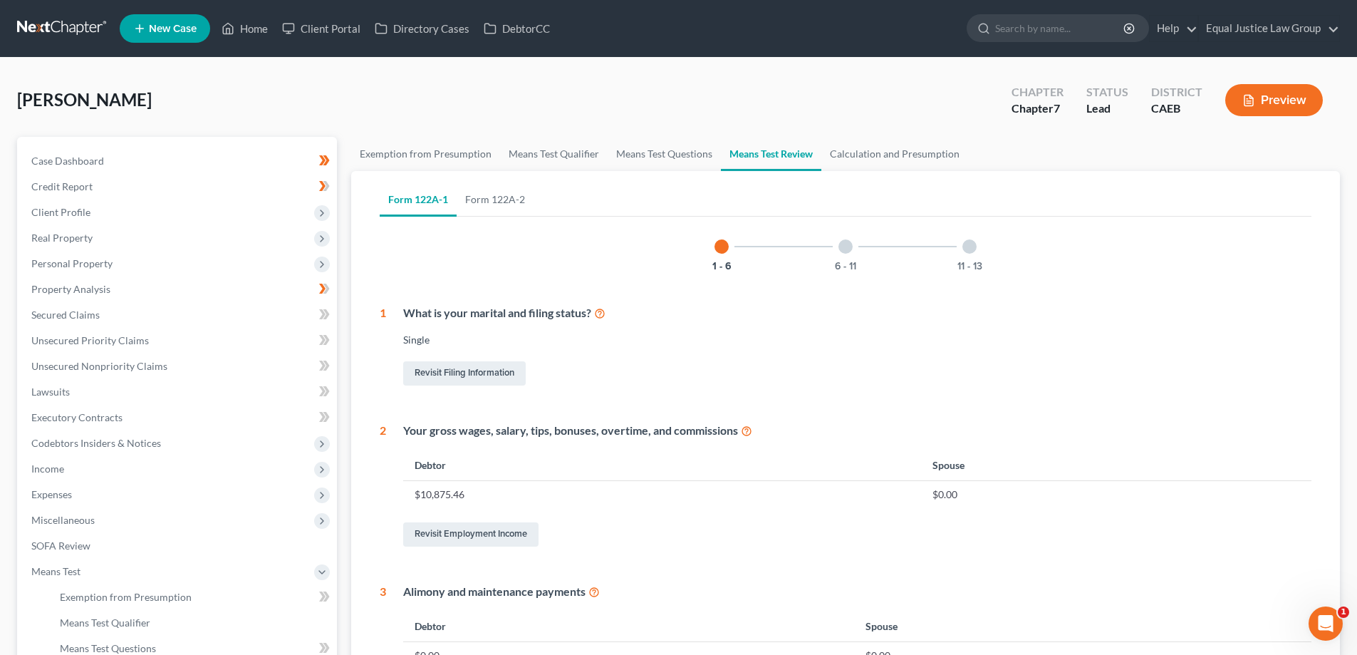
click at [854, 249] on div "6 - 11" at bounding box center [846, 246] width 48 height 48
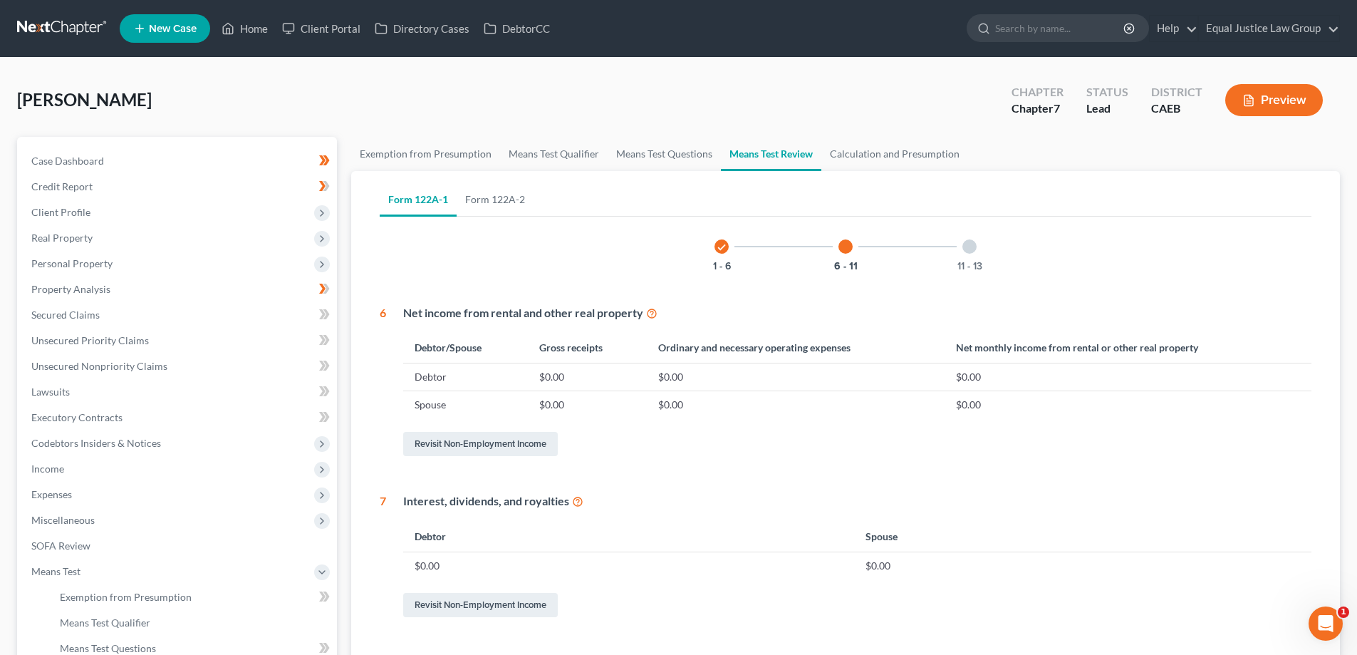
click at [970, 247] on div at bounding box center [970, 246] width 14 height 14
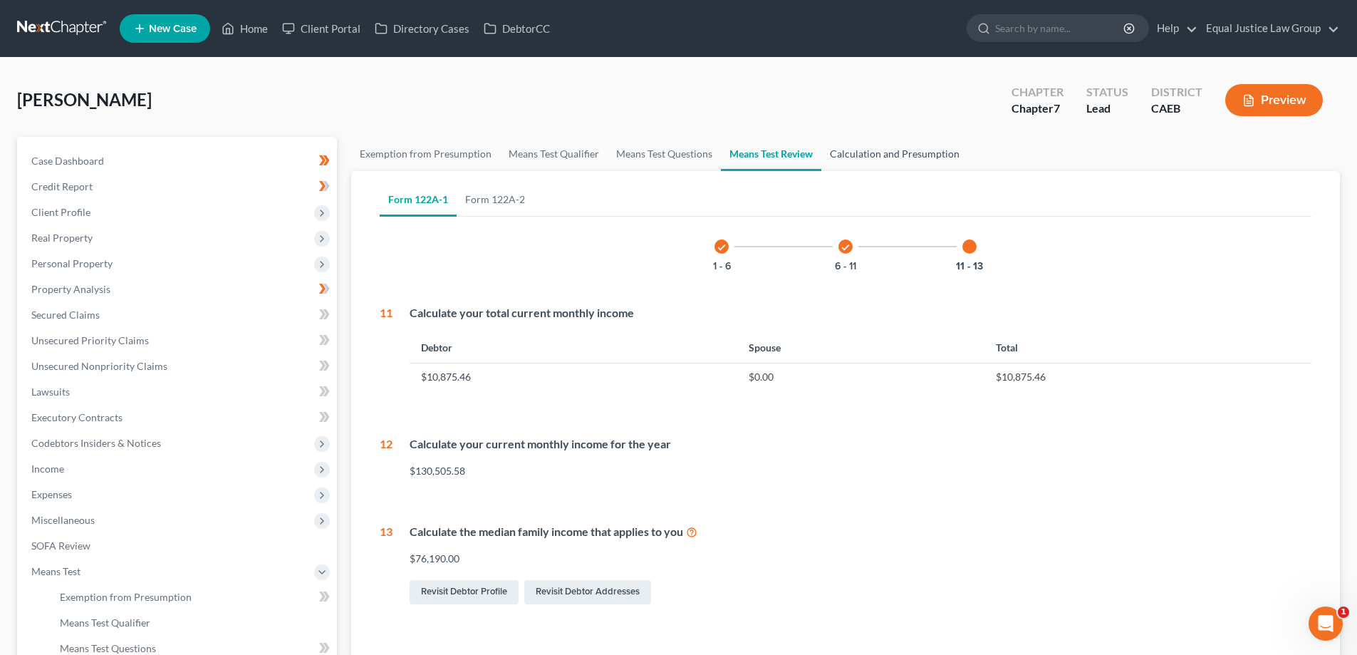
click at [884, 150] on link "Calculation and Presumption" at bounding box center [895, 154] width 147 height 34
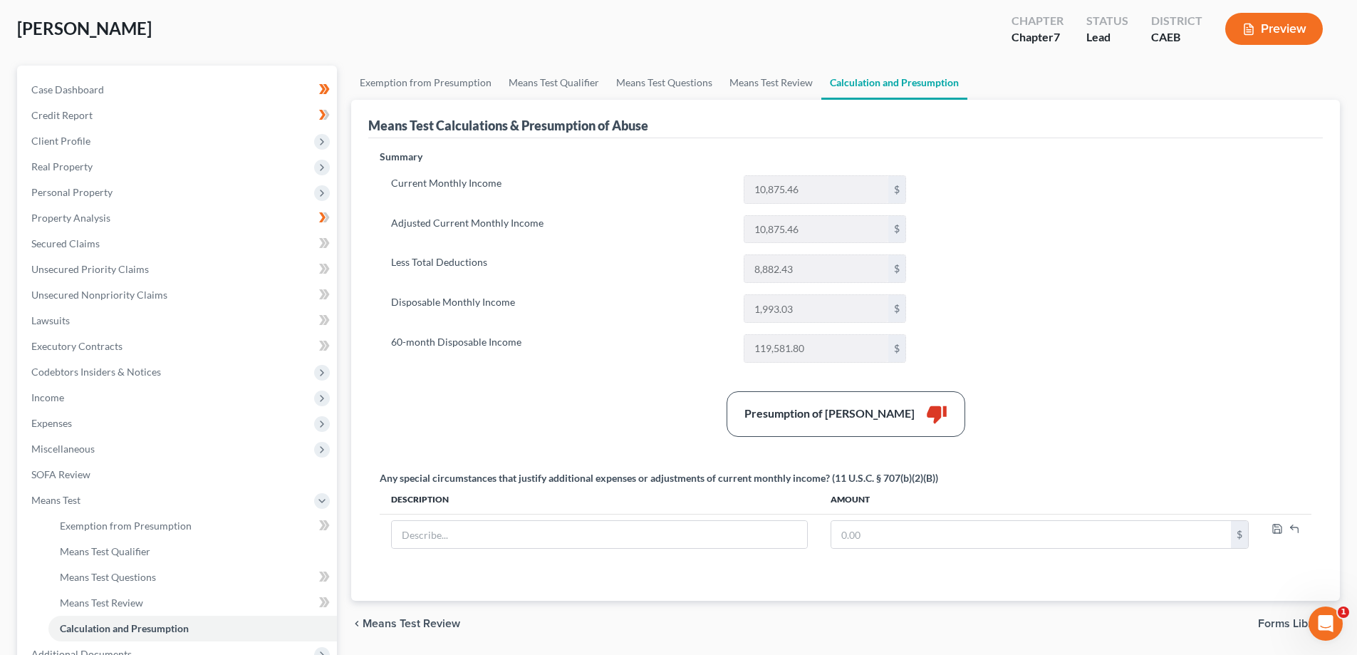
scroll to position [143, 0]
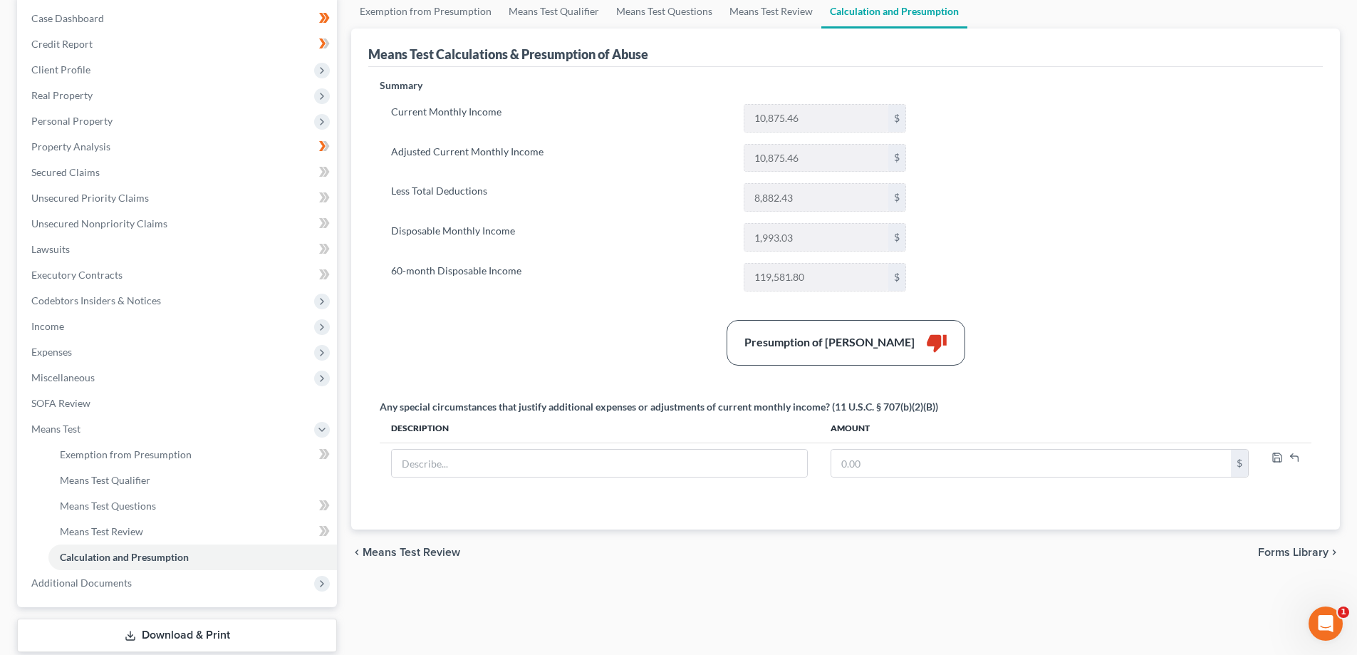
click at [373, 551] on span "Means Test Review" at bounding box center [412, 551] width 98 height 11
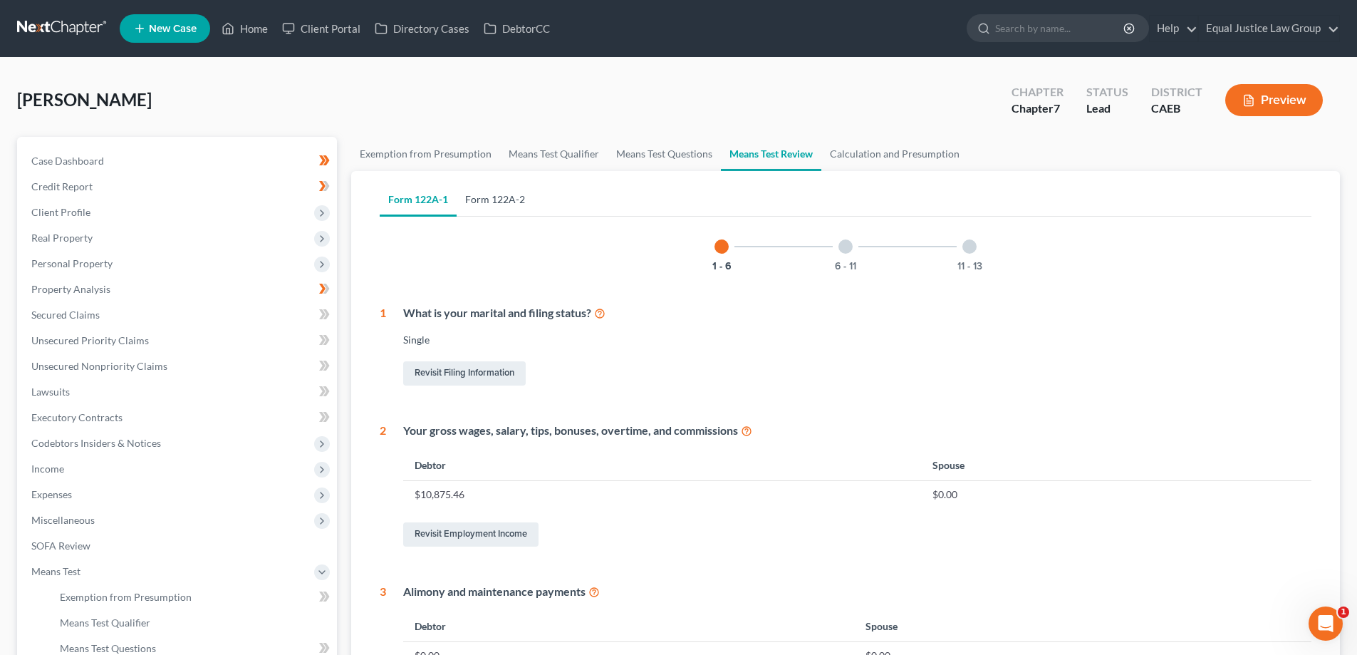
click at [496, 197] on link "Form 122A-2" at bounding box center [495, 199] width 77 height 34
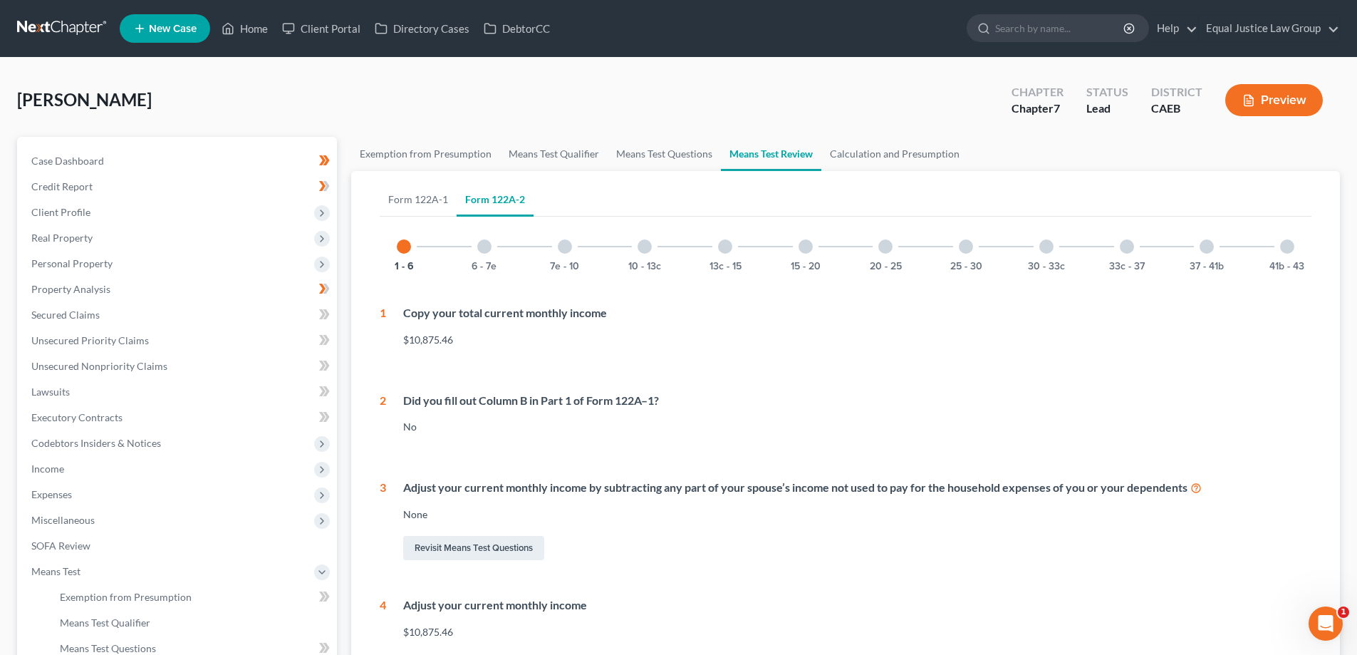
click at [477, 250] on div "6 - 7e" at bounding box center [484, 246] width 48 height 48
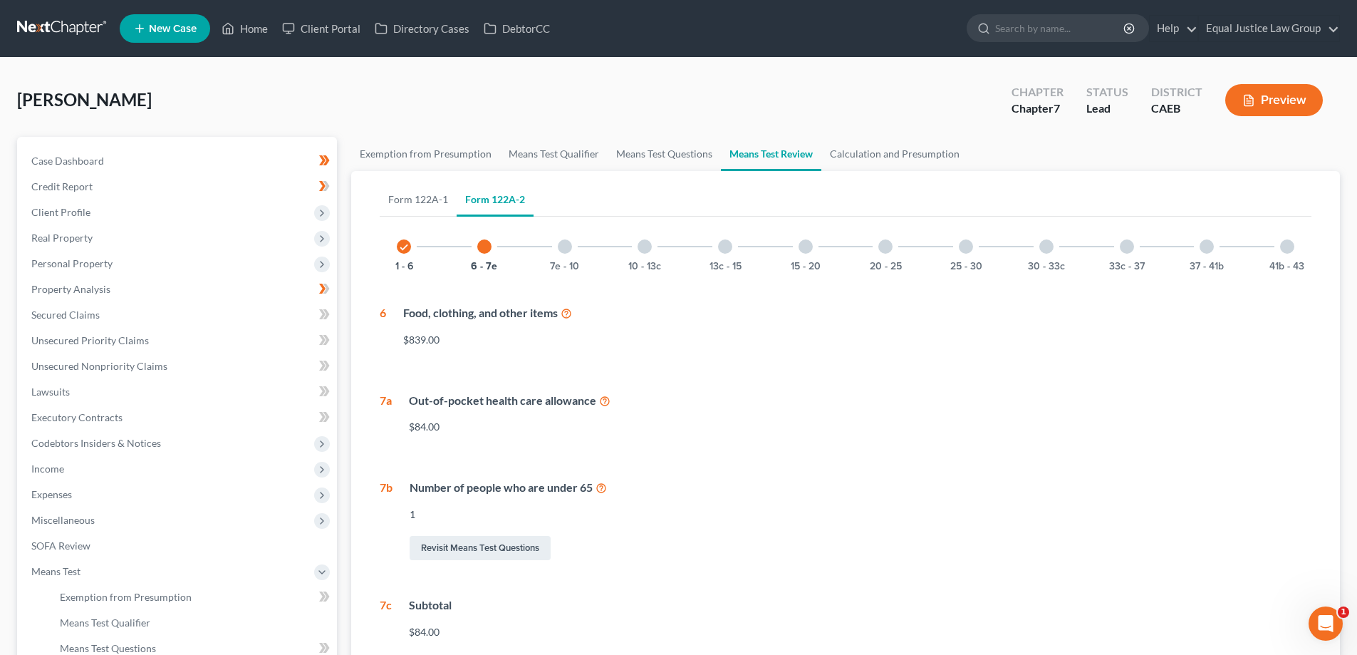
click at [569, 247] on div at bounding box center [565, 246] width 14 height 14
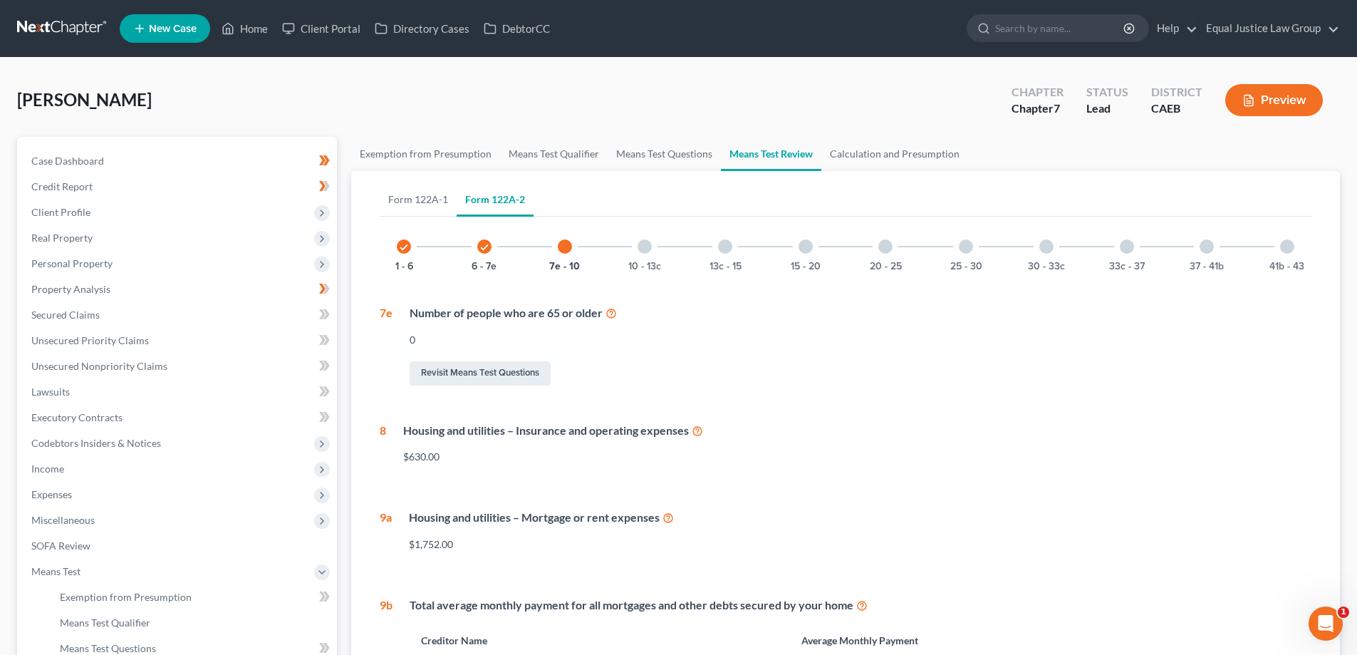
click at [648, 247] on div at bounding box center [645, 246] width 14 height 14
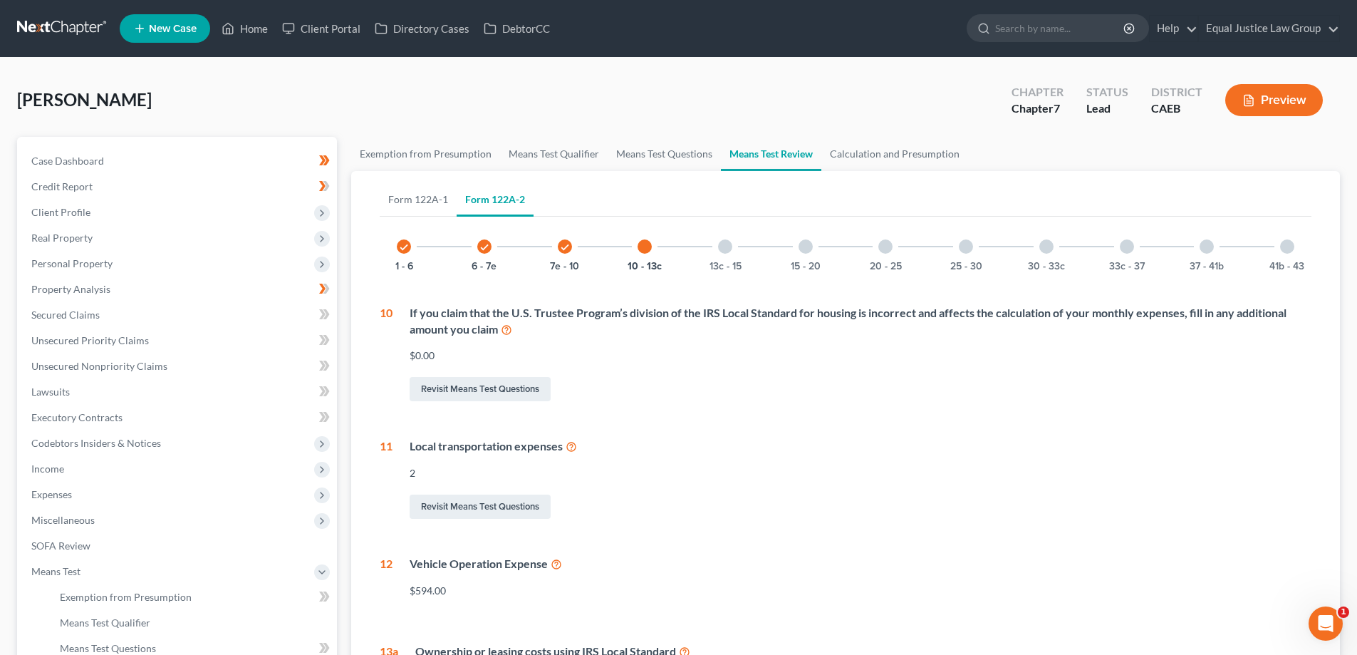
click at [726, 249] on div at bounding box center [725, 246] width 14 height 14
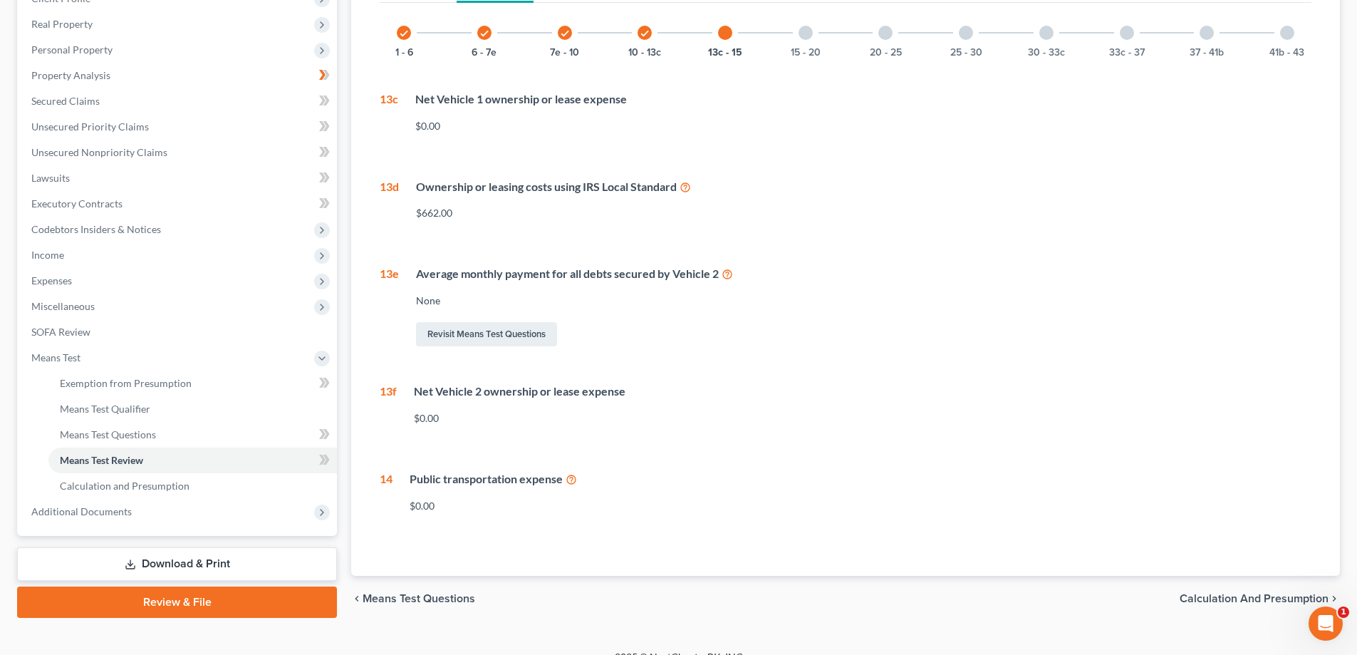
scroll to position [71, 0]
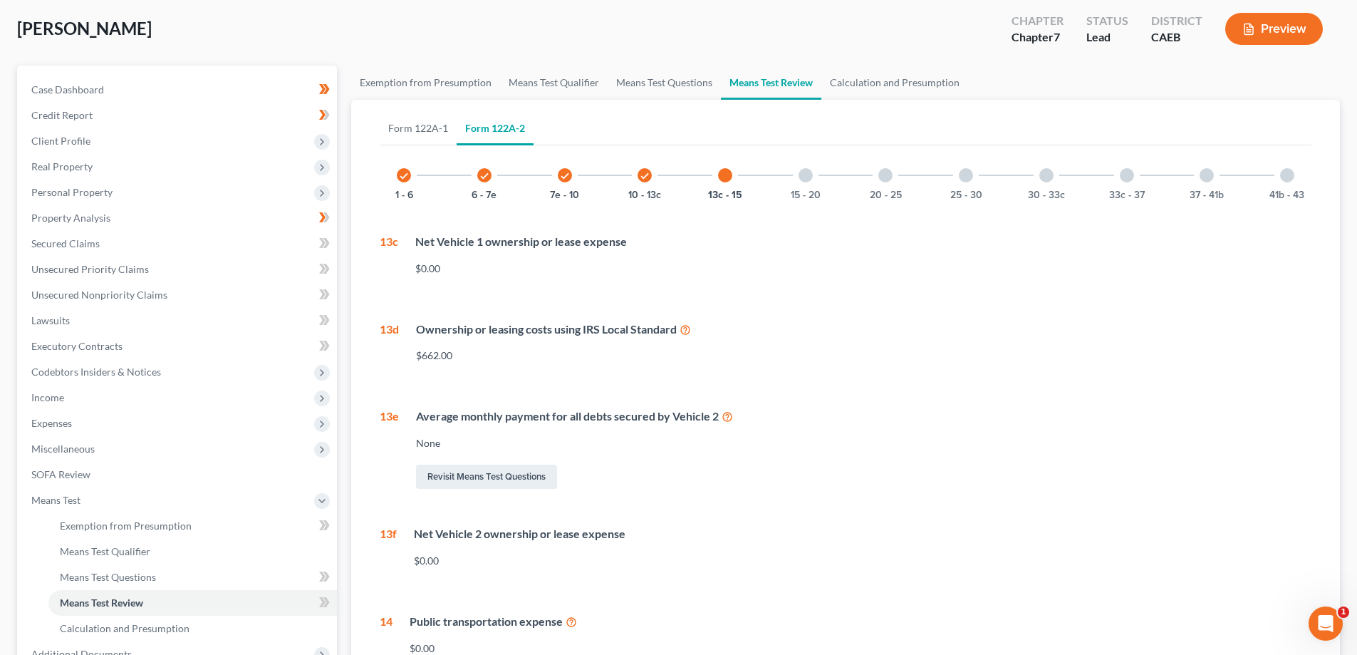
click at [809, 175] on div at bounding box center [806, 175] width 14 height 14
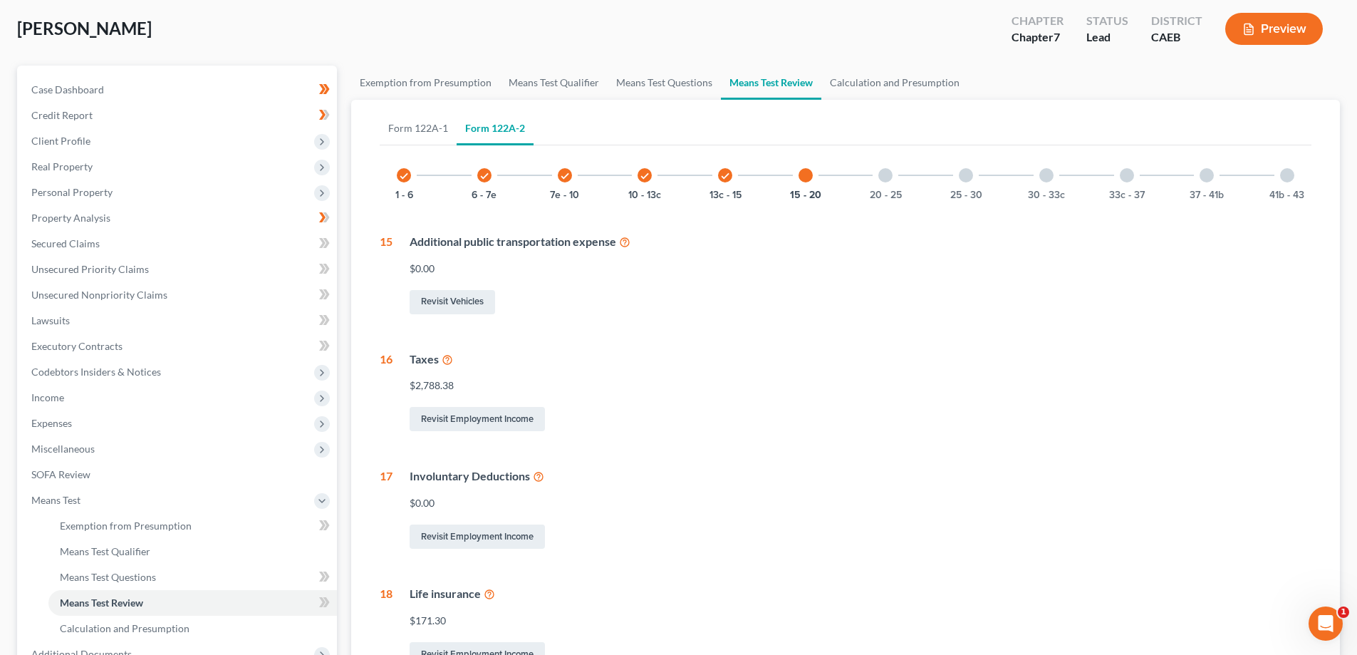
click at [887, 177] on div at bounding box center [886, 175] width 14 height 14
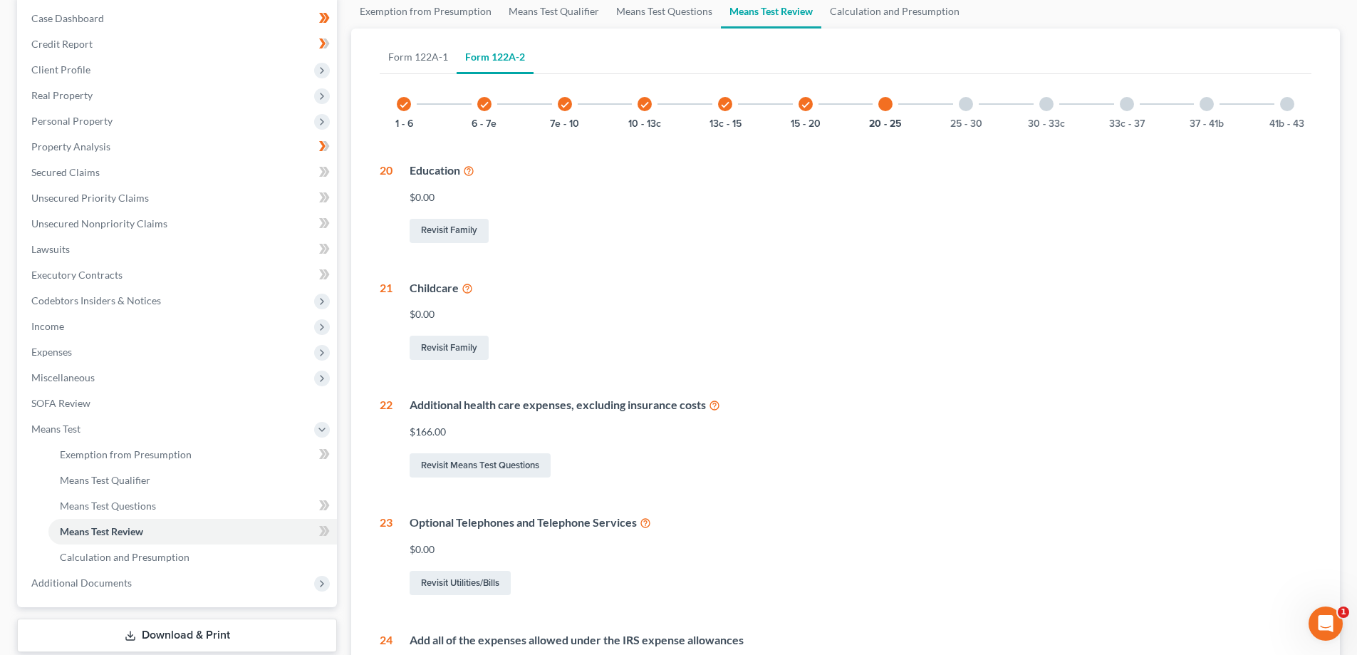
scroll to position [0, 0]
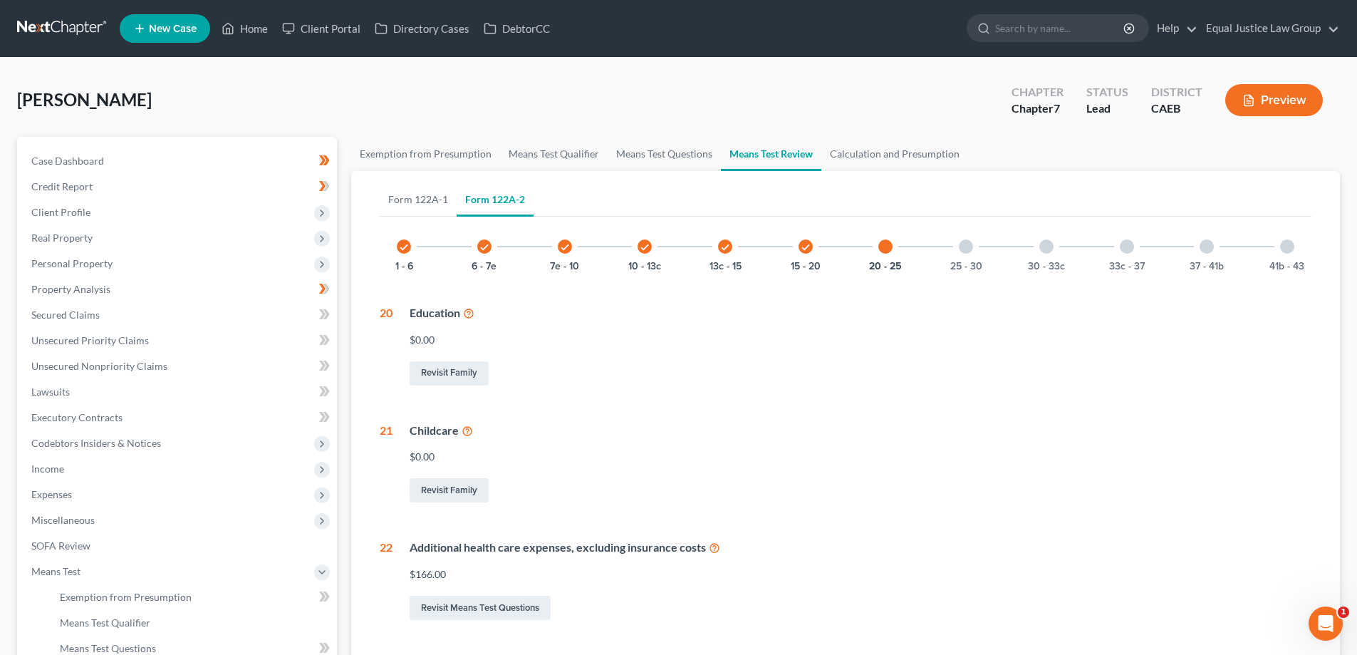
click at [970, 251] on div at bounding box center [966, 246] width 14 height 14
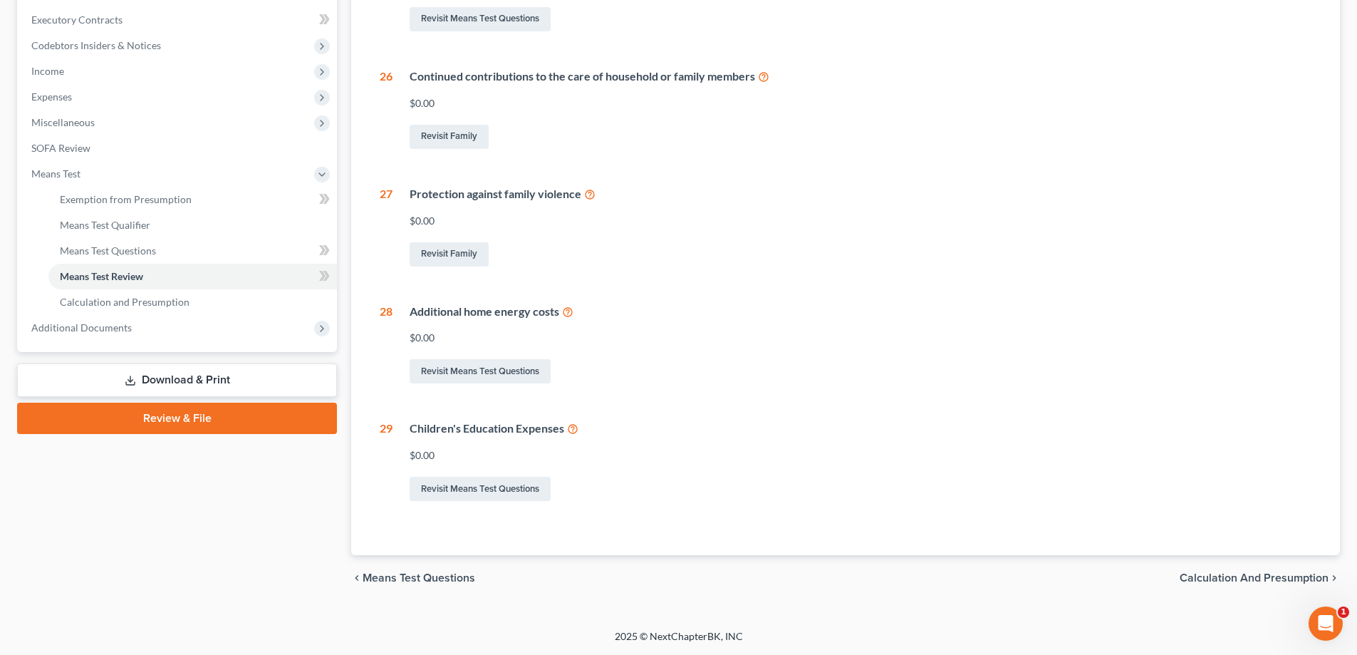
scroll to position [113, 0]
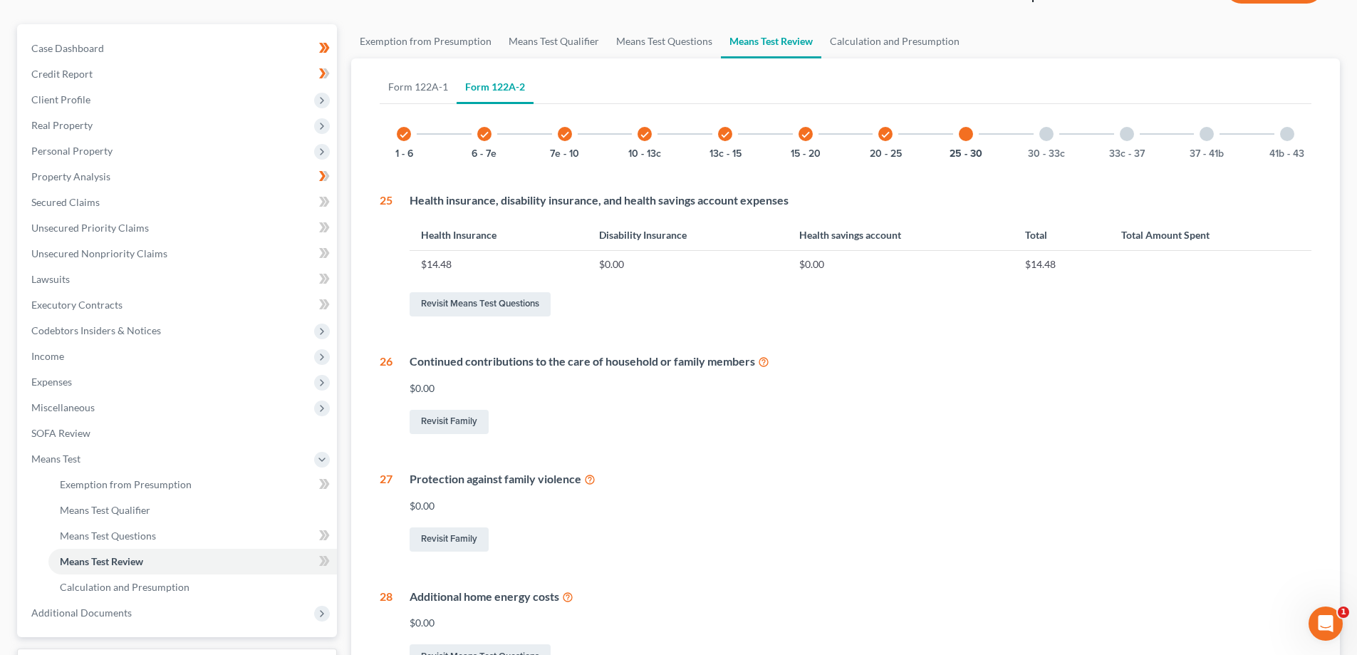
click at [1047, 129] on div at bounding box center [1047, 134] width 14 height 14
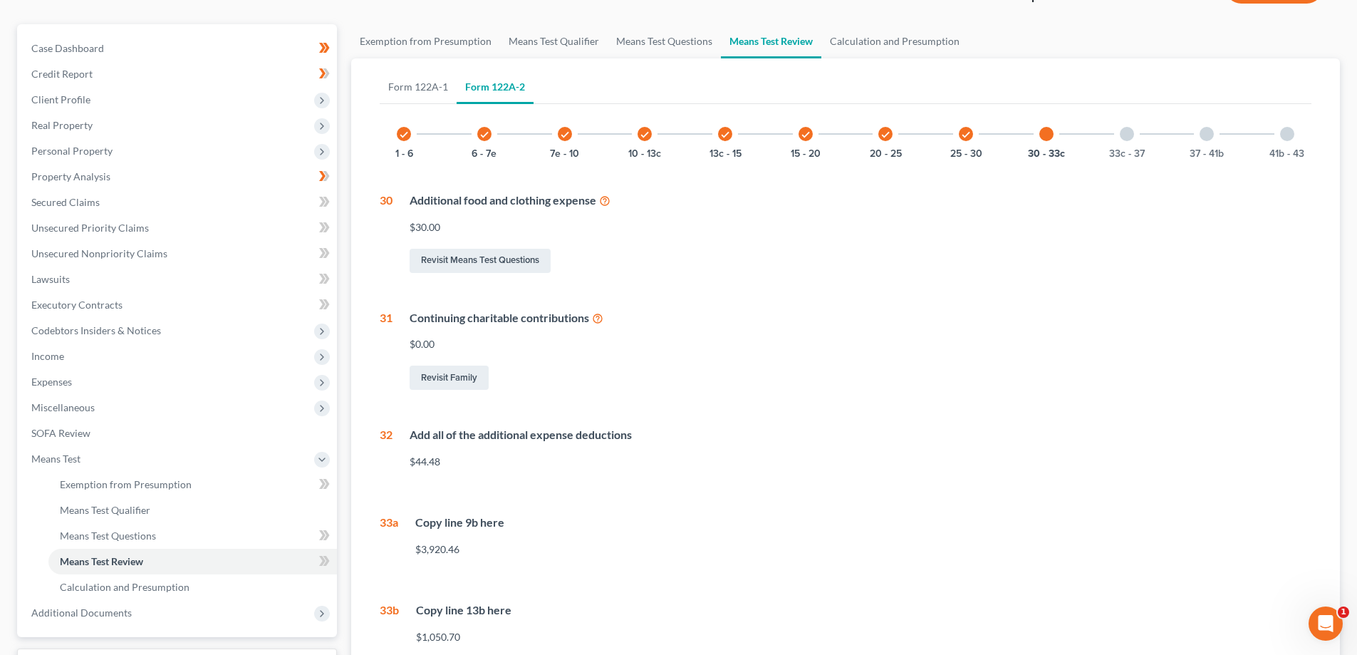
scroll to position [184, 0]
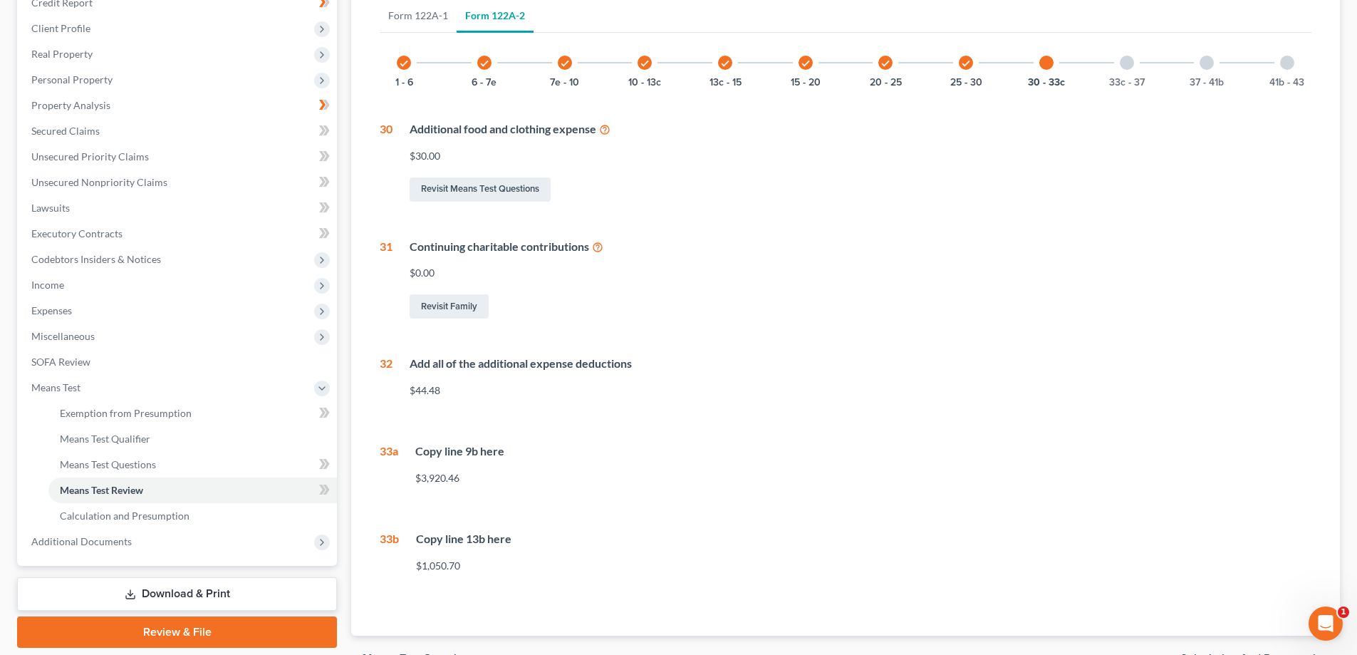
click at [1123, 63] on div at bounding box center [1127, 63] width 14 height 14
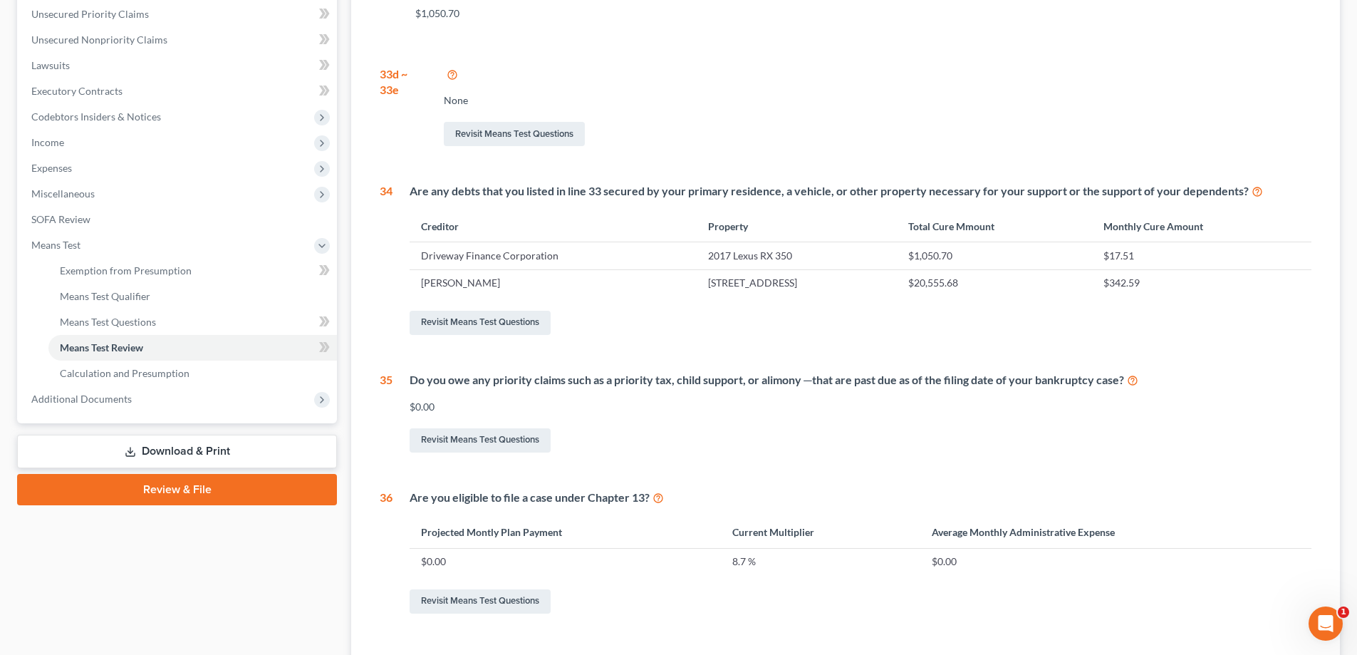
scroll to position [398, 0]
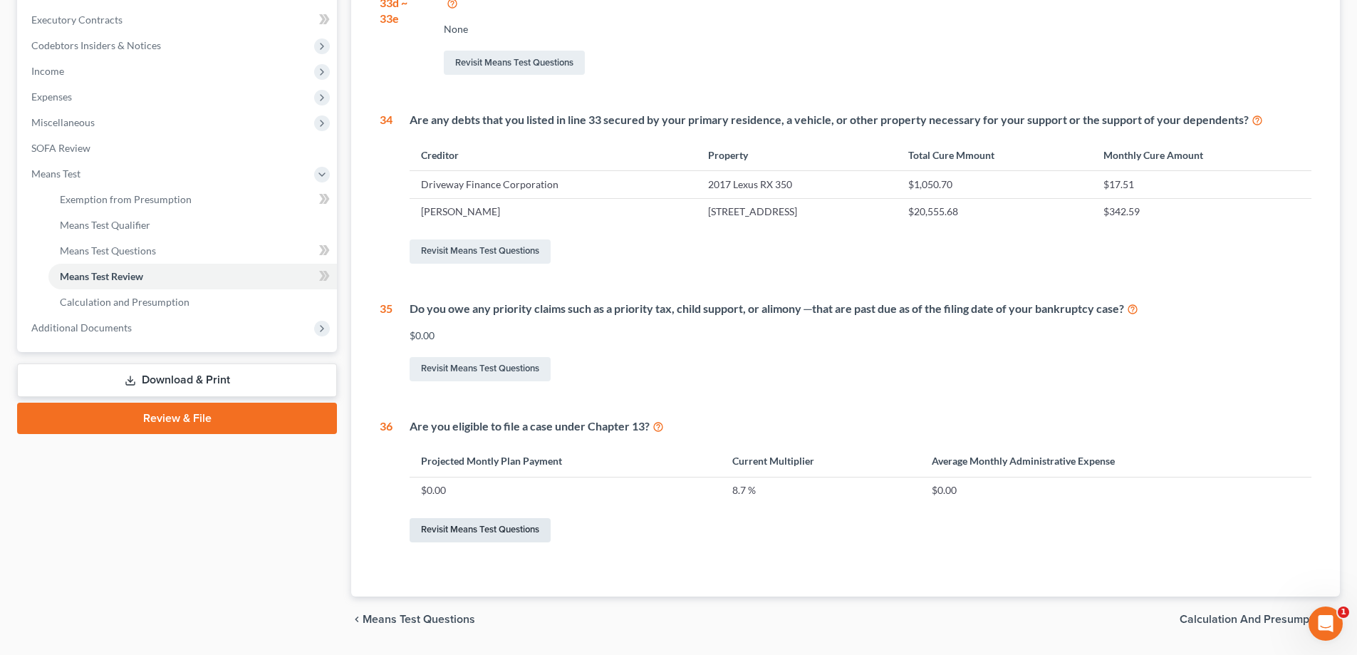
click at [450, 521] on link "Revisit Means Test Questions" at bounding box center [480, 530] width 141 height 24
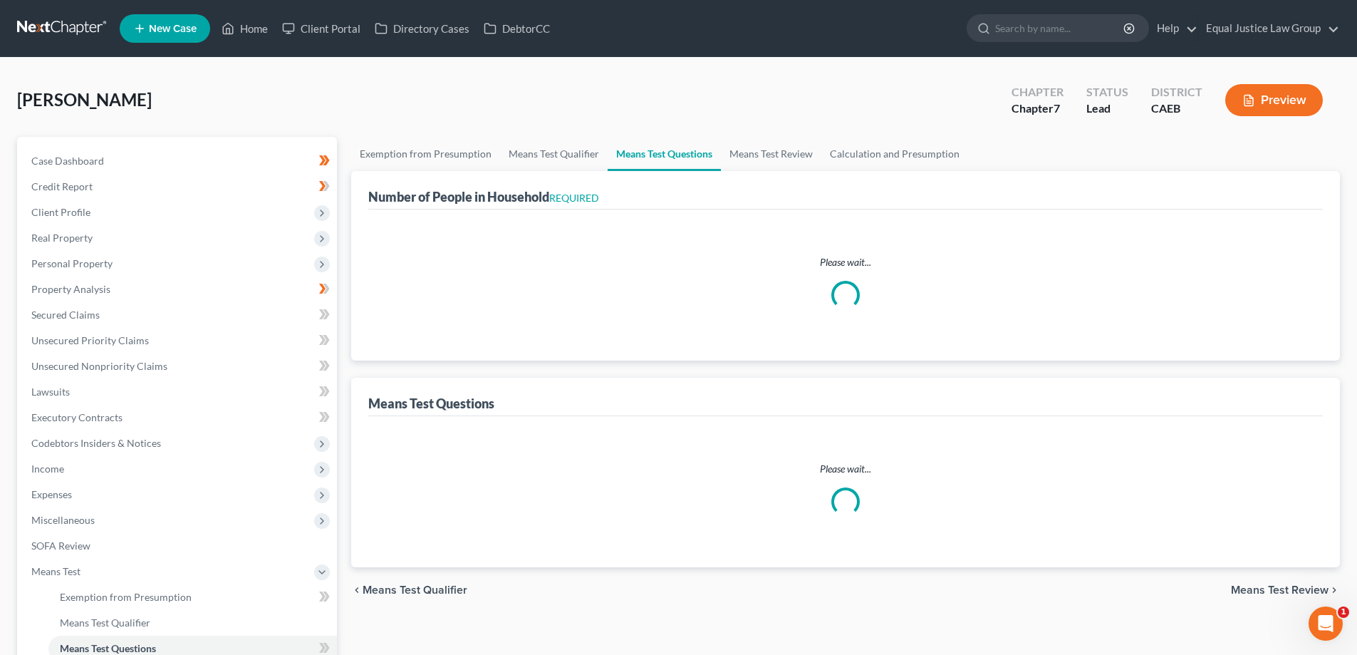
select select "0"
select select "60"
select select "1"
select select "60"
select select "1"
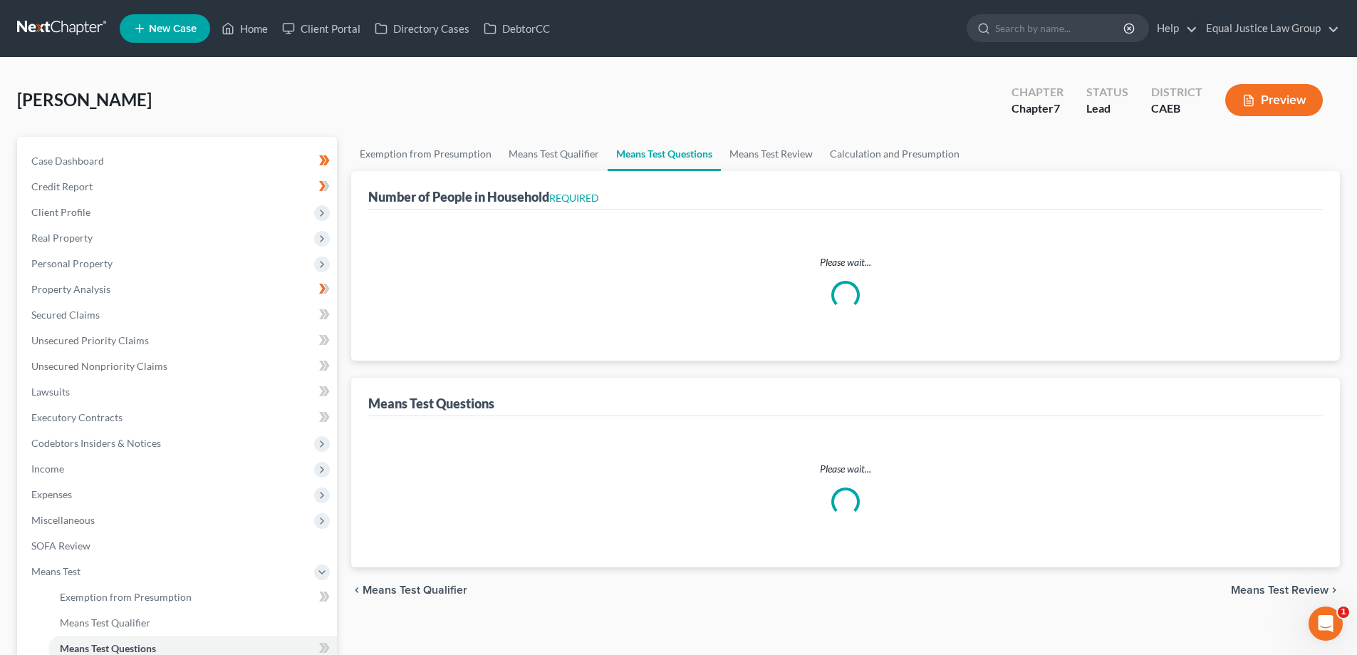
select select "0"
select select "2"
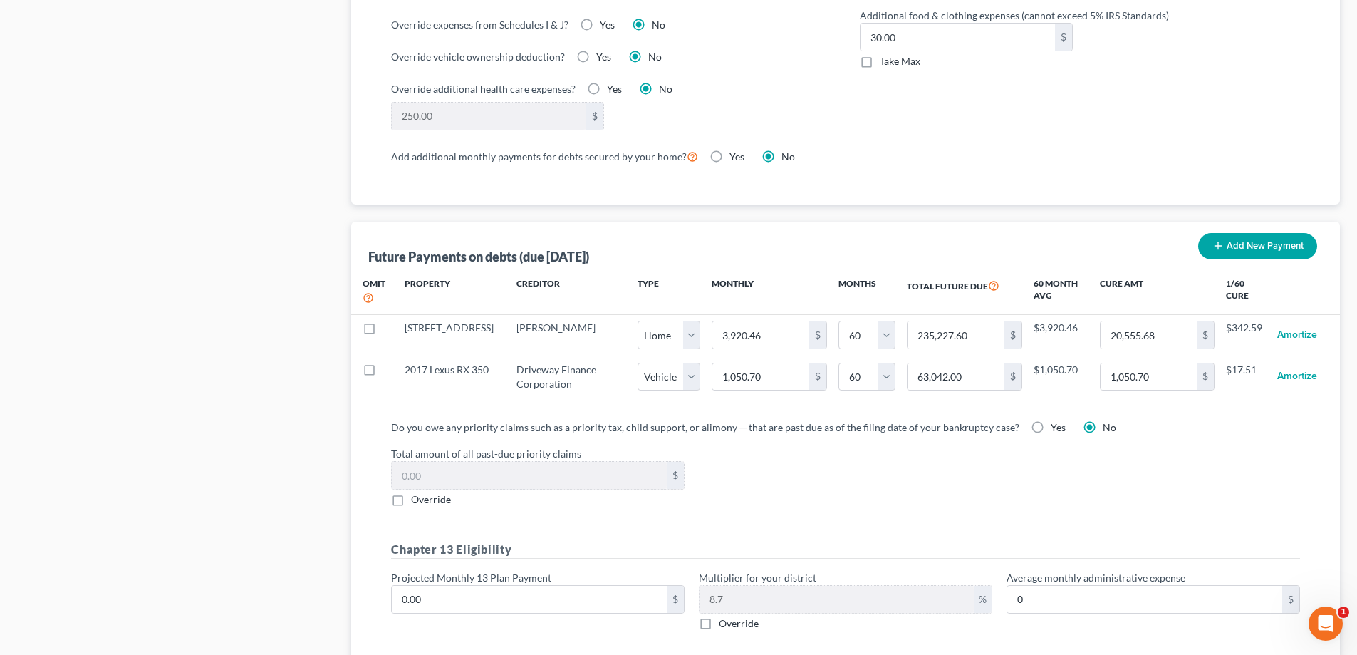
scroll to position [1283, 0]
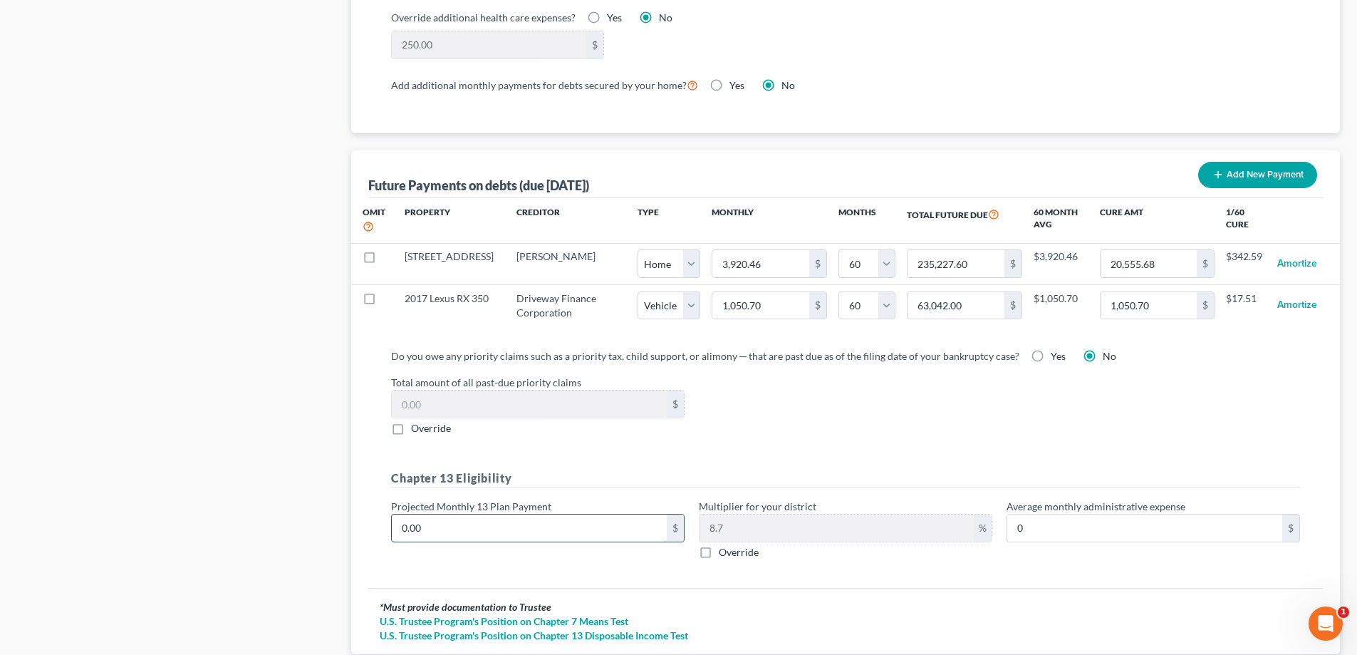
click at [463, 519] on input "0.00" at bounding box center [529, 527] width 275 height 27
type input "4"
type input "0.34"
type input "40"
type input "3.48"
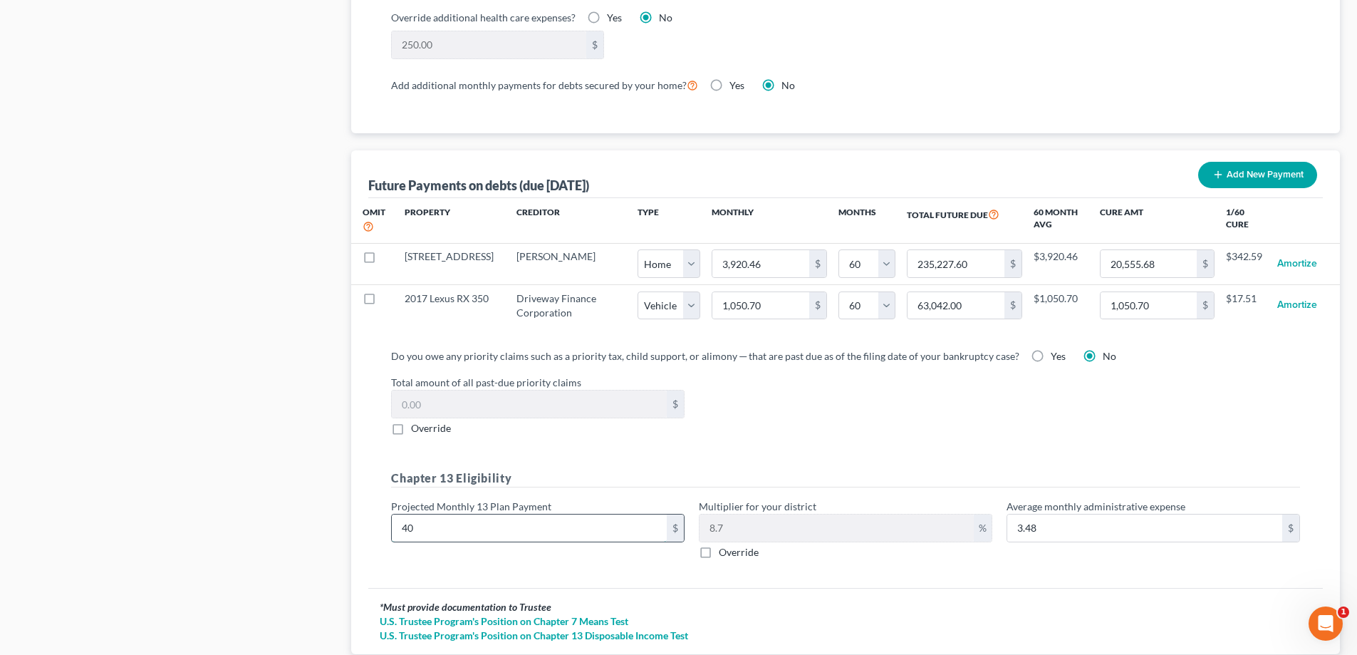
type input "400"
type input "34.80"
type input "4000"
type input "348.00"
type input "4,000"
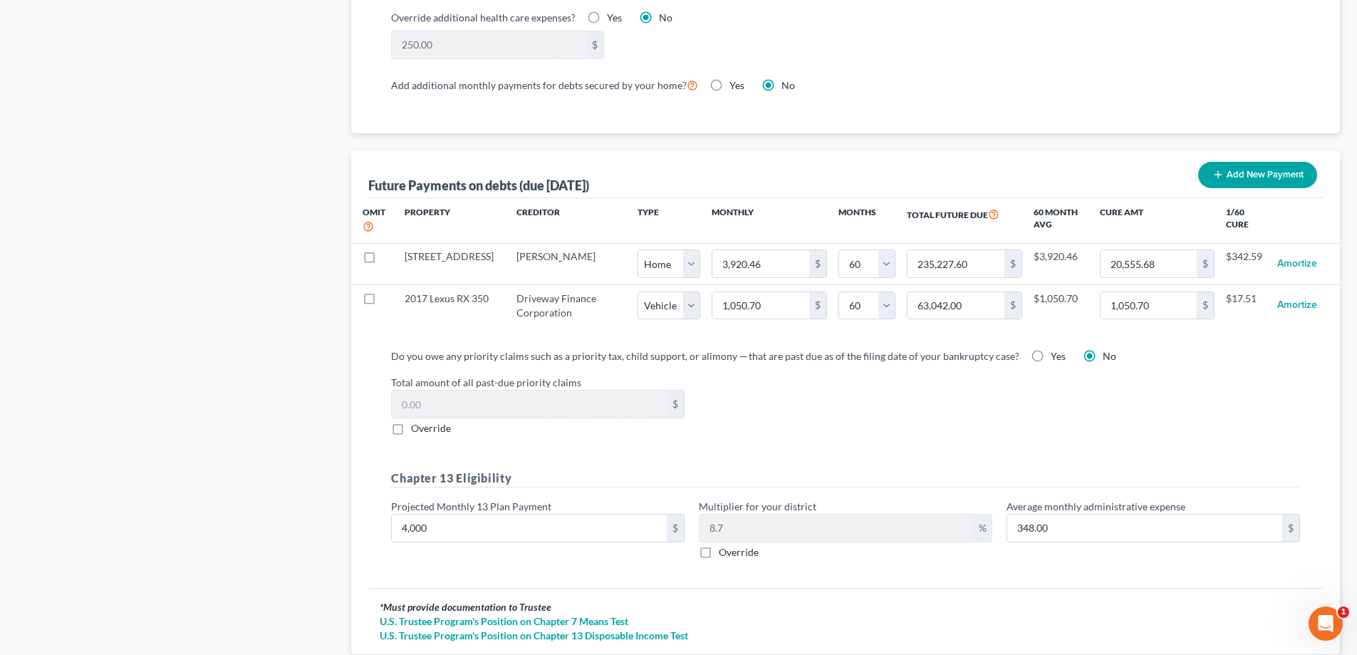
click at [719, 545] on label "Override" at bounding box center [739, 552] width 40 height 14
click at [725, 545] on input "Override" at bounding box center [729, 549] width 9 height 9
checkbox input "true"
drag, startPoint x: 740, startPoint y: 511, endPoint x: 555, endPoint y: 524, distance: 185.0
click at [557, 524] on div "Chapter 13 Eligibility Projected Monthly 13 Plan Payment 4,000 $ Multiplier for…" at bounding box center [845, 520] width 923 height 101
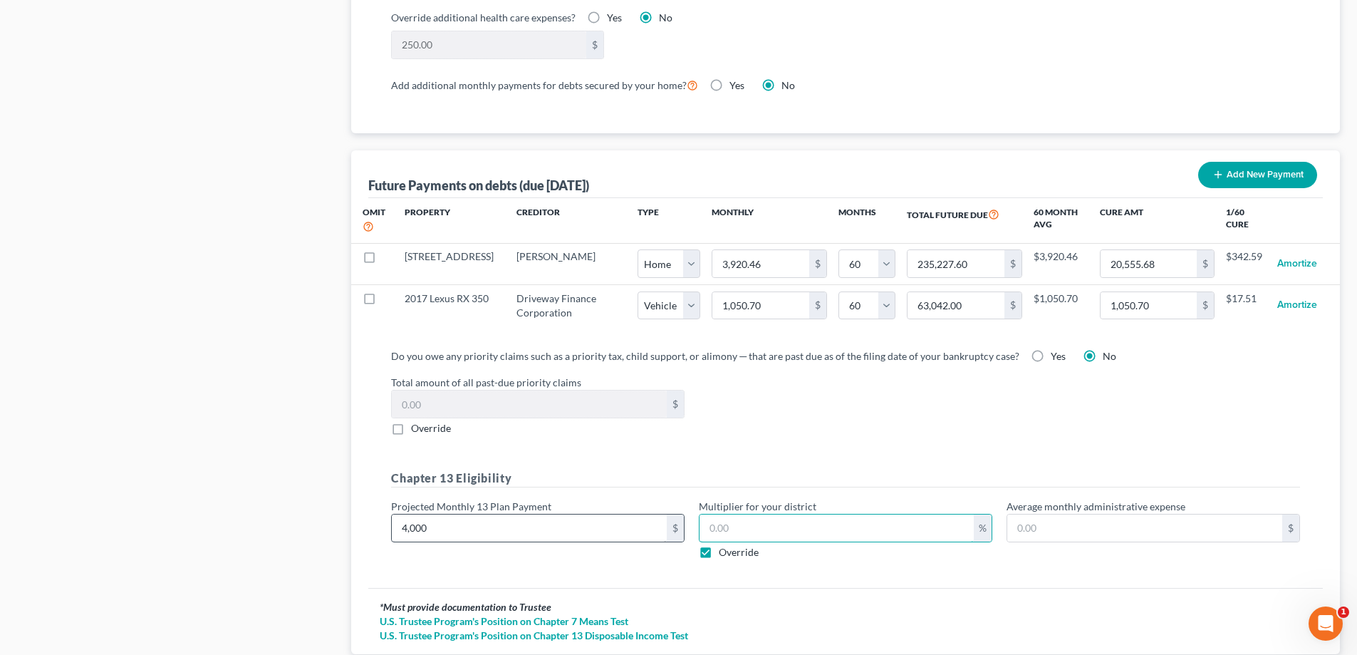
type input "40.00"
type input "1"
type input "400.00"
type input "10"
click at [723, 517] on input "10" at bounding box center [837, 527] width 274 height 27
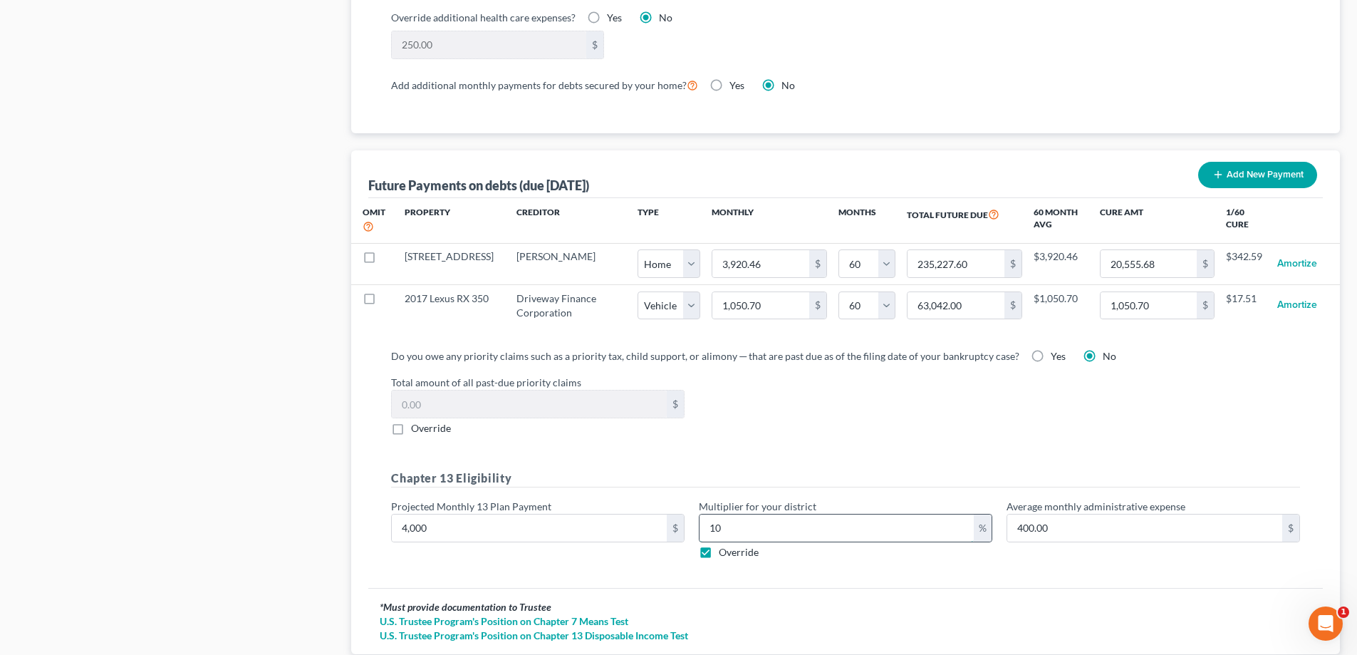
type input "40.00"
type input "1"
type input "360.00"
type input "9"
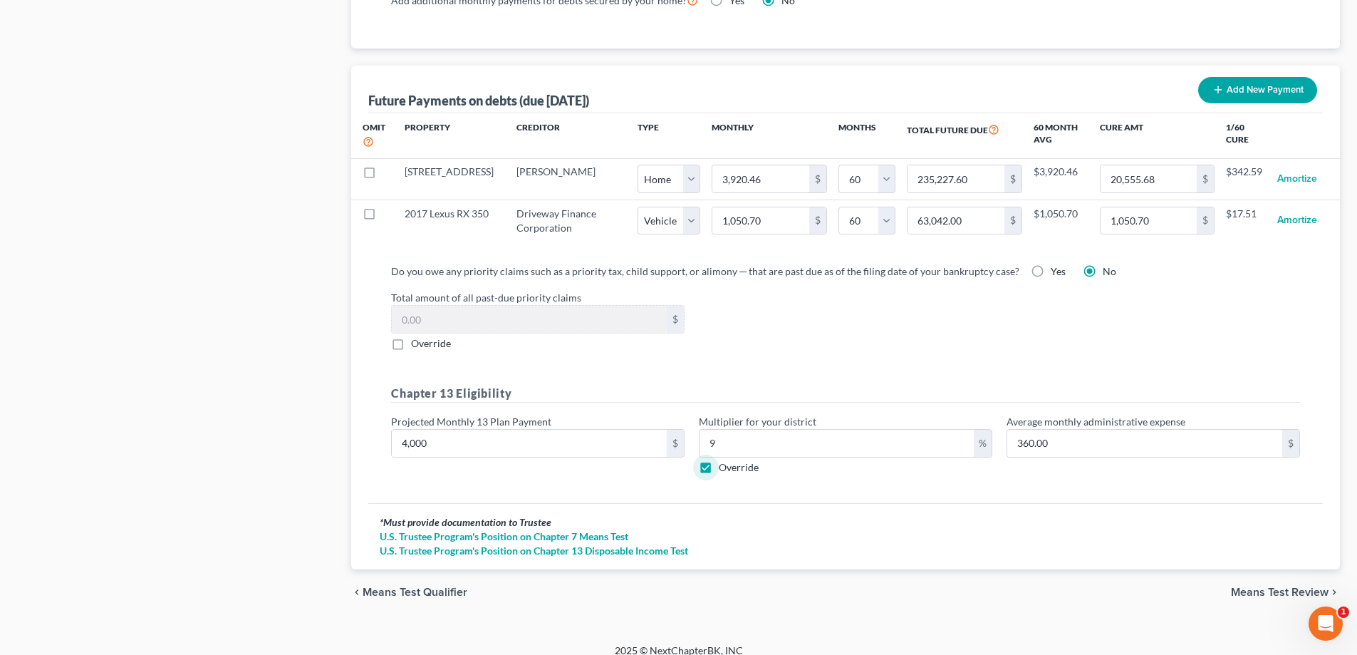
click at [1300, 586] on span "Means Test Review" at bounding box center [1280, 591] width 98 height 11
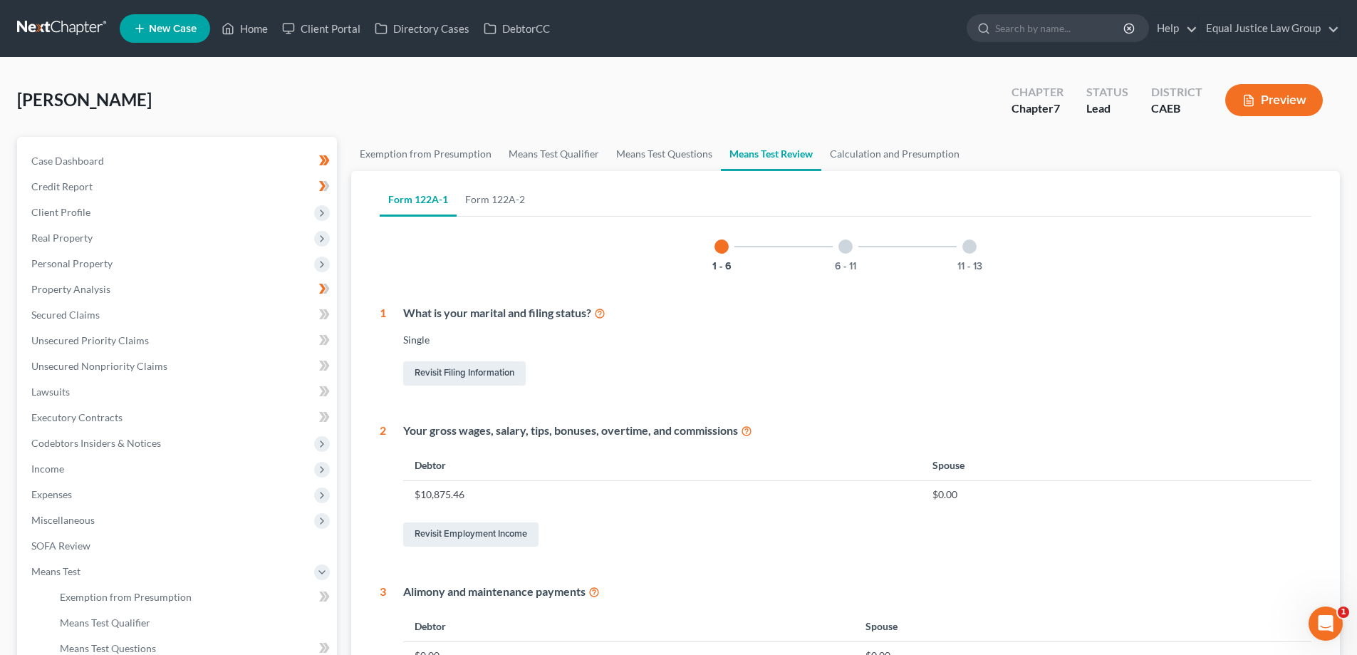
click at [1253, 103] on icon "button" at bounding box center [1249, 100] width 9 height 11
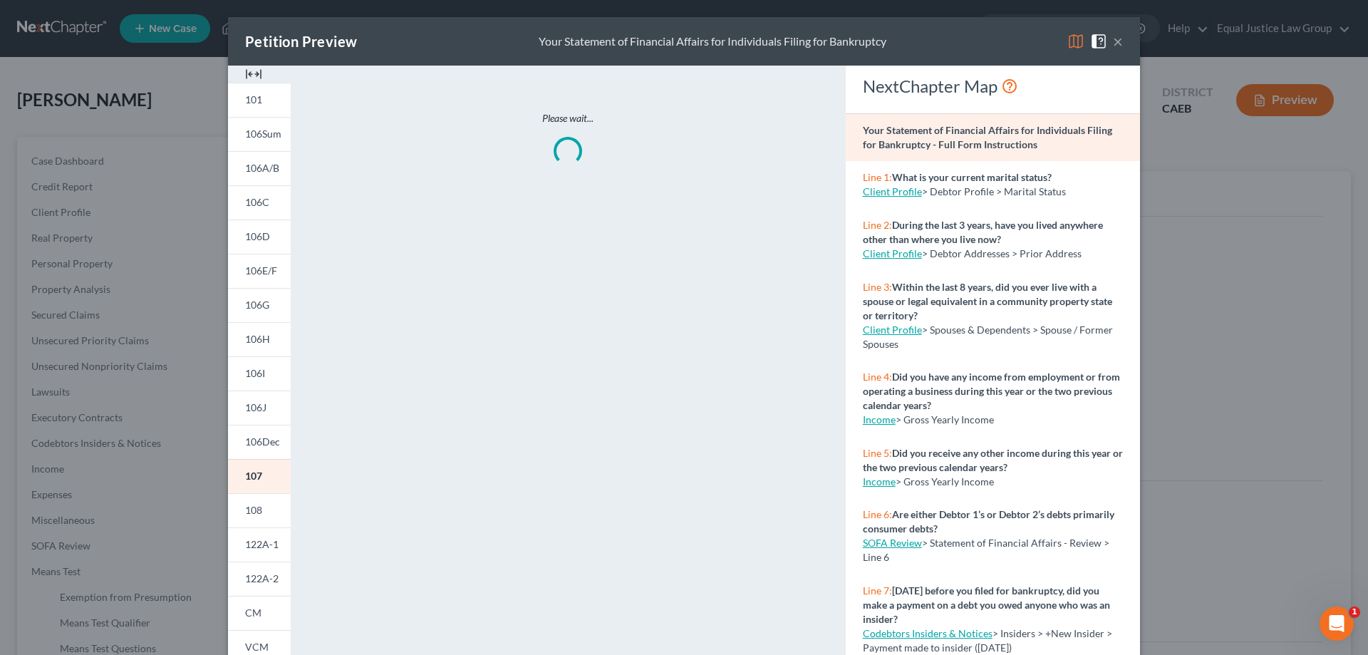
click at [1074, 33] on img at bounding box center [1075, 41] width 17 height 17
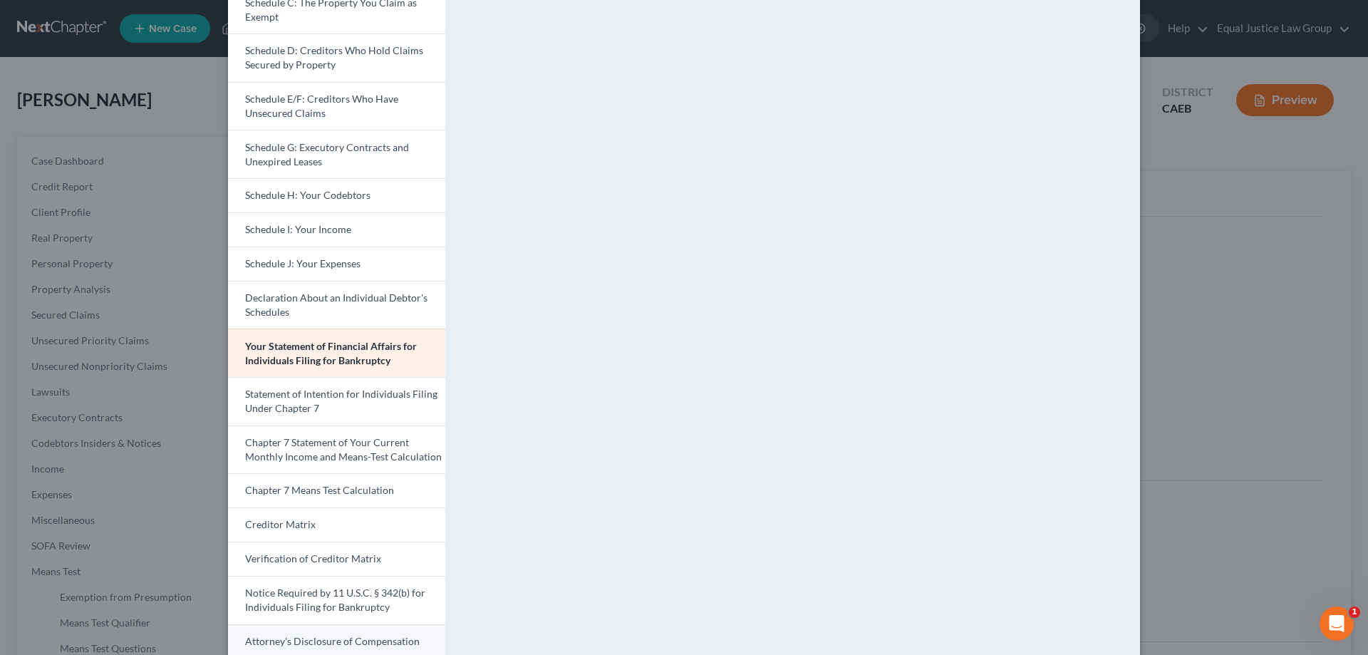
scroll to position [278, 0]
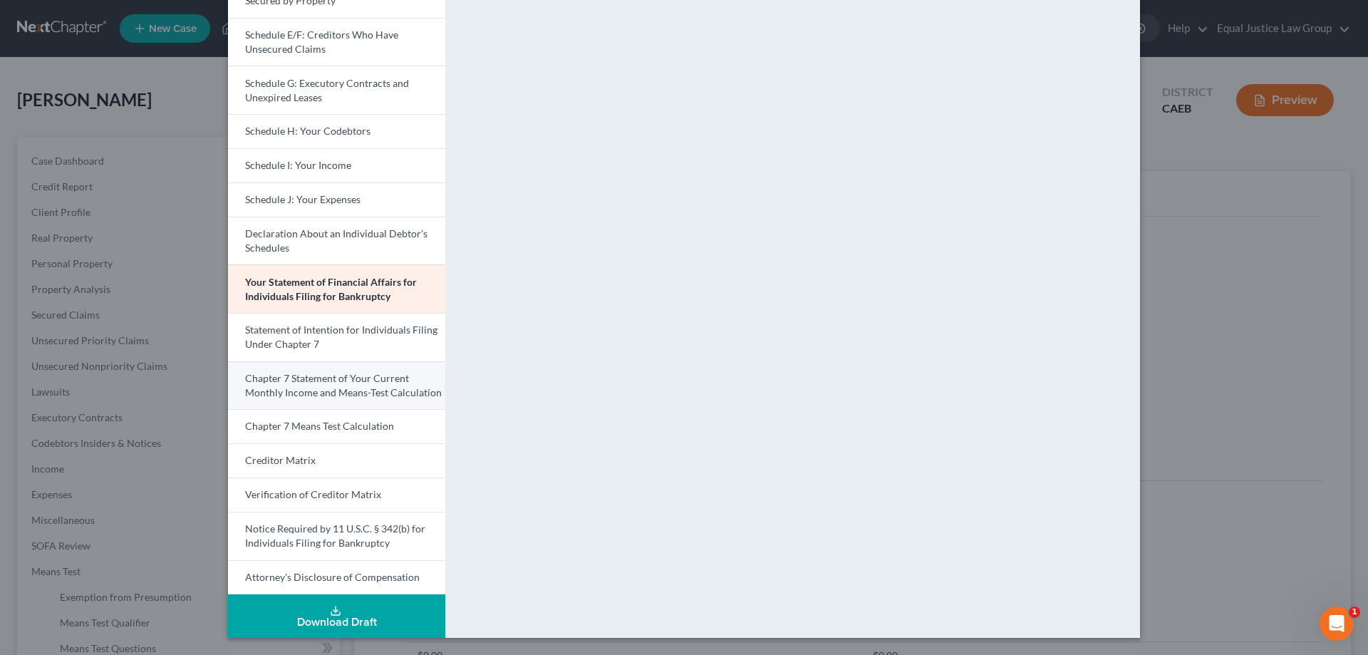
click at [288, 385] on span "Chapter 7 Statement of Your Current Monthly Income and Means-Test Calculation" at bounding box center [343, 385] width 197 height 26
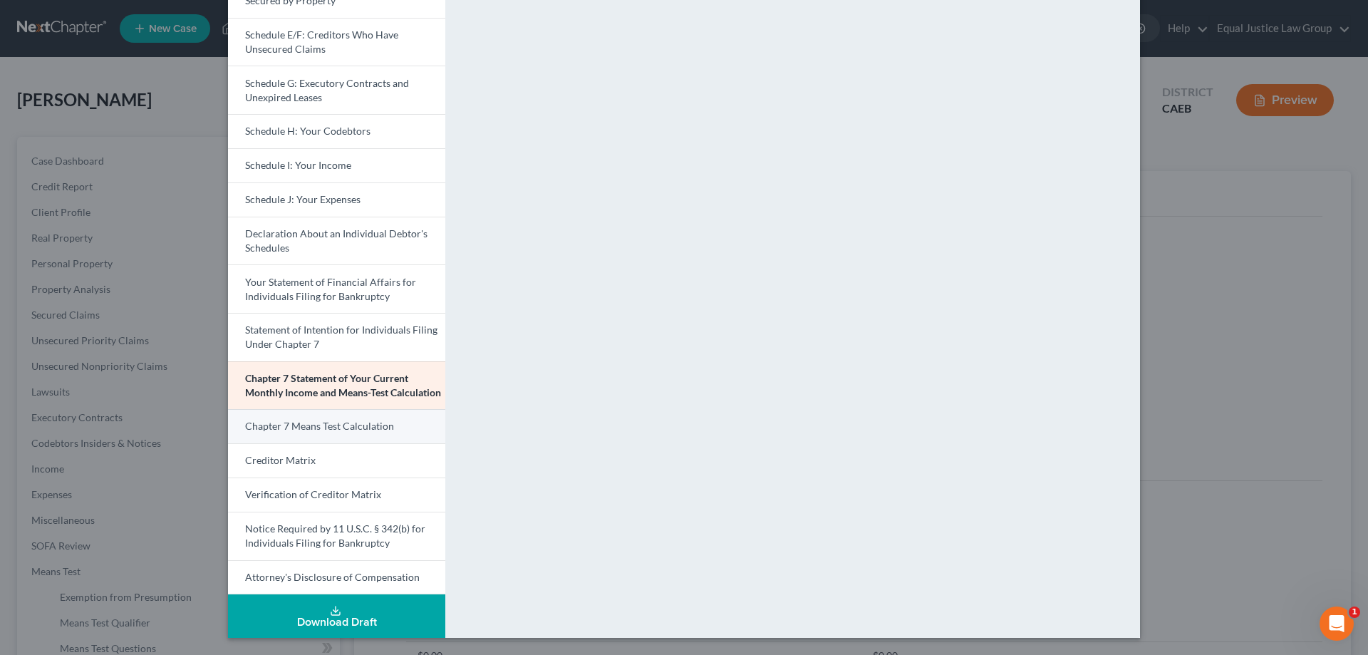
click at [336, 434] on link "Chapter 7 Means Test Calculation" at bounding box center [336, 426] width 217 height 34
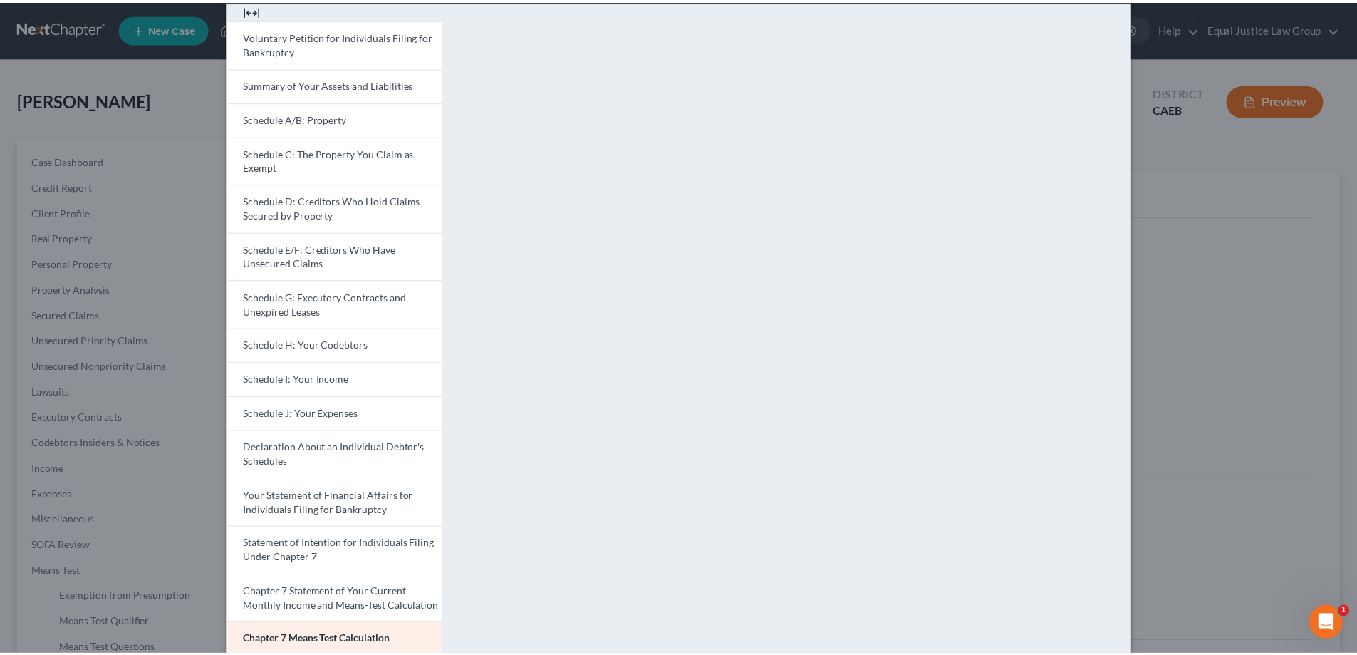
scroll to position [0, 0]
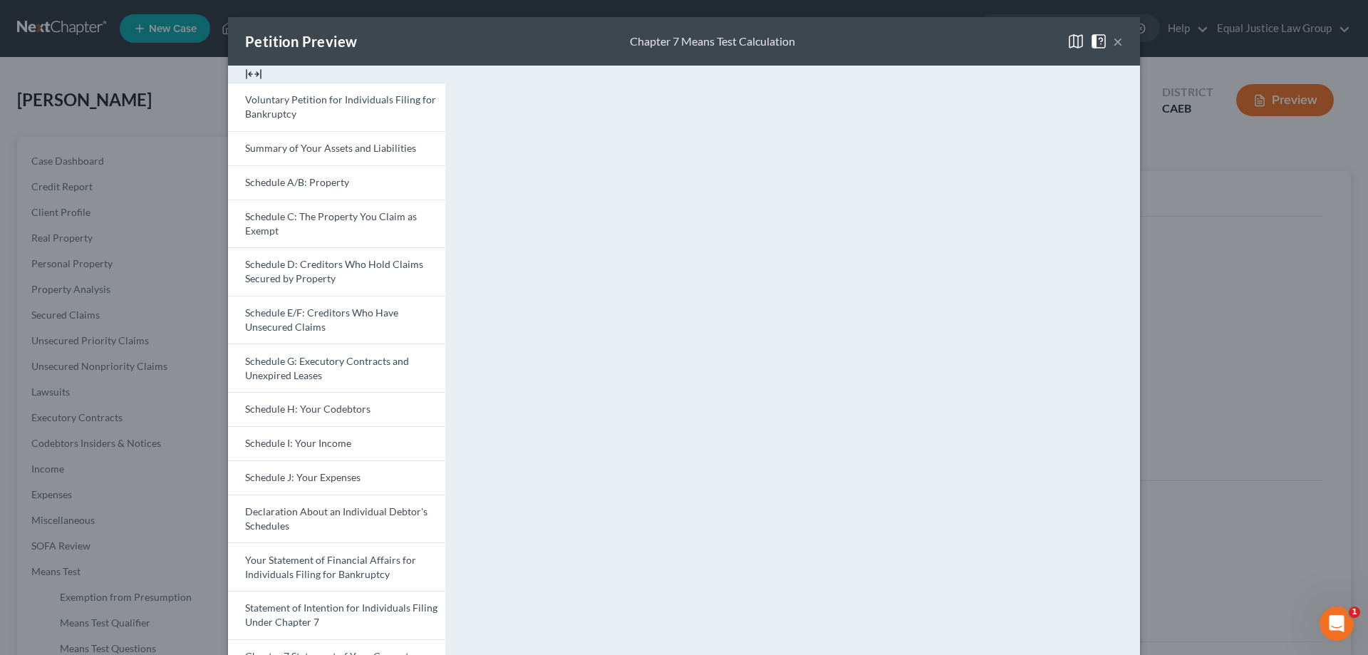
click at [1114, 37] on button "×" at bounding box center [1118, 41] width 10 height 17
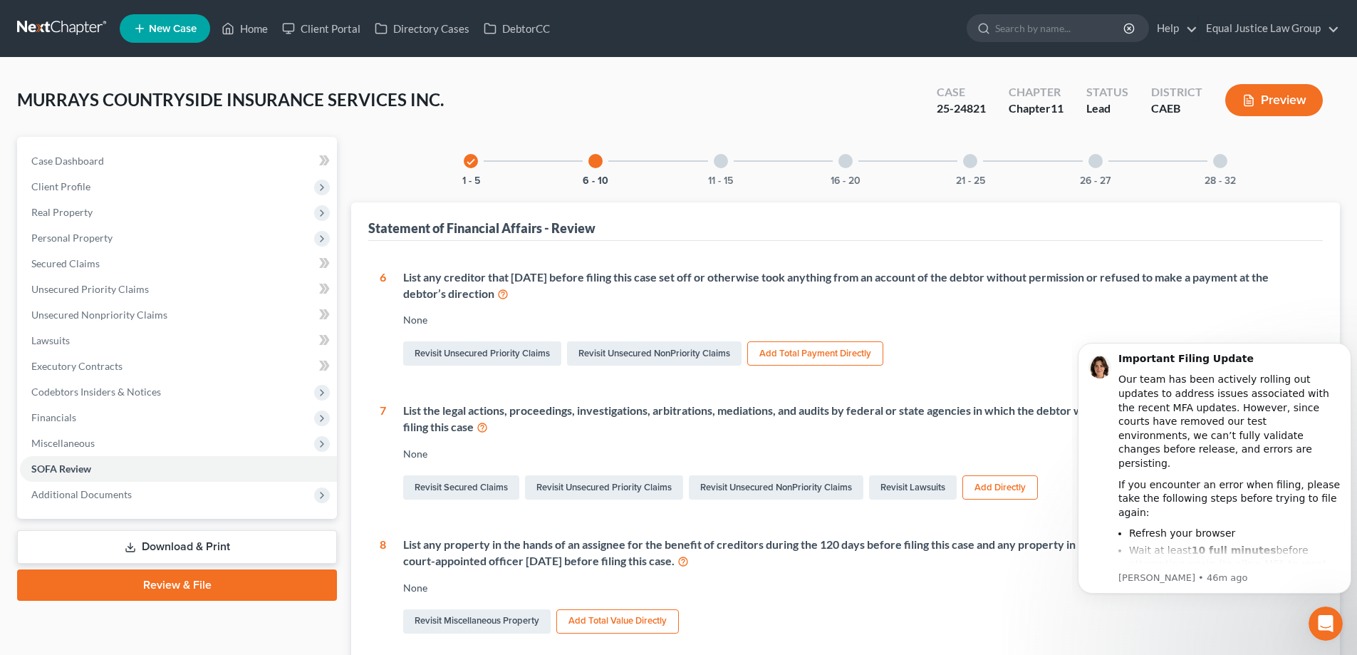
click at [62, 26] on link at bounding box center [62, 29] width 91 height 26
